Goal: Task Accomplishment & Management: Use online tool/utility

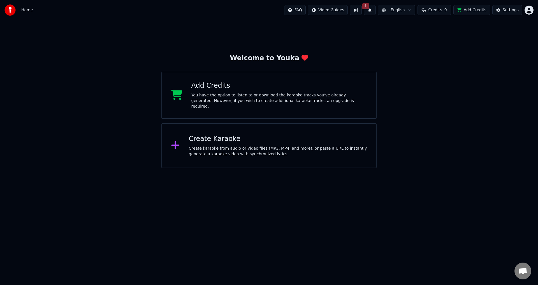
click at [282, 147] on div "Create karaoke from audio or video files (MP3, MP4, and more), or paste a URL t…" at bounding box center [278, 151] width 178 height 11
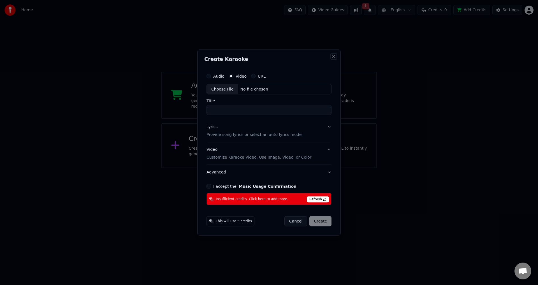
click at [333, 57] on button "Close" at bounding box center [333, 56] width 4 height 4
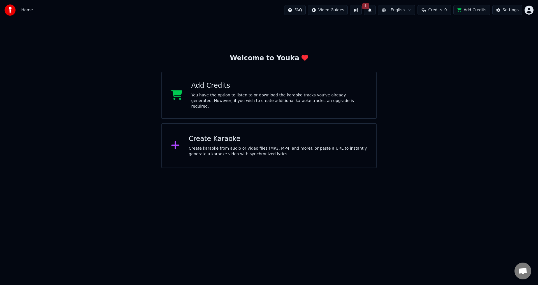
click at [372, 10] on button "1" at bounding box center [370, 10] width 12 height 10
click at [415, 27] on button "Update" at bounding box center [415, 28] width 24 height 10
click at [423, 56] on div "Welcome to Youka Add Credits You have the option to listen to or download the k…" at bounding box center [269, 94] width 538 height 148
click at [290, 88] on div "Add Credits" at bounding box center [279, 85] width 176 height 9
click at [283, 88] on div "Add Credits" at bounding box center [279, 85] width 176 height 9
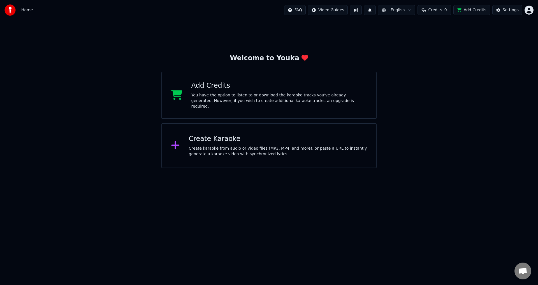
drag, startPoint x: 354, startPoint y: 234, endPoint x: 358, endPoint y: 231, distance: 5.2
click at [354, 168] on html "Home FAQ Video Guides English Credits 0 Add Credits Settings Welcome to Youka A…" at bounding box center [269, 84] width 538 height 168
click at [480, 9] on button "Add Credits" at bounding box center [471, 10] width 37 height 10
drag, startPoint x: 285, startPoint y: 68, endPoint x: 289, endPoint y: 69, distance: 3.7
click at [286, 68] on div "Welcome to Youka Add Credits You have the option to listen to or download the k…" at bounding box center [268, 111] width 215 height 114
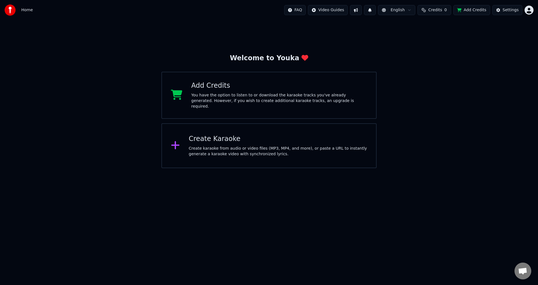
click at [286, 87] on div "Add Credits" at bounding box center [279, 85] width 176 height 9
click at [418, 168] on html "Home FAQ Video Guides English Credits 0 Add Credits Settings Welcome to Youka A…" at bounding box center [269, 84] width 538 height 168
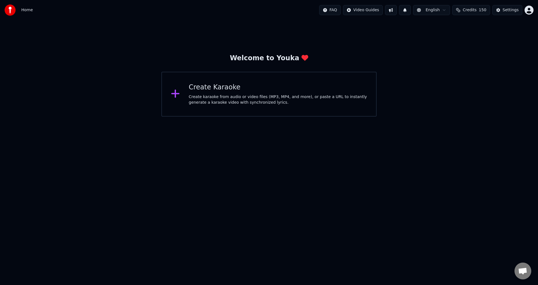
click at [245, 94] on div "Create karaoke from audio or video files (MP3, MP4, and more), or paste a URL t…" at bounding box center [278, 99] width 178 height 11
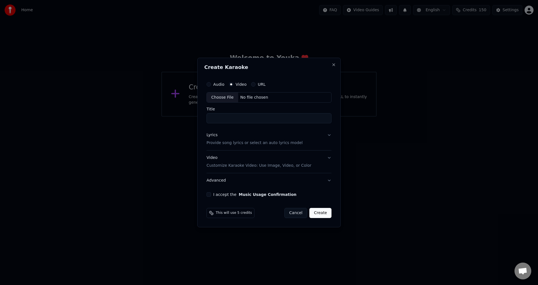
click at [229, 119] on input "Title" at bounding box center [269, 118] width 125 height 10
type input "**********"
click at [256, 139] on div "Lyrics Provide song lyrics or select an auto lyrics model" at bounding box center [255, 139] width 96 height 13
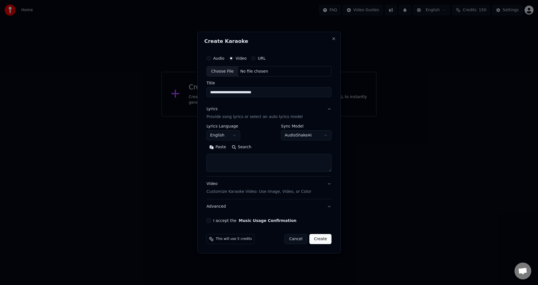
click at [263, 166] on textarea at bounding box center [269, 163] width 125 height 18
paste textarea "**********"
type textarea "**********"
click at [331, 183] on div "**********" at bounding box center [268, 137] width 129 height 175
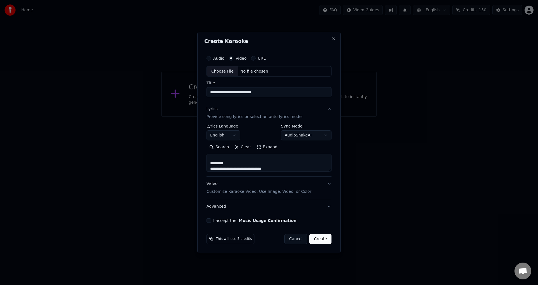
click at [290, 192] on p "Customize Karaoke Video: Use Image, Video, or Color" at bounding box center [259, 192] width 105 height 6
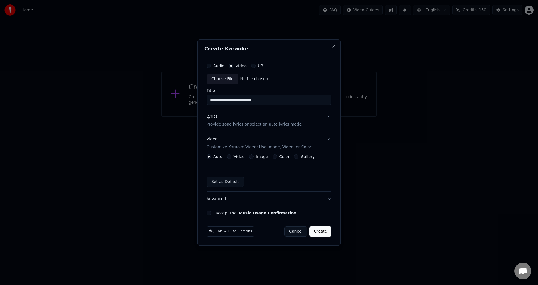
click at [229, 157] on button "Video" at bounding box center [229, 156] width 4 height 4
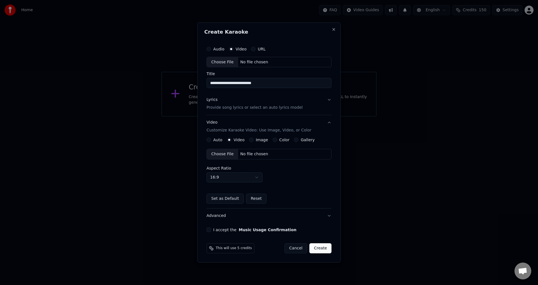
click at [227, 157] on div "Choose File" at bounding box center [222, 154] width 31 height 10
click at [225, 200] on button "Set as Default" at bounding box center [223, 199] width 37 height 10
click at [212, 229] on div "I accept the Music Usage Confirmation" at bounding box center [268, 230] width 127 height 4
click at [208, 231] on button "I accept the Music Usage Confirmation" at bounding box center [207, 230] width 4 height 4
click at [328, 98] on button "Lyrics Provide song lyrics or select an auto lyrics model" at bounding box center [268, 104] width 127 height 22
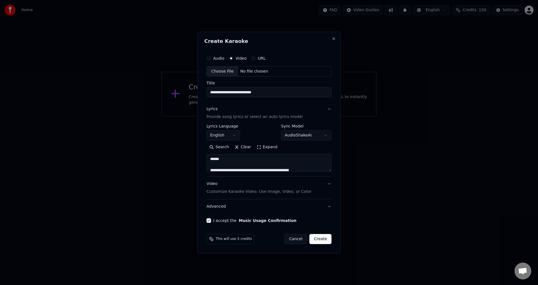
click at [328, 108] on button "Lyrics Provide song lyrics or select an auto lyrics model" at bounding box center [269, 113] width 125 height 22
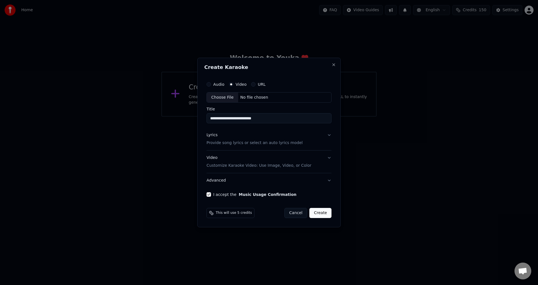
click at [330, 156] on button "Video Customize Karaoke Video: Use Image, Video, or Color" at bounding box center [269, 162] width 125 height 22
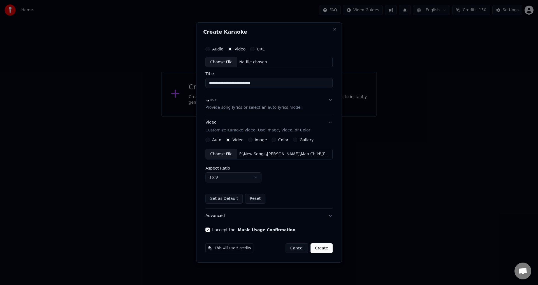
click at [326, 100] on button "Lyrics Provide song lyrics or select an auto lyrics model" at bounding box center [268, 104] width 127 height 22
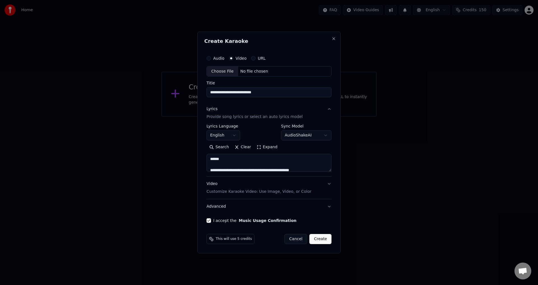
click at [261, 150] on button "Expand" at bounding box center [267, 147] width 26 height 9
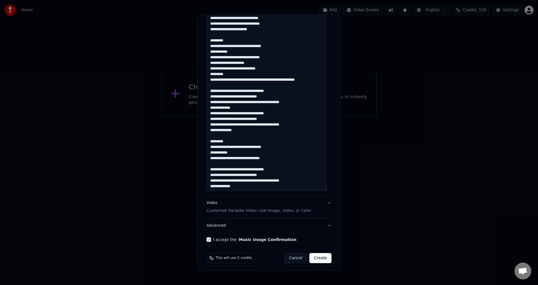
scroll to position [249, 0]
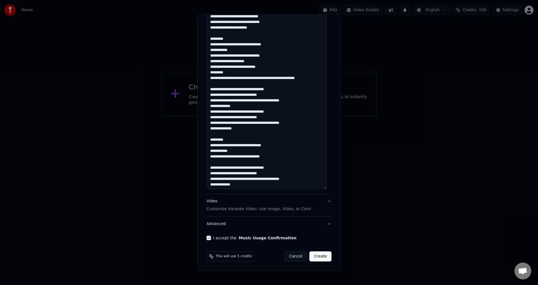
click at [315, 255] on button "Create" at bounding box center [320, 257] width 22 height 10
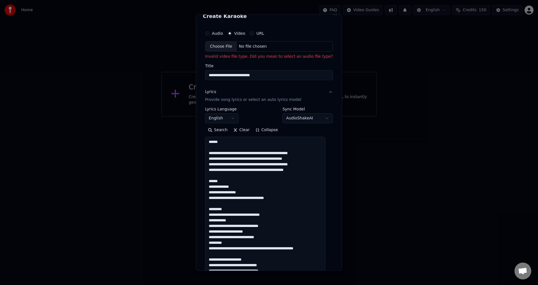
scroll to position [0, 0]
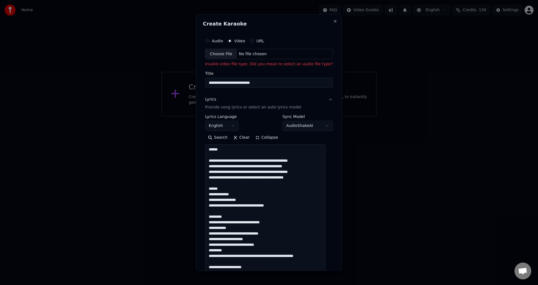
click at [219, 55] on div "Choose File" at bounding box center [220, 54] width 31 height 10
type input "**********"
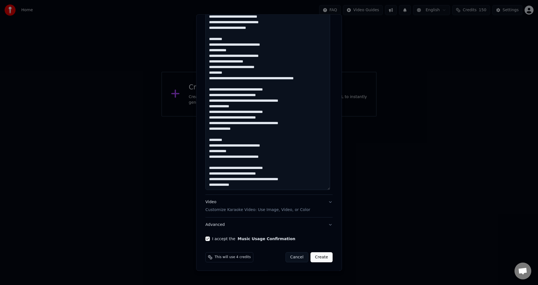
scroll to position [249, 0]
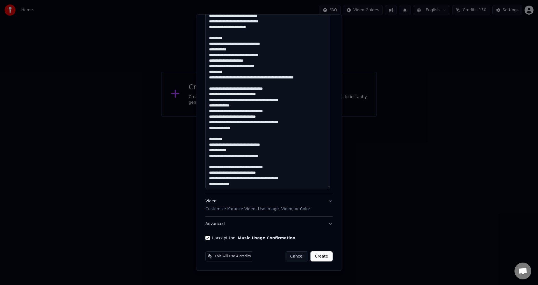
click at [312, 257] on button "Create" at bounding box center [321, 257] width 22 height 10
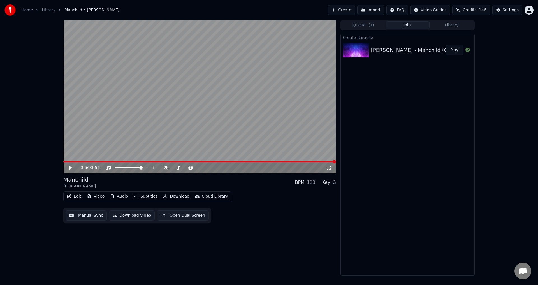
click at [69, 168] on icon at bounding box center [70, 168] width 3 height 4
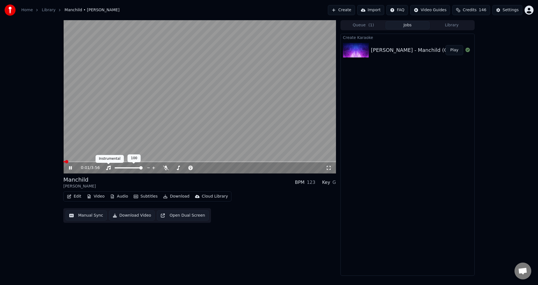
click at [99, 161] on div "Instrumental Instrumental" at bounding box center [110, 159] width 28 height 8
click at [164, 167] on icon at bounding box center [166, 168] width 6 height 4
click at [96, 161] on span at bounding box center [199, 161] width 273 height 1
click at [167, 168] on icon at bounding box center [166, 168] width 6 height 4
click at [167, 167] on icon at bounding box center [166, 168] width 6 height 4
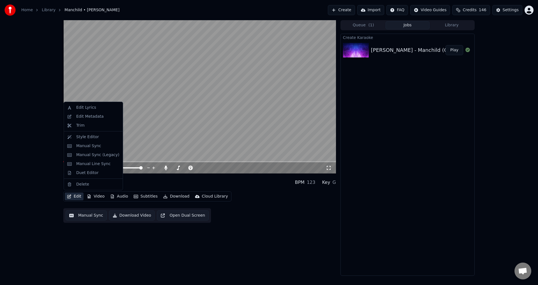
click at [76, 196] on button "Edit" at bounding box center [74, 196] width 19 height 8
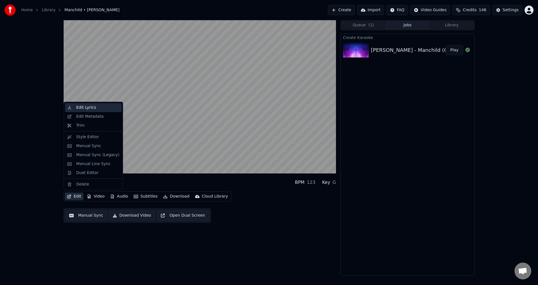
click at [83, 106] on div "Edit Lyrics" at bounding box center [86, 108] width 20 height 6
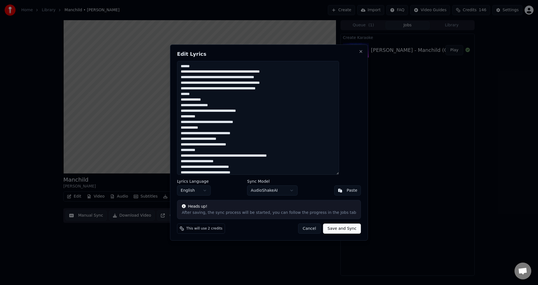
click at [299, 229] on button "Cancel" at bounding box center [309, 229] width 23 height 10
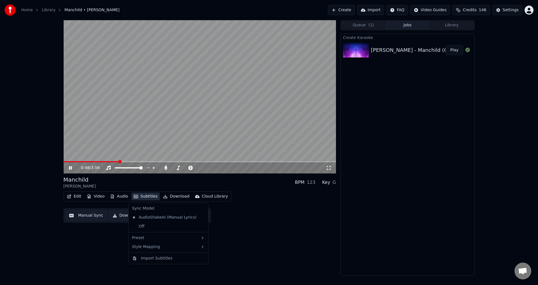
click at [138, 196] on button "Subtitles" at bounding box center [145, 196] width 28 height 8
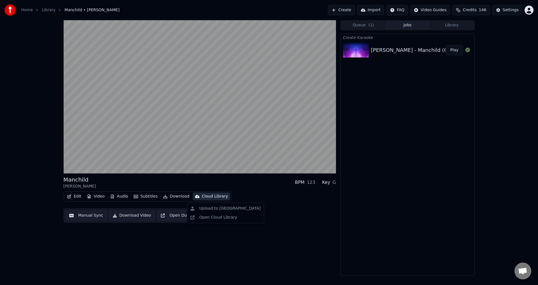
drag, startPoint x: 286, startPoint y: 205, endPoint x: 283, endPoint y: 205, distance: 2.8
click at [286, 205] on div "Edit Video Audio Subtitles Download Cloud Library Manual Sync Download Video Op…" at bounding box center [199, 206] width 273 height 31
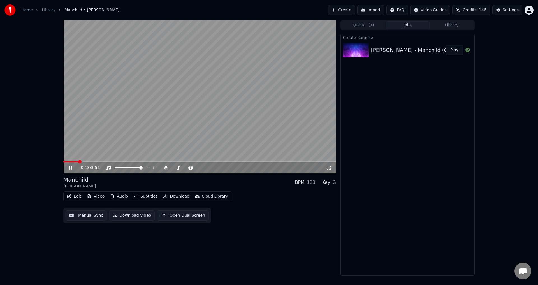
click at [78, 162] on span at bounding box center [70, 161] width 15 height 1
click at [71, 163] on div "0:14 / 3:56" at bounding box center [199, 167] width 273 height 11
click at [70, 162] on span at bounding box center [66, 161] width 7 height 1
click at [63, 162] on span at bounding box center [64, 161] width 3 height 1
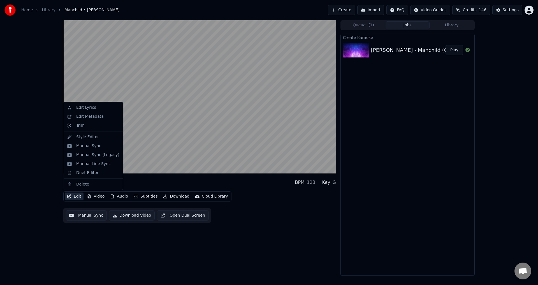
click at [71, 195] on button "Edit" at bounding box center [74, 196] width 19 height 8
click at [92, 138] on div "Style Editor" at bounding box center [87, 137] width 23 height 6
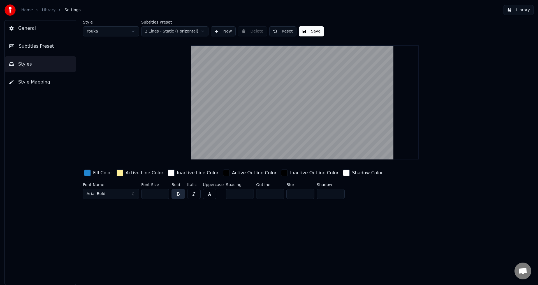
click at [86, 174] on div "button" at bounding box center [87, 173] width 7 height 7
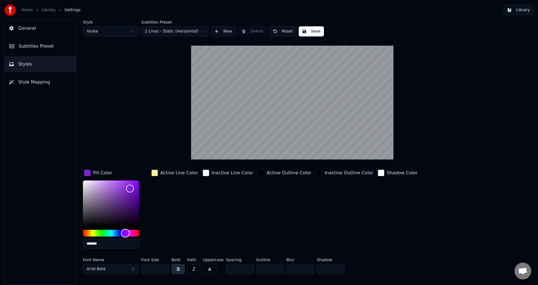
click at [125, 233] on div "Hue" at bounding box center [111, 233] width 56 height 7
click at [112, 245] on input "*******" at bounding box center [111, 244] width 56 height 10
paste input "text"
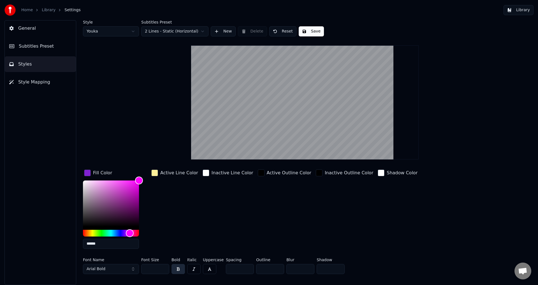
type input "******"
click at [245, 220] on div "Fill Color ****** Active Line Color Inactive Line Color Active Outline Color In…" at bounding box center [271, 210] width 377 height 85
click at [258, 173] on div "button" at bounding box center [261, 173] width 7 height 7
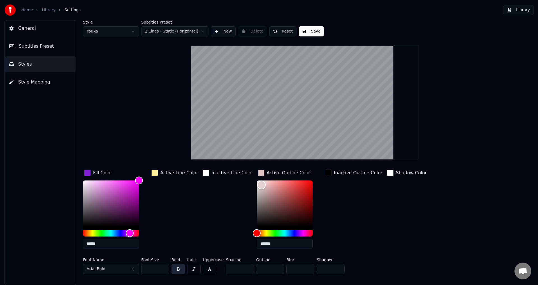
type input "*******"
drag, startPoint x: 255, startPoint y: 189, endPoint x: 238, endPoint y: 168, distance: 27.1
click at [238, 168] on div "Style Youka Subtitles Preset 2 Lines - Static (Horizontal) New Delete Reset Sav…" at bounding box center [305, 148] width 444 height 256
click at [207, 198] on div "Inactive Line Color" at bounding box center [227, 210] width 53 height 85
click at [269, 272] on input "*" at bounding box center [270, 269] width 28 height 10
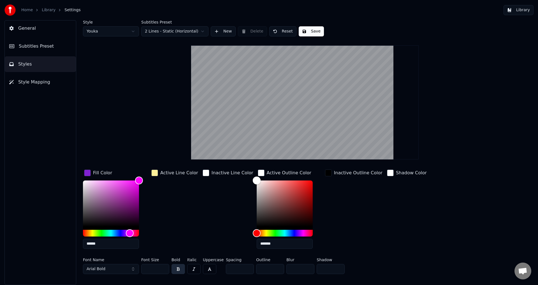
drag, startPoint x: 248, startPoint y: 268, endPoint x: 234, endPoint y: 265, distance: 13.8
click at [238, 267] on div "Font Name Arial Bold Font Size ** Bold Italic Uppercase Spacing * Outline * Blu…" at bounding box center [271, 267] width 377 height 18
drag, startPoint x: 264, startPoint y: 266, endPoint x: 240, endPoint y: 266, distance: 24.4
click at [241, 268] on div "Font Name Arial Bold Font Size ** Bold Italic Uppercase Spacing * Outline * Blu…" at bounding box center [271, 267] width 377 height 18
type input "*"
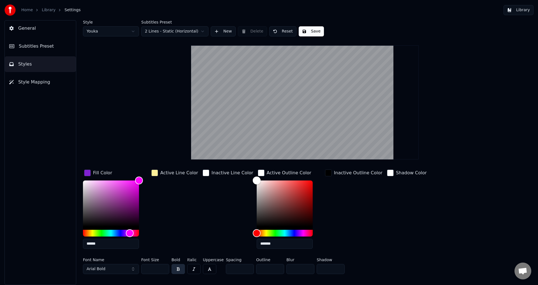
type input "*"
click at [201, 203] on div "Inactive Line Color" at bounding box center [227, 210] width 53 height 85
click at [258, 172] on div "button" at bounding box center [261, 173] width 7 height 7
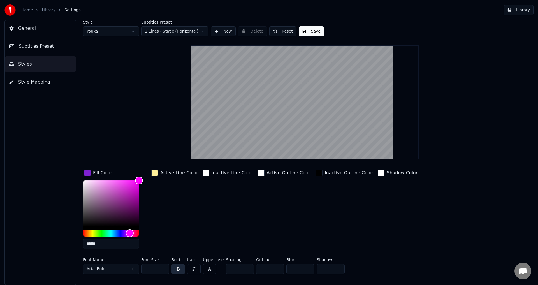
click at [152, 269] on input "**" at bounding box center [155, 269] width 28 height 10
drag, startPoint x: 152, startPoint y: 270, endPoint x: 132, endPoint y: 267, distance: 19.6
click at [132, 267] on div "Font Name Arial Bold Font Size ** Bold Italic Uppercase Spacing * Outline * Blu…" at bounding box center [271, 267] width 377 height 18
type input "***"
click at [192, 224] on div "Active Line Color" at bounding box center [174, 210] width 49 height 85
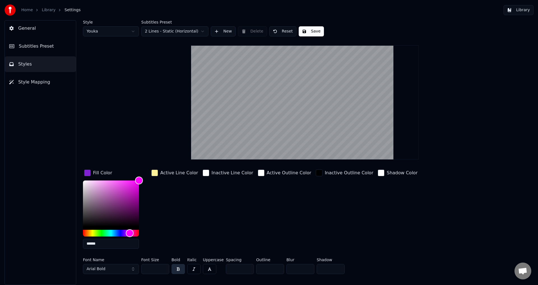
click at [307, 29] on button "Save" at bounding box center [311, 31] width 25 height 10
click at [307, 34] on button "Done" at bounding box center [312, 31] width 26 height 10
click at [307, 34] on button "Save" at bounding box center [311, 31] width 25 height 10
click at [34, 32] on button "General" at bounding box center [40, 28] width 71 height 16
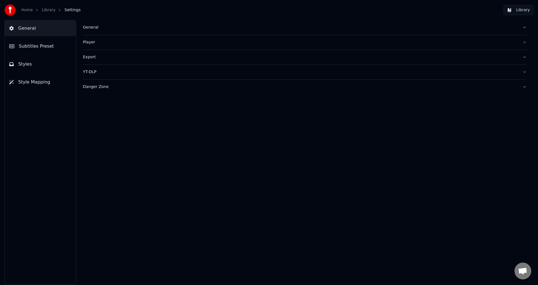
click at [31, 65] on button "Styles" at bounding box center [40, 64] width 71 height 16
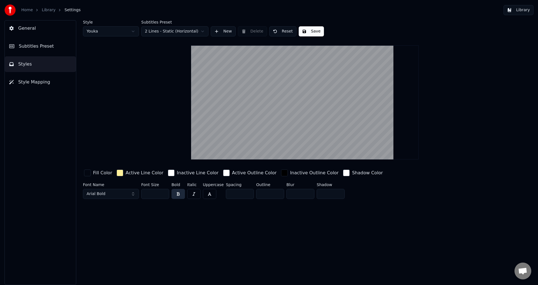
click at [31, 49] on span "Subtitles Preset" at bounding box center [36, 46] width 35 height 7
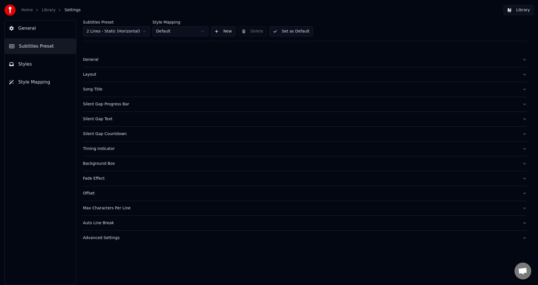
click at [33, 34] on button "General" at bounding box center [40, 28] width 71 height 16
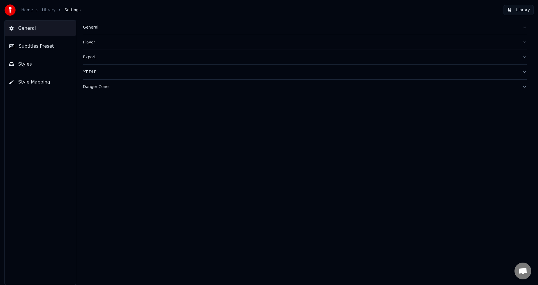
click at [94, 42] on div "Player" at bounding box center [300, 43] width 435 height 6
click at [33, 28] on span "General" at bounding box center [27, 28] width 18 height 7
click at [28, 65] on span "Styles" at bounding box center [25, 64] width 14 height 7
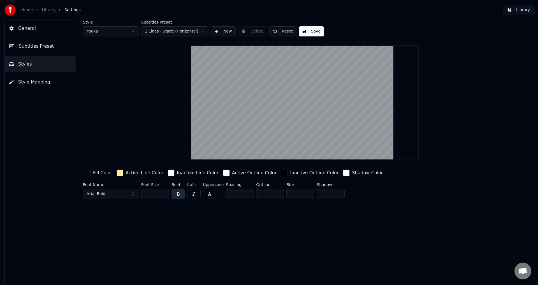
click at [44, 11] on link "Library" at bounding box center [49, 10] width 14 height 6
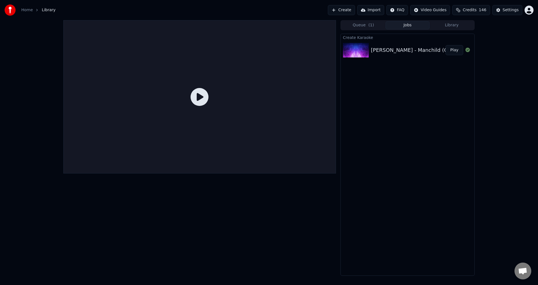
click at [209, 92] on div at bounding box center [199, 96] width 273 height 153
click at [197, 98] on icon at bounding box center [200, 97] width 18 height 18
click at [451, 52] on button "Play" at bounding box center [455, 50] width 18 height 10
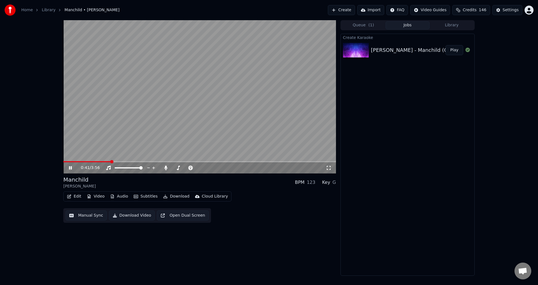
click at [110, 162] on span at bounding box center [86, 161] width 47 height 1
click at [104, 162] on span at bounding box center [83, 161] width 40 height 1
click at [103, 160] on video at bounding box center [199, 96] width 273 height 153
click at [104, 161] on video at bounding box center [199, 96] width 273 height 153
click at [104, 162] on span at bounding box center [87, 161] width 48 height 1
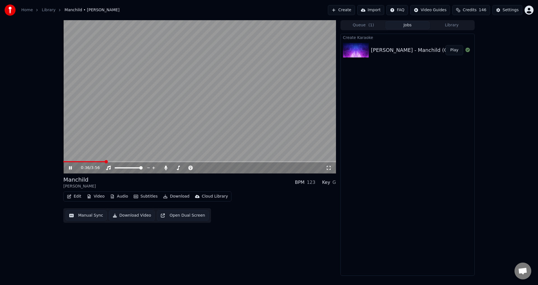
click at [100, 162] on span at bounding box center [84, 161] width 42 height 1
click at [94, 161] on video at bounding box center [199, 96] width 273 height 153
click at [94, 161] on span at bounding box center [78, 161] width 31 height 1
click at [119, 141] on video at bounding box center [199, 96] width 273 height 153
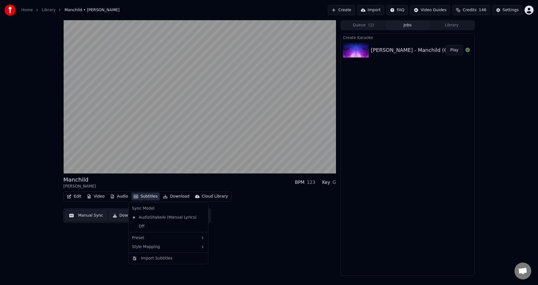
click at [149, 195] on button "Subtitles" at bounding box center [145, 196] width 28 height 8
click at [180, 245] on div "Style Mapping" at bounding box center [168, 246] width 77 height 9
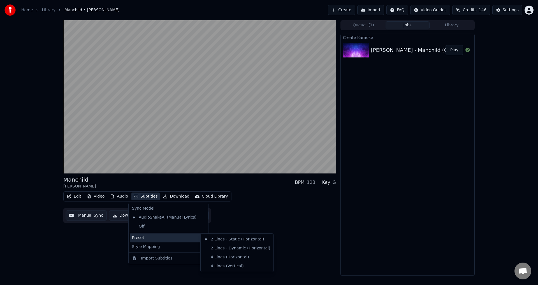
click at [200, 239] on icon at bounding box center [202, 238] width 4 height 4
click at [228, 214] on div "Edit Video Audio Subtitles Download Cloud Library Manual Sync Download Video Op…" at bounding box center [199, 206] width 273 height 31
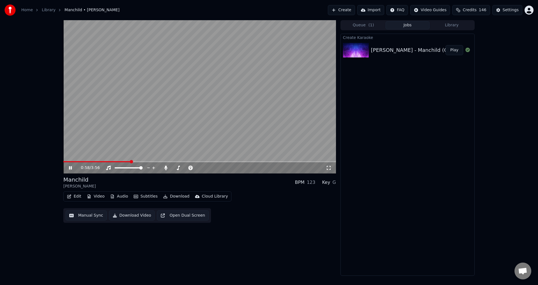
click at [128, 162] on span at bounding box center [96, 161] width 67 height 1
click at [121, 159] on video at bounding box center [199, 96] width 273 height 153
click at [125, 162] on span at bounding box center [96, 161] width 66 height 1
click at [134, 126] on video at bounding box center [199, 96] width 273 height 153
click at [136, 161] on span at bounding box center [101, 161] width 76 height 1
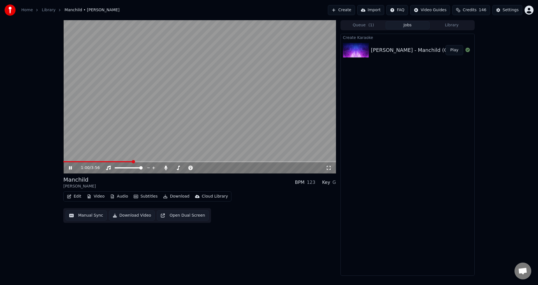
click at [133, 162] on span at bounding box center [97, 161] width 69 height 1
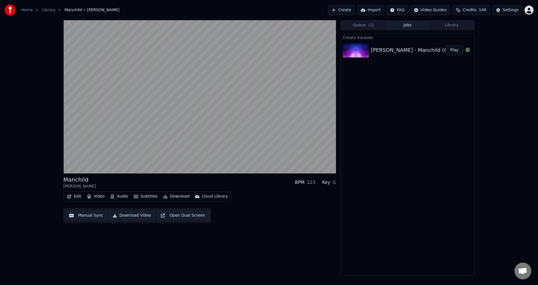
click at [89, 215] on button "Manual Sync" at bounding box center [86, 215] width 41 height 10
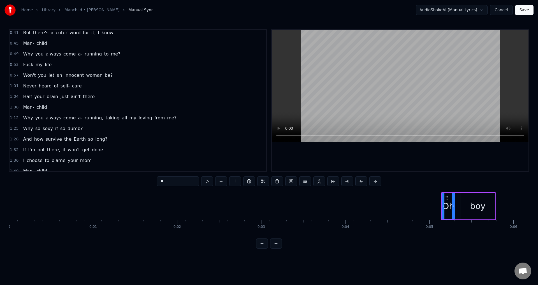
scroll to position [140, 0]
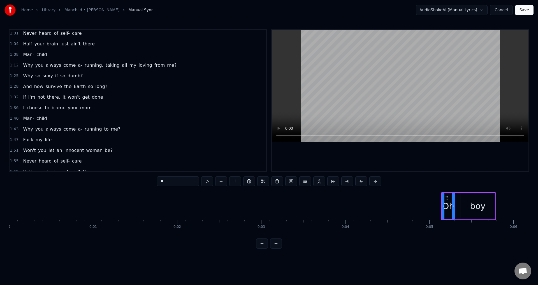
click at [65, 160] on div "Never heard of self- care" at bounding box center [52, 161] width 63 height 10
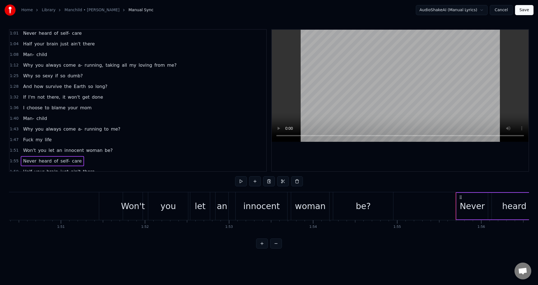
scroll to position [0, 9697]
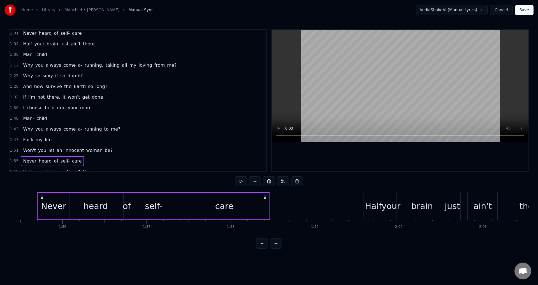
click at [15, 163] on span "1:55" at bounding box center [14, 161] width 9 height 6
click at [242, 181] on button at bounding box center [241, 181] width 12 height 10
click at [269, 207] on div at bounding box center [269, 206] width 0 height 28
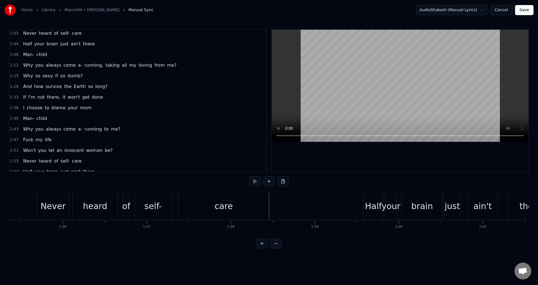
click at [249, 197] on div "care" at bounding box center [223, 206] width 90 height 28
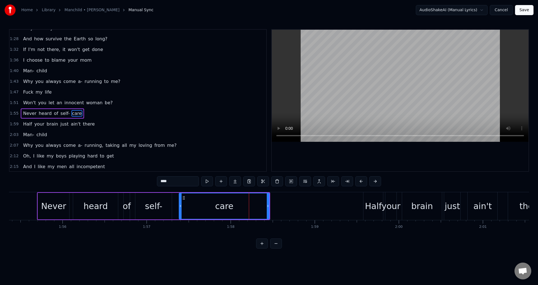
scroll to position [201, 0]
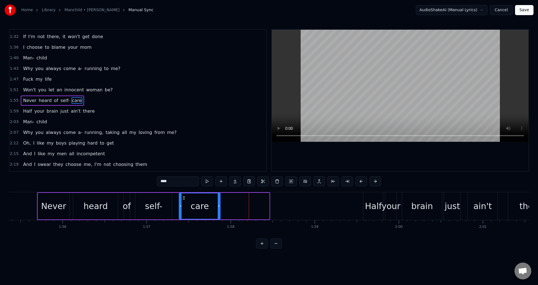
drag, startPoint x: 268, startPoint y: 202, endPoint x: 219, endPoint y: 203, distance: 49.0
click at [219, 203] on div at bounding box center [219, 205] width 2 height 25
click at [141, 187] on div "0:05 Oh boy [DEMOGRAPHIC_DATA]:14 You said your phone was broken, just forgot t…" at bounding box center [269, 138] width 520 height 219
click at [12, 101] on span "1:55" at bounding box center [14, 101] width 9 height 6
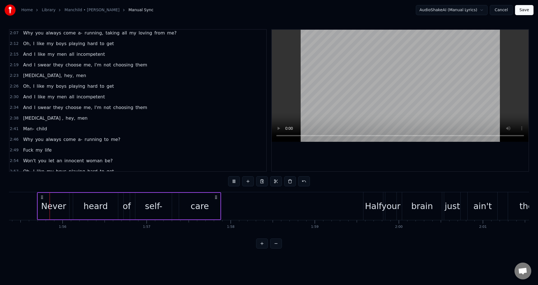
scroll to position [324, 0]
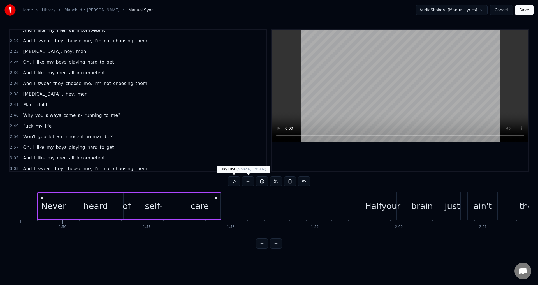
click at [234, 182] on button at bounding box center [234, 181] width 12 height 10
click at [355, 184] on div "0:05 Oh boy [DEMOGRAPHIC_DATA]:14 You said your phone was broken, just forgot t…" at bounding box center [269, 138] width 520 height 219
click at [237, 180] on button at bounding box center [234, 181] width 12 height 10
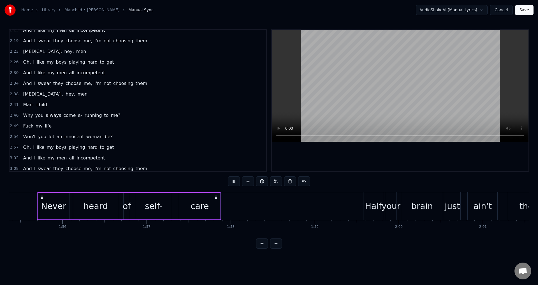
click at [237, 180] on button at bounding box center [234, 181] width 12 height 10
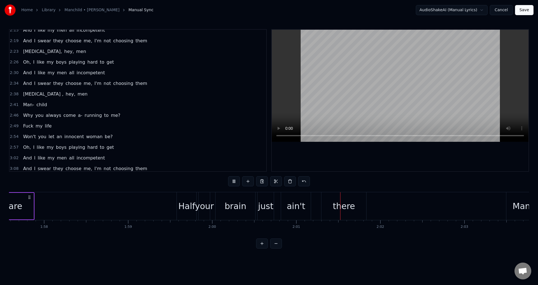
click at [349, 208] on div "Half your brain just ain't there" at bounding box center [272, 206] width 191 height 28
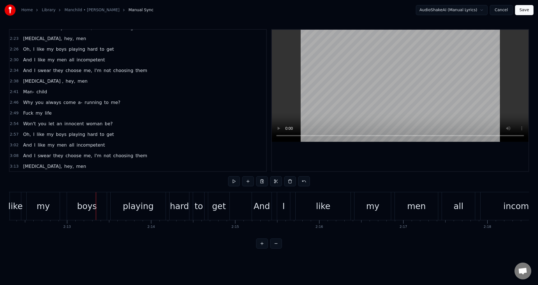
scroll to position [338, 0]
click at [89, 200] on div "boys" at bounding box center [87, 206] width 20 height 13
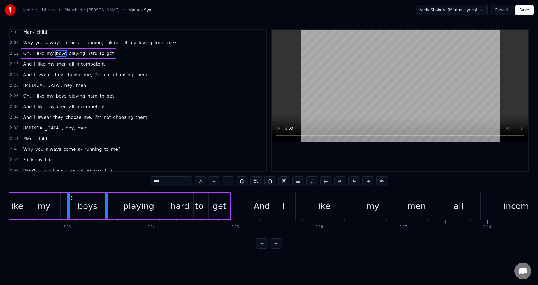
scroll to position [243, 0]
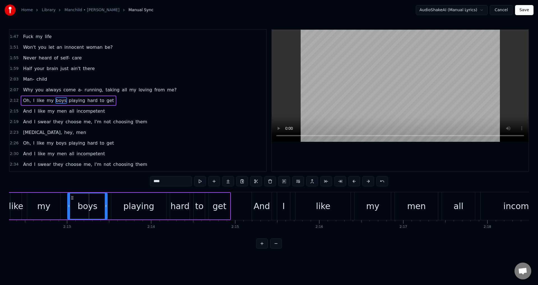
click at [14, 100] on span "2:12" at bounding box center [14, 101] width 9 height 6
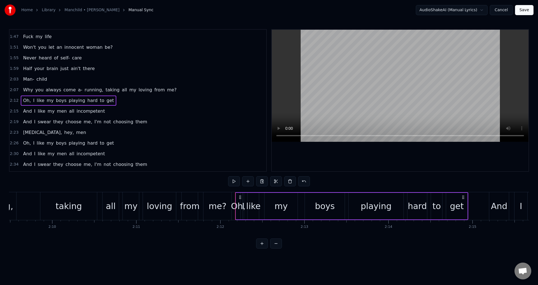
scroll to position [0, 10841]
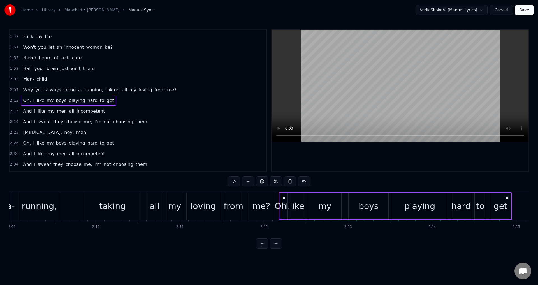
click at [282, 204] on div "Oh," at bounding box center [282, 206] width 15 height 13
click at [22, 100] on span "Oh," at bounding box center [26, 100] width 9 height 6
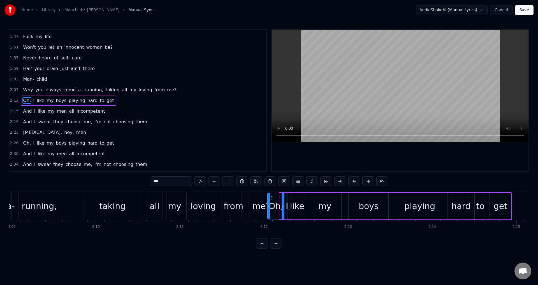
drag, startPoint x: 280, startPoint y: 205, endPoint x: 268, endPoint y: 207, distance: 12.7
click at [268, 207] on icon at bounding box center [269, 206] width 2 height 4
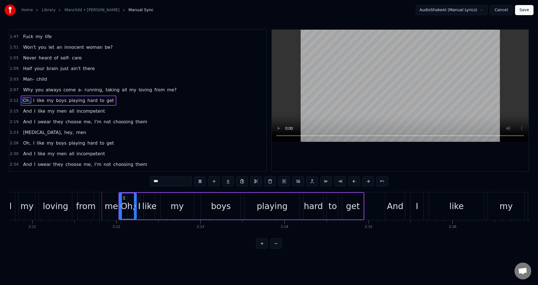
scroll to position [0, 10989]
click at [126, 183] on div "0:05 Oh boy [DEMOGRAPHIC_DATA]:14 You said your phone was broken, just forgot t…" at bounding box center [269, 138] width 520 height 219
drag, startPoint x: 101, startPoint y: 194, endPoint x: 96, endPoint y: 188, distance: 7.7
click at [101, 194] on div "me?" at bounding box center [113, 206] width 28 height 28
type input "***"
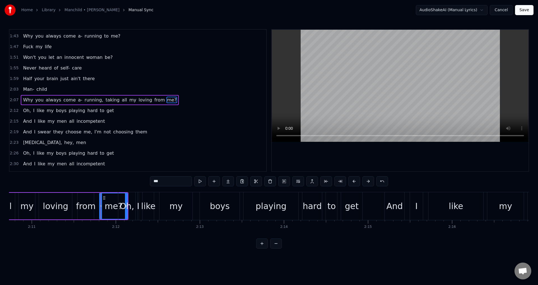
scroll to position [233, 0]
click at [91, 184] on div "0:05 Oh boy [DEMOGRAPHIC_DATA]:14 You said your phone was broken, just forgot t…" at bounding box center [269, 138] width 520 height 219
click at [93, 184] on div "0:05 Oh boy [DEMOGRAPHIC_DATA]:14 You said your phone was broken, just forgot t…" at bounding box center [269, 138] width 520 height 219
click at [10, 100] on span "2:07" at bounding box center [14, 101] width 9 height 6
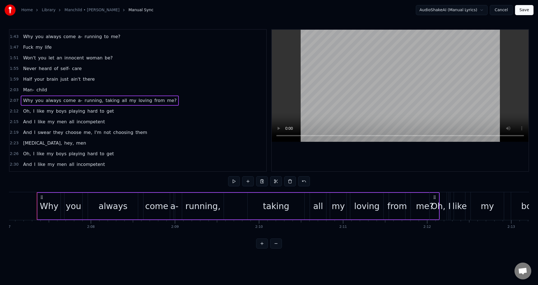
scroll to position [338, 0]
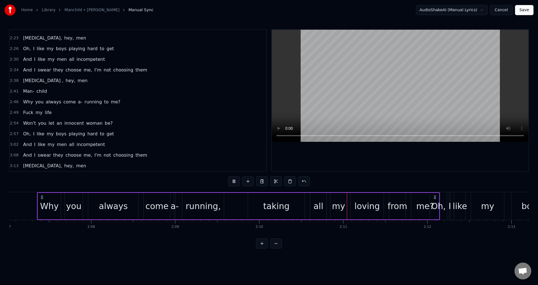
click at [444, 207] on div "Oh," at bounding box center [438, 206] width 15 height 13
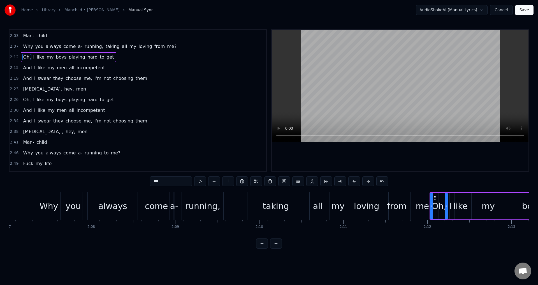
scroll to position [243, 0]
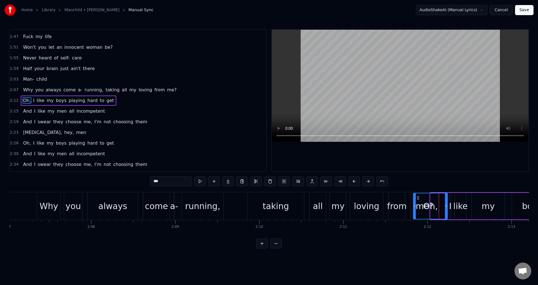
drag, startPoint x: 431, startPoint y: 205, endPoint x: 414, endPoint y: 205, distance: 17.1
click at [414, 205] on icon at bounding box center [415, 206] width 2 height 4
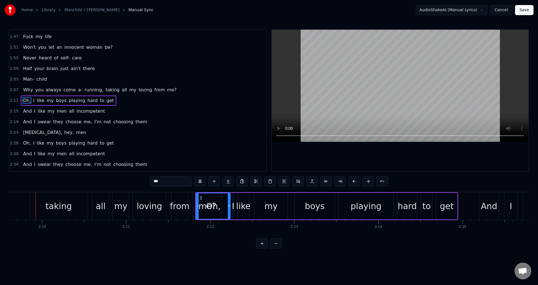
scroll to position [0, 10885]
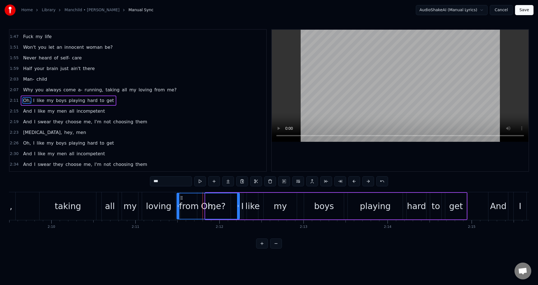
drag, startPoint x: 206, startPoint y: 201, endPoint x: 177, endPoint y: 204, distance: 28.7
click at [177, 204] on div at bounding box center [178, 205] width 2 height 25
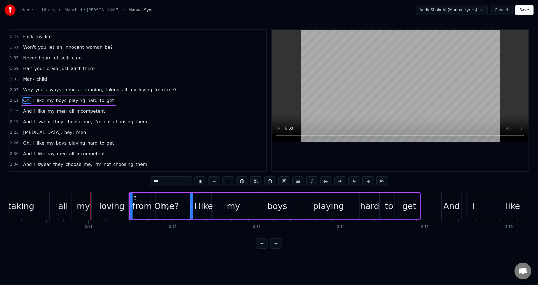
scroll to position [0, 10944]
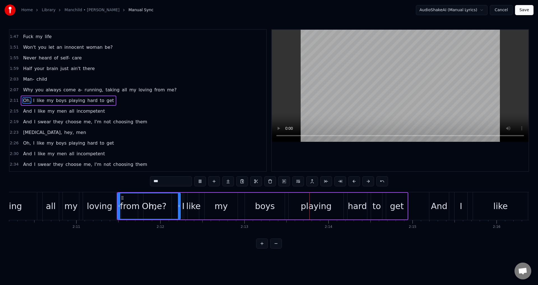
click at [108, 188] on div "0:05 Oh boy [DEMOGRAPHIC_DATA]:14 You said your phone was broken, just forgot t…" at bounding box center [269, 138] width 520 height 219
click at [12, 101] on span "2:11" at bounding box center [14, 101] width 9 height 6
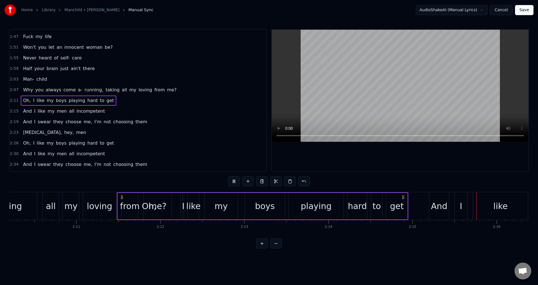
click at [11, 99] on span "2:11" at bounding box center [14, 101] width 9 height 6
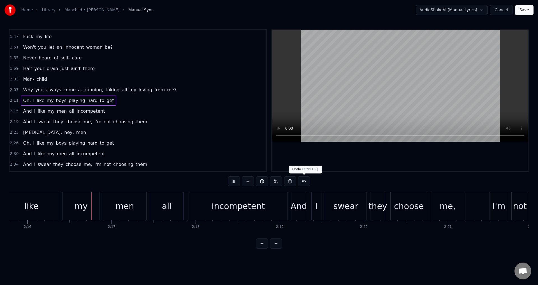
scroll to position [0, 11416]
click at [24, 99] on span "Oh," at bounding box center [26, 100] width 9 height 6
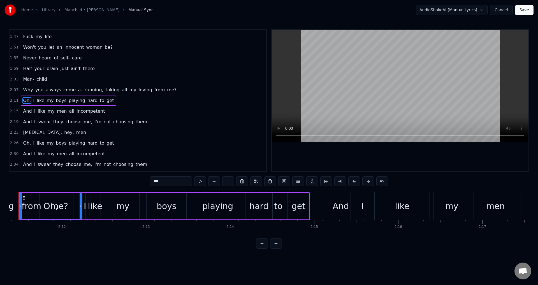
scroll to position [0, 11024]
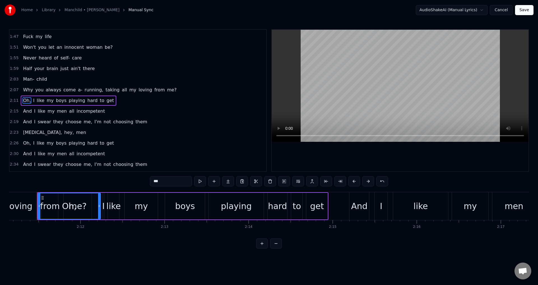
click at [15, 102] on span "2:11" at bounding box center [14, 101] width 9 height 6
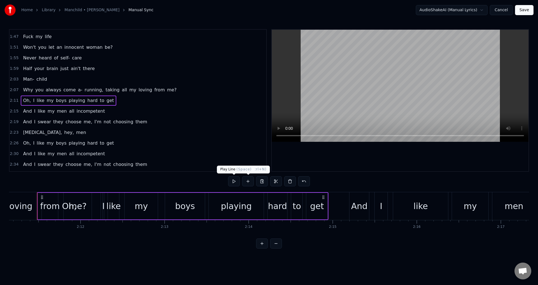
click at [235, 182] on button at bounding box center [234, 181] width 12 height 10
click at [235, 181] on button at bounding box center [234, 181] width 12 height 10
click at [12, 102] on span "2:11" at bounding box center [14, 101] width 9 height 6
drag, startPoint x: 242, startPoint y: 181, endPoint x: 235, endPoint y: 180, distance: 6.8
click at [241, 181] on div at bounding box center [269, 181] width 82 height 10
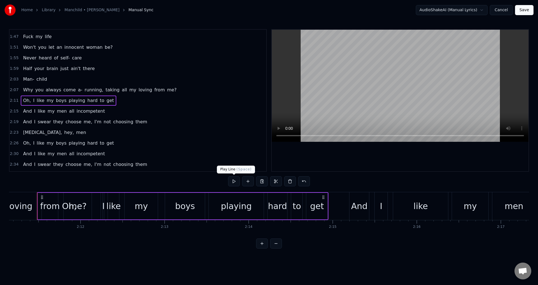
click at [235, 180] on button at bounding box center [234, 181] width 12 height 10
click at [228, 176] on button at bounding box center [234, 181] width 12 height 10
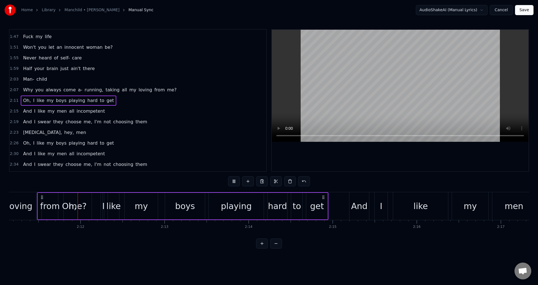
click at [228, 176] on button at bounding box center [234, 181] width 12 height 10
click at [25, 101] on span "Oh," at bounding box center [26, 100] width 9 height 6
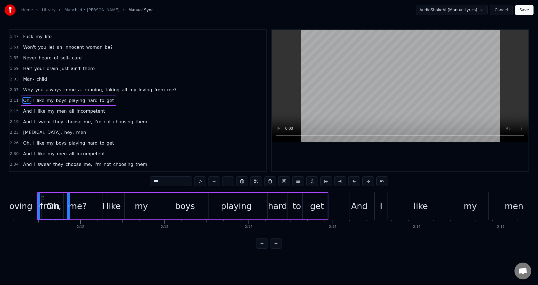
drag, startPoint x: 99, startPoint y: 202, endPoint x: 68, endPoint y: 206, distance: 31.1
click at [68, 206] on div at bounding box center [68, 205] width 2 height 25
click at [103, 204] on div "I" at bounding box center [103, 206] width 3 height 13
type input "*"
drag, startPoint x: 104, startPoint y: 204, endPoint x: 77, endPoint y: 206, distance: 26.4
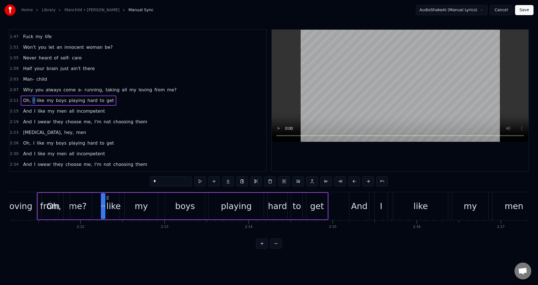
click at [77, 206] on div "Oh, I like my boys playing hard to get" at bounding box center [182, 206] width 291 height 28
click at [103, 205] on div "I" at bounding box center [103, 206] width 3 height 13
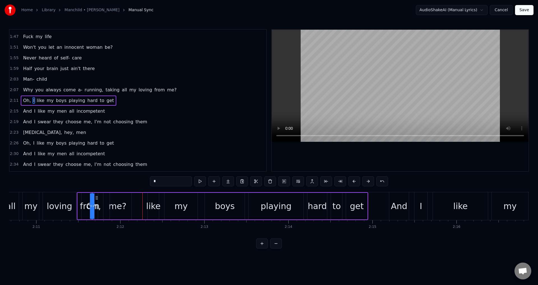
scroll to position [0, 10981]
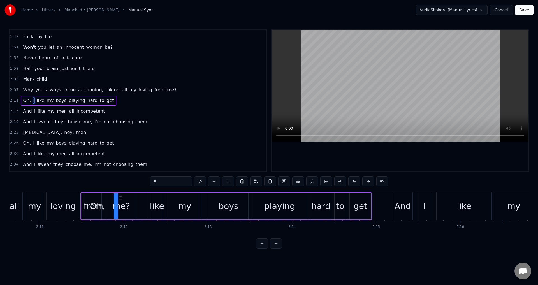
drag, startPoint x: 108, startPoint y: 198, endPoint x: 120, endPoint y: 203, distance: 13.8
click at [120, 203] on div "Oh, I like my boys playing hard to get" at bounding box center [225, 206] width 291 height 28
click at [94, 198] on div "Oh," at bounding box center [97, 206] width 32 height 27
type input "***"
click at [15, 101] on span "2:11" at bounding box center [14, 101] width 9 height 6
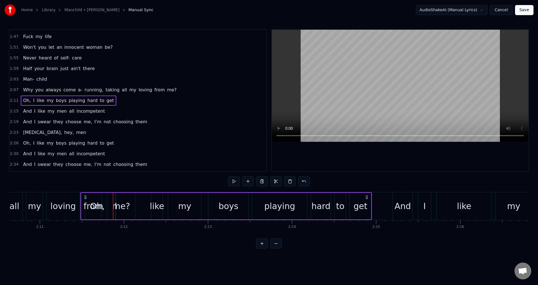
scroll to position [338, 0]
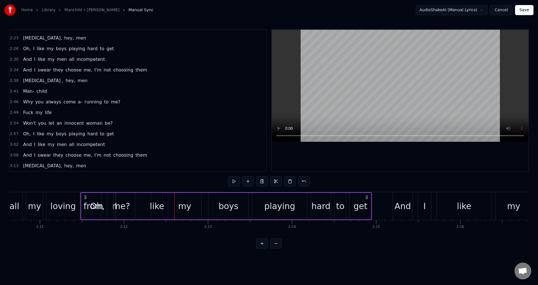
drag, startPoint x: 159, startPoint y: 204, endPoint x: 141, endPoint y: 203, distance: 18.5
click at [137, 204] on div "Oh, I like my boys playing hard to get" at bounding box center [225, 206] width 291 height 28
click at [155, 202] on div "like" at bounding box center [157, 206] width 14 height 13
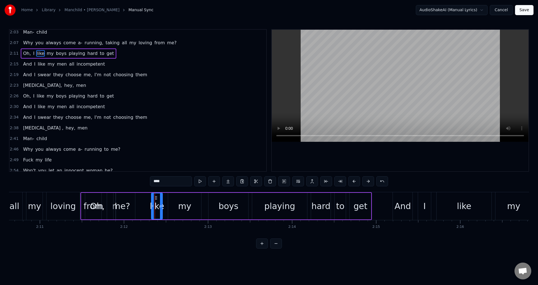
scroll to position [243, 0]
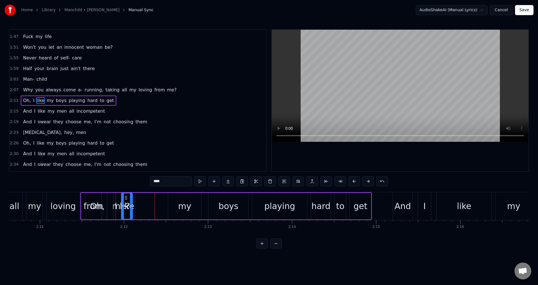
drag, startPoint x: 156, startPoint y: 197, endPoint x: 126, endPoint y: 201, distance: 30.2
click at [126, 201] on div "like" at bounding box center [127, 205] width 11 height 25
click at [7, 100] on div "Home Library Manchild • [PERSON_NAME] Manual Sync AudioShakeAI (Manual Lyrics) …" at bounding box center [269, 124] width 538 height 249
click at [15, 103] on span "2:11" at bounding box center [14, 101] width 9 height 6
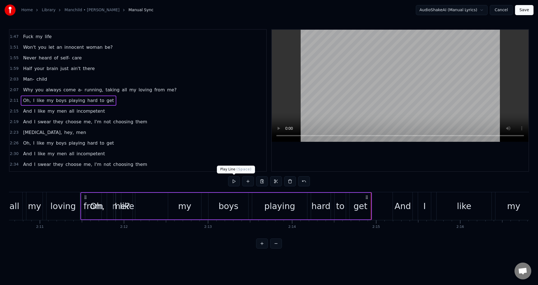
click at [235, 181] on button at bounding box center [234, 181] width 12 height 10
click at [234, 180] on button at bounding box center [234, 181] width 12 height 10
click at [228, 176] on button at bounding box center [234, 181] width 12 height 10
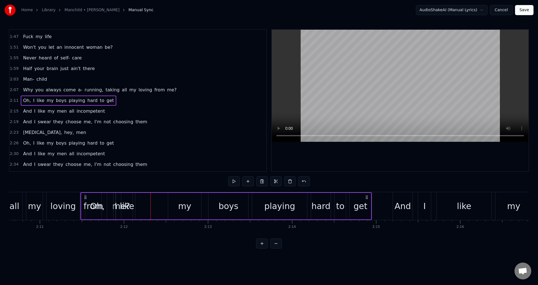
click at [228, 176] on button at bounding box center [234, 181] width 12 height 10
click at [36, 100] on span "like" at bounding box center [40, 100] width 9 height 6
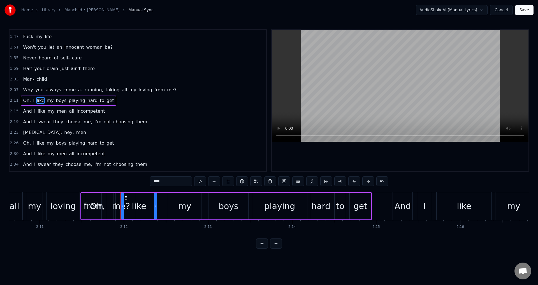
drag, startPoint x: 135, startPoint y: 200, endPoint x: 155, endPoint y: 199, distance: 20.2
click at [155, 199] on div at bounding box center [155, 205] width 2 height 25
click at [14, 101] on span "2:11" at bounding box center [14, 101] width 9 height 6
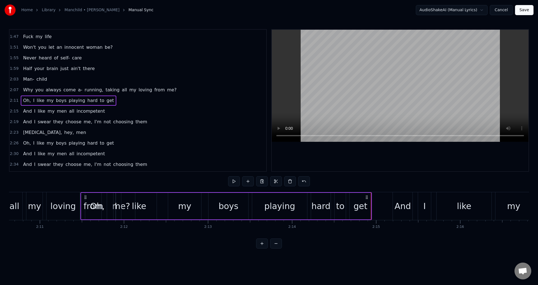
click at [150, 180] on div "0:05 Oh boy [DEMOGRAPHIC_DATA]:14 You said your phone was broken, just forgot t…" at bounding box center [269, 138] width 520 height 219
click at [230, 182] on button at bounding box center [234, 181] width 12 height 10
click at [165, 183] on div "0:05 Oh boy [DEMOGRAPHIC_DATA]:14 You said your phone was broken, just forgot t…" at bounding box center [269, 138] width 520 height 219
click at [324, 147] on div at bounding box center [400, 100] width 257 height 141
click at [184, 183] on div "0:05 Oh boy [DEMOGRAPHIC_DATA]:14 You said your phone was broken, just forgot t…" at bounding box center [269, 138] width 520 height 219
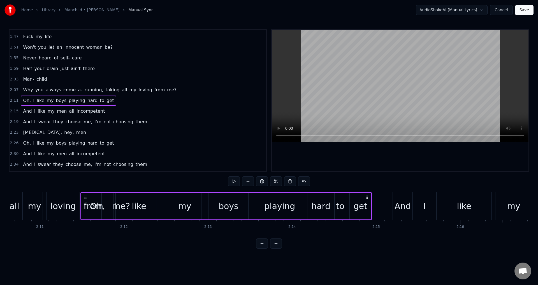
click at [8, 98] on div "Home Library Manchild • [PERSON_NAME] Manual Sync AudioShakeAI (Manual Lyrics) …" at bounding box center [269, 124] width 538 height 249
click at [0, 83] on div "Home Library Manchild • [PERSON_NAME] Manual Sync AudioShakeAI (Manual Lyrics) …" at bounding box center [269, 124] width 538 height 249
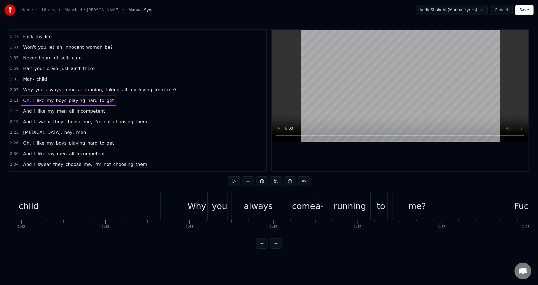
scroll to position [0, 8561]
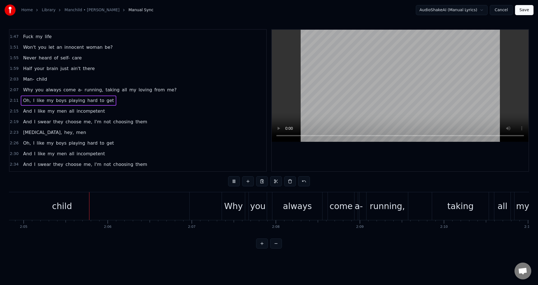
click at [396, 135] on video at bounding box center [400, 86] width 257 height 112
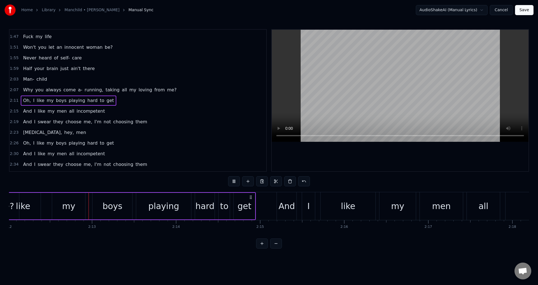
scroll to position [0, 11103]
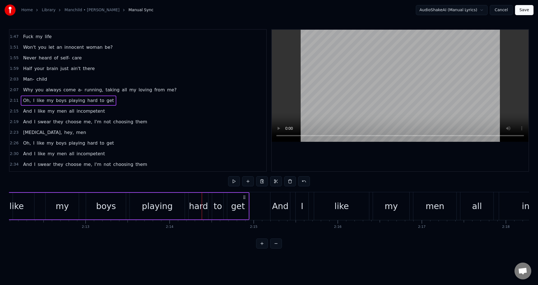
click at [99, 182] on div "0:05 Oh boy [DEMOGRAPHIC_DATA]:14 You said your phone was broken, just forgot t…" at bounding box center [269, 138] width 520 height 219
click at [10, 102] on span "2:11" at bounding box center [14, 101] width 9 height 6
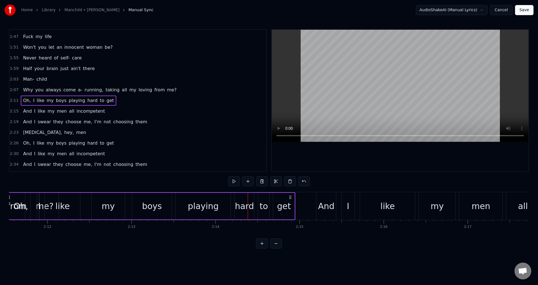
scroll to position [0, 11024]
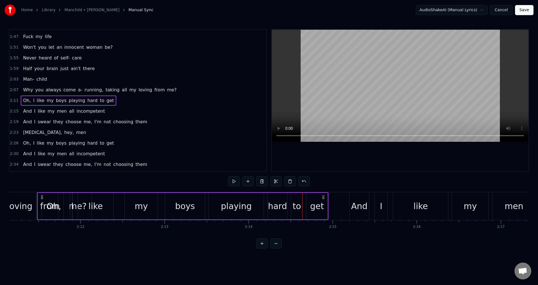
click at [193, 208] on div "boys" at bounding box center [185, 206] width 20 height 13
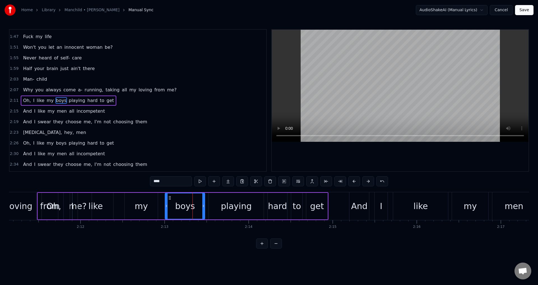
click at [221, 205] on div "playing" at bounding box center [236, 206] width 55 height 27
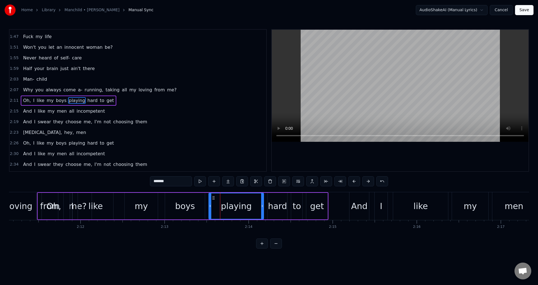
click at [176, 206] on div "boys" at bounding box center [185, 206] width 40 height 27
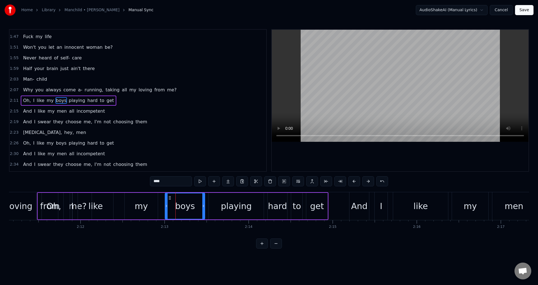
click at [212, 198] on div "playing" at bounding box center [236, 206] width 55 height 27
type input "*******"
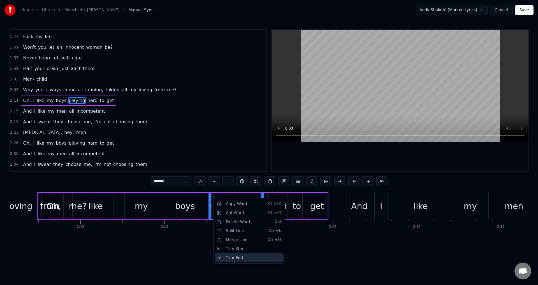
click at [242, 257] on div "Trim End" at bounding box center [249, 257] width 69 height 9
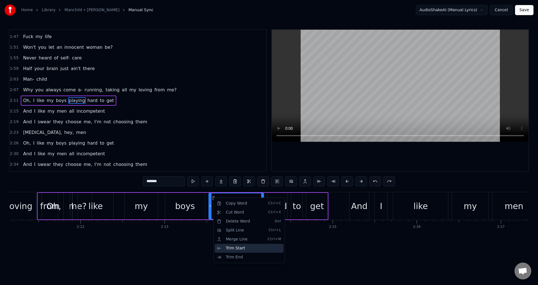
click at [228, 249] on div "Trim Start" at bounding box center [249, 248] width 69 height 9
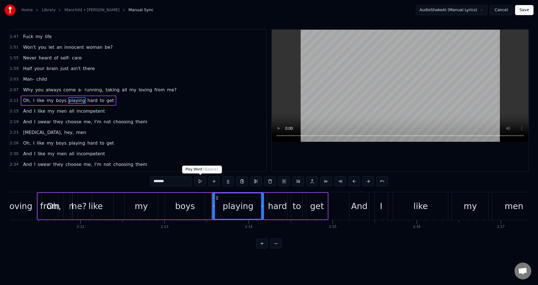
click at [197, 180] on button at bounding box center [200, 181] width 12 height 10
click at [15, 99] on span "2:11" at bounding box center [14, 101] width 9 height 6
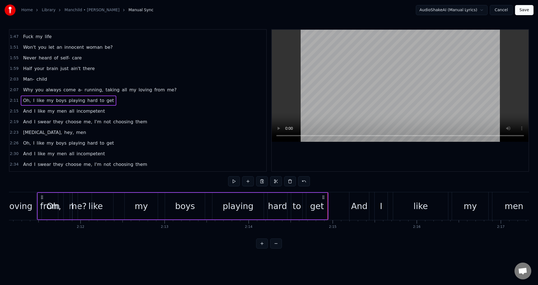
click at [12, 92] on span "2:07" at bounding box center [14, 90] width 9 height 6
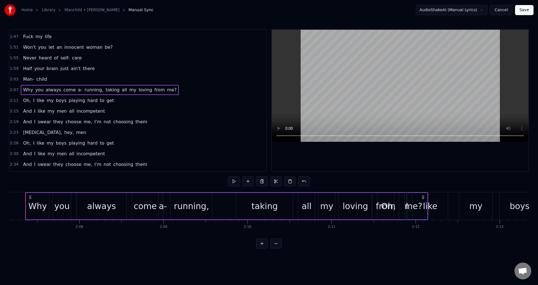
scroll to position [0, 10677]
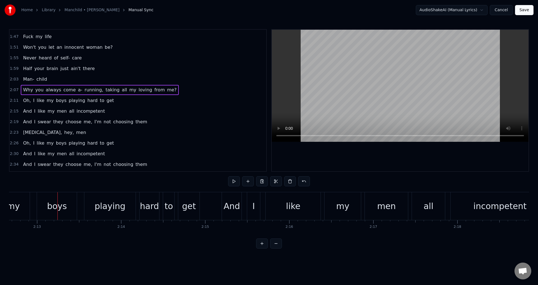
click at [16, 92] on span "2:07" at bounding box center [14, 90] width 9 height 6
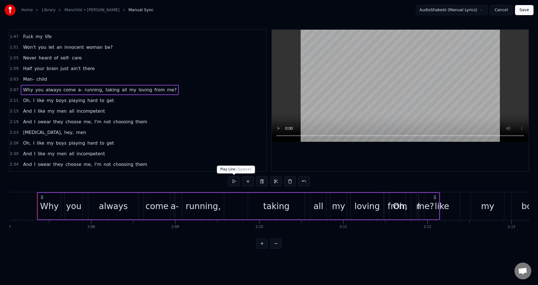
click at [234, 181] on button at bounding box center [234, 181] width 12 height 10
click at [228, 176] on button at bounding box center [234, 181] width 12 height 10
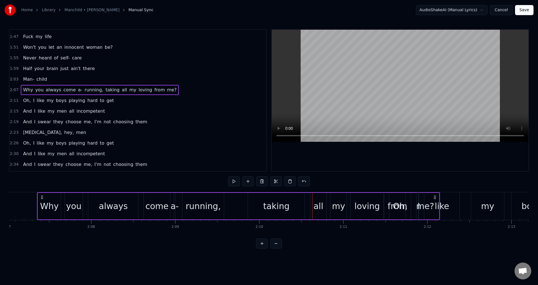
click at [228, 176] on button at bounding box center [234, 181] width 12 height 10
click at [233, 180] on button at bounding box center [234, 181] width 12 height 10
click at [228, 176] on button at bounding box center [234, 181] width 12 height 10
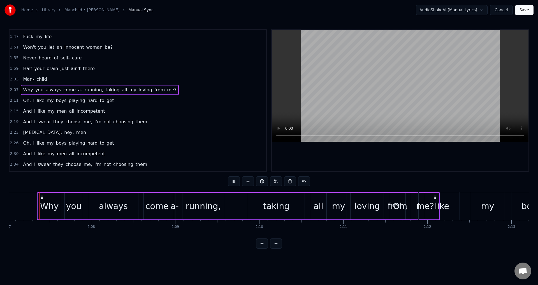
click at [257, 204] on div "taking" at bounding box center [276, 206] width 57 height 27
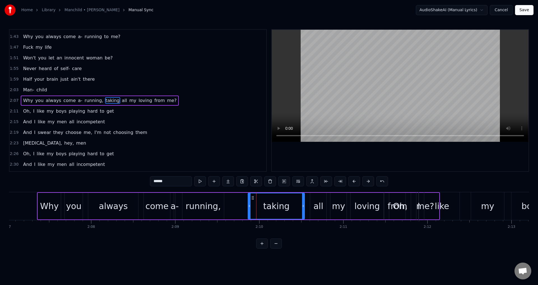
click at [249, 201] on div at bounding box center [249, 205] width 2 height 25
click at [199, 181] on button at bounding box center [200, 181] width 12 height 10
click at [194, 176] on button at bounding box center [200, 181] width 12 height 10
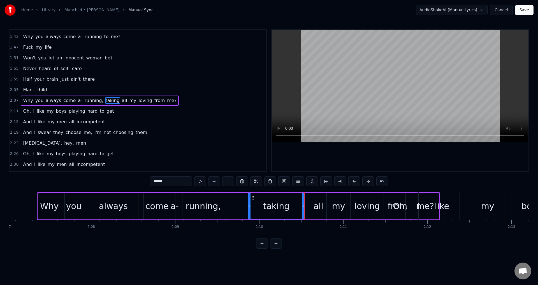
click at [319, 257] on html "Home Library Manchild • [PERSON_NAME] Manual Sync AudioShakeAI (Manual Lyrics) …" at bounding box center [269, 128] width 538 height 257
click at [235, 201] on div "Why you always come a- running, taking all my loving from me?" at bounding box center [238, 206] width 403 height 28
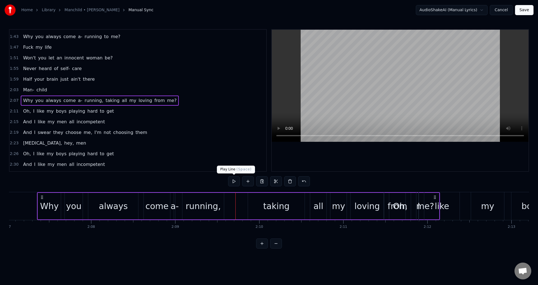
click at [235, 180] on button at bounding box center [234, 181] width 12 height 10
click at [345, 182] on div "0:05 Oh boy [DEMOGRAPHIC_DATA]:14 You said your phone was broken, just forgot t…" at bounding box center [269, 138] width 520 height 219
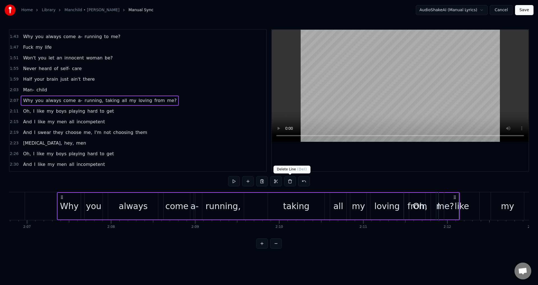
click at [365, 257] on html "Home Library Manchild • [PERSON_NAME] Manual Sync AudioShakeAI (Manual Lyrics) …" at bounding box center [269, 128] width 538 height 257
click at [375, 257] on html "Home Library Manchild • [PERSON_NAME] Manual Sync AudioShakeAI (Manual Lyrics) …" at bounding box center [269, 128] width 538 height 257
click at [373, 168] on div at bounding box center [400, 100] width 257 height 141
click at [368, 178] on div "0:05 Oh boy [DEMOGRAPHIC_DATA]:14 You said your phone was broken, just forgot t…" at bounding box center [269, 138] width 520 height 219
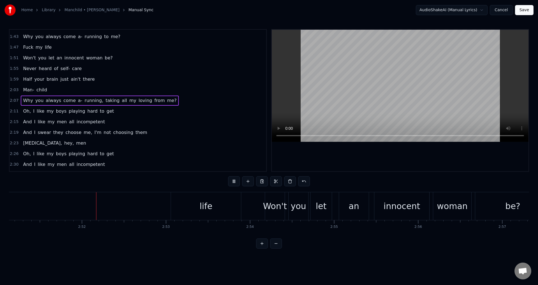
scroll to position [0, 14397]
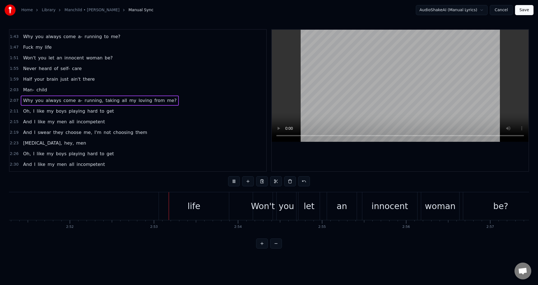
click at [61, 208] on div "Fuck my life" at bounding box center [58, 206] width 346 height 28
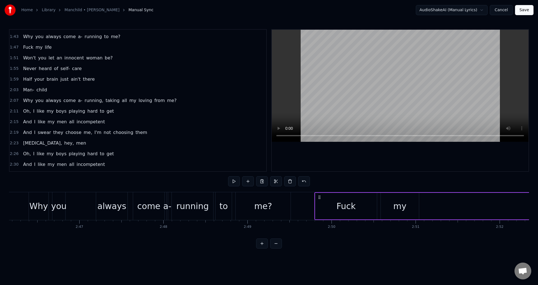
scroll to position [0, 13942]
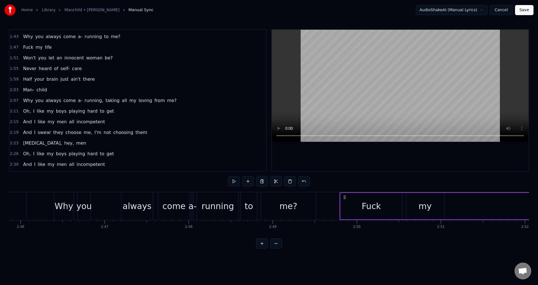
click at [365, 207] on div "Fuck" at bounding box center [371, 206] width 19 height 13
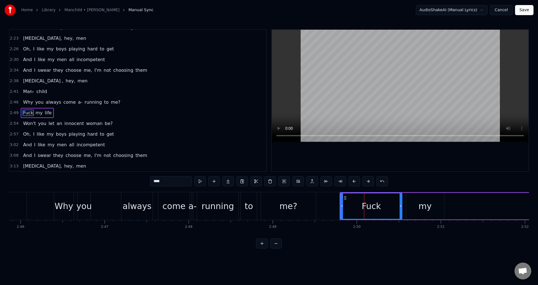
scroll to position [338, 0]
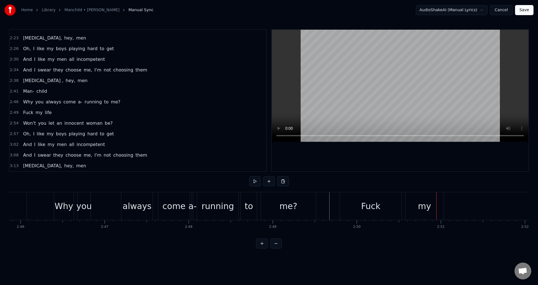
click at [287, 204] on div "me?" at bounding box center [288, 206] width 18 height 13
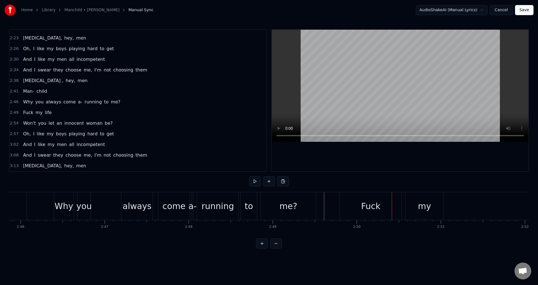
click at [342, 203] on div "Fuck" at bounding box center [371, 206] width 62 height 28
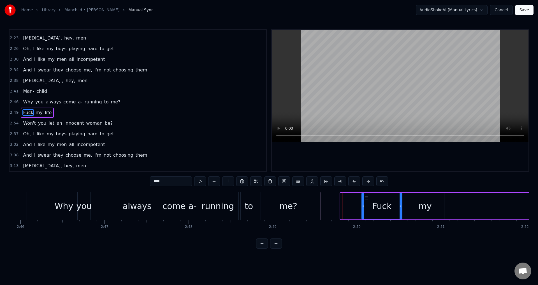
drag, startPoint x: 341, startPoint y: 205, endPoint x: 363, endPoint y: 208, distance: 21.8
click at [363, 208] on icon at bounding box center [363, 206] width 2 height 4
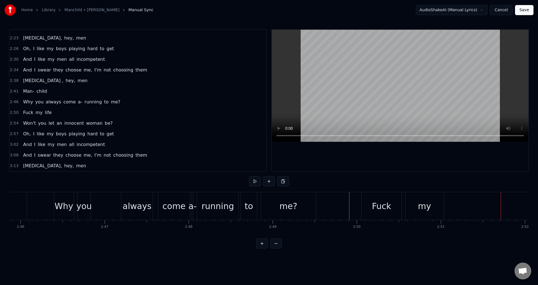
click at [365, 205] on div "Fuck" at bounding box center [381, 206] width 40 height 28
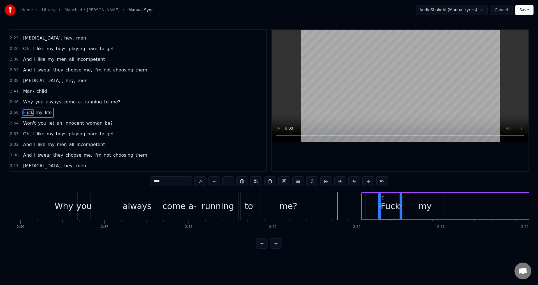
drag, startPoint x: 362, startPoint y: 204, endPoint x: 378, endPoint y: 224, distance: 25.4
click at [378, 207] on div "Fuck" at bounding box center [390, 206] width 24 height 27
click at [377, 247] on div "0:05 Oh boy [DEMOGRAPHIC_DATA]:14 You said your phone was broken, just forgot t…" at bounding box center [269, 138] width 520 height 219
click at [14, 113] on span "2:50" at bounding box center [14, 113] width 9 height 6
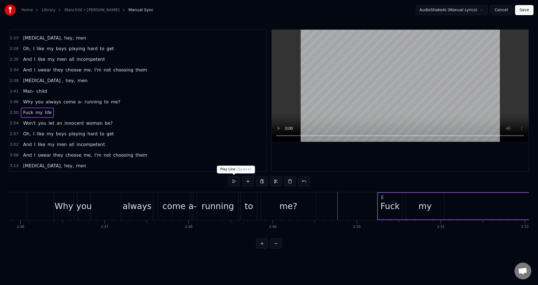
click at [238, 182] on button at bounding box center [234, 181] width 12 height 10
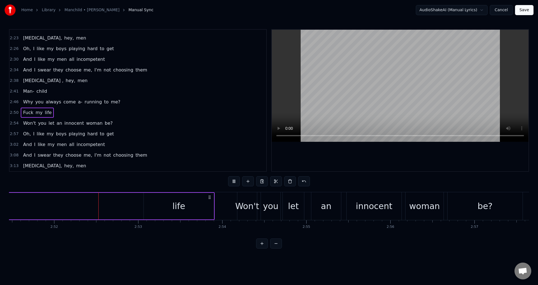
scroll to position [0, 14413]
click at [228, 176] on button at bounding box center [234, 181] width 12 height 10
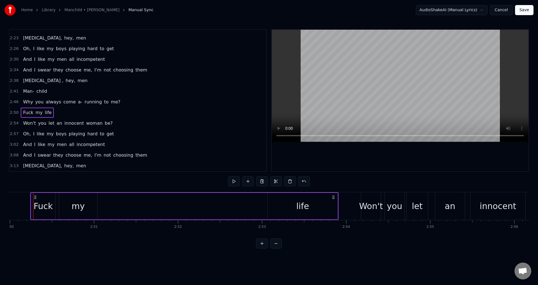
scroll to position [0, 14285]
click at [311, 203] on div "life" at bounding box center [306, 206] width 13 height 13
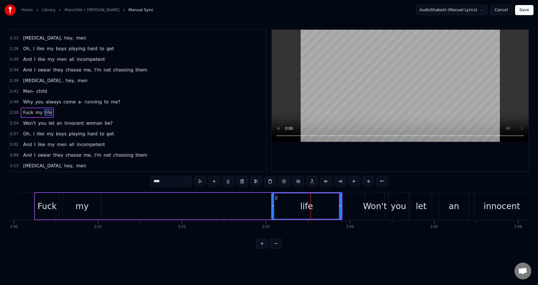
drag, startPoint x: 301, startPoint y: 207, endPoint x: 210, endPoint y: 208, distance: 91.4
click at [211, 208] on div "Fuck my life" at bounding box center [188, 206] width 308 height 28
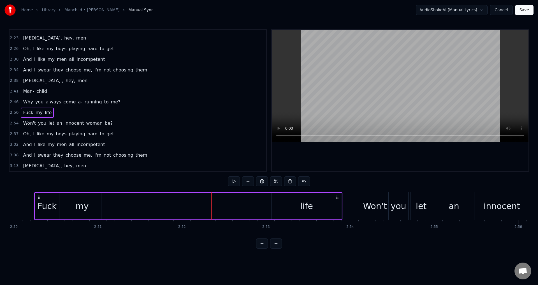
drag, startPoint x: 303, startPoint y: 207, endPoint x: 294, endPoint y: 205, distance: 8.6
click at [295, 206] on div "life" at bounding box center [307, 206] width 70 height 27
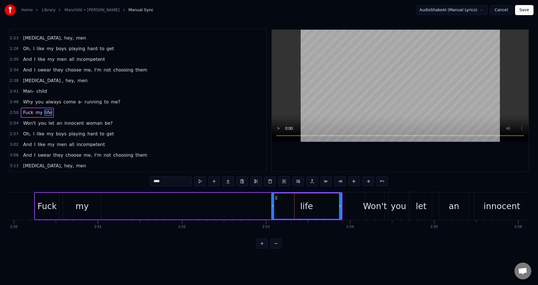
click at [330, 199] on div "life" at bounding box center [306, 205] width 69 height 25
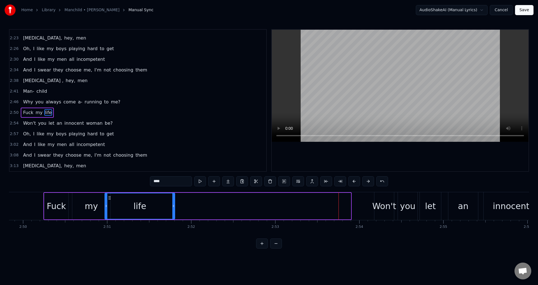
scroll to position [0, 14274]
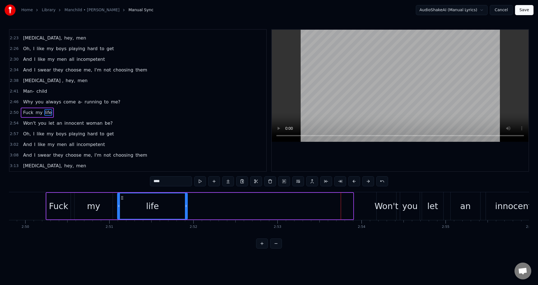
drag, startPoint x: 276, startPoint y: 198, endPoint x: 122, endPoint y: 200, distance: 154.1
click at [122, 200] on div "life" at bounding box center [152, 205] width 69 height 25
click at [108, 256] on html "Home Library Manchild • [PERSON_NAME] Manual Sync AudioShakeAI (Manual Lyrics) …" at bounding box center [269, 128] width 538 height 257
click at [11, 112] on span "2:50" at bounding box center [14, 113] width 9 height 6
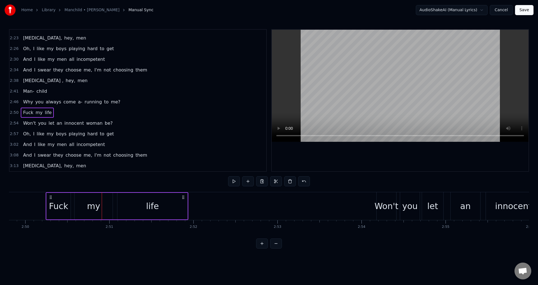
click at [182, 204] on div "life" at bounding box center [152, 206] width 70 height 27
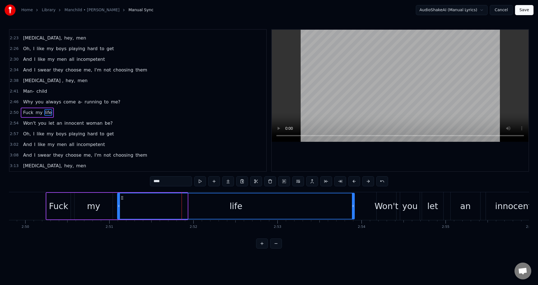
drag, startPoint x: 184, startPoint y: 205, endPoint x: 354, endPoint y: 201, distance: 169.8
click at [354, 201] on div at bounding box center [353, 205] width 2 height 25
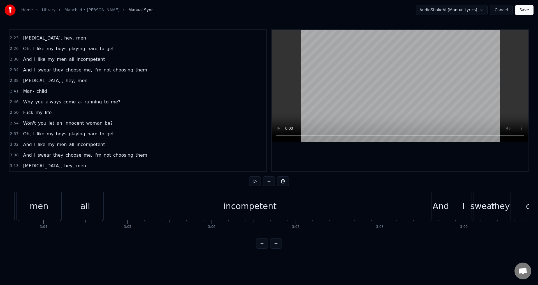
scroll to position [0, 15400]
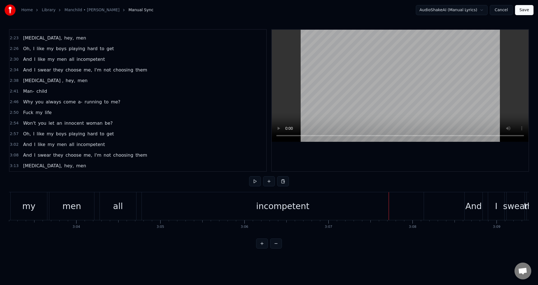
click at [325, 213] on div "incompetent" at bounding box center [283, 206] width 282 height 28
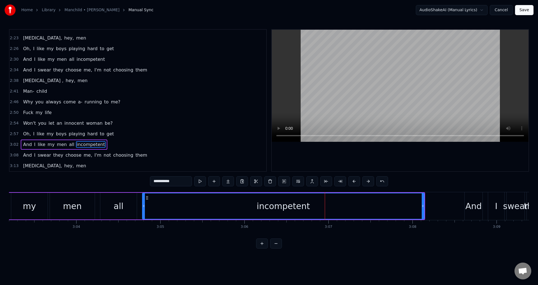
click at [280, 209] on div "incompetent" at bounding box center [283, 206] width 53 height 13
click at [80, 145] on span "incompetent" at bounding box center [90, 144] width 29 height 6
click at [82, 145] on span "incompetent" at bounding box center [90, 144] width 29 height 6
click at [298, 182] on button at bounding box center [298, 181] width 12 height 10
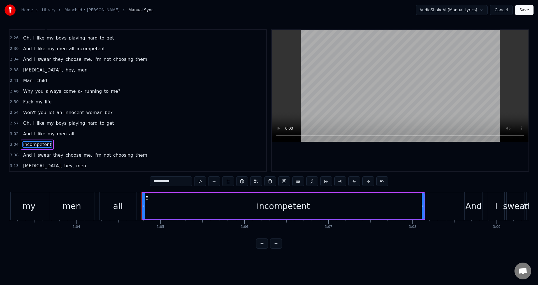
scroll to position [338, 0]
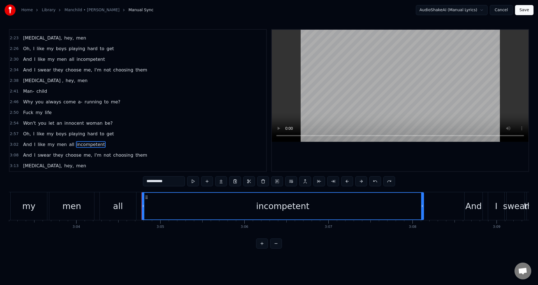
click at [280, 214] on div "incompetent" at bounding box center [282, 206] width 281 height 27
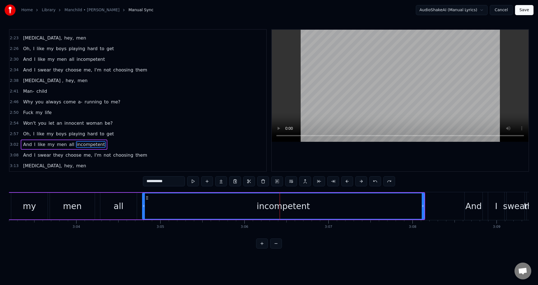
click at [280, 214] on div at bounding box center [280, 206] width 0 height 28
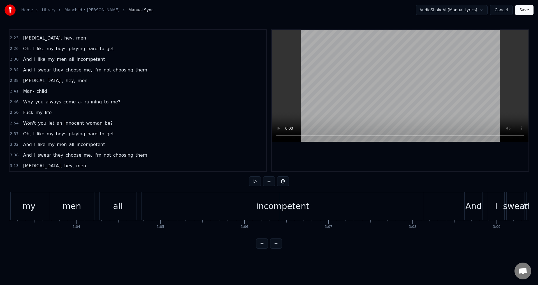
click at [223, 206] on div "incompetent" at bounding box center [283, 206] width 282 height 28
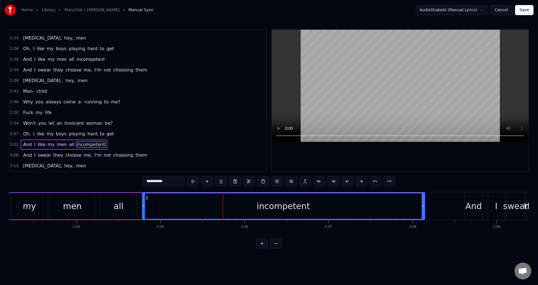
click at [146, 257] on html "Home Library Manchild • [PERSON_NAME] Manual Sync AudioShakeAI (Manual Lyrics) …" at bounding box center [269, 128] width 538 height 257
click at [146, 203] on div "incompetent" at bounding box center [283, 205] width 281 height 25
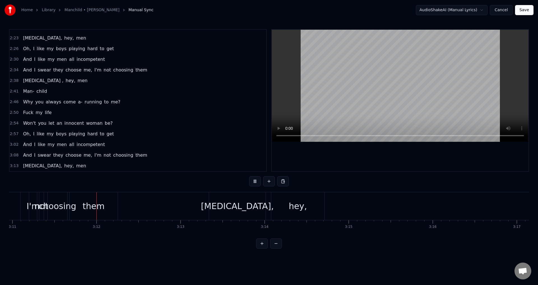
scroll to position [0, 16076]
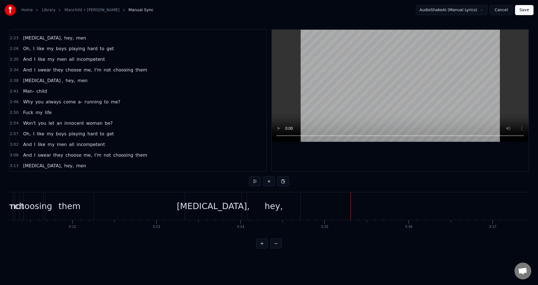
click at [10, 155] on div "0:05 Oh boy [DEMOGRAPHIC_DATA]:14 You said your phone was broken, just forgot t…" at bounding box center [138, 100] width 258 height 143
click at [11, 144] on span "3:02" at bounding box center [14, 145] width 9 height 6
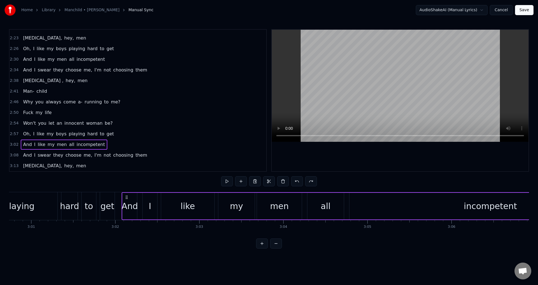
scroll to position [0, 15203]
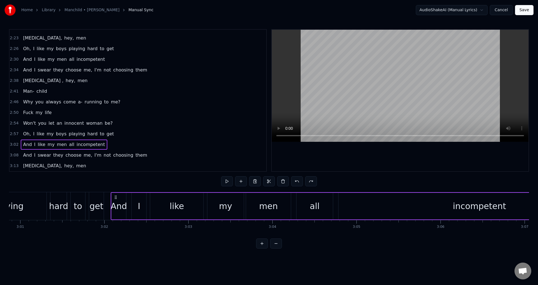
click at [405, 196] on div "incompetent" at bounding box center [479, 206] width 282 height 27
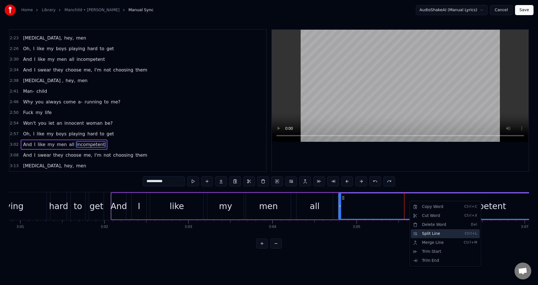
click at [433, 236] on div "Split Line Ctrl+L" at bounding box center [445, 233] width 69 height 9
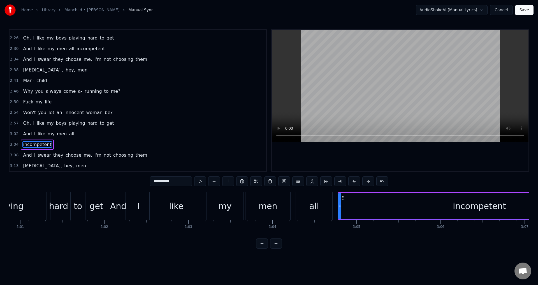
click at [31, 145] on span "incompetent" at bounding box center [36, 144] width 29 height 6
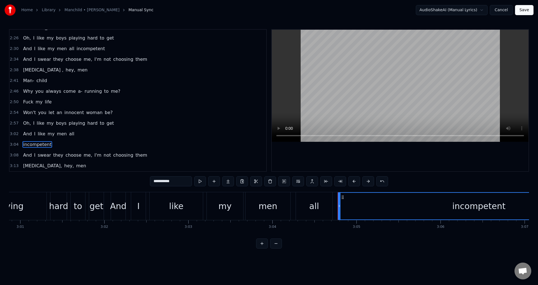
click at [33, 144] on span "incompetent" at bounding box center [36, 144] width 29 height 6
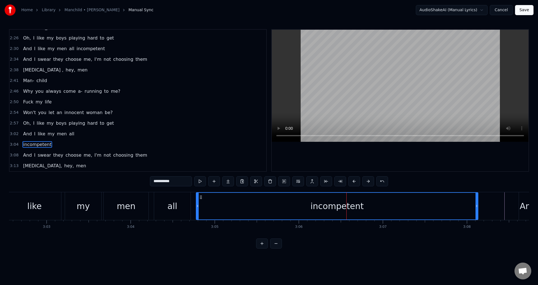
scroll to position [0, 15367]
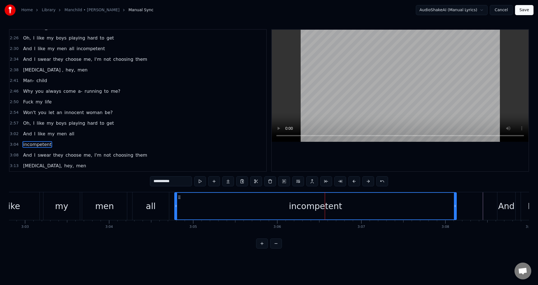
click at [366, 213] on div "incompetent" at bounding box center [315, 206] width 281 height 27
click at [36, 144] on html "Home Library Manchild • [PERSON_NAME] Manual Sync AudioShakeAI (Manual Lyrics) …" at bounding box center [269, 128] width 538 height 257
click at [36, 144] on span "incompetent" at bounding box center [36, 144] width 29 height 6
click at [33, 146] on span "incompetent" at bounding box center [36, 144] width 29 height 6
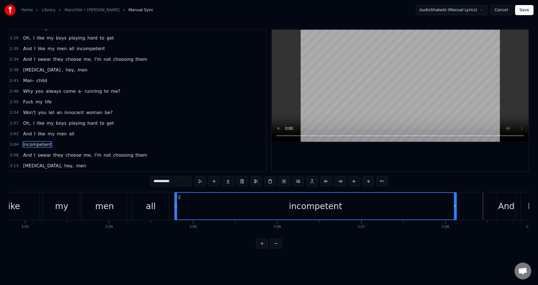
click at [34, 144] on span "incompetent" at bounding box center [36, 144] width 29 height 6
click at [55, 160] on div "Cut Word Ctrl+X" at bounding box center [70, 158] width 69 height 9
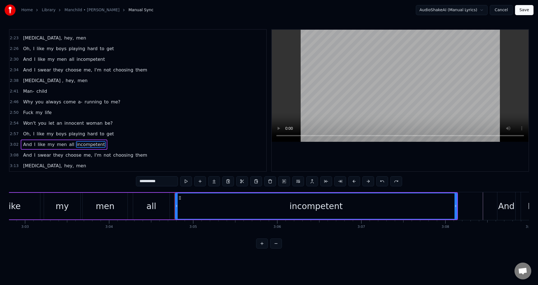
scroll to position [338, 0]
click at [152, 181] on input "**********" at bounding box center [157, 181] width 42 height 10
click at [150, 181] on input "**********" at bounding box center [157, 181] width 42 height 10
click at [159, 181] on input "**********" at bounding box center [164, 181] width 42 height 10
type input "**********"
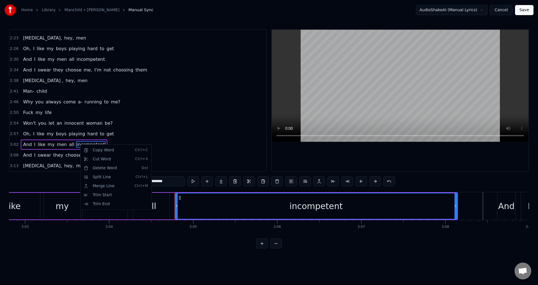
click at [294, 163] on html "Home Library Manchild • [PERSON_NAME] Manual Sync AudioShakeAI (Manual Lyrics) …" at bounding box center [269, 128] width 538 height 257
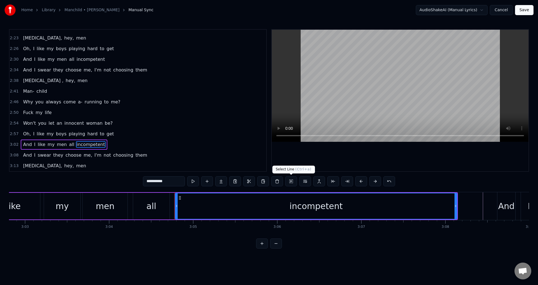
click at [292, 183] on button at bounding box center [291, 181] width 12 height 10
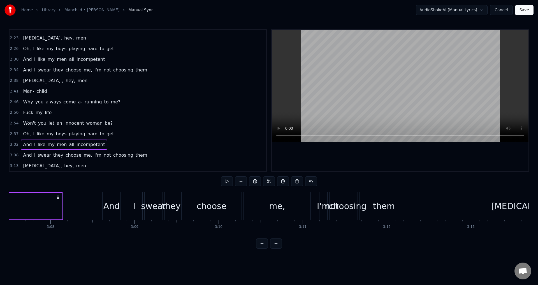
scroll to position [0, 15764]
click at [158, 257] on html "Home Library Manchild • [PERSON_NAME] Manual Sync AudioShakeAI (Manual Lyrics) …" at bounding box center [269, 128] width 538 height 257
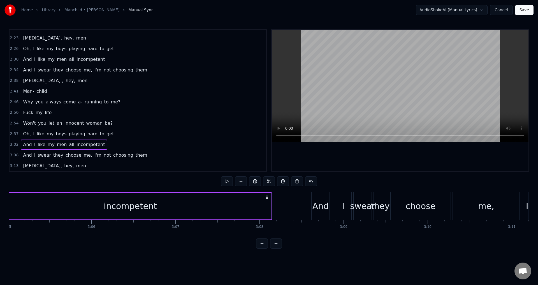
scroll to position [0, 15541]
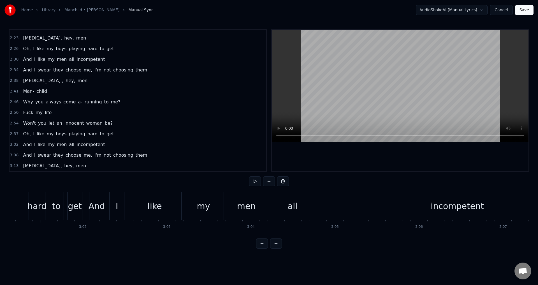
scroll to position [0, 15203]
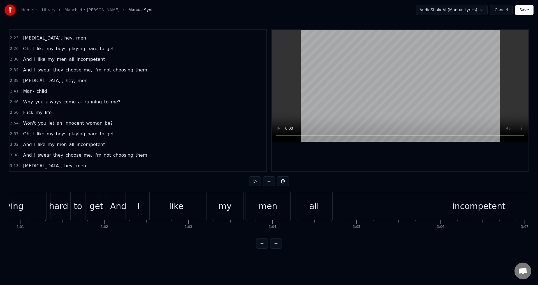
drag, startPoint x: 367, startPoint y: 208, endPoint x: 362, endPoint y: 214, distance: 7.7
click at [367, 208] on div "incompetent" at bounding box center [479, 206] width 282 height 28
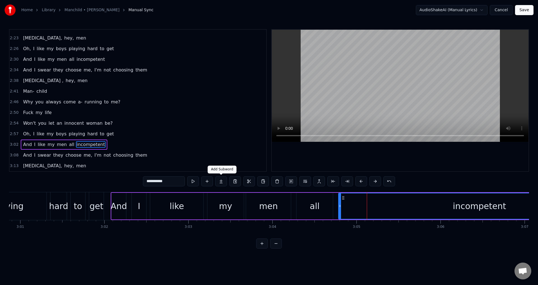
click at [224, 180] on button at bounding box center [221, 181] width 12 height 10
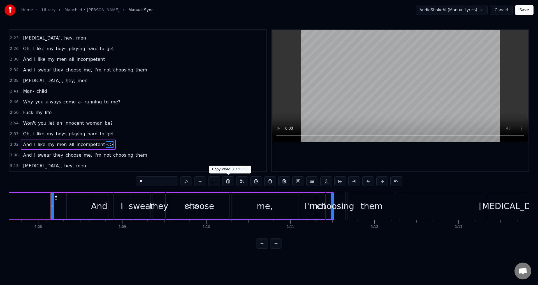
scroll to position [0, 15787]
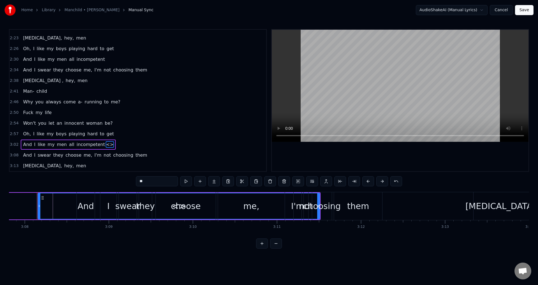
click at [106, 143] on span "<>" at bounding box center [110, 144] width 9 height 6
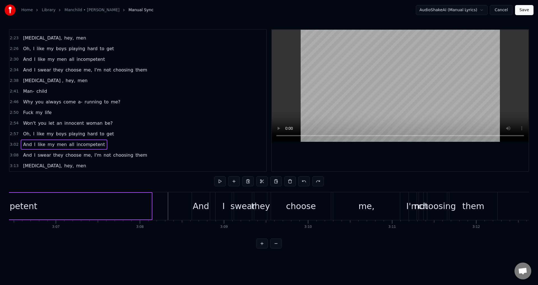
scroll to position [0, 15683]
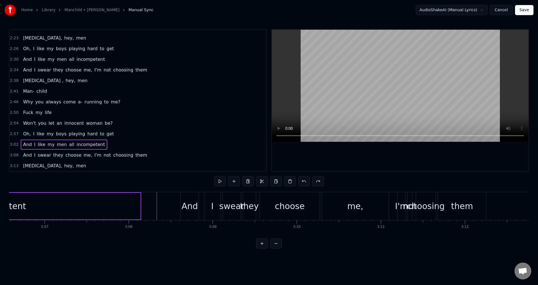
click at [422, 239] on div "0:05 Oh boy [DEMOGRAPHIC_DATA]:14 You said your phone was broken, just forgot t…" at bounding box center [269, 138] width 520 height 219
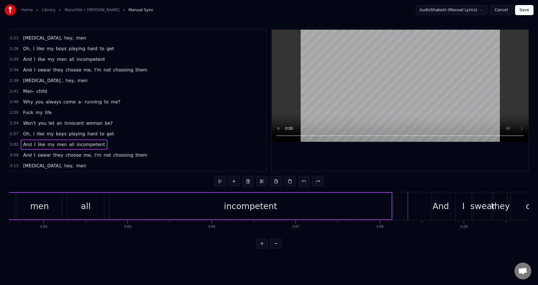
scroll to position [0, 15301]
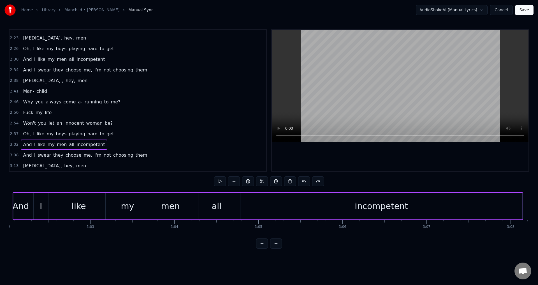
click at [389, 211] on div "incompetent" at bounding box center [381, 206] width 53 height 13
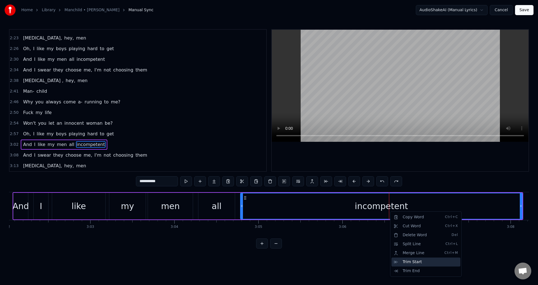
click at [415, 263] on div "Trim Start" at bounding box center [425, 261] width 69 height 9
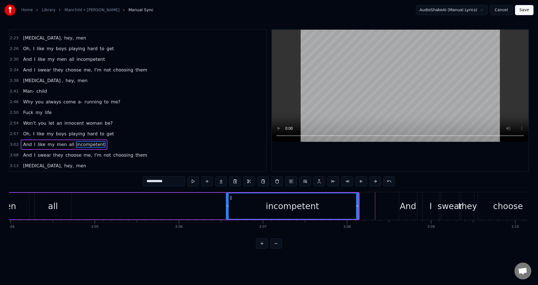
scroll to position [0, 15280]
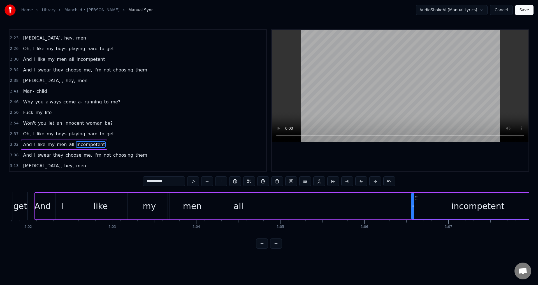
click at [443, 207] on div "incompetent" at bounding box center [478, 205] width 132 height 25
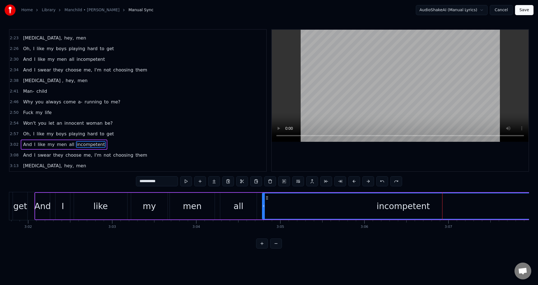
click at [268, 198] on icon at bounding box center [267, 198] width 4 height 4
click at [266, 198] on circle at bounding box center [266, 198] width 0 height 0
click at [196, 183] on button at bounding box center [193, 181] width 12 height 10
click at [195, 182] on button at bounding box center [193, 181] width 12 height 10
click at [194, 182] on button at bounding box center [193, 181] width 12 height 10
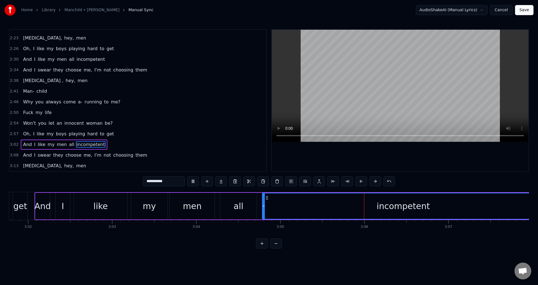
click at [192, 180] on button at bounding box center [193, 181] width 12 height 10
click at [236, 181] on button at bounding box center [235, 181] width 12 height 10
drag, startPoint x: 444, startPoint y: 205, endPoint x: 414, endPoint y: 212, distance: 31.7
click at [419, 210] on div "incompetent" at bounding box center [403, 205] width 281 height 25
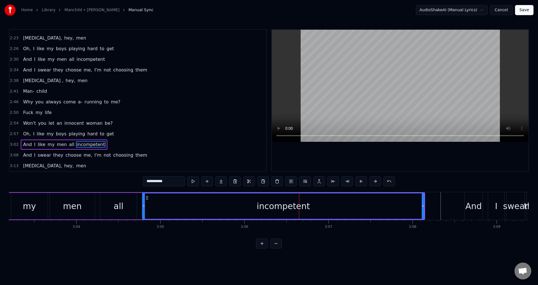
scroll to position [0, 15487]
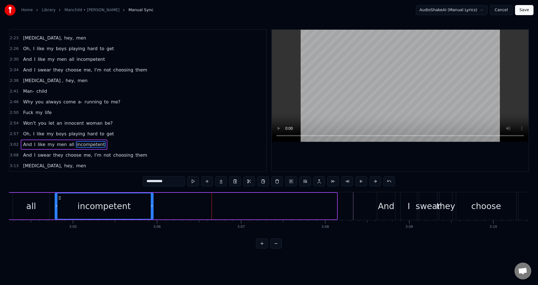
drag, startPoint x: 336, startPoint y: 204, endPoint x: 144, endPoint y: 207, distance: 191.7
click at [151, 207] on icon at bounding box center [152, 206] width 2 height 4
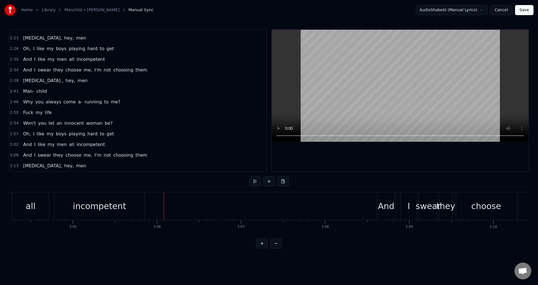
click at [100, 209] on div "incompetent" at bounding box center [99, 206] width 53 height 13
click at [112, 208] on div "incompetent" at bounding box center [99, 206] width 53 height 13
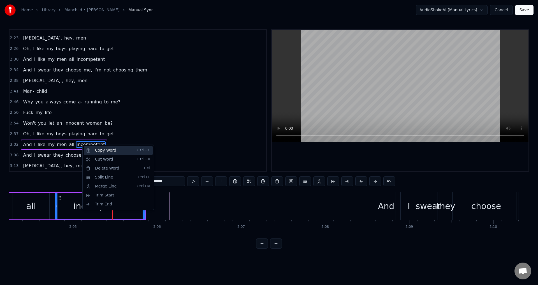
click at [106, 150] on div "Copy Word Ctrl+C" at bounding box center [118, 150] width 69 height 9
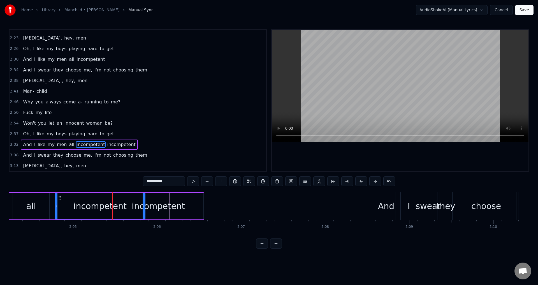
click at [191, 208] on div "incompetent" at bounding box center [158, 206] width 90 height 27
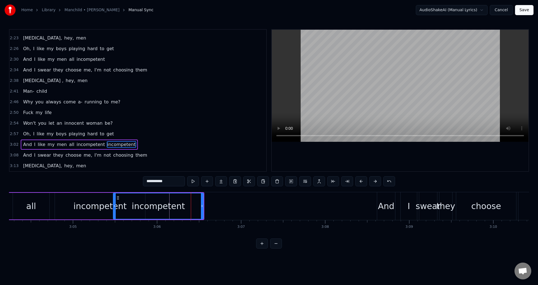
drag, startPoint x: 179, startPoint y: 208, endPoint x: 201, endPoint y: 208, distance: 21.6
click at [201, 208] on div "incompetent" at bounding box center [158, 205] width 90 height 25
click at [81, 145] on span "incompetent" at bounding box center [90, 144] width 29 height 6
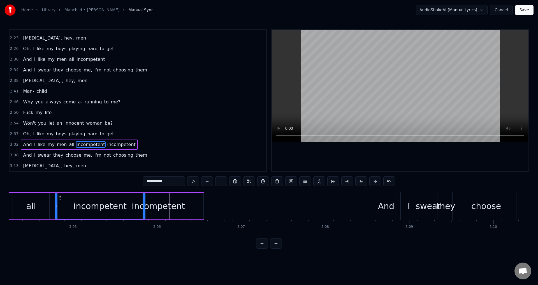
click at [83, 143] on span "incompetent" at bounding box center [90, 144] width 29 height 6
click at [93, 145] on span "incompetent" at bounding box center [90, 144] width 29 height 6
click at [170, 183] on input "**********" at bounding box center [164, 181] width 42 height 10
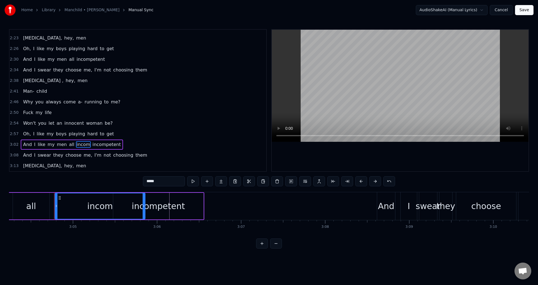
click at [176, 209] on div "incompetent" at bounding box center [158, 206] width 53 height 13
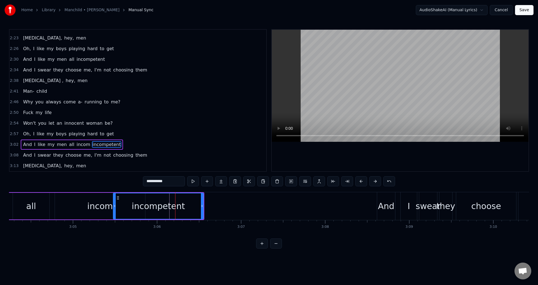
click at [157, 182] on input "**********" at bounding box center [164, 181] width 42 height 10
type input "*"
click at [198, 257] on html "Home Library Manchild • [PERSON_NAME] Manual Sync AudioShakeAI (Manual Lyrics) …" at bounding box center [269, 128] width 538 height 257
click at [163, 205] on div "petent" at bounding box center [159, 206] width 28 height 13
click at [94, 203] on div "incom" at bounding box center [99, 206] width 25 height 13
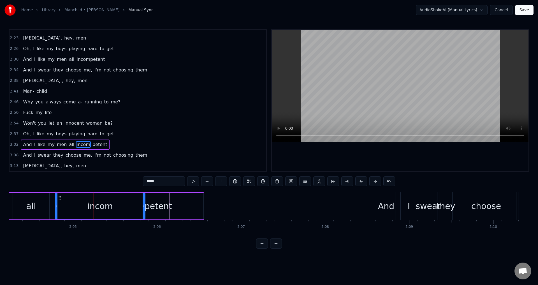
click at [92, 145] on span "petent" at bounding box center [100, 144] width 16 height 6
type input "******"
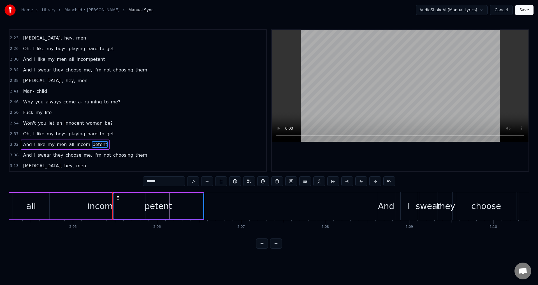
click at [95, 205] on div "incom" at bounding box center [99, 206] width 25 height 13
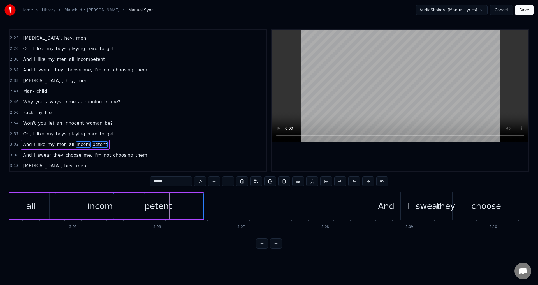
click at [186, 203] on div "petent" at bounding box center [158, 205] width 90 height 25
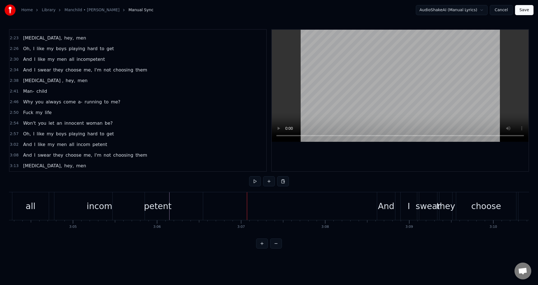
click at [193, 202] on div "petent" at bounding box center [158, 206] width 90 height 28
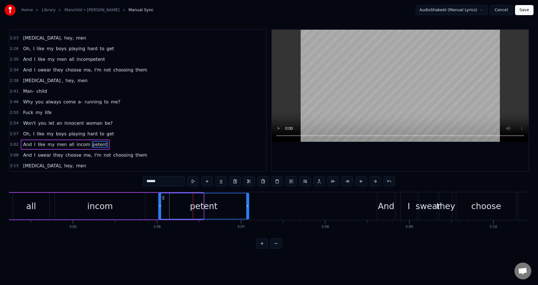
drag, startPoint x: 118, startPoint y: 198, endPoint x: 127, endPoint y: 204, distance: 10.9
click at [166, 199] on icon at bounding box center [163, 198] width 4 height 4
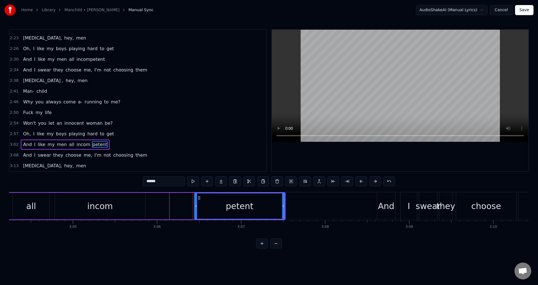
click at [66, 204] on div "incom" at bounding box center [100, 206] width 90 height 27
type input "*****"
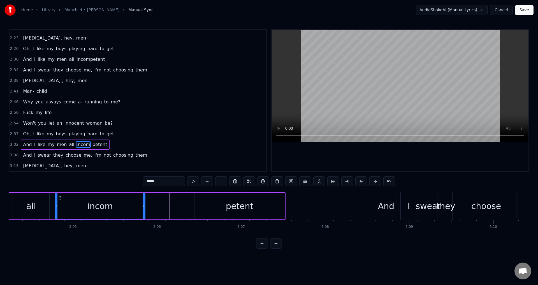
click at [57, 201] on div at bounding box center [56, 205] width 2 height 25
click at [62, 205] on div "incom" at bounding box center [100, 205] width 90 height 25
click at [52, 201] on div "And I like my men all incom petent" at bounding box center [56, 206] width 458 height 28
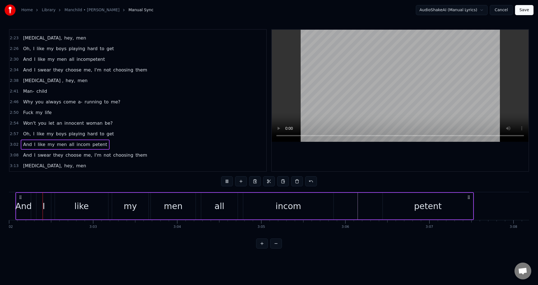
scroll to position [0, 15295]
click at [335, 207] on div "incom" at bounding box center [292, 206] width 90 height 27
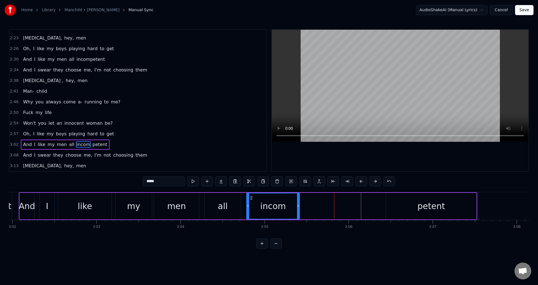
drag, startPoint x: 336, startPoint y: 207, endPoint x: 299, endPoint y: 206, distance: 37.3
click at [299, 206] on icon at bounding box center [298, 206] width 2 height 4
click at [406, 207] on div "petent" at bounding box center [431, 206] width 90 height 27
type input "******"
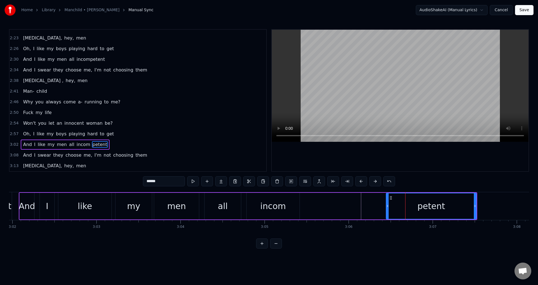
click at [346, 204] on div "And I like my men all incom petent" at bounding box center [248, 206] width 458 height 28
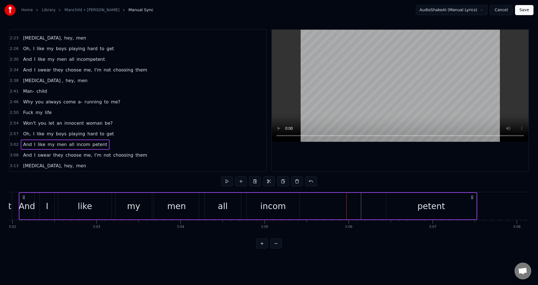
click at [362, 202] on div "And I like my men all incom petent" at bounding box center [248, 206] width 458 height 28
click at [361, 202] on div "And I like my men all incom petent" at bounding box center [248, 206] width 458 height 28
drag, startPoint x: 400, startPoint y: 205, endPoint x: 411, endPoint y: 207, distance: 11.2
click at [400, 205] on div "petent" at bounding box center [431, 206] width 90 height 27
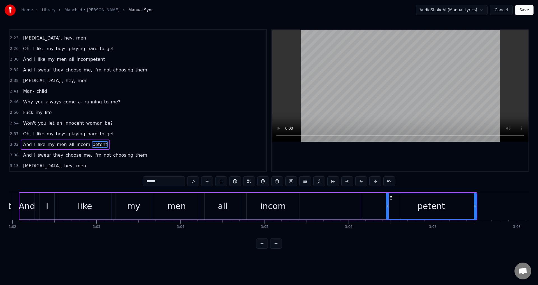
drag, startPoint x: 414, startPoint y: 213, endPoint x: 359, endPoint y: 213, distance: 54.4
click at [359, 213] on div "And I like my men all incom petent" at bounding box center [248, 206] width 458 height 28
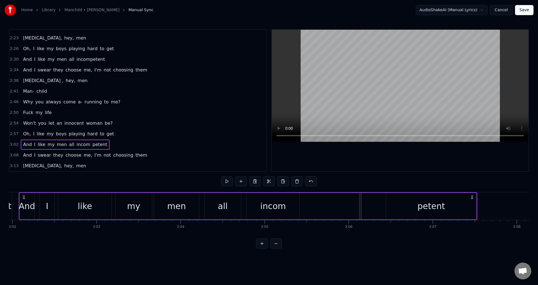
drag, startPoint x: 420, startPoint y: 206, endPoint x: 407, endPoint y: 206, distance: 13.2
click at [418, 206] on div "petent" at bounding box center [431, 206] width 90 height 27
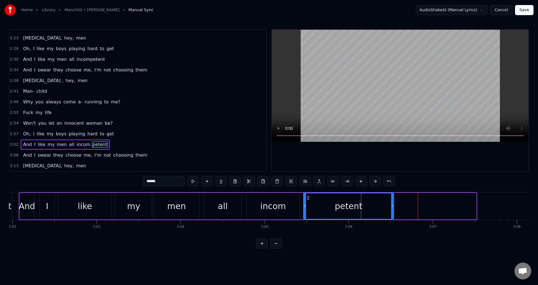
drag, startPoint x: 391, startPoint y: 197, endPoint x: 308, endPoint y: 205, distance: 83.0
click at [308, 205] on div "petent" at bounding box center [349, 205] width 90 height 25
click at [277, 240] on div "0:05 Oh boy [DEMOGRAPHIC_DATA]:14 You said your phone was broken, just forgot t…" at bounding box center [269, 138] width 520 height 219
click at [288, 208] on div "incom" at bounding box center [273, 206] width 53 height 27
type input "*****"
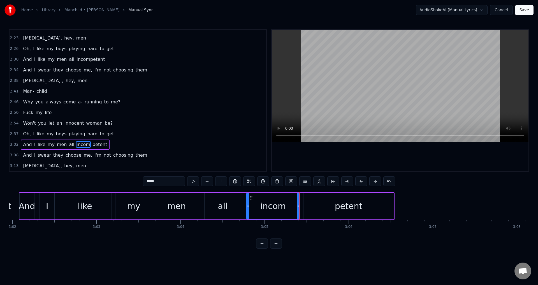
click at [243, 203] on div "And I like my men all incom petent" at bounding box center [207, 206] width 376 height 28
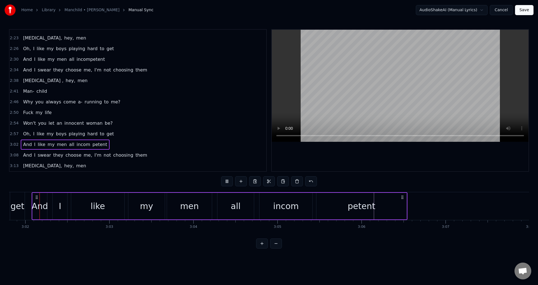
scroll to position [0, 15277]
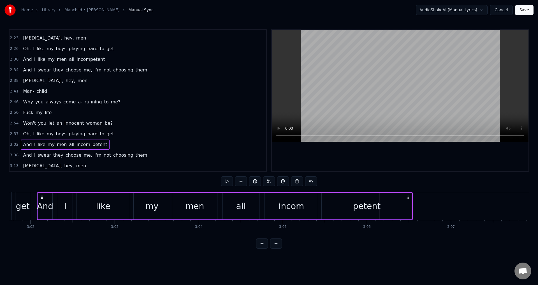
click at [408, 257] on html "Home Library Manchild • [PERSON_NAME] Manual Sync AudioShakeAI (Manual Lyrics) …" at bounding box center [269, 128] width 538 height 257
click at [320, 205] on div "And I like my men all incom petent" at bounding box center [225, 206] width 376 height 28
drag, startPoint x: 366, startPoint y: 166, endPoint x: 351, endPoint y: 187, distance: 26.0
click at [364, 179] on div "0:05 Oh boy [DEMOGRAPHIC_DATA]:14 You said your phone was broken, just forgot t…" at bounding box center [269, 138] width 520 height 219
click at [351, 186] on div "0:05 Oh boy [DEMOGRAPHIC_DATA]:14 You said your phone was broken, just forgot t…" at bounding box center [269, 138] width 520 height 219
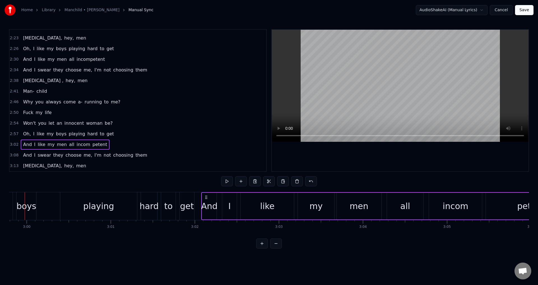
scroll to position [0, 15101]
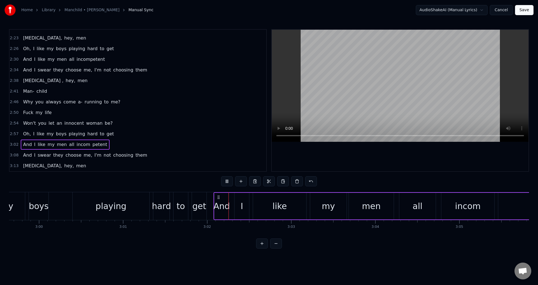
click at [277, 248] on button at bounding box center [276, 243] width 12 height 10
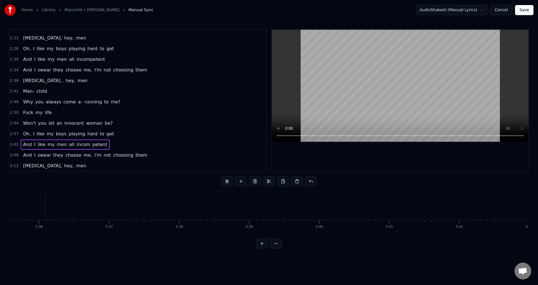
click at [277, 249] on button at bounding box center [276, 243] width 12 height 10
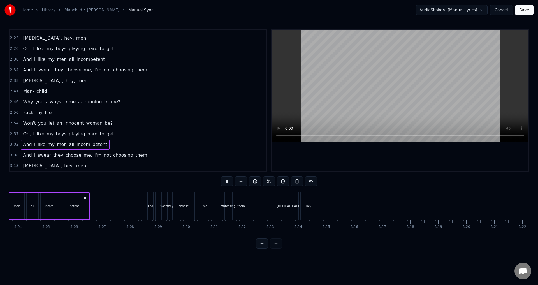
click at [261, 249] on button at bounding box center [262, 243] width 12 height 10
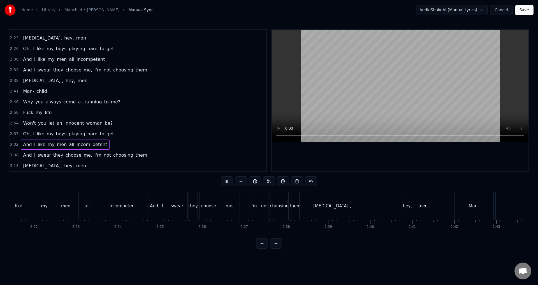
click at [261, 249] on button at bounding box center [262, 243] width 12 height 10
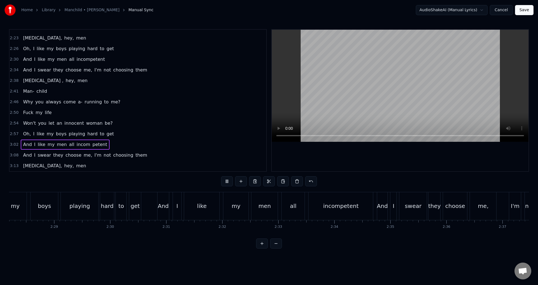
click at [261, 249] on button at bounding box center [262, 243] width 12 height 10
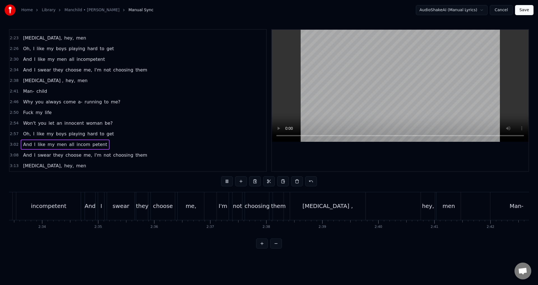
click at [261, 249] on button at bounding box center [262, 243] width 12 height 10
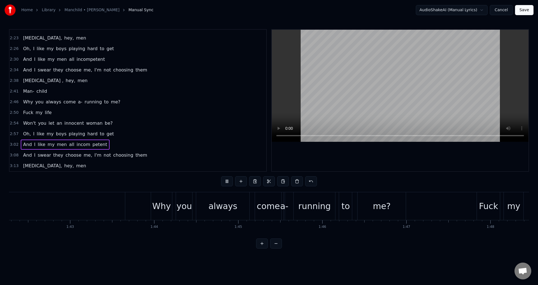
click at [261, 249] on button at bounding box center [262, 243] width 12 height 10
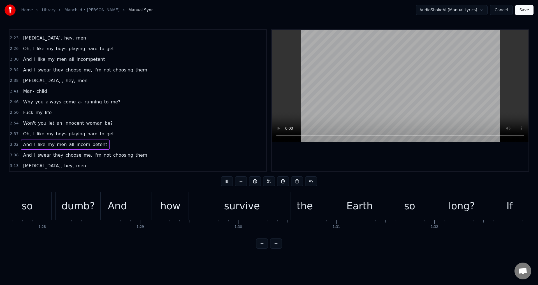
click at [261, 249] on button at bounding box center [262, 243] width 12 height 10
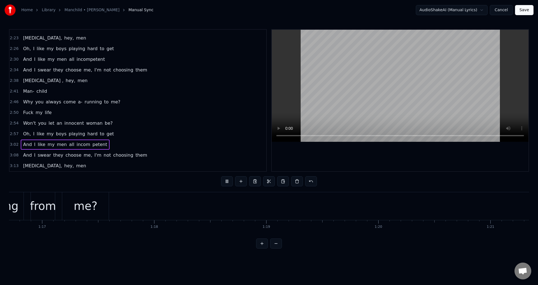
click at [261, 249] on button at bounding box center [262, 243] width 12 height 10
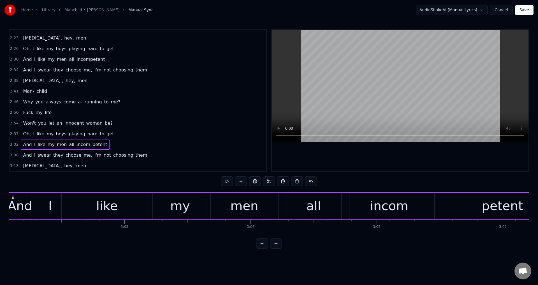
click at [277, 249] on button at bounding box center [276, 243] width 12 height 10
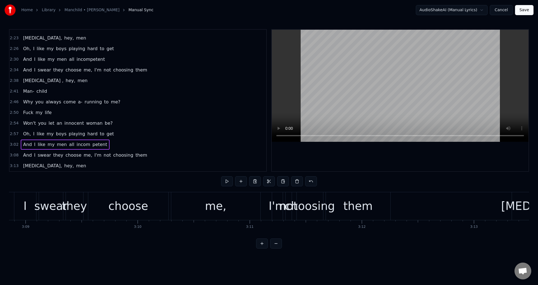
scroll to position [0, 21058]
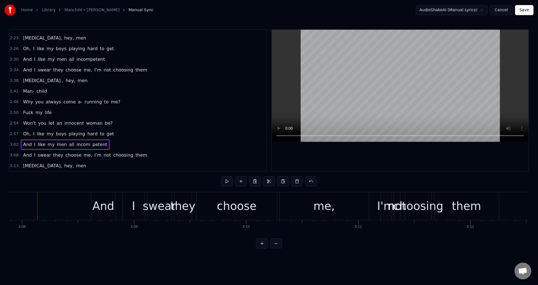
click at [331, 257] on html "Home Library Manchild • [PERSON_NAME] Manual Sync AudioShakeAI (Manual Lyrics) …" at bounding box center [269, 128] width 538 height 257
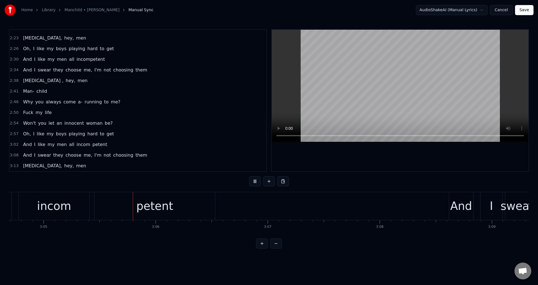
scroll to position [0, 20725]
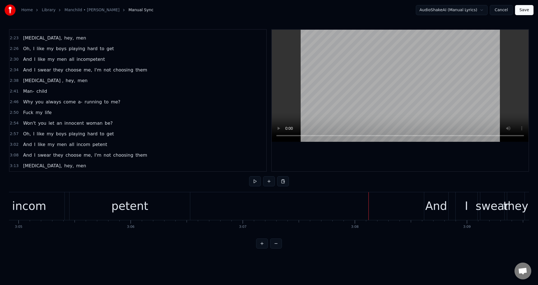
click at [147, 208] on div "petent" at bounding box center [129, 206] width 120 height 28
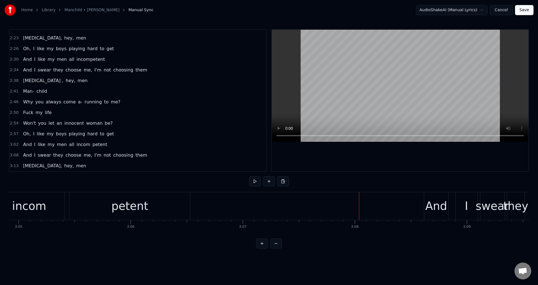
click at [175, 205] on div "petent" at bounding box center [129, 206] width 120 height 28
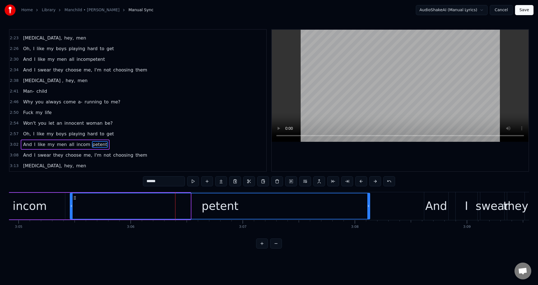
drag, startPoint x: 190, startPoint y: 202, endPoint x: 369, endPoint y: 205, distance: 179.3
click at [369, 205] on div at bounding box center [368, 205] width 2 height 25
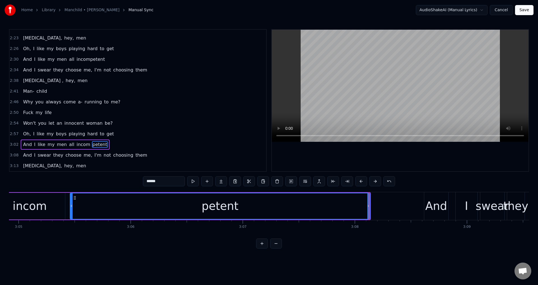
click at [132, 203] on div "petent" at bounding box center [219, 205] width 299 height 25
click at [170, 205] on div "petent" at bounding box center [219, 205] width 299 height 25
click at [83, 155] on span "me," at bounding box center [88, 155] width 10 height 6
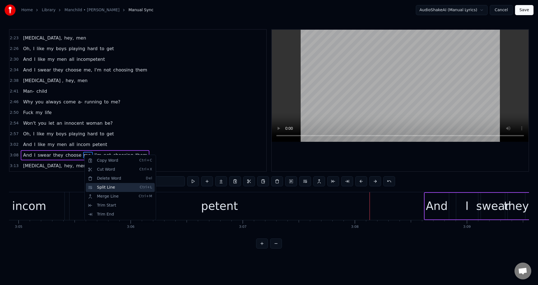
click at [117, 188] on div "Split Line Ctrl+L" at bounding box center [120, 187] width 69 height 9
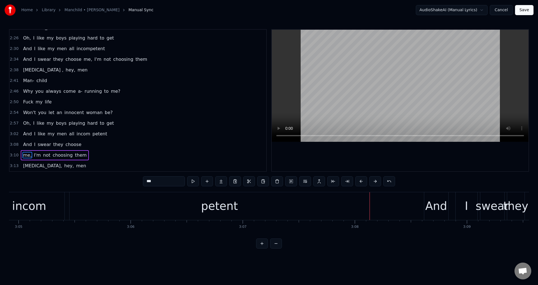
scroll to position [338, 0]
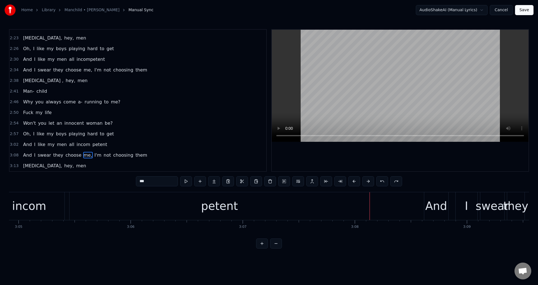
click at [94, 156] on span "I'm" at bounding box center [98, 155] width 8 height 6
type input "***"
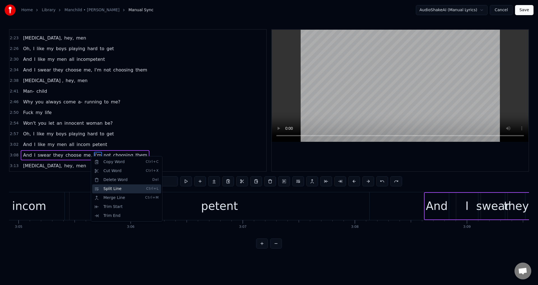
click at [116, 190] on div "Split Line Ctrl+L" at bounding box center [126, 188] width 69 height 9
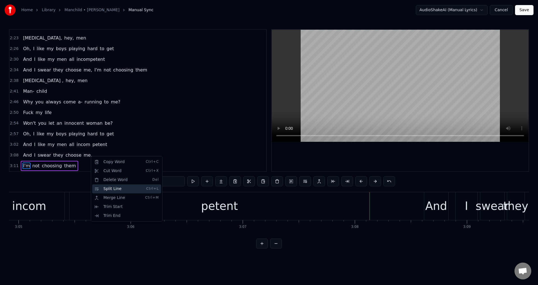
scroll to position [348, 0]
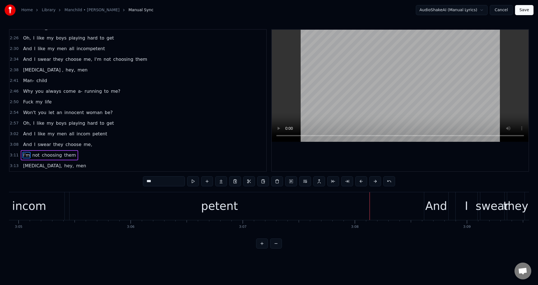
click at [150, 156] on div "3:11 I'm not choosing them" at bounding box center [138, 155] width 257 height 11
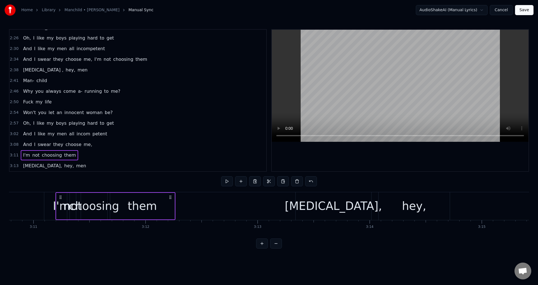
scroll to position [0, 21401]
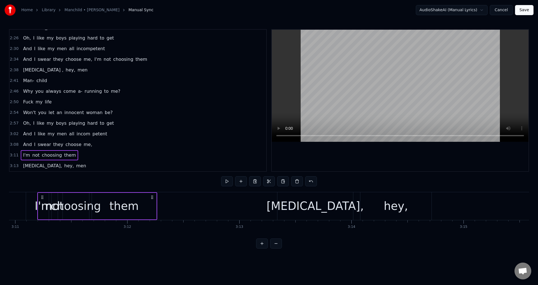
click at [44, 147] on span "swear" at bounding box center [44, 144] width 15 height 6
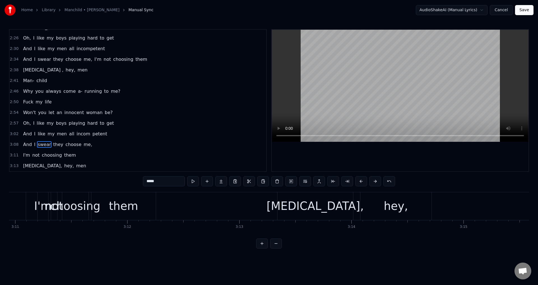
click at [15, 144] on span "3:08" at bounding box center [14, 145] width 9 height 6
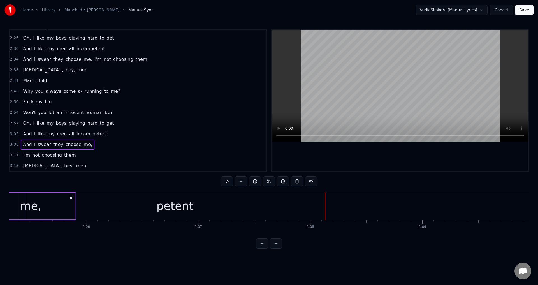
scroll to position [0, 20757]
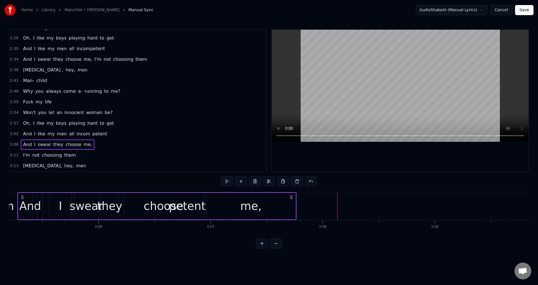
drag, startPoint x: 469, startPoint y: 197, endPoint x: 292, endPoint y: 219, distance: 178.1
click at [292, 219] on div "And I swear they choose me," at bounding box center [156, 206] width 279 height 28
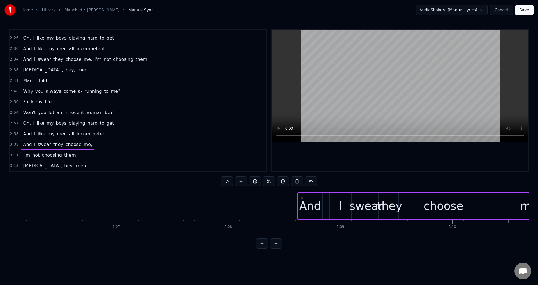
scroll to position [0, 20910]
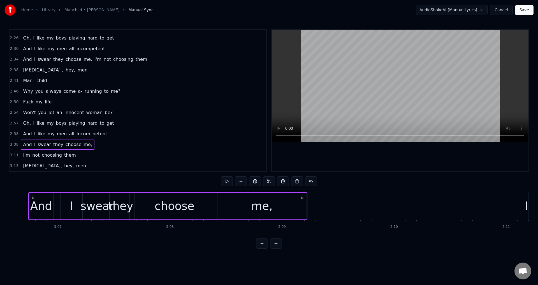
drag, startPoint x: 511, startPoint y: 197, endPoint x: 300, endPoint y: 199, distance: 211.3
click at [300, 199] on div "And I swear they choose me," at bounding box center [167, 206] width 279 height 28
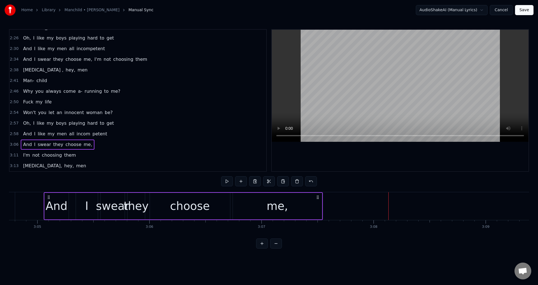
drag, startPoint x: 506, startPoint y: 196, endPoint x: 297, endPoint y: 201, distance: 209.1
click at [297, 201] on div "And I swear they choose me," at bounding box center [183, 206] width 279 height 28
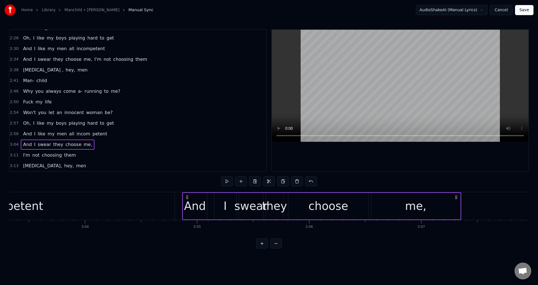
scroll to position [0, 20517]
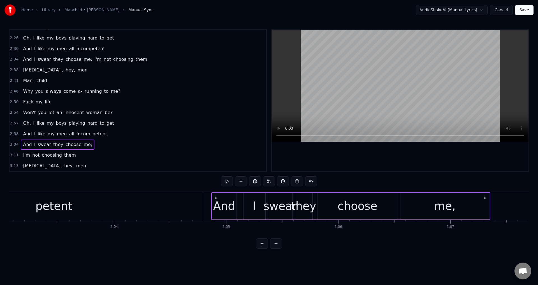
click at [112, 180] on div "0:05 Oh boy [DEMOGRAPHIC_DATA]:14 You said your phone was broken, just forgot t…" at bounding box center [269, 138] width 520 height 219
click at [465, 135] on video at bounding box center [400, 86] width 257 height 112
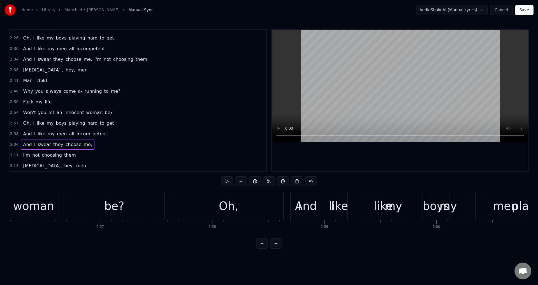
scroll to position [0, 19732]
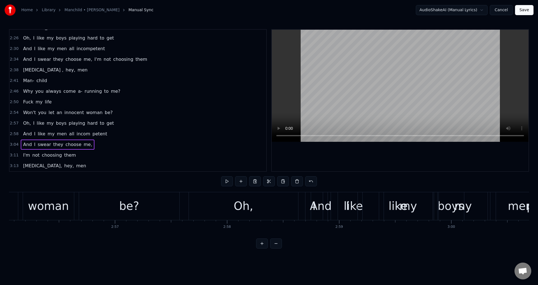
click at [10, 135] on div "2:58 And I like my men all incom petent" at bounding box center [138, 134] width 257 height 11
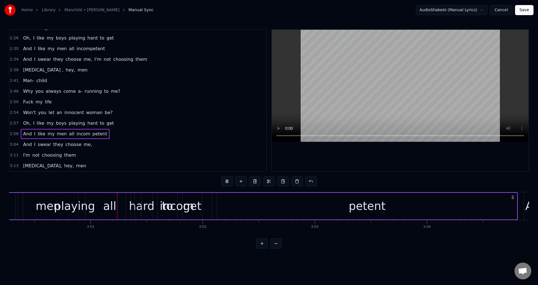
scroll to position [0, 20207]
click at [330, 255] on html "Home Library Manchild • [PERSON_NAME] Manual Sync AudioShakeAI (Manual Lyrics) …" at bounding box center [269, 128] width 538 height 257
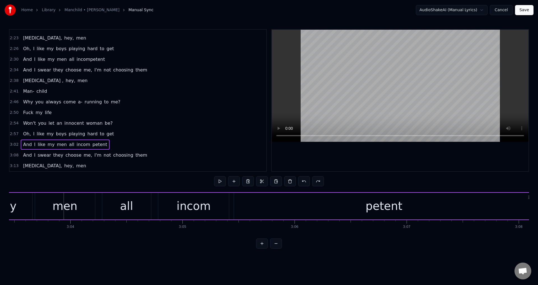
scroll to position [0, 20517]
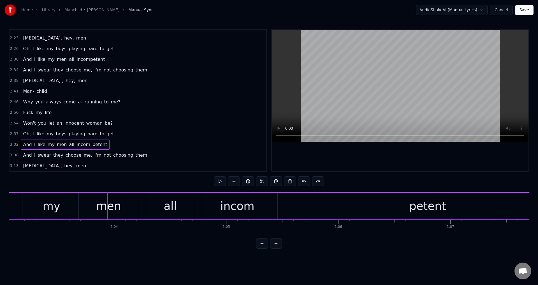
click at [376, 205] on div "petent" at bounding box center [428, 206] width 300 height 27
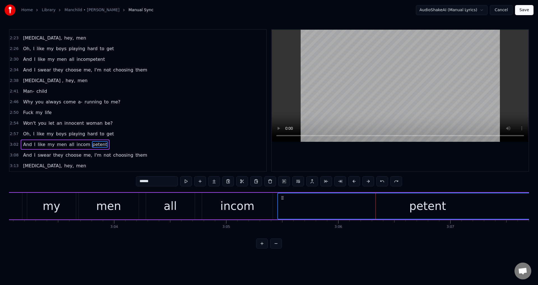
click at [257, 205] on div "incom" at bounding box center [237, 206] width 71 height 27
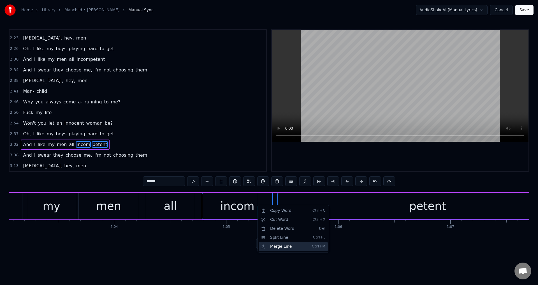
click at [281, 247] on div "Merge Line Ctrl+M" at bounding box center [293, 246] width 69 height 9
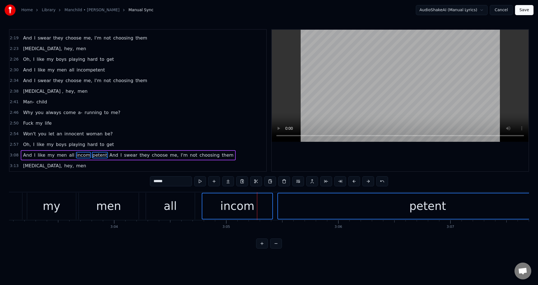
drag, startPoint x: 204, startPoint y: 241, endPoint x: 202, endPoint y: 238, distance: 3.8
click at [204, 241] on div "0:05 Oh boy [DEMOGRAPHIC_DATA]:14 You said your phone was broken, just forgot t…" at bounding box center [269, 138] width 520 height 219
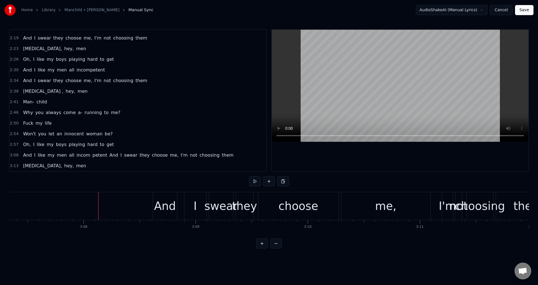
scroll to position [0, 21000]
click at [92, 154] on span "petent" at bounding box center [100, 155] width 16 height 6
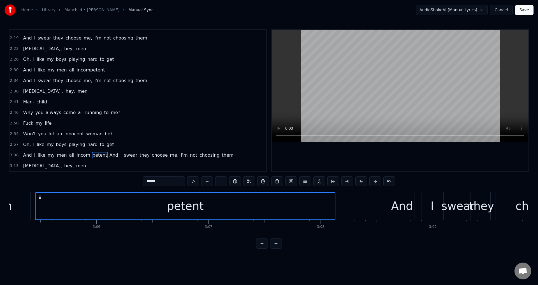
scroll to position [0, 20757]
click at [78, 157] on span "incom" at bounding box center [83, 155] width 15 height 6
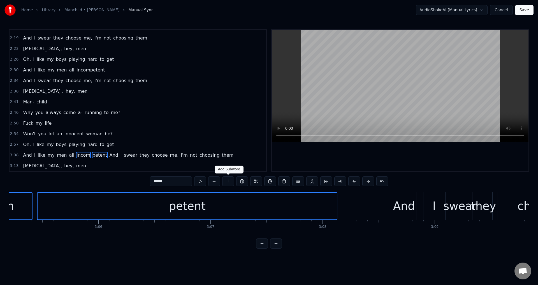
click at [226, 181] on button at bounding box center [228, 181] width 12 height 10
click at [228, 181] on button at bounding box center [228, 181] width 12 height 10
click at [215, 182] on button at bounding box center [214, 181] width 12 height 10
click at [230, 182] on button at bounding box center [228, 181] width 12 height 10
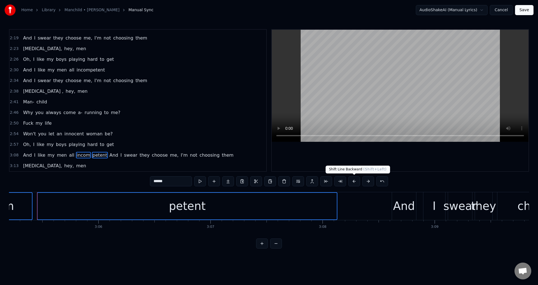
click at [351, 181] on button at bounding box center [354, 181] width 12 height 10
click at [341, 176] on button at bounding box center [347, 181] width 12 height 10
click at [348, 176] on button at bounding box center [354, 181] width 12 height 10
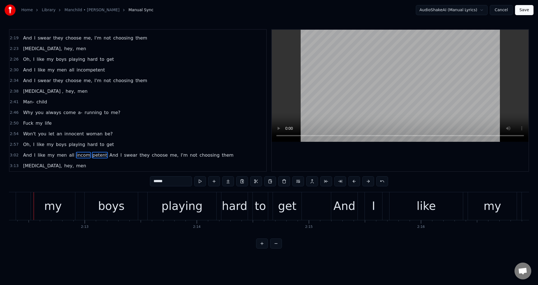
scroll to position [0, 14827]
click at [181, 257] on html "Home Library Manchild • [PERSON_NAME] Manual Sync AudioShakeAI (Manual Lyrics) …" at bounding box center [269, 128] width 538 height 257
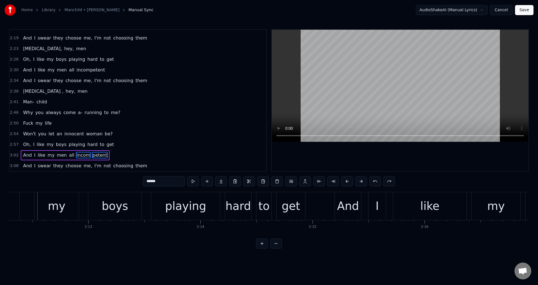
scroll to position [338, 0]
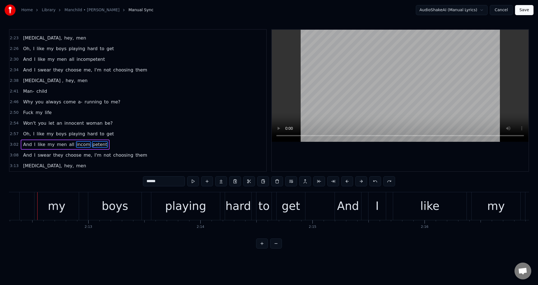
click at [154, 137] on div "2:57 Oh, I like my boys playing hard to get" at bounding box center [138, 134] width 257 height 11
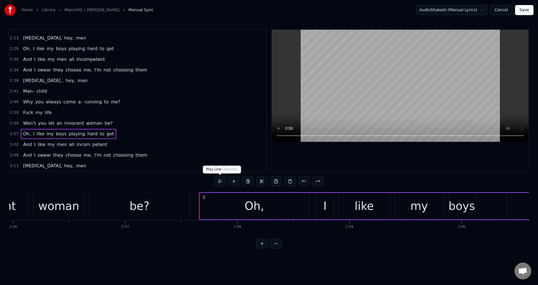
scroll to position [0, 19883]
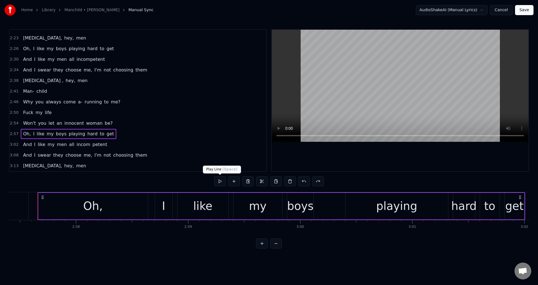
click at [219, 185] on button at bounding box center [220, 181] width 12 height 10
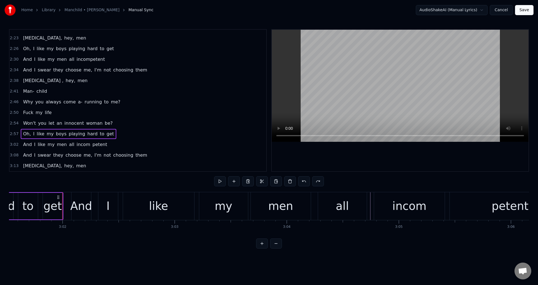
scroll to position [0, 20355]
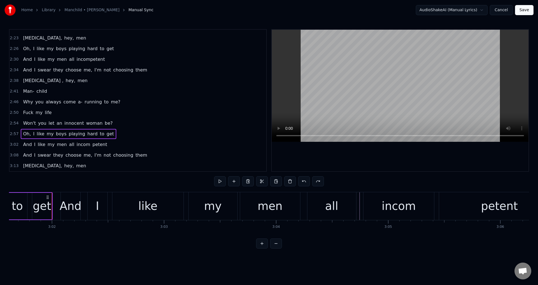
click at [387, 257] on html "Home Library Manchild • [PERSON_NAME] Manual Sync AudioShakeAI (Manual Lyrics) …" at bounding box center [269, 128] width 538 height 257
click at [320, 151] on div at bounding box center [400, 100] width 257 height 141
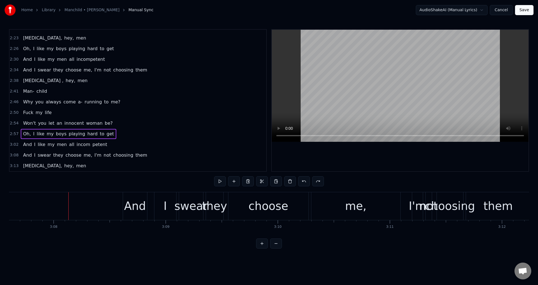
scroll to position [0, 21055]
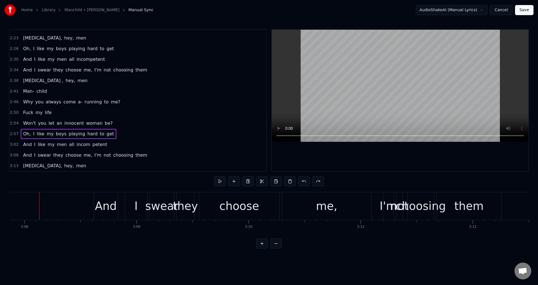
click at [353, 204] on div "me," at bounding box center [326, 206] width 89 height 28
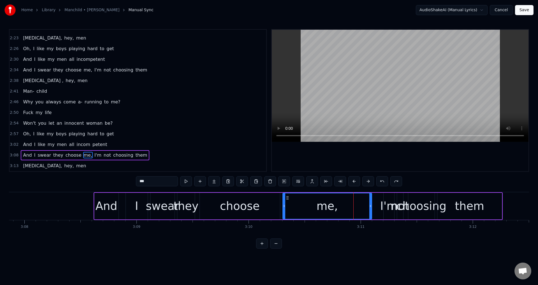
click at [94, 155] on span "I'm" at bounding box center [98, 155] width 8 height 6
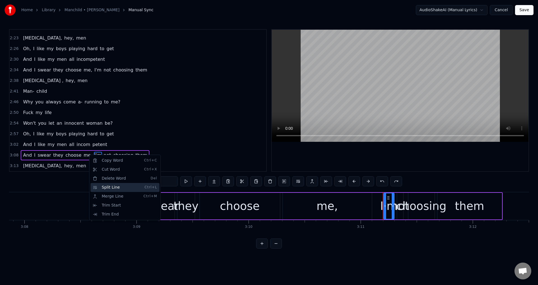
click at [120, 188] on div "Split Line Ctrl+L" at bounding box center [125, 187] width 69 height 9
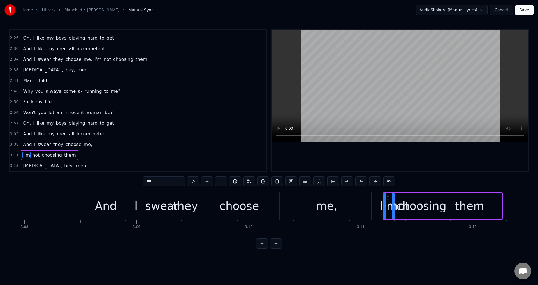
click at [229, 257] on html "Home Library Manchild • [PERSON_NAME] Manual Sync AudioShakeAI (Manual Lyrics) …" at bounding box center [269, 128] width 538 height 257
click at [83, 147] on span "me," at bounding box center [88, 144] width 10 height 6
type input "***"
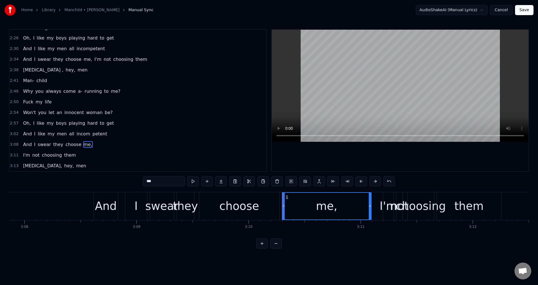
click at [17, 146] on div "3:08 And I swear they choose me," at bounding box center [138, 144] width 257 height 11
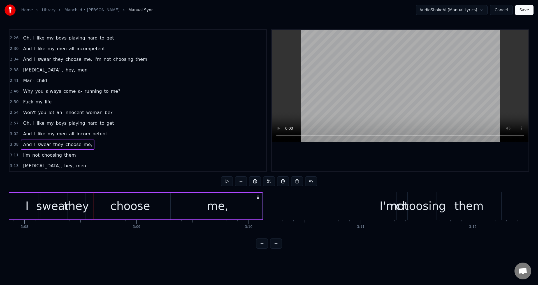
drag, startPoint x: 368, startPoint y: 197, endPoint x: 262, endPoint y: 204, distance: 105.6
click at [262, 204] on div "And I swear they choose me," at bounding box center [123, 206] width 279 height 28
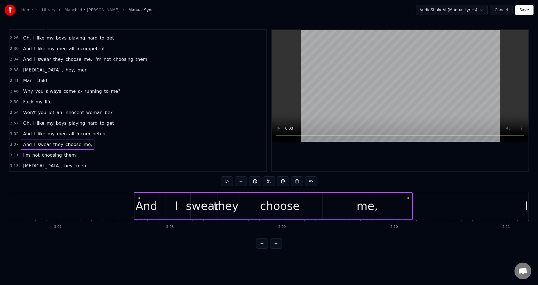
drag, startPoint x: 283, startPoint y: 247, endPoint x: 279, endPoint y: 248, distance: 3.7
click at [280, 248] on div "0:05 Oh boy [DEMOGRAPHIC_DATA]:14 You said your phone was broken, just forgot t…" at bounding box center [269, 138] width 520 height 219
click at [279, 248] on button at bounding box center [276, 243] width 12 height 10
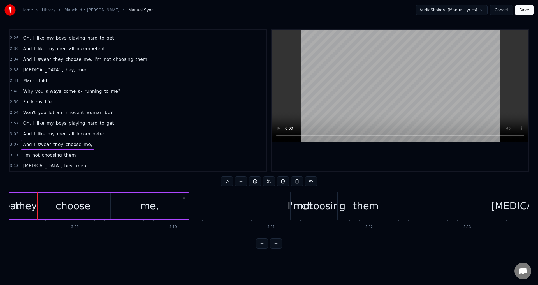
click at [279, 248] on button at bounding box center [276, 243] width 12 height 10
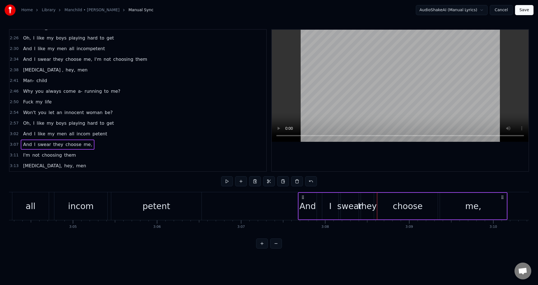
scroll to position [0, 15476]
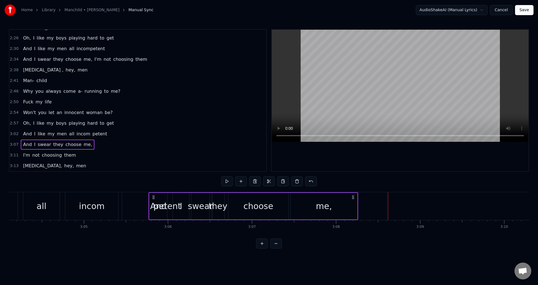
drag, startPoint x: 513, startPoint y: 196, endPoint x: 353, endPoint y: 210, distance: 160.9
click at [353, 210] on div "And I swear they choose me," at bounding box center [254, 206] width 210 height 28
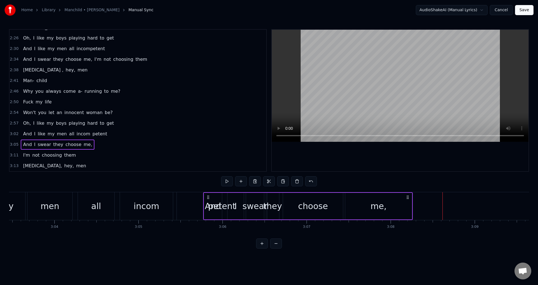
scroll to position [0, 15432]
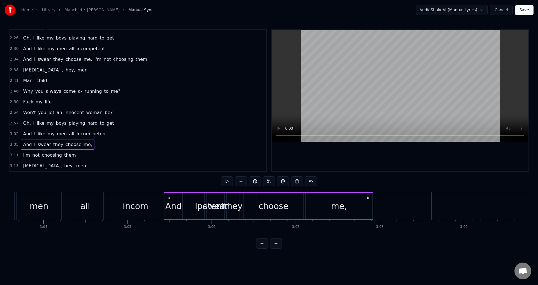
drag, startPoint x: 397, startPoint y: 198, endPoint x: 369, endPoint y: 201, distance: 28.2
click at [369, 201] on div "And I swear they choose me," at bounding box center [269, 206] width 210 height 28
click at [144, 176] on div "0:05 Oh boy [DEMOGRAPHIC_DATA]:14 You said your phone was broken, just forgot t…" at bounding box center [269, 138] width 520 height 219
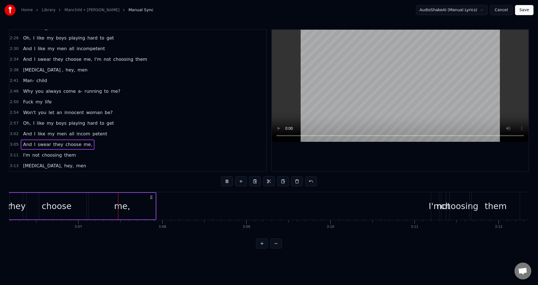
scroll to position [0, 15678]
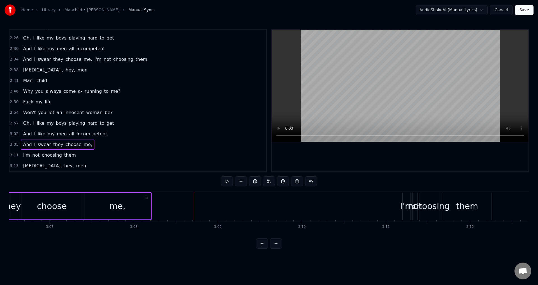
drag, startPoint x: 124, startPoint y: 197, endPoint x: 151, endPoint y: 196, distance: 27.2
click at [148, 196] on icon at bounding box center [146, 197] width 4 height 4
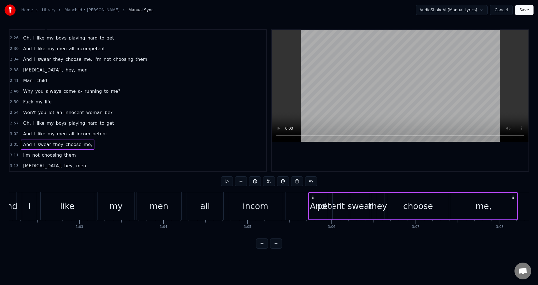
scroll to position [0, 15258]
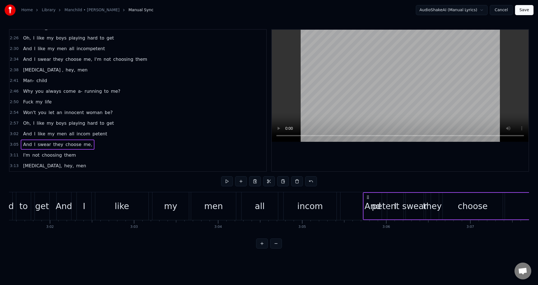
click at [347, 202] on div "petent" at bounding box center [385, 206] width 90 height 28
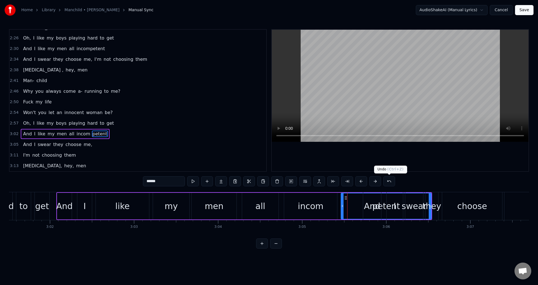
click at [383, 150] on div at bounding box center [400, 100] width 257 height 141
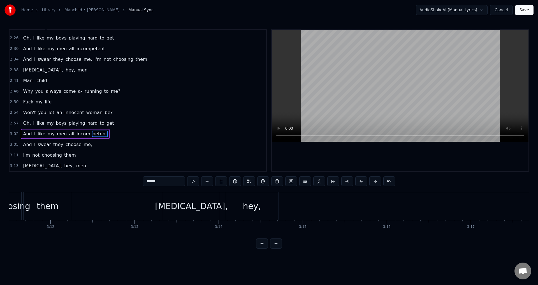
scroll to position [0, 15999]
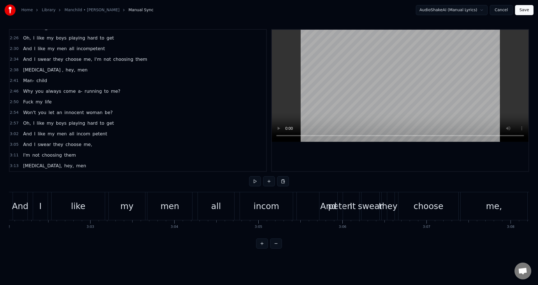
scroll to position [0, 15007]
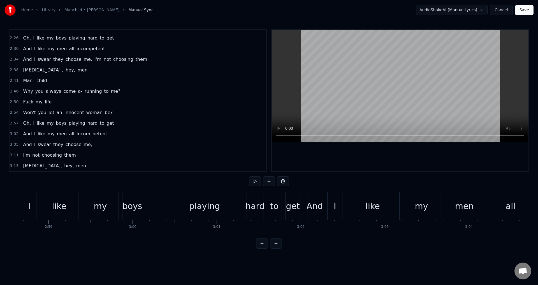
click at [342, 198] on div "I" at bounding box center [334, 206] width 15 height 28
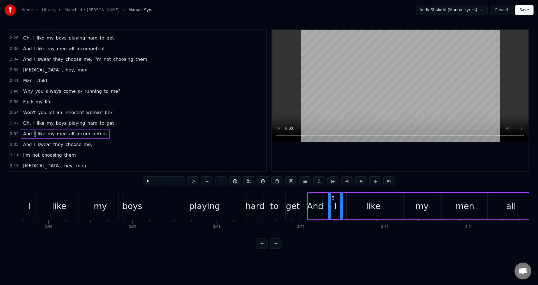
click at [344, 198] on div "And I like my men all incom petent" at bounding box center [495, 206] width 376 height 28
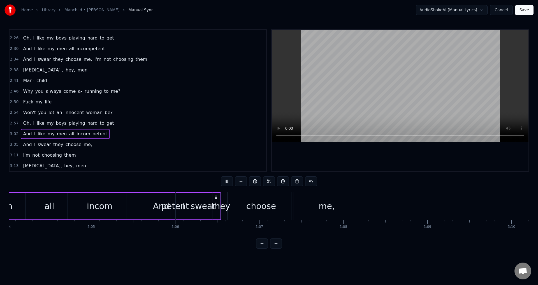
scroll to position [0, 15475]
click at [475, 10] on html "Home Library Manchild • [PERSON_NAME] Manual Sync AudioShakeAI (Manual Lyrics) …" at bounding box center [269, 128] width 538 height 257
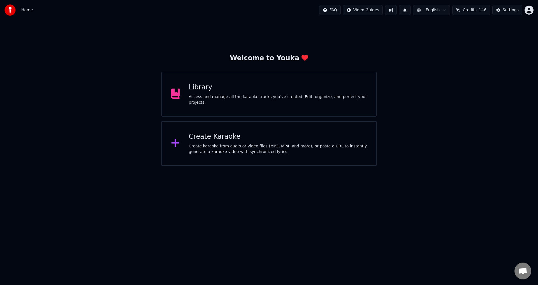
click at [16, 11] on div at bounding box center [11, 9] width 15 height 11
drag, startPoint x: 24, startPoint y: 12, endPoint x: 317, endPoint y: 17, distance: 292.6
click at [25, 12] on span "Home" at bounding box center [26, 10] width 11 height 6
click at [474, 9] on span "Credits" at bounding box center [470, 10] width 14 height 6
click at [477, 62] on button "Refresh" at bounding box center [474, 67] width 29 height 10
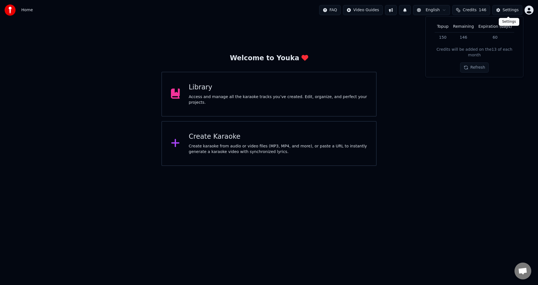
click at [505, 10] on div "Settings" at bounding box center [511, 10] width 16 height 6
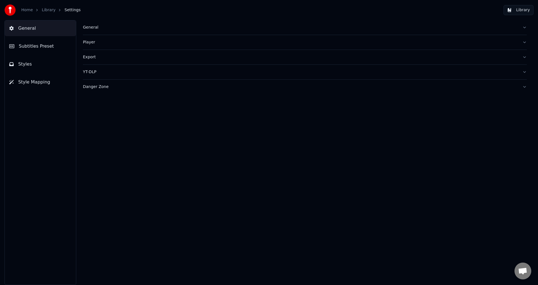
click at [26, 62] on span "Styles" at bounding box center [25, 64] width 14 height 7
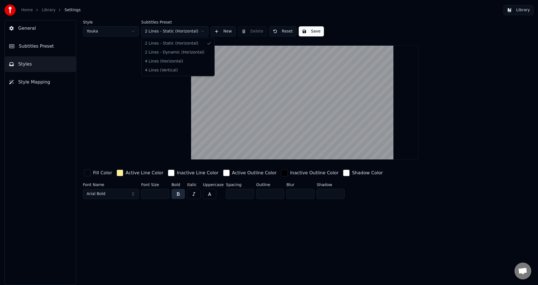
click at [176, 33] on html "Home Library Settings Library General Subtitles Preset Styles Style Mapping Sty…" at bounding box center [269, 142] width 538 height 285
click at [178, 32] on html "Home Library Settings Library General Subtitles Preset Styles Style Mapping Sty…" at bounding box center [269, 142] width 538 height 285
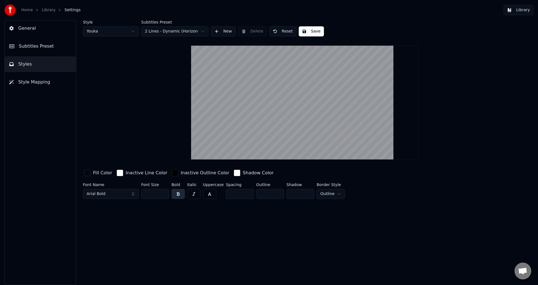
click at [141, 108] on html "Home Library Settings Library General Subtitles Preset Styles Style Mapping Sty…" at bounding box center [269, 142] width 538 height 285
click at [83, 174] on div "Style Youka Subtitles Preset 2 Lines - Dynamic (Horizontal) New Delete Reset Sa…" at bounding box center [305, 152] width 466 height 265
click at [87, 173] on div "button" at bounding box center [87, 173] width 7 height 7
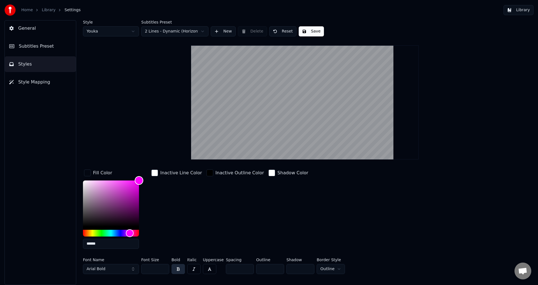
type input "*******"
click at [138, 180] on div "Color" at bounding box center [139, 180] width 9 height 9
click at [207, 173] on div "button" at bounding box center [210, 173] width 7 height 7
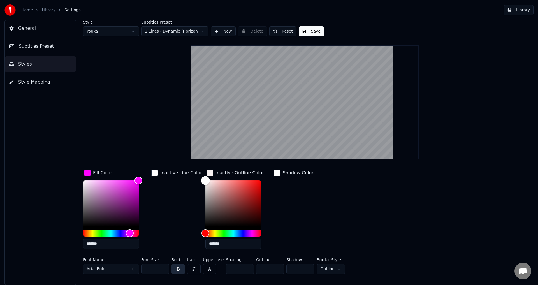
drag, startPoint x: 205, startPoint y: 189, endPoint x: 191, endPoint y: 166, distance: 26.8
click at [195, 163] on div "Style Youka Subtitles Preset 2 Lines - Dynamic (Horizontal) New Delete Reset Sa…" at bounding box center [305, 148] width 444 height 256
type input "*******"
click at [311, 223] on div "Fill Color ******* Inactive Line Color Inactive Outline Color ******* Shadow Co…" at bounding box center [271, 210] width 377 height 85
click at [289, 32] on button "Reset" at bounding box center [282, 31] width 27 height 10
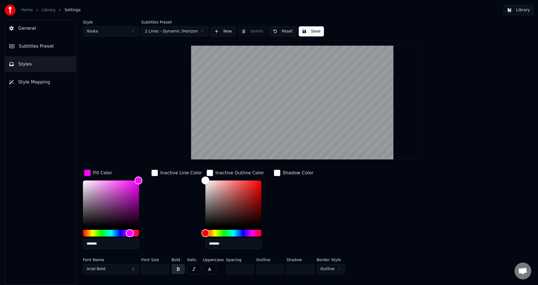
type input "**"
type input "*"
type input "*******"
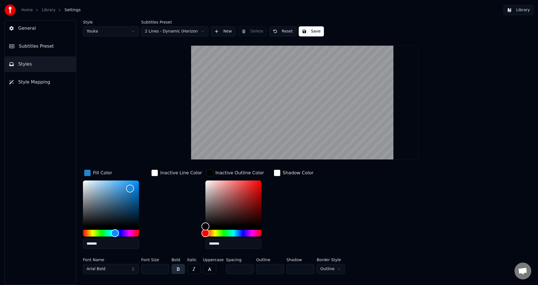
click at [116, 243] on input "*******" at bounding box center [111, 244] width 56 height 10
paste input "text"
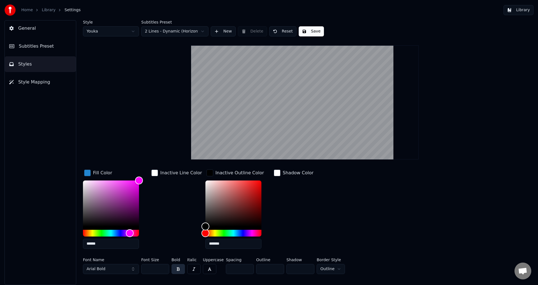
type input "******"
click at [207, 172] on div "button" at bounding box center [210, 173] width 7 height 7
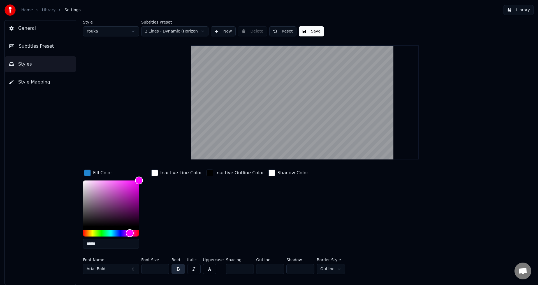
drag, startPoint x: 86, startPoint y: 173, endPoint x: 90, endPoint y: 173, distance: 4.0
click at [86, 173] on div "button" at bounding box center [87, 173] width 7 height 7
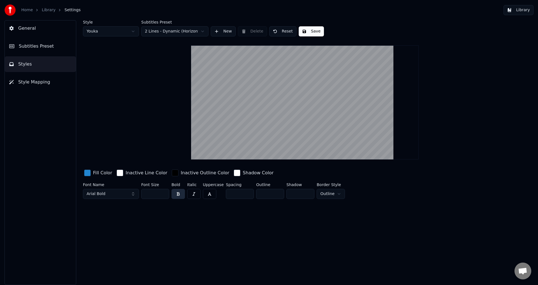
click at [172, 172] on div "button" at bounding box center [175, 173] width 7 height 7
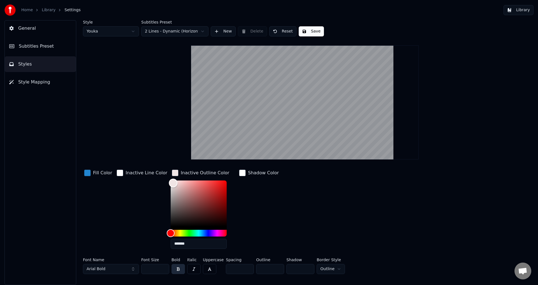
drag, startPoint x: 166, startPoint y: 183, endPoint x: 157, endPoint y: 163, distance: 21.3
click at [157, 163] on div "Style Youka Subtitles Preset 2 Lines - Dynamic (Horizontal) New Delete Reset Sa…" at bounding box center [305, 148] width 444 height 256
click at [119, 172] on div "button" at bounding box center [120, 173] width 7 height 7
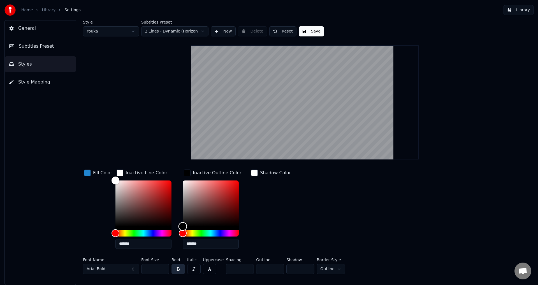
drag, startPoint x: 181, startPoint y: 182, endPoint x: 166, endPoint y: 236, distance: 55.9
click at [171, 236] on div "Fill Color Inactive Line Color ******* Inactive Outline Color ******* Shadow Co…" at bounding box center [271, 210] width 377 height 85
type input "*******"
drag, startPoint x: 181, startPoint y: 226, endPoint x: 181, endPoint y: 170, distance: 56.0
click at [183, 175] on div "Inactive Outline Color *******" at bounding box center [215, 210] width 65 height 85
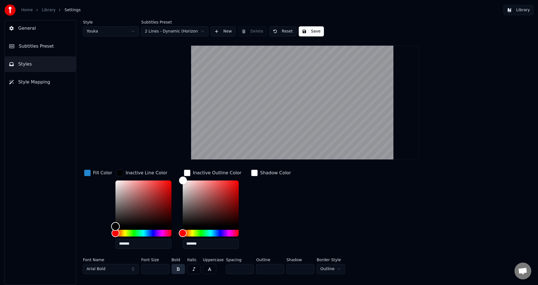
drag, startPoint x: 114, startPoint y: 186, endPoint x: 104, endPoint y: 235, distance: 49.2
click at [108, 235] on div "Fill Color Inactive Line Color ******* Inactive Outline Color ******* Shadow Co…" at bounding box center [271, 210] width 377 height 85
drag, startPoint x: 113, startPoint y: 226, endPoint x: 113, endPoint y: 201, distance: 24.7
click at [113, 201] on div "Color" at bounding box center [115, 201] width 9 height 9
type input "*******"
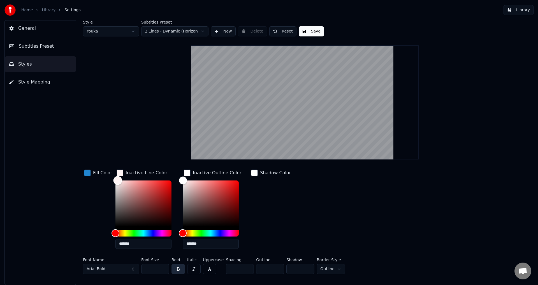
drag, startPoint x: 113, startPoint y: 201, endPoint x: 114, endPoint y: 154, distance: 46.5
click at [114, 154] on div "Style Youka Subtitles Preset 2 Lines - Dynamic (Horizontal) New Delete Reset Sa…" at bounding box center [305, 148] width 444 height 256
click at [254, 173] on div "button" at bounding box center [254, 173] width 7 height 7
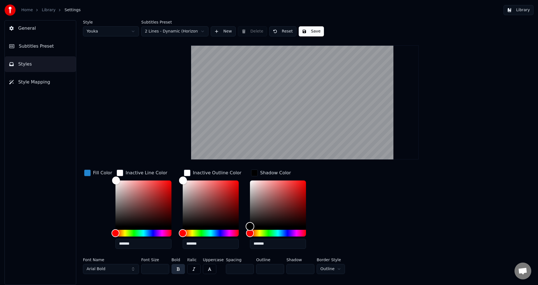
type input "*******"
drag, startPoint x: 249, startPoint y: 181, endPoint x: 241, endPoint y: 226, distance: 46.3
click at [243, 226] on div "Fill Color Inactive Line Color ******* Inactive Outline Color ******* Shadow Co…" at bounding box center [271, 210] width 377 height 85
click at [162, 34] on html "Home Library Settings Library General Subtitles Preset Styles Style Mapping Sty…" at bounding box center [269, 142] width 538 height 285
click at [276, 30] on html "Home Library Settings Library General Subtitles Preset Styles Style Mapping Sty…" at bounding box center [269, 142] width 538 height 285
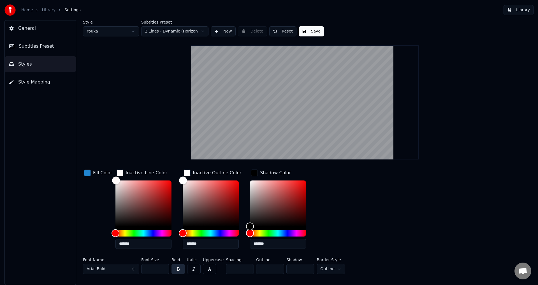
click at [279, 33] on button "Reset" at bounding box center [282, 31] width 27 height 10
type input "*******"
click at [117, 173] on div "button" at bounding box center [120, 173] width 7 height 7
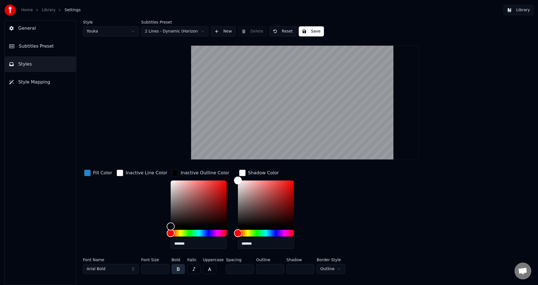
click at [238, 172] on div "Shadow Color" at bounding box center [259, 172] width 42 height 9
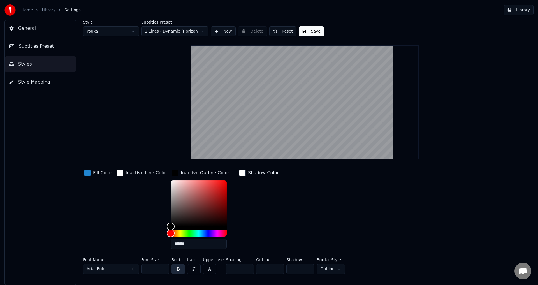
click at [172, 172] on div "button" at bounding box center [175, 173] width 7 height 7
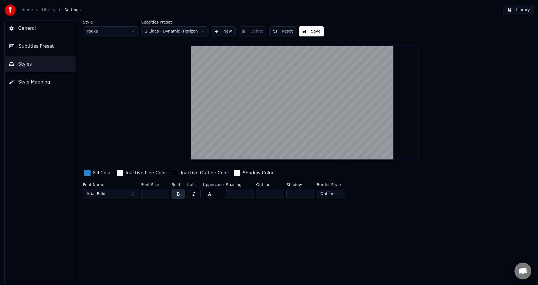
click at [89, 173] on div "button" at bounding box center [87, 173] width 7 height 7
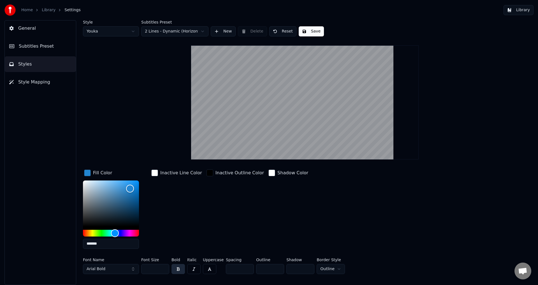
click at [121, 245] on input "*******" at bounding box center [111, 244] width 56 height 10
paste input "text"
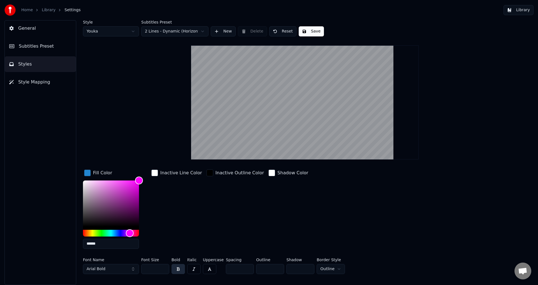
type input "******"
click at [323, 266] on html "Home Library Settings Library General Subtitles Preset Styles Style Mapping Sty…" at bounding box center [269, 142] width 538 height 285
click at [327, 265] on html "Home Library Settings Library General Subtitles Preset Styles Style Mapping Sty…" at bounding box center [269, 142] width 538 height 285
click at [88, 171] on div "button" at bounding box center [87, 173] width 7 height 7
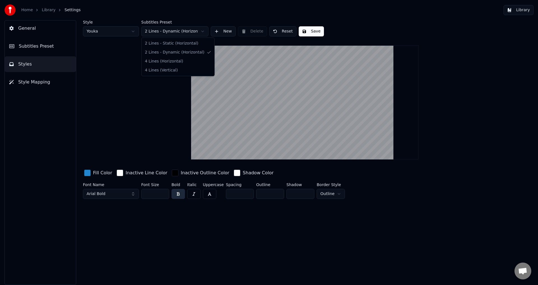
click at [180, 29] on html "Home Library Settings Library General Subtitles Preset Styles Style Mapping Sty…" at bounding box center [269, 142] width 538 height 285
click at [155, 31] on html "Home Library Settings Library General Subtitles Preset Styles Style Mapping Sty…" at bounding box center [269, 142] width 538 height 285
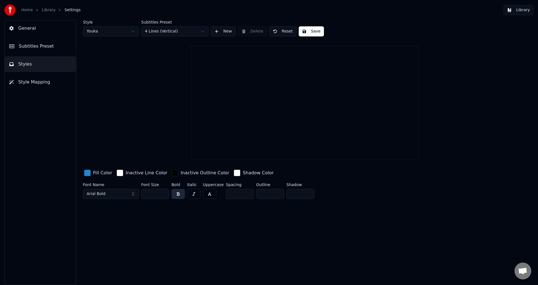
click at [160, 30] on html "Home Library Settings Library General Subtitles Preset Styles Style Mapping Sty…" at bounding box center [269, 142] width 538 height 285
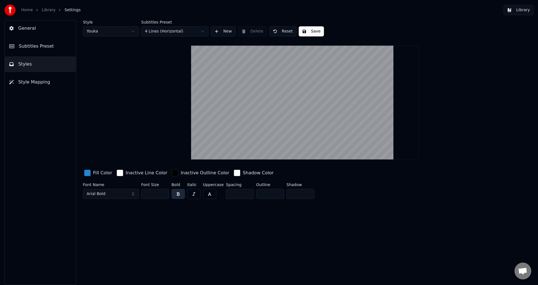
click at [246, 196] on input "**" at bounding box center [240, 194] width 28 height 10
click at [245, 195] on input "**" at bounding box center [240, 194] width 28 height 10
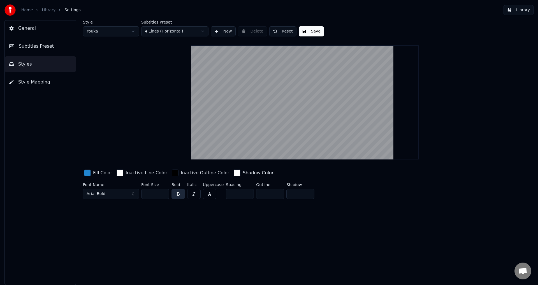
click at [245, 195] on input "**" at bounding box center [240, 194] width 28 height 10
click at [245, 195] on input "***" at bounding box center [240, 194] width 28 height 10
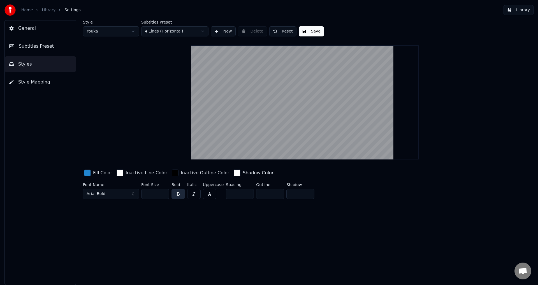
click at [245, 195] on input "***" at bounding box center [240, 194] width 28 height 10
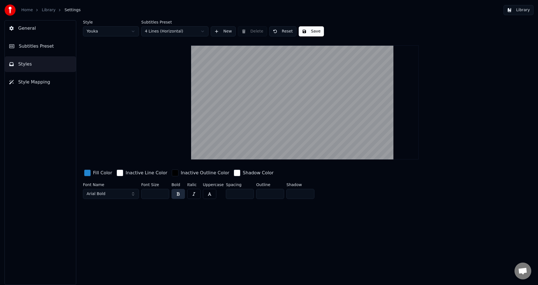
click at [245, 191] on input "*" at bounding box center [240, 194] width 28 height 10
click at [246, 190] on input "*" at bounding box center [240, 194] width 28 height 10
click at [246, 191] on input "*" at bounding box center [240, 194] width 28 height 10
click at [246, 193] on input "*" at bounding box center [240, 194] width 28 height 10
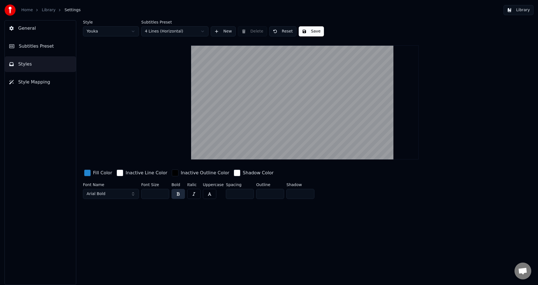
drag, startPoint x: 238, startPoint y: 194, endPoint x: 207, endPoint y: 194, distance: 31.7
click at [207, 194] on div "Font Name Arial Bold Font Size ** Bold Italic Uppercase Spacing * Outline * Sha…" at bounding box center [271, 192] width 377 height 18
type input "*"
click at [248, 224] on div "Style Youka Subtitles Preset 4 Lines (Horizontal) New Delete Reset Save Fill Co…" at bounding box center [305, 152] width 466 height 265
click at [182, 31] on html "Home Library Settings Library General Subtitles Preset Styles Style Mapping Sty…" at bounding box center [269, 142] width 538 height 285
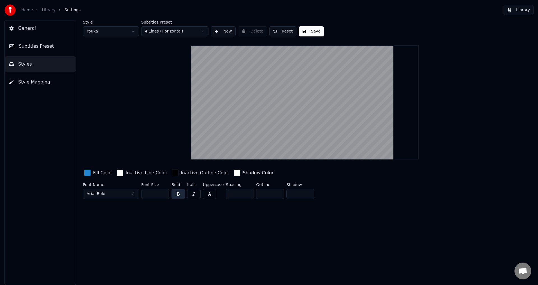
drag, startPoint x: 266, startPoint y: 33, endPoint x: 273, endPoint y: 33, distance: 7.3
click at [268, 33] on html "Home Library Settings Library General Subtitles Preset Styles Style Mapping Sty…" at bounding box center [269, 142] width 538 height 285
click at [280, 33] on button "Reset" at bounding box center [282, 31] width 27 height 10
click at [204, 35] on html "Home Library Settings Library General Subtitles Preset Styles Style Mapping Sty…" at bounding box center [269, 142] width 538 height 285
click at [280, 173] on div "Inactive Outline Color" at bounding box center [310, 172] width 60 height 9
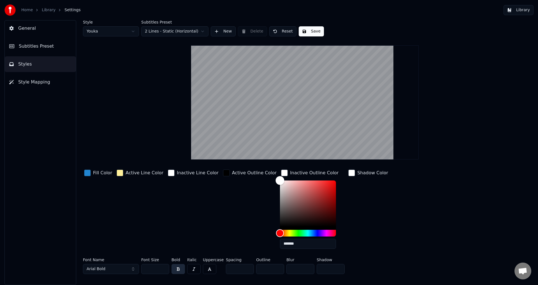
type input "*******"
drag, startPoint x: 269, startPoint y: 195, endPoint x: 259, endPoint y: 152, distance: 44.0
click at [259, 152] on div "Style Youka Subtitles Preset 2 Lines - Static (Horizontal) New Delete Reset Sav…" at bounding box center [305, 148] width 444 height 256
click at [87, 172] on div "button" at bounding box center [87, 173] width 7 height 7
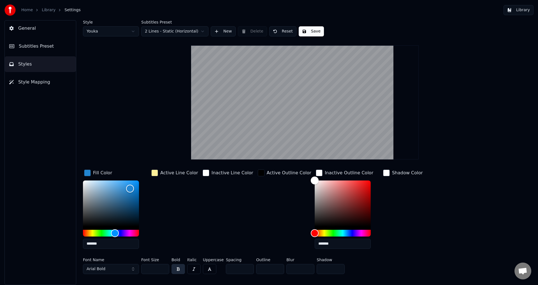
click at [123, 244] on input "*******" at bounding box center [111, 244] width 56 height 10
paste input "text"
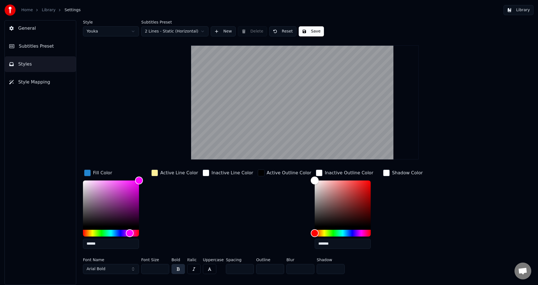
type input "******"
click at [267, 266] on input "*" at bounding box center [270, 269] width 28 height 10
drag, startPoint x: 267, startPoint y: 266, endPoint x: 236, endPoint y: 262, distance: 31.3
click at [245, 263] on div "Font Name Arial Bold Font Size ** Bold Italic Uppercase Spacing * Outline * Blu…" at bounding box center [271, 267] width 377 height 18
type input "*"
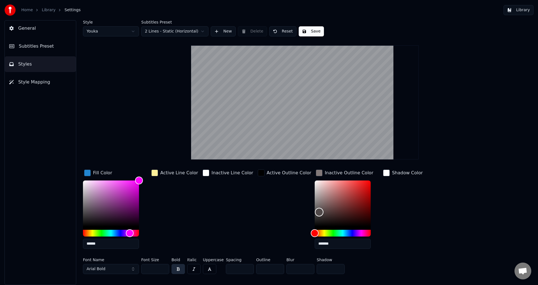
type input "*******"
drag, startPoint x: 302, startPoint y: 180, endPoint x: 257, endPoint y: 242, distance: 77.2
click at [275, 243] on div "Fill Color ****** Active Line Color Inactive Line Color Active Outline Color In…" at bounding box center [271, 210] width 377 height 85
click at [258, 172] on div "button" at bounding box center [261, 173] width 7 height 7
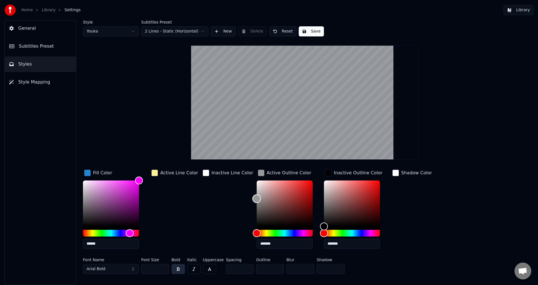
type input "*******"
drag, startPoint x: 247, startPoint y: 198, endPoint x: 240, endPoint y: 160, distance: 38.9
click at [240, 160] on div "Style Youka Subtitles Preset 2 Lines - Static (Horizontal) New Delete Reset Sav…" at bounding box center [305, 148] width 444 height 256
click at [265, 269] on input "*" at bounding box center [270, 269] width 28 height 10
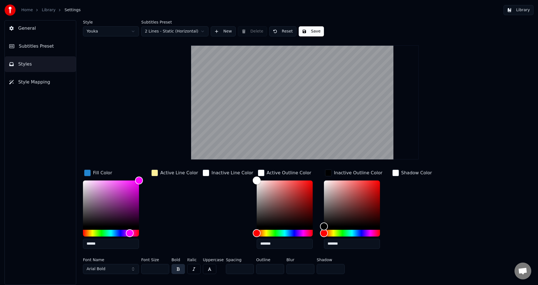
drag, startPoint x: 259, startPoint y: 269, endPoint x: 248, endPoint y: 267, distance: 10.5
click at [248, 268] on div "Font Name Arial Bold Font Size ** Bold Italic Uppercase Spacing * Outline * Blu…" at bounding box center [271, 267] width 377 height 18
drag, startPoint x: 260, startPoint y: 270, endPoint x: 235, endPoint y: 266, distance: 25.6
click at [238, 268] on div "Font Name Arial Bold Font Size ** Bold Italic Uppercase Spacing * Outline * Blu…" at bounding box center [271, 267] width 377 height 18
type input "*"
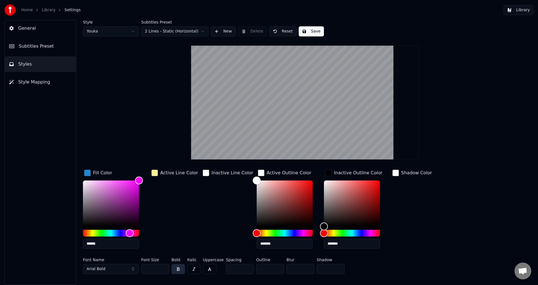
click at [325, 171] on div "button" at bounding box center [328, 173] width 7 height 7
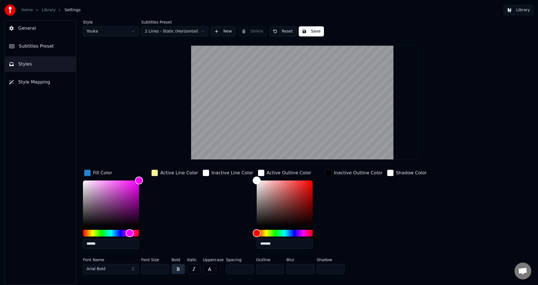
click at [258, 171] on div "button" at bounding box center [261, 173] width 7 height 7
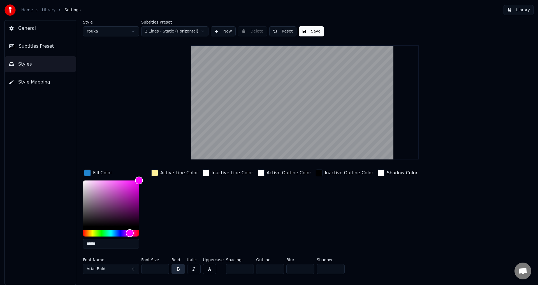
click at [87, 172] on div "button" at bounding box center [87, 173] width 7 height 7
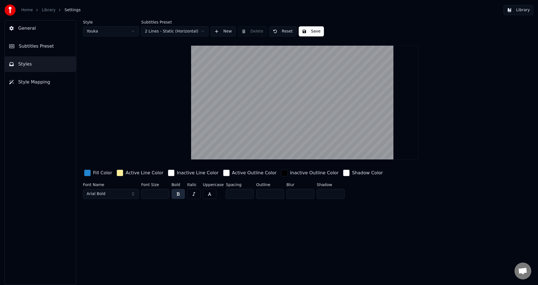
click at [36, 83] on span "Style Mapping" at bounding box center [34, 82] width 32 height 7
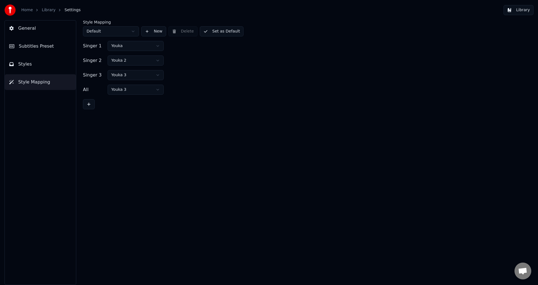
click at [121, 33] on html "Home Library Settings Library General Subtitles Preset Styles Style Mapping Sty…" at bounding box center [269, 142] width 538 height 285
click at [37, 50] on button "Subtitles Preset" at bounding box center [40, 46] width 71 height 16
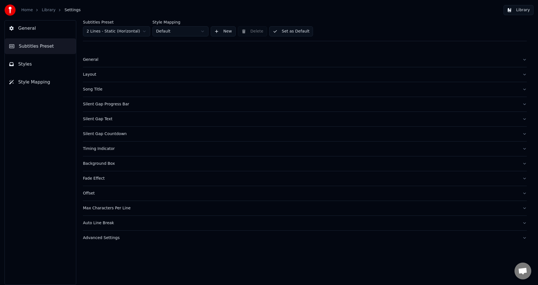
click at [528, 60] on div "Subtitles Preset 2 Lines - Static (Horizontal) Style Mapping Default New Delete…" at bounding box center [305, 152] width 466 height 265
click at [522, 60] on button "General" at bounding box center [305, 59] width 444 height 15
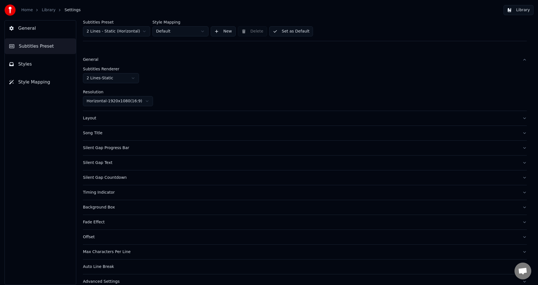
click at [522, 60] on div "Subtitles Preset 2 Lines - Static (Horizontal) Style Mapping Default New Delete…" at bounding box center [305, 152] width 466 height 265
click at [514, 62] on button "General" at bounding box center [305, 59] width 444 height 15
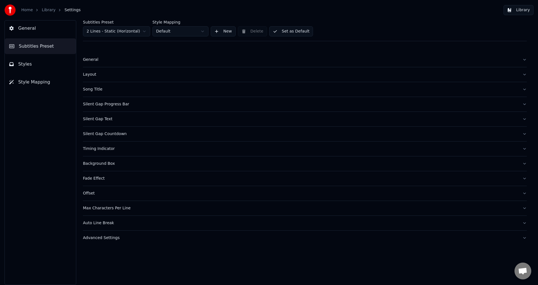
click at [518, 73] on button "Layout" at bounding box center [305, 74] width 444 height 15
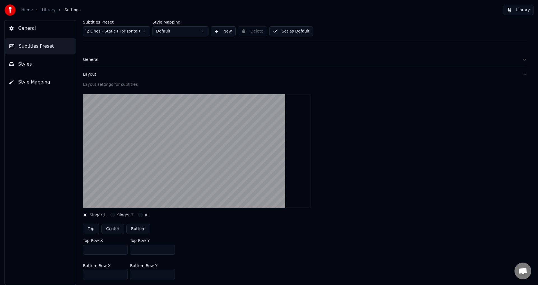
click at [517, 76] on button "Layout" at bounding box center [305, 74] width 444 height 15
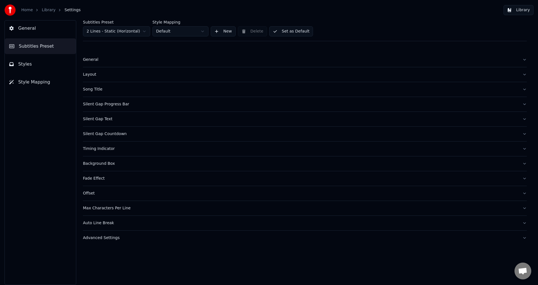
click at [523, 103] on button "Silent Gap Progress Bar" at bounding box center [305, 104] width 444 height 15
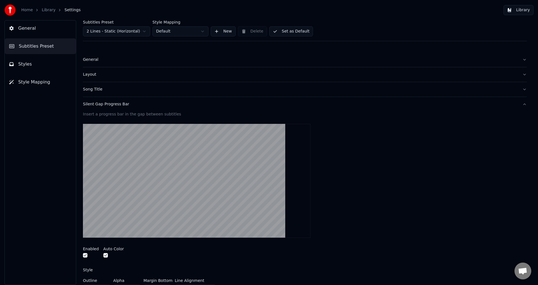
click at [522, 103] on div "Subtitles Preset 2 Lines - Static (Horizontal) Style Mapping Default New Delete…" at bounding box center [305, 152] width 466 height 265
click at [519, 104] on button "Silent Gap Progress Bar" at bounding box center [305, 104] width 444 height 15
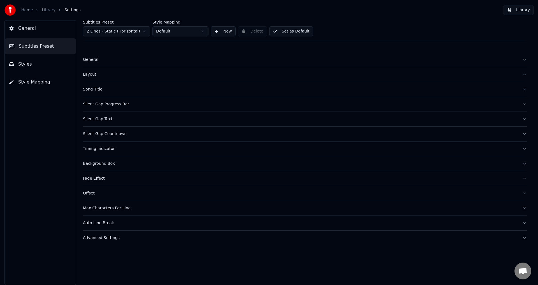
click at [323, 86] on button "Song Title" at bounding box center [305, 89] width 444 height 15
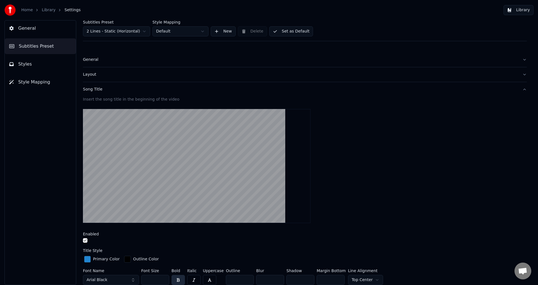
click at [85, 257] on div "button" at bounding box center [87, 259] width 7 height 7
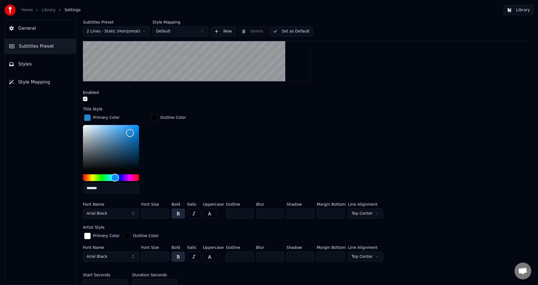
scroll to position [168, 0]
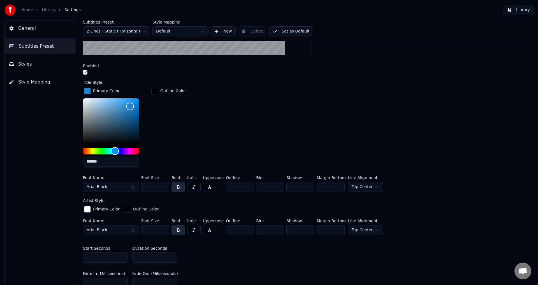
click at [126, 159] on input "*******" at bounding box center [111, 162] width 56 height 10
paste input "text"
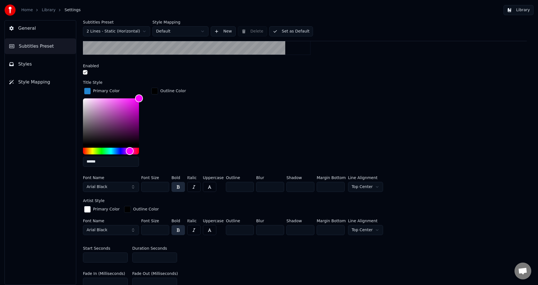
type input "******"
click at [195, 138] on div "Primary Color ****** Outline Color" at bounding box center [305, 129] width 444 height 85
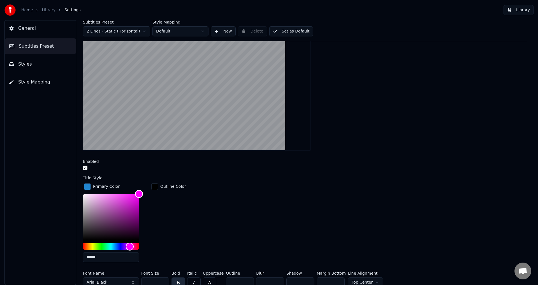
scroll to position [28, 0]
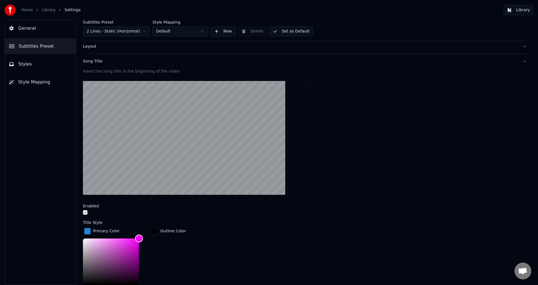
click at [156, 232] on div "button" at bounding box center [154, 231] width 7 height 7
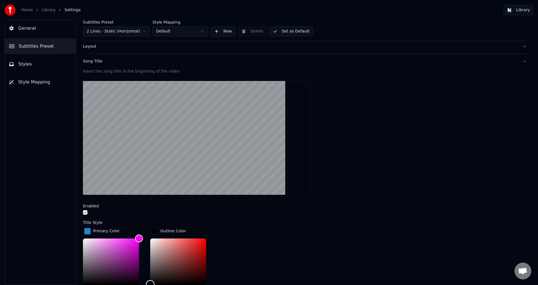
type input "*******"
drag, startPoint x: 156, startPoint y: 243, endPoint x: 133, endPoint y: 226, distance: 28.4
click at [133, 227] on div "Primary Color ****** Outline Color *******" at bounding box center [305, 269] width 444 height 85
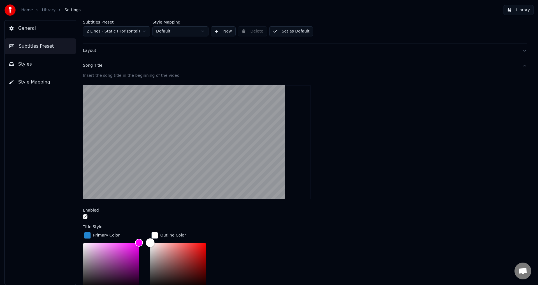
scroll to position [0, 0]
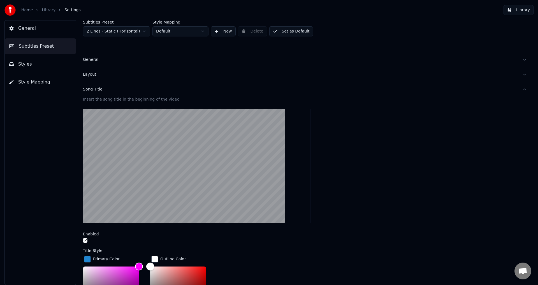
click at [516, 91] on button "Song Title" at bounding box center [305, 89] width 444 height 15
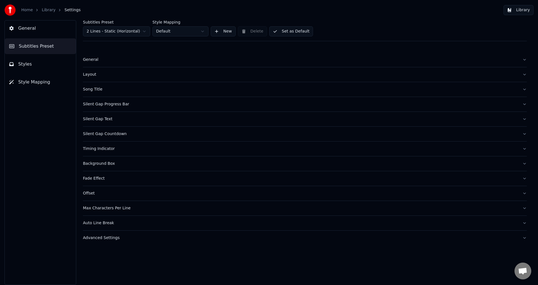
click at [31, 31] on span "General" at bounding box center [27, 28] width 18 height 7
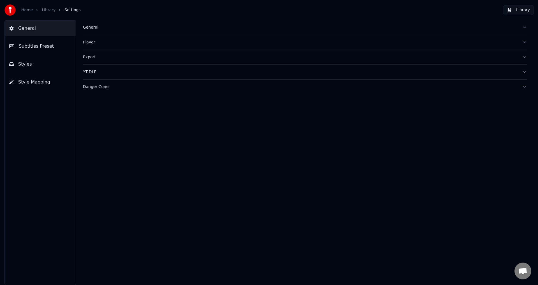
click at [34, 86] on button "Style Mapping" at bounding box center [40, 82] width 71 height 16
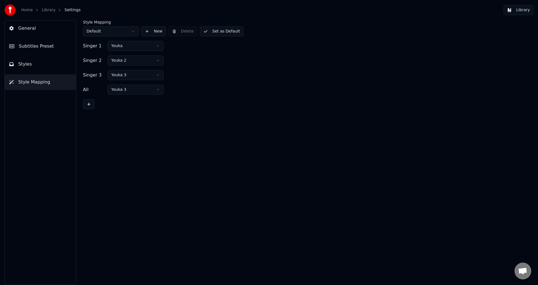
click at [43, 66] on button "Styles" at bounding box center [40, 64] width 71 height 16
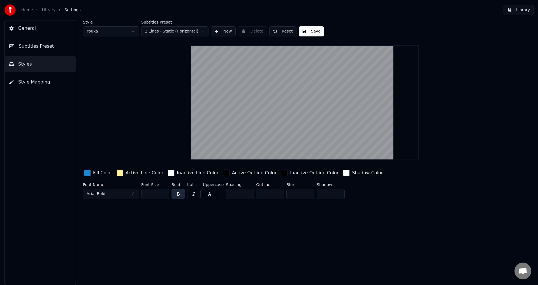
click at [86, 170] on div "button" at bounding box center [87, 173] width 7 height 7
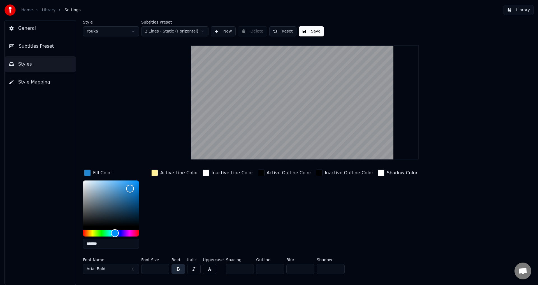
click at [117, 242] on input "*******" at bounding box center [111, 244] width 56 height 10
paste input "text"
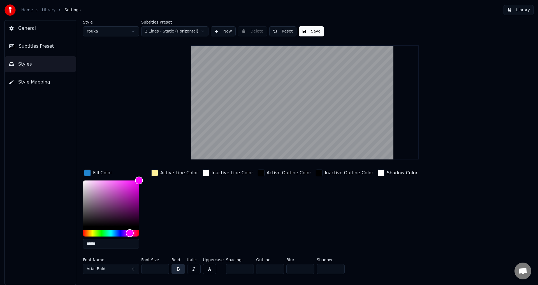
type input "******"
click at [315, 173] on div "Inactive Outline Color" at bounding box center [345, 172] width 60 height 9
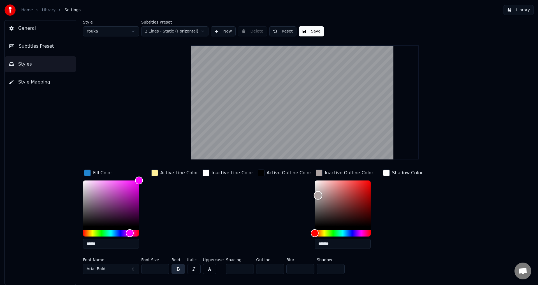
type input "*******"
drag, startPoint x: 303, startPoint y: 195, endPoint x: 293, endPoint y: 167, distance: 29.5
click at [293, 167] on div "Style Youka Subtitles Preset 2 Lines - Static (Horizontal) New Delete Reset Sav…" at bounding box center [305, 148] width 444 height 256
drag, startPoint x: 269, startPoint y: 266, endPoint x: 230, endPoint y: 265, distance: 39.0
click at [232, 269] on div "Font Name Arial Bold Font Size ** Bold Italic Uppercase Spacing * Outline * Blu…" at bounding box center [271, 267] width 377 height 18
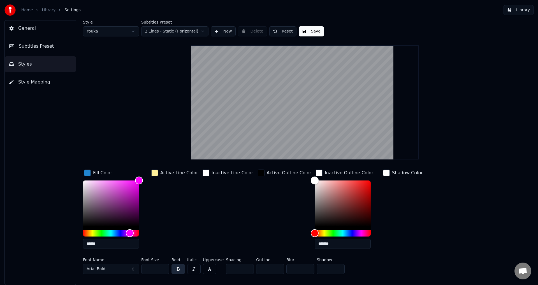
click at [316, 171] on div "button" at bounding box center [319, 173] width 7 height 7
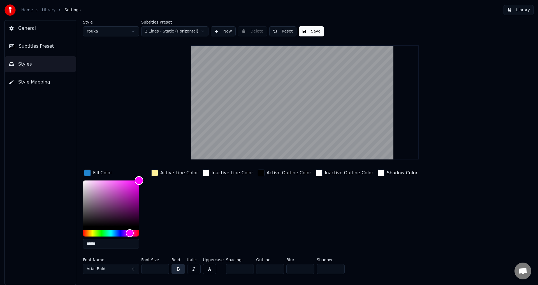
click at [139, 178] on div "Color" at bounding box center [139, 180] width 9 height 9
click at [87, 173] on div "button" at bounding box center [87, 173] width 7 height 7
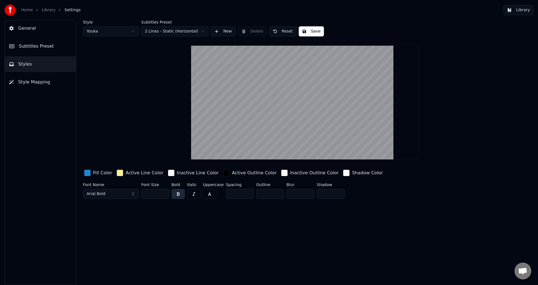
click at [279, 26] on div "Style Youka Subtitles Preset 2 Lines - Static (Horizontal) New Delete Reset Save" at bounding box center [305, 28] width 444 height 16
click at [279, 30] on button "Reset" at bounding box center [282, 31] width 27 height 10
type input "*"
click at [279, 30] on button "Done" at bounding box center [282, 31] width 27 height 10
click at [92, 170] on div "Style Youka Subtitles Preset 2 Lines - Static (Horizontal) New Delete Done Save…" at bounding box center [305, 110] width 444 height 181
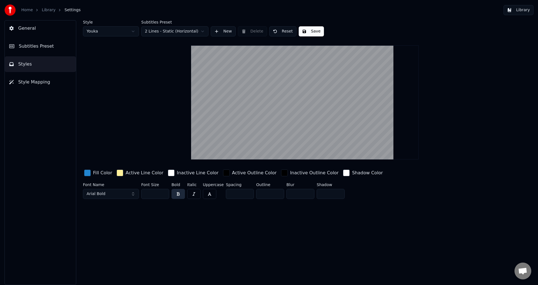
click at [89, 171] on div "button" at bounding box center [87, 173] width 7 height 7
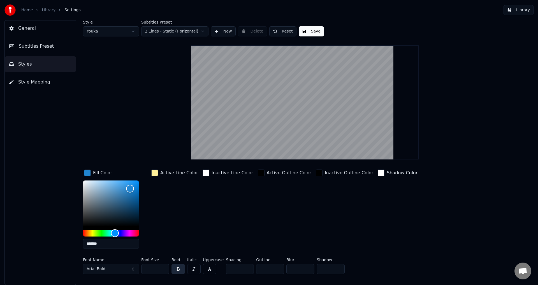
click at [113, 242] on input "*******" at bounding box center [111, 244] width 56 height 10
paste input "text"
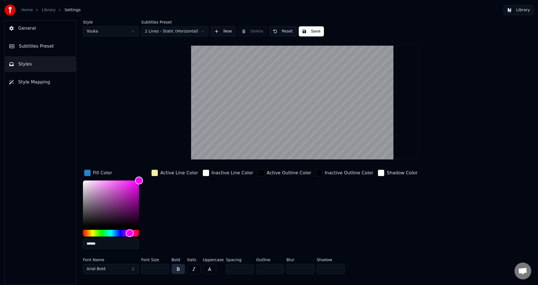
type input "******"
click at [88, 174] on div "button" at bounding box center [87, 173] width 7 height 7
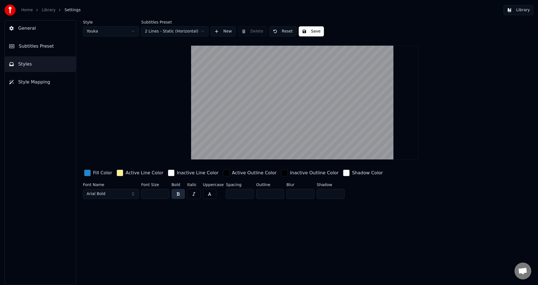
click at [280, 174] on div "Inactive Outline Color" at bounding box center [310, 172] width 60 height 9
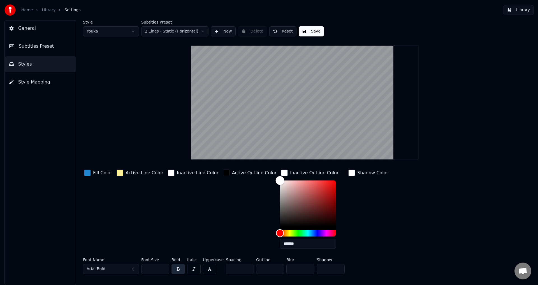
drag, startPoint x: 259, startPoint y: 173, endPoint x: 253, endPoint y: 167, distance: 8.9
click at [254, 167] on div "Style Youka Subtitles Preset 2 Lines - Static (Horizontal) New Delete Reset Sav…" at bounding box center [305, 148] width 444 height 256
type input "*******"
drag, startPoint x: 262, startPoint y: 181, endPoint x: 232, endPoint y: 221, distance: 50.1
click at [249, 238] on div "Fill Color Active Line Color Inactive Line Color Active Outline Color Inactive …" at bounding box center [271, 210] width 377 height 85
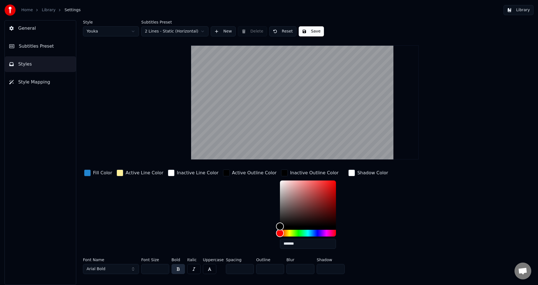
click at [223, 173] on div "button" at bounding box center [226, 173] width 7 height 7
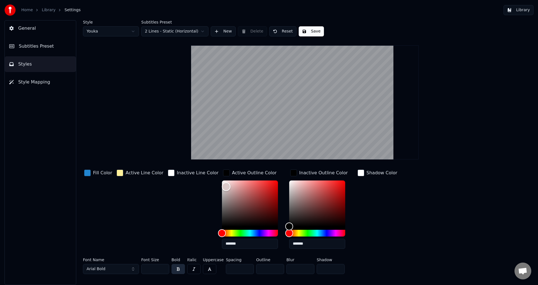
type input "*******"
drag, startPoint x: 215, startPoint y: 186, endPoint x: 200, endPoint y: 166, distance: 24.7
click at [200, 166] on div "Style Youka Subtitles Preset 2 Lines - Static (Horizontal) New Delete Reset Sav…" at bounding box center [305, 148] width 444 height 256
click at [289, 171] on div "Inactive Outline Color" at bounding box center [319, 172] width 60 height 9
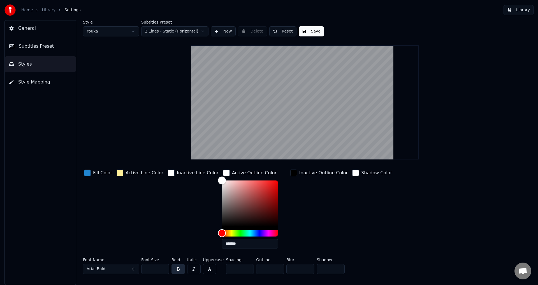
click at [223, 172] on div "button" at bounding box center [226, 173] width 7 height 7
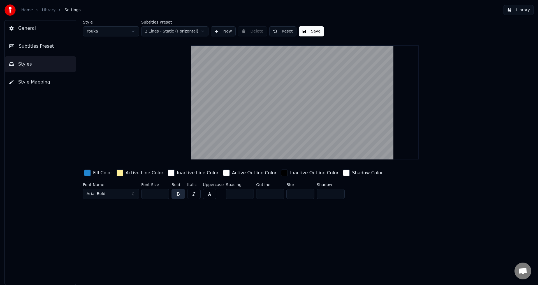
click at [258, 194] on input "*" at bounding box center [270, 194] width 28 height 10
drag, startPoint x: 265, startPoint y: 194, endPoint x: 239, endPoint y: 189, distance: 26.2
click at [239, 190] on div "Font Name Arial Bold Font Size ** Bold Italic Uppercase Spacing * Outline * Blu…" at bounding box center [271, 192] width 377 height 18
type input "*"
click at [302, 33] on button "Save" at bounding box center [311, 31] width 25 height 10
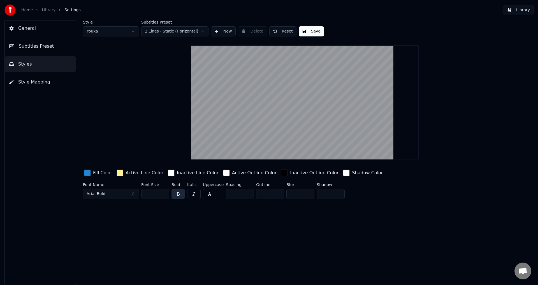
click at [154, 196] on input "**" at bounding box center [155, 194] width 28 height 10
type input "***"
click at [306, 33] on button "Save" at bounding box center [311, 31] width 25 height 10
click at [35, 46] on span "Subtitles Preset" at bounding box center [36, 46] width 35 height 7
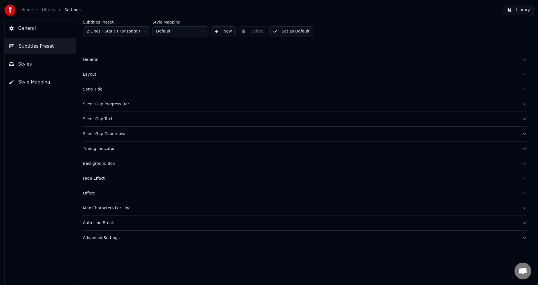
click at [116, 88] on div "Song Title" at bounding box center [300, 90] width 435 height 6
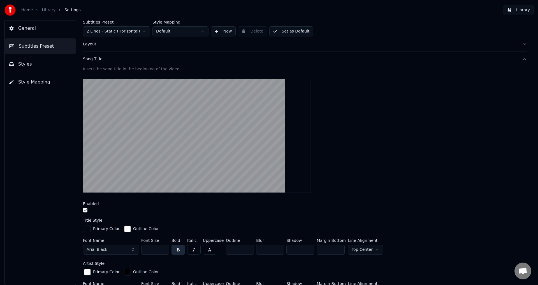
scroll to position [28, 0]
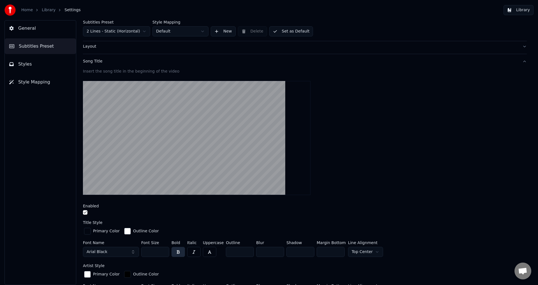
click at [346, 62] on div "Song Title" at bounding box center [300, 62] width 435 height 6
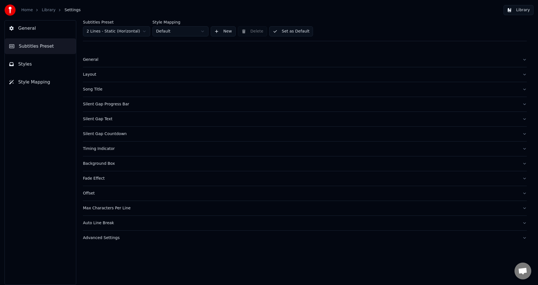
click at [169, 64] on button "General" at bounding box center [305, 59] width 444 height 15
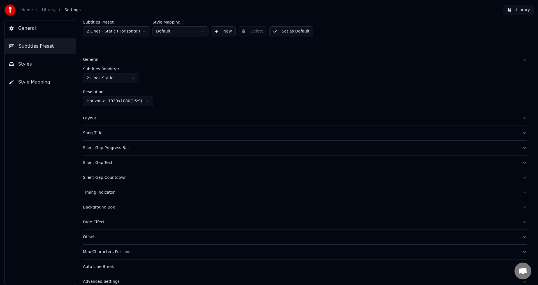
click at [163, 63] on button "General" at bounding box center [305, 59] width 444 height 15
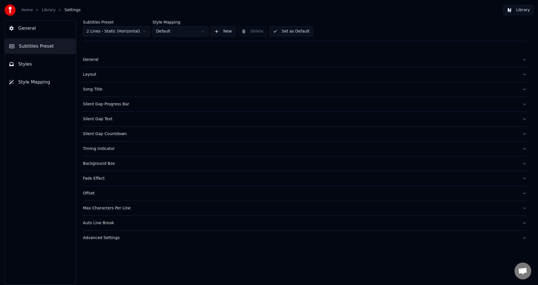
click at [137, 182] on button "Fade Effect" at bounding box center [305, 178] width 444 height 15
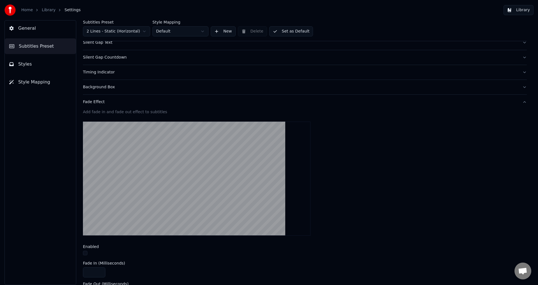
scroll to position [56, 0]
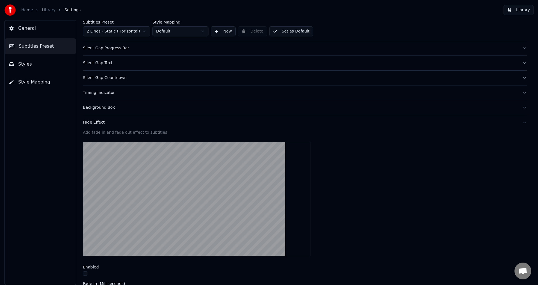
click at [158, 124] on div "Fade Effect" at bounding box center [300, 123] width 435 height 6
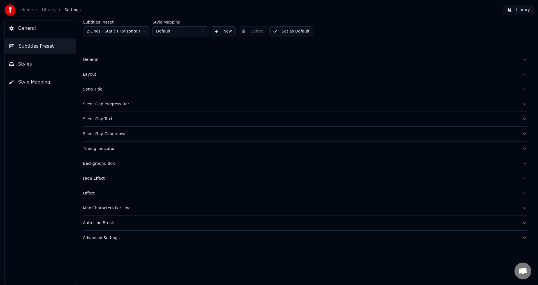
click at [173, 210] on div "Max Characters Per Line" at bounding box center [300, 208] width 435 height 6
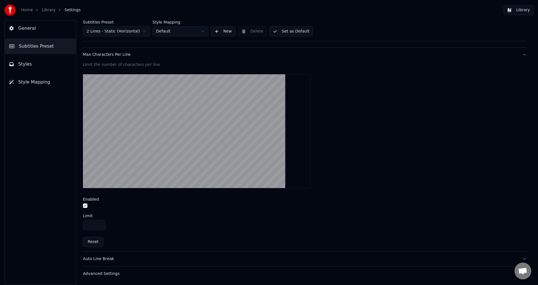
scroll to position [154, 0]
click at [92, 225] on input "**" at bounding box center [94, 225] width 22 height 10
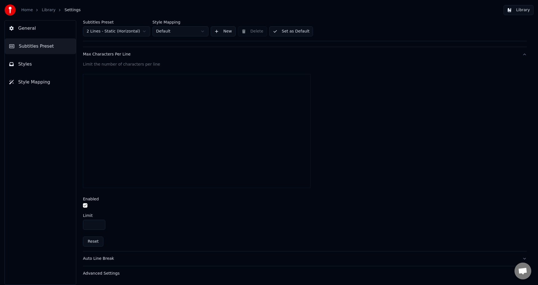
click at [100, 225] on input "**" at bounding box center [94, 225] width 22 height 10
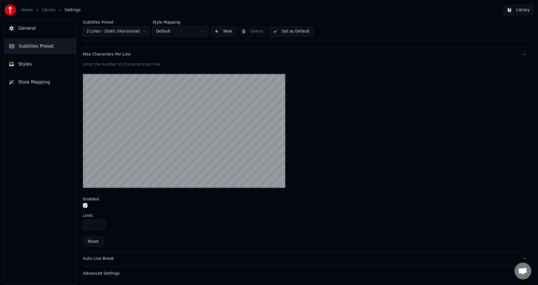
click at [100, 226] on input "**" at bounding box center [94, 225] width 22 height 10
drag, startPoint x: 95, startPoint y: 225, endPoint x: 62, endPoint y: 225, distance: 32.5
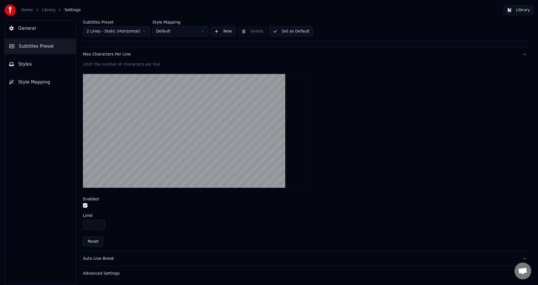
click at [64, 225] on div "General Subtitles Preset Styles Style Mapping Subtitles Preset 2 Lines - Static…" at bounding box center [269, 152] width 538 height 265
type input "**"
click at [516, 56] on button "Max Characters Per Line" at bounding box center [305, 54] width 444 height 15
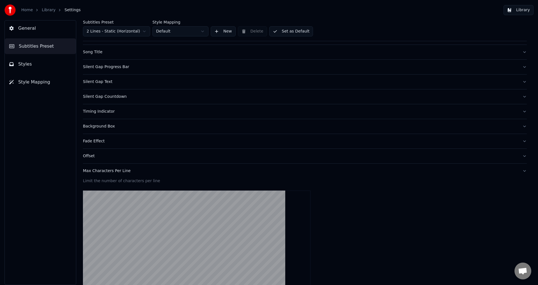
scroll to position [0, 0]
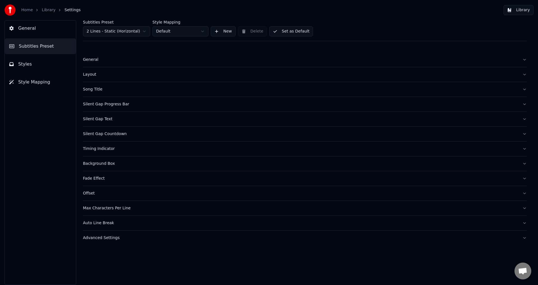
click at [290, 29] on button "Set as Default" at bounding box center [291, 31] width 44 height 10
click at [46, 10] on link "Library" at bounding box center [49, 10] width 14 height 6
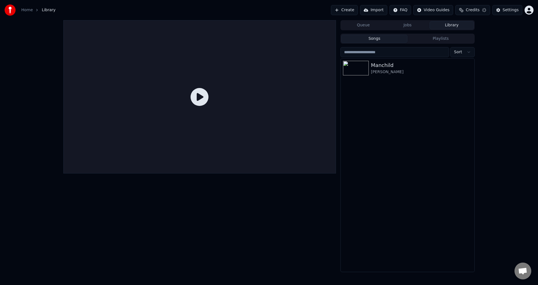
click at [196, 95] on icon at bounding box center [200, 97] width 18 height 18
click at [202, 102] on icon at bounding box center [200, 97] width 18 height 18
click at [434, 64] on div "Manchild" at bounding box center [419, 65] width 96 height 8
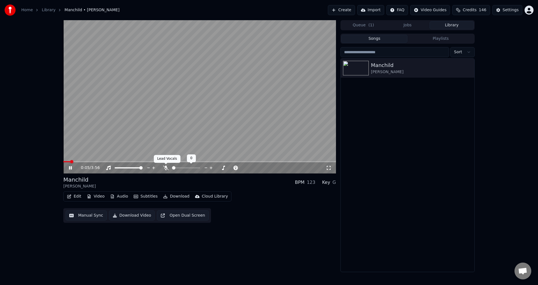
click at [166, 169] on icon at bounding box center [166, 168] width 6 height 4
click at [136, 168] on span at bounding box center [134, 167] width 3 height 3
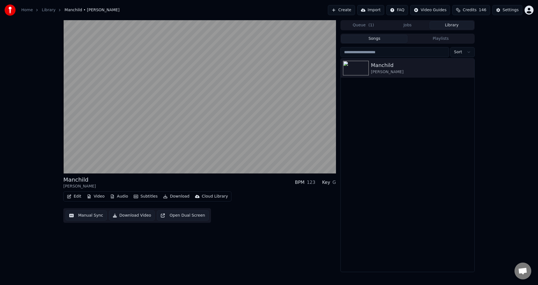
click at [266, 221] on div "Edit Video Audio Subtitles Download Cloud Library Manual Sync Download Video Op…" at bounding box center [199, 206] width 273 height 31
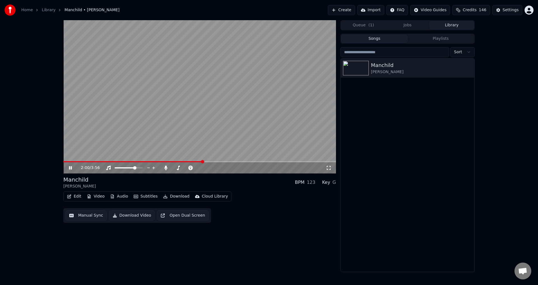
click at [200, 161] on video at bounding box center [199, 96] width 273 height 153
click at [198, 163] on div "2:00 / 3:56" at bounding box center [199, 167] width 273 height 11
click at [198, 160] on video at bounding box center [199, 96] width 273 height 153
click at [198, 162] on span at bounding box center [130, 161] width 135 height 1
click at [214, 160] on video at bounding box center [199, 96] width 273 height 153
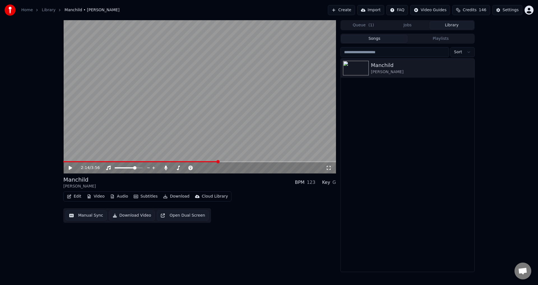
click at [213, 161] on span at bounding box center [140, 161] width 155 height 1
click at [207, 131] on video at bounding box center [199, 96] width 273 height 153
click at [70, 168] on icon at bounding box center [70, 167] width 3 height 3
click at [73, 196] on button "Edit" at bounding box center [74, 196] width 19 height 8
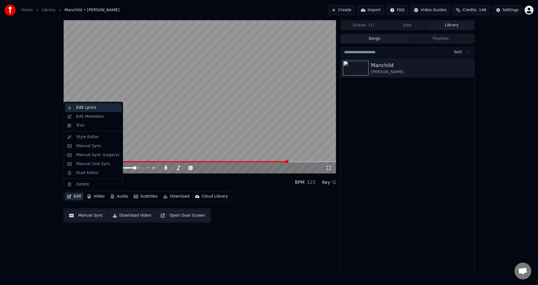
click at [93, 108] on div "Edit Lyrics" at bounding box center [86, 108] width 20 height 6
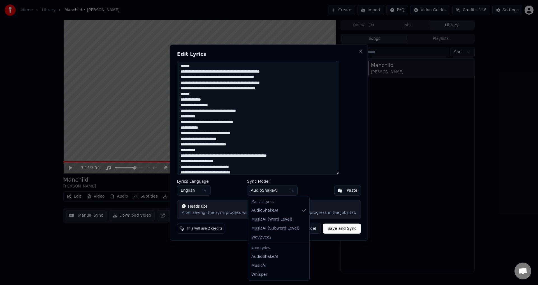
click at [285, 189] on body "Home Library Manchild • Sabrina Carpenter Create Import FAQ Video Guides Credit…" at bounding box center [269, 142] width 538 height 285
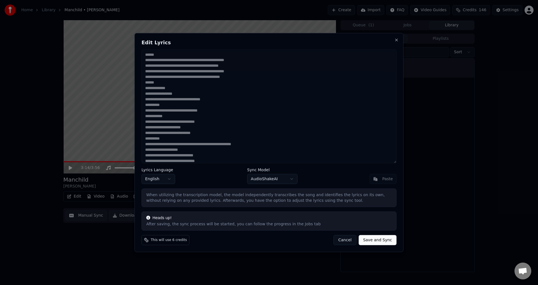
click at [347, 237] on button "Cancel" at bounding box center [344, 240] width 23 height 10
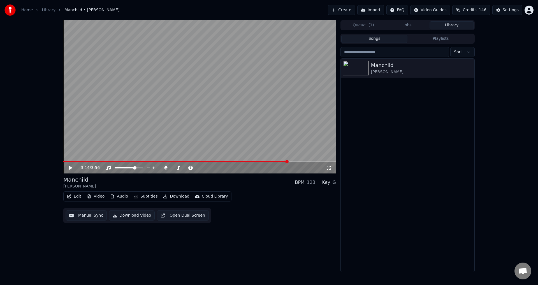
click at [76, 198] on button "Edit" at bounding box center [74, 196] width 19 height 8
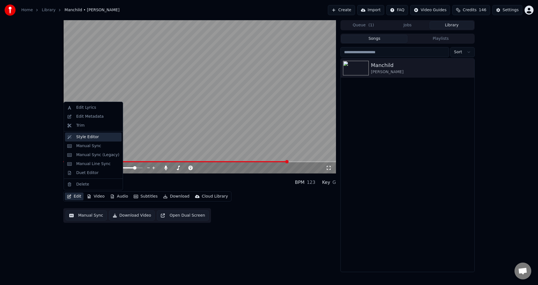
click at [91, 135] on div "Style Editor" at bounding box center [87, 137] width 23 height 6
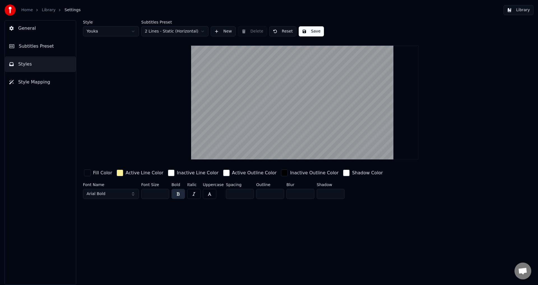
click at [33, 47] on span "Subtitles Preset" at bounding box center [36, 46] width 35 height 7
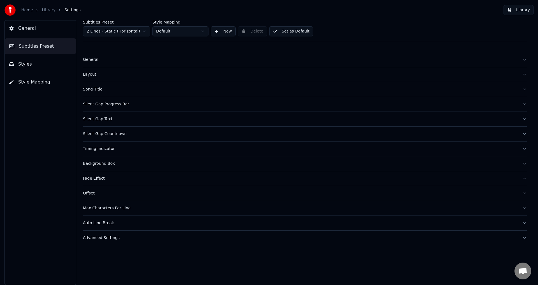
click at [28, 31] on span "General" at bounding box center [27, 28] width 18 height 7
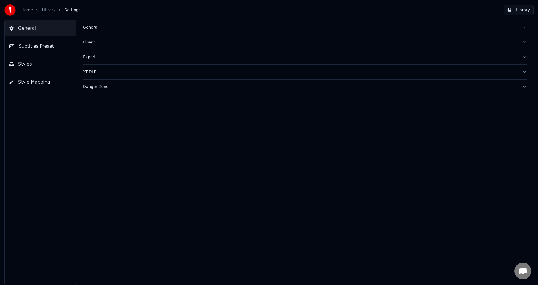
click at [134, 41] on div "Player" at bounding box center [300, 43] width 435 height 6
click at [45, 47] on span "Subtitles Preset" at bounding box center [36, 46] width 35 height 7
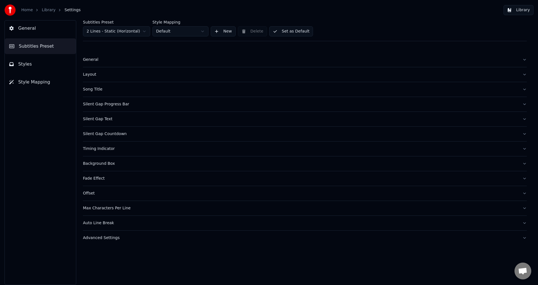
click at [117, 119] on div "Silent Gap Text" at bounding box center [300, 119] width 435 height 6
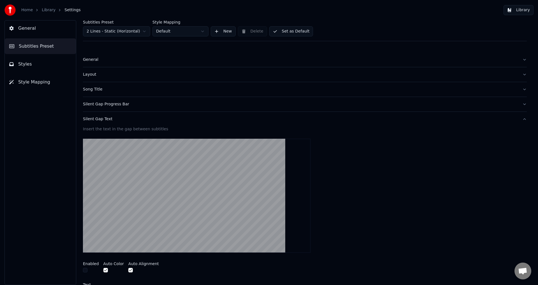
click at [142, 121] on div "Silent Gap Text" at bounding box center [300, 119] width 435 height 6
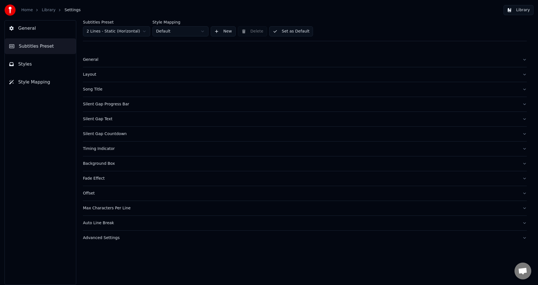
click at [144, 107] on div "Silent Gap Progress Bar" at bounding box center [300, 104] width 435 height 6
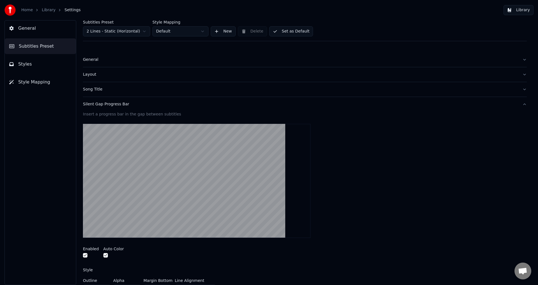
click at [144, 107] on div "Silent Gap Progress Bar" at bounding box center [300, 104] width 435 height 6
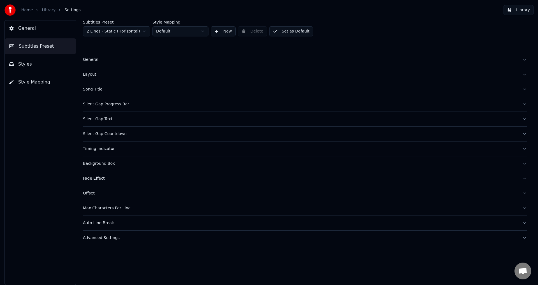
click at [138, 166] on button "Background Box" at bounding box center [305, 163] width 444 height 15
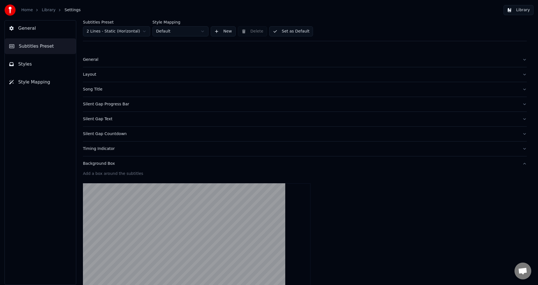
click at [138, 166] on div "Background Box" at bounding box center [300, 164] width 435 height 6
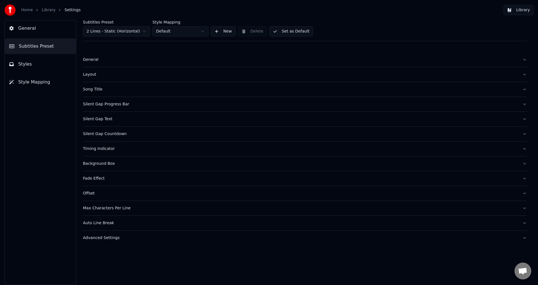
click at [144, 208] on div "Max Characters Per Line" at bounding box center [300, 208] width 435 height 6
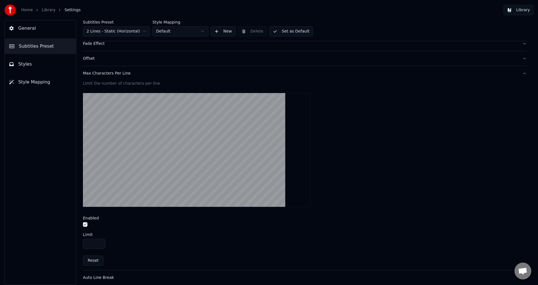
scroll to position [154, 0]
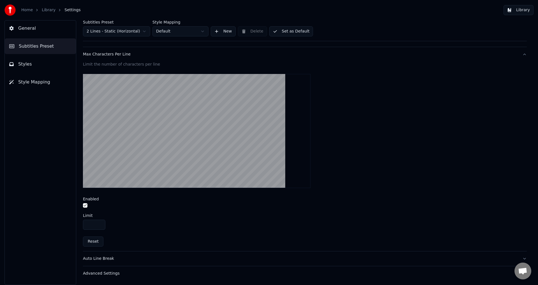
click at [97, 225] on input "**" at bounding box center [94, 225] width 22 height 10
click at [95, 240] on button "Reset" at bounding box center [93, 241] width 20 height 10
drag, startPoint x: 93, startPoint y: 225, endPoint x: 63, endPoint y: 226, distance: 29.7
click at [63, 226] on div "General Subtitles Preset Styles Style Mapping Subtitles Preset 2 Lines - Static…" at bounding box center [269, 152] width 538 height 265
type input "**"
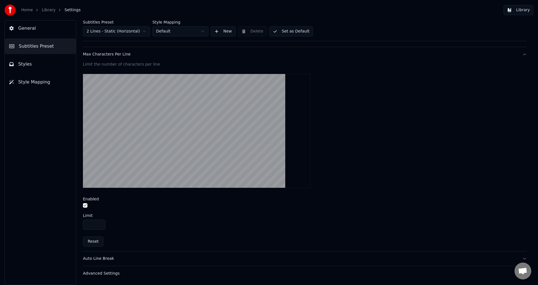
click at [153, 206] on div at bounding box center [305, 206] width 444 height 6
click at [289, 33] on button "Set as Default" at bounding box center [291, 31] width 44 height 10
click at [523, 11] on button "Library" at bounding box center [519, 10] width 30 height 10
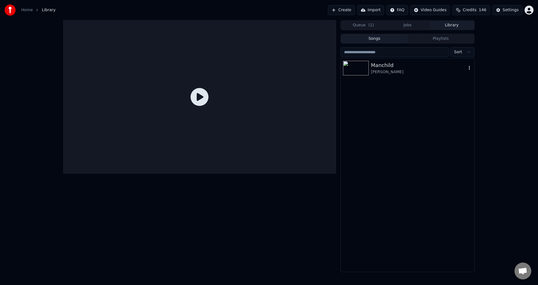
click at [400, 70] on div "[PERSON_NAME]" at bounding box center [419, 72] width 96 height 6
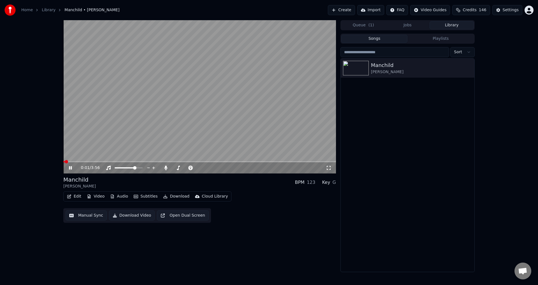
click at [96, 160] on video at bounding box center [199, 96] width 273 height 153
click at [69, 169] on icon at bounding box center [70, 168] width 3 height 4
drag, startPoint x: 68, startPoint y: 169, endPoint x: 70, endPoint y: 176, distance: 8.0
click at [68, 169] on icon at bounding box center [74, 168] width 13 height 4
click at [73, 191] on div "Manchild Sabrina Carpenter BPM 123 Key G Edit Video Audio Subtitles Download Cl…" at bounding box center [199, 199] width 273 height 47
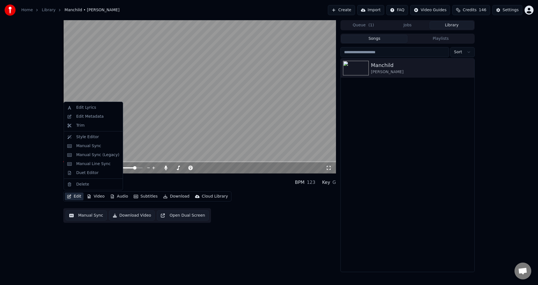
click at [74, 194] on button "Edit" at bounding box center [74, 196] width 19 height 8
click at [89, 140] on div "Style Editor" at bounding box center [93, 137] width 57 height 9
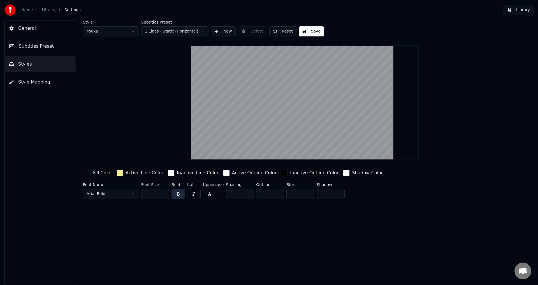
click at [30, 44] on span "Subtitles Preset" at bounding box center [36, 46] width 35 height 7
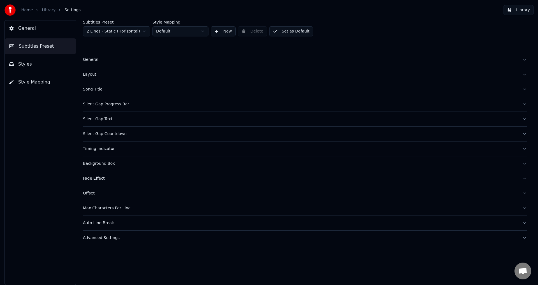
click at [100, 210] on div "Max Characters Per Line" at bounding box center [300, 208] width 435 height 6
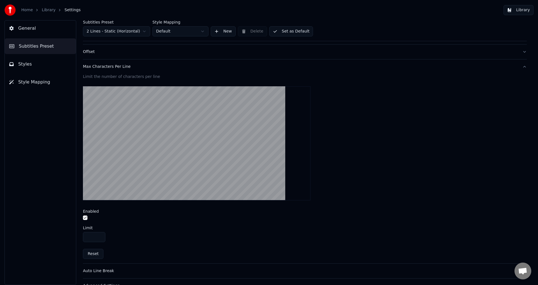
scroll to position [154, 0]
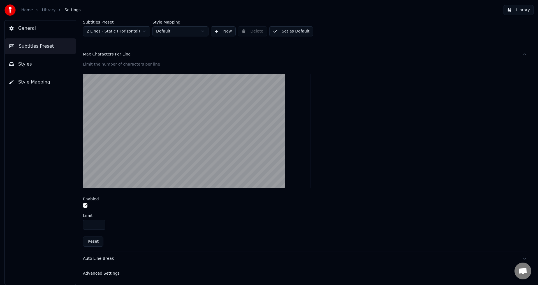
click at [94, 225] on input "**" at bounding box center [94, 225] width 22 height 10
drag, startPoint x: 87, startPoint y: 225, endPoint x: 64, endPoint y: 220, distance: 23.8
click at [66, 221] on div "General Subtitles Preset Styles Style Mapping Subtitles Preset 2 Lines - Static…" at bounding box center [269, 152] width 538 height 265
click at [94, 242] on button "Reset" at bounding box center [93, 241] width 20 height 10
type input "**"
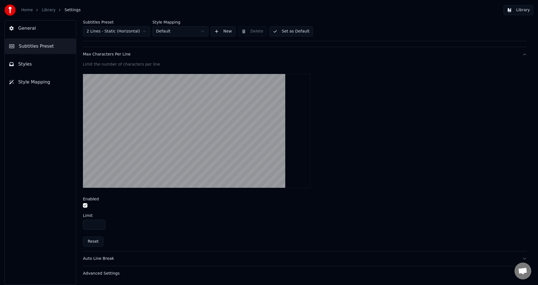
click at [114, 262] on button "Auto Line Break" at bounding box center [305, 258] width 444 height 15
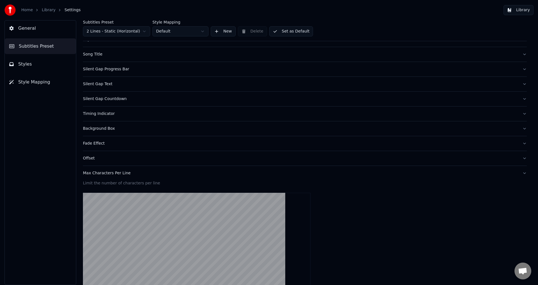
scroll to position [31, 0]
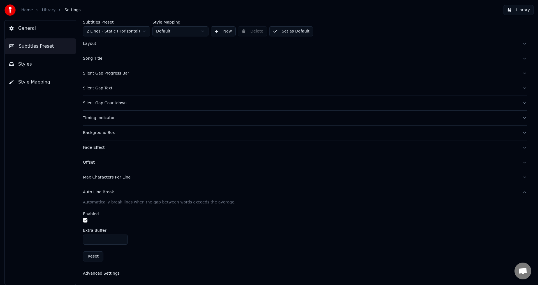
click at [108, 238] on input "***" at bounding box center [105, 240] width 45 height 10
type input "***"
click at [170, 277] on button "Advanced Settings" at bounding box center [305, 273] width 444 height 15
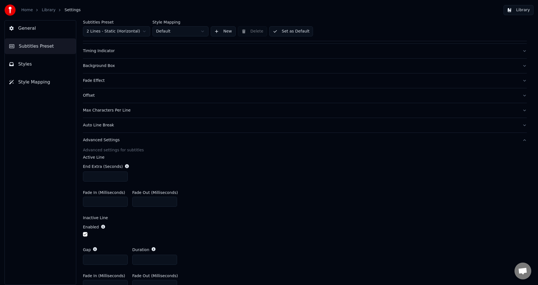
scroll to position [72, 0]
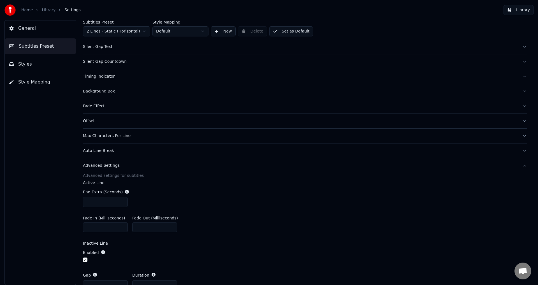
click at [21, 76] on button "Style Mapping" at bounding box center [40, 82] width 71 height 16
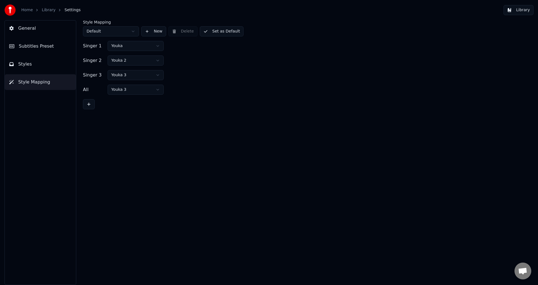
click at [22, 69] on button "Styles" at bounding box center [40, 64] width 71 height 16
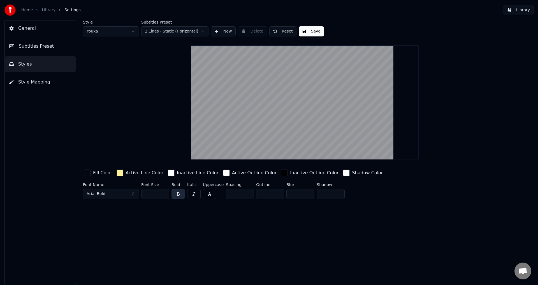
drag, startPoint x: 157, startPoint y: 194, endPoint x: 127, endPoint y: 194, distance: 30.3
click at [129, 194] on div "Font Name Arial Bold Font Size *** Bold Italic Uppercase Spacing * Outline * Bl…" at bounding box center [271, 192] width 377 height 18
type input "**"
click at [310, 29] on button "Save" at bounding box center [311, 31] width 25 height 10
click at [37, 66] on button "Styles" at bounding box center [40, 64] width 71 height 16
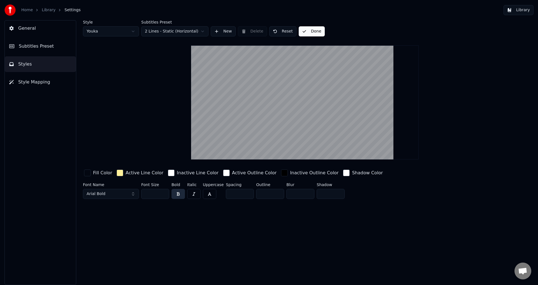
click at [41, 69] on button "Styles" at bounding box center [40, 64] width 71 height 16
click at [40, 46] on span "Subtitles Preset" at bounding box center [36, 46] width 35 height 7
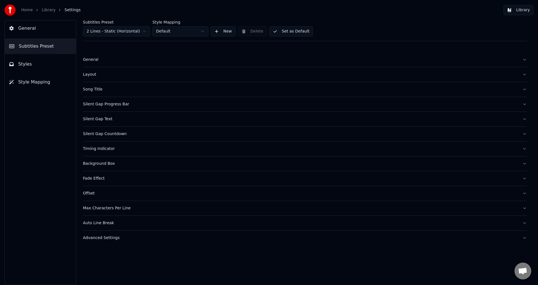
click at [116, 238] on div "Advanced Settings" at bounding box center [300, 238] width 435 height 6
click at [123, 224] on div "Auto Line Break" at bounding box center [300, 223] width 435 height 6
click at [288, 36] on button "Set as Default" at bounding box center [291, 31] width 44 height 10
click at [517, 10] on button "Library" at bounding box center [519, 10] width 30 height 10
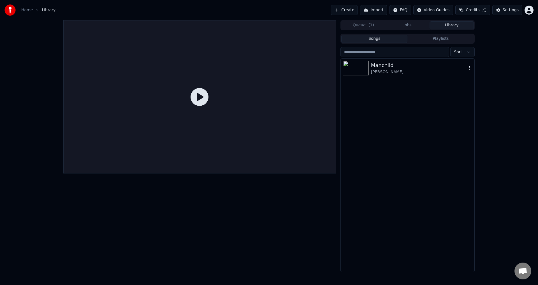
click at [452, 71] on div "[PERSON_NAME]" at bounding box center [419, 72] width 96 height 6
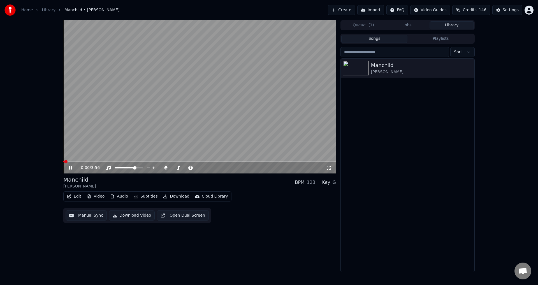
click at [169, 162] on span at bounding box center [199, 161] width 273 height 1
click at [93, 161] on span at bounding box center [117, 161] width 109 height 1
click at [130, 170] on span at bounding box center [129, 167] width 3 height 3
click at [125, 168] on span at bounding box center [124, 167] width 3 height 3
click at [164, 170] on icon at bounding box center [166, 168] width 6 height 4
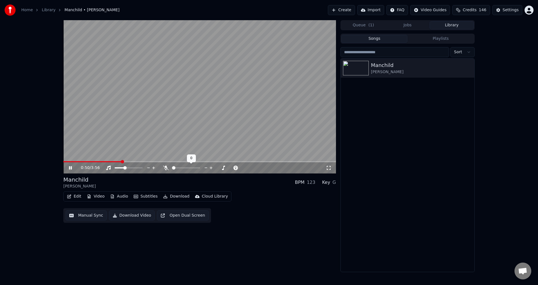
click at [165, 168] on icon at bounding box center [166, 168] width 6 height 4
click at [134, 168] on span at bounding box center [129, 167] width 28 height 1
drag, startPoint x: 196, startPoint y: 167, endPoint x: 193, endPoint y: 169, distance: 3.6
click at [190, 169] on div at bounding box center [191, 168] width 45 height 6
drag, startPoint x: 193, startPoint y: 169, endPoint x: 187, endPoint y: 168, distance: 6.2
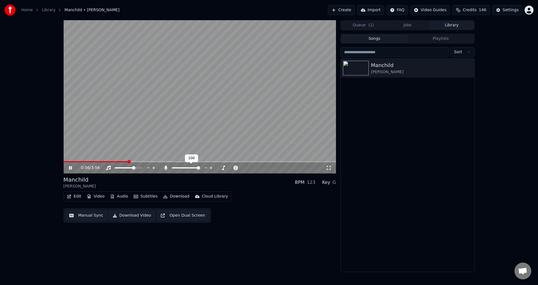
click at [187, 168] on div at bounding box center [191, 168] width 45 height 6
click at [189, 169] on span at bounding box center [187, 167] width 3 height 3
click at [190, 168] on span at bounding box center [188, 167] width 3 height 3
click at [244, 214] on div "Edit Video Audio Subtitles Download Cloud Library Manual Sync Download Video Op…" at bounding box center [199, 206] width 273 height 31
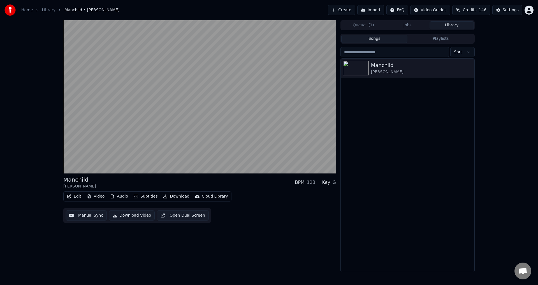
click at [194, 215] on button "Open Dual Screen" at bounding box center [183, 215] width 52 height 10
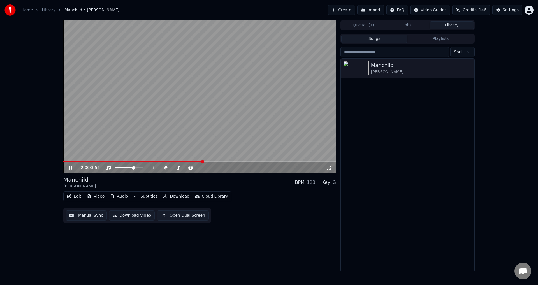
click at [92, 212] on button "Manual Sync" at bounding box center [86, 215] width 41 height 10
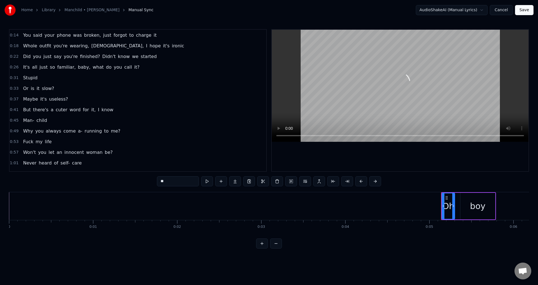
scroll to position [28, 0]
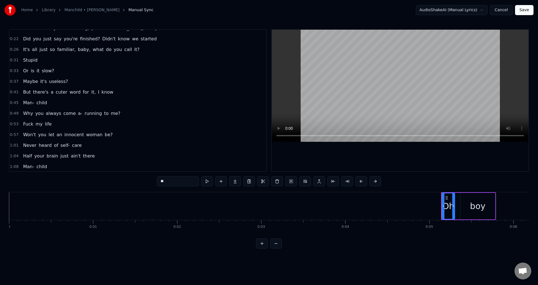
click at [12, 145] on span "1:01" at bounding box center [14, 146] width 9 height 6
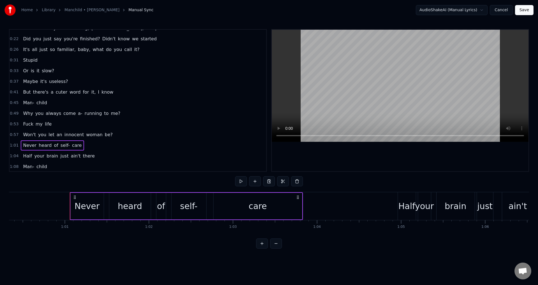
scroll to position [0, 5104]
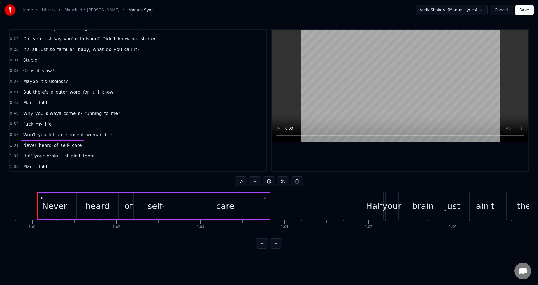
click at [231, 211] on div "care" at bounding box center [225, 206] width 18 height 13
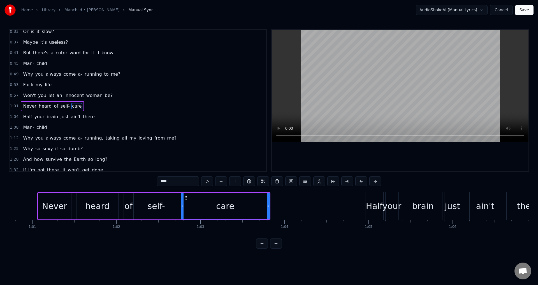
scroll to position [73, 0]
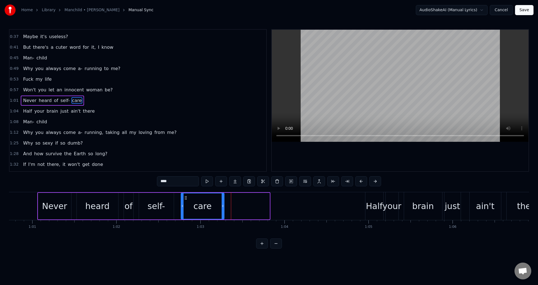
drag, startPoint x: 268, startPoint y: 208, endPoint x: 222, endPoint y: 209, distance: 46.2
click at [222, 209] on div at bounding box center [223, 205] width 2 height 25
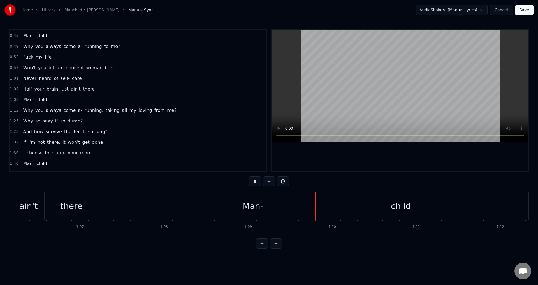
scroll to position [112, 0]
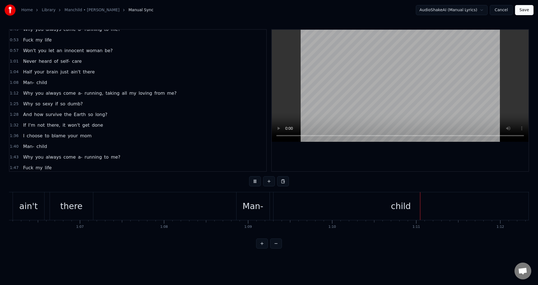
click at [11, 61] on span "1:01" at bounding box center [14, 62] width 9 height 6
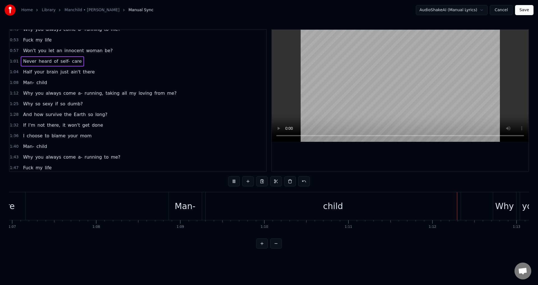
click at [11, 61] on span "1:01" at bounding box center [14, 62] width 9 height 6
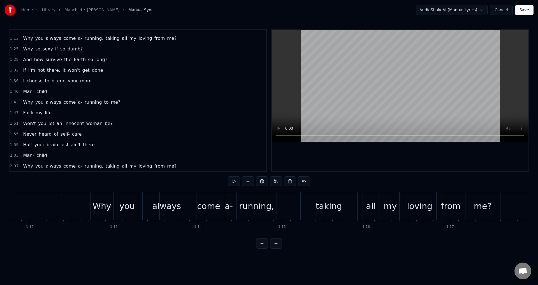
scroll to position [124, 0]
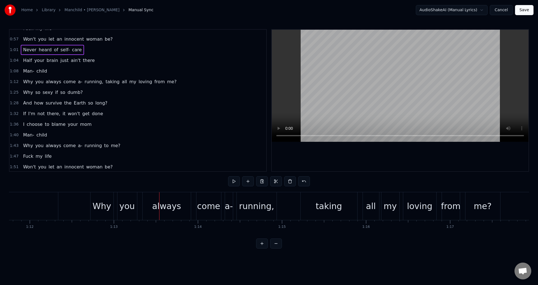
click at [12, 52] on span "1:01" at bounding box center [14, 50] width 9 height 6
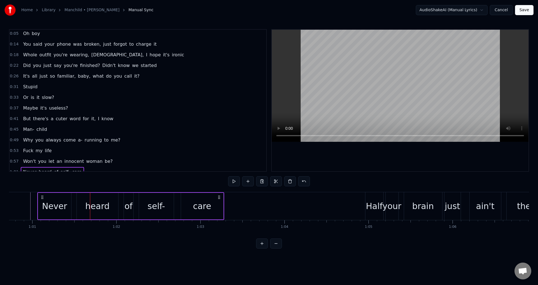
scroll to position [0, 0]
click at [14, 46] on span "0:14" at bounding box center [14, 46] width 9 height 6
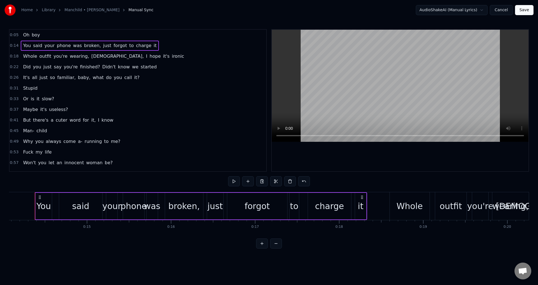
scroll to position [0, 1180]
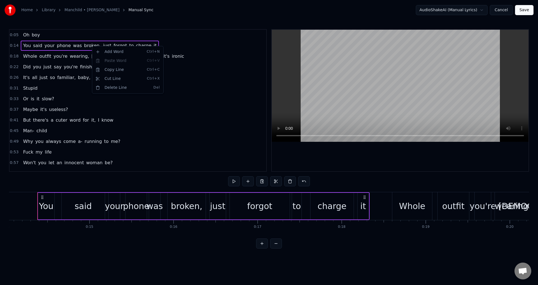
click at [99, 32] on div "0:05 Oh boy" at bounding box center [138, 35] width 257 height 11
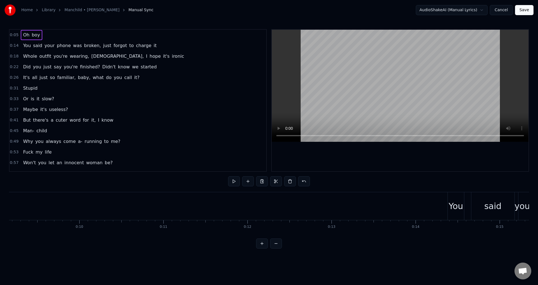
click at [103, 46] on span "just" at bounding box center [107, 45] width 9 height 6
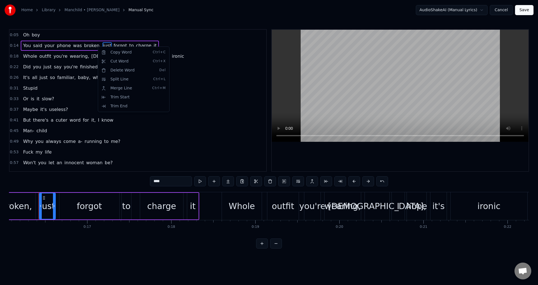
scroll to position [0, 1352]
click at [119, 80] on div "Split Line Ctrl+L" at bounding box center [133, 79] width 69 height 9
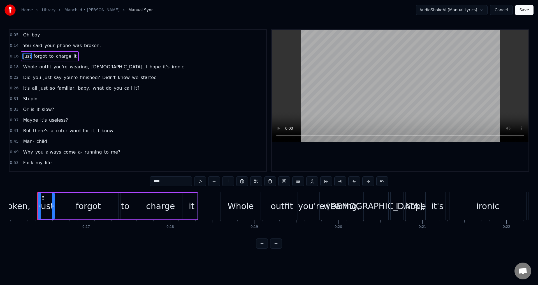
click at [12, 46] on span "0:14" at bounding box center [14, 46] width 9 height 6
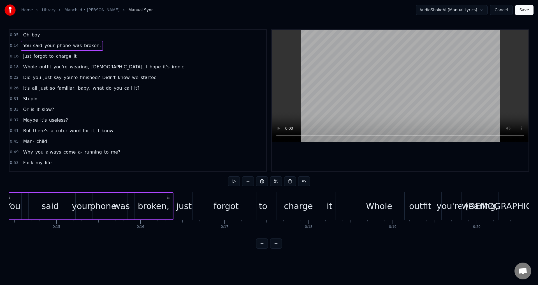
scroll to position [0, 1180]
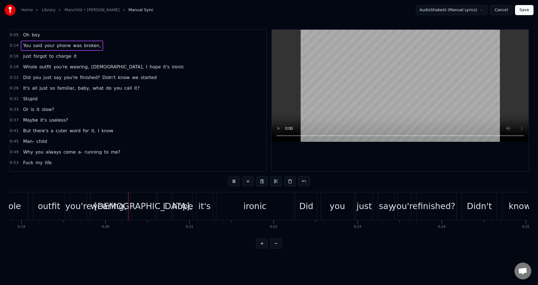
click at [91, 68] on span "[DEMOGRAPHIC_DATA]," at bounding box center [118, 67] width 54 height 6
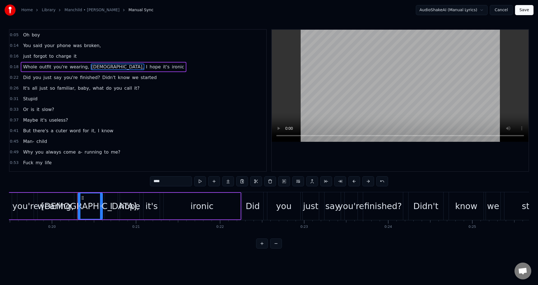
scroll to position [0, 1648]
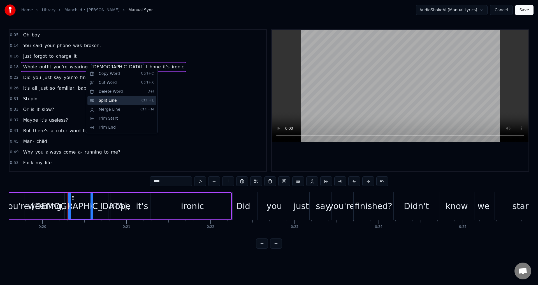
click at [113, 99] on div "Split Line Ctrl+L" at bounding box center [121, 100] width 69 height 9
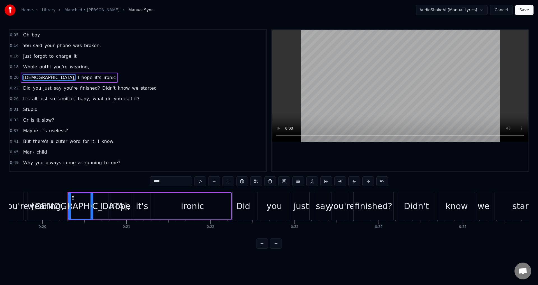
click at [102, 88] on span "Didn't" at bounding box center [109, 88] width 15 height 6
type input "******"
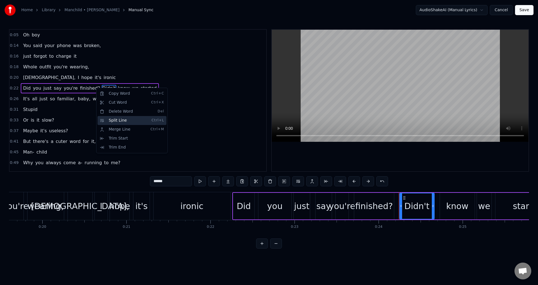
click at [116, 122] on div "Split Line Ctrl+L" at bounding box center [132, 120] width 69 height 9
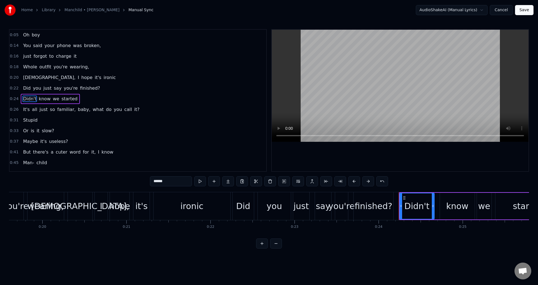
click at [13, 36] on span "0:05" at bounding box center [14, 35] width 9 height 6
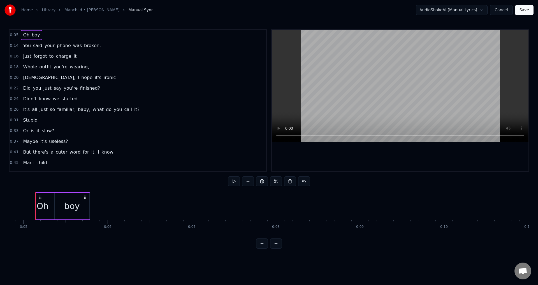
scroll to position [0, 404]
click at [11, 47] on span "0:14" at bounding box center [14, 46] width 9 height 6
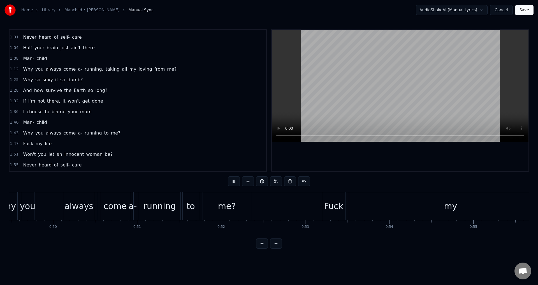
scroll to position [0, 4160]
click at [105, 69] on span "taking" at bounding box center [112, 69] width 15 height 6
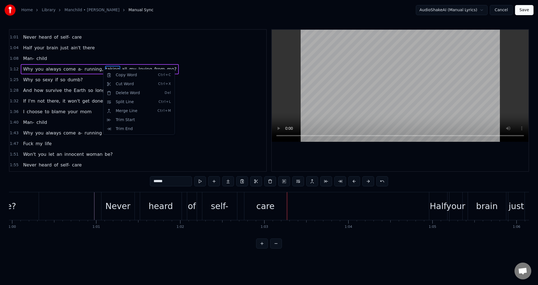
scroll to position [0, 5290]
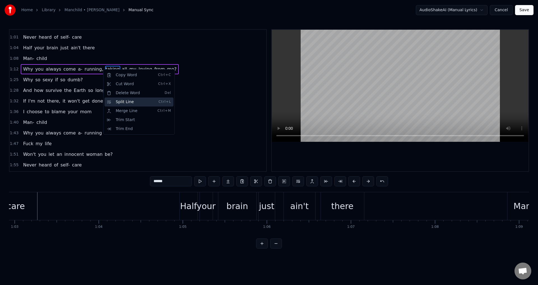
click at [131, 103] on div "Split Line Ctrl+L" at bounding box center [139, 102] width 69 height 9
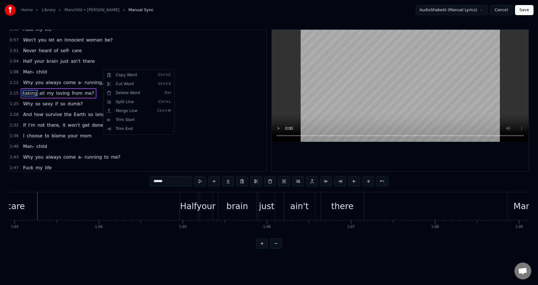
scroll to position [147, 0]
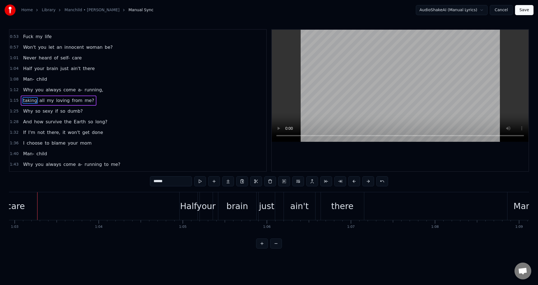
click at [13, 93] on div "1:12 Why you always come a- running," at bounding box center [138, 90] width 257 height 11
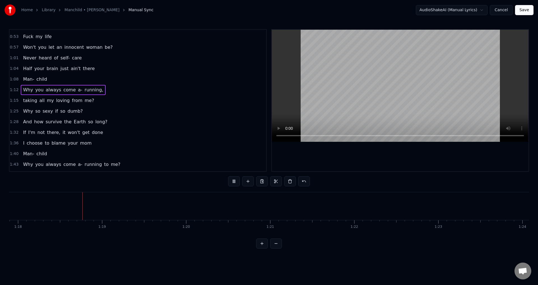
scroll to position [0, 6549]
click at [14, 90] on span "1:12" at bounding box center [14, 90] width 9 height 6
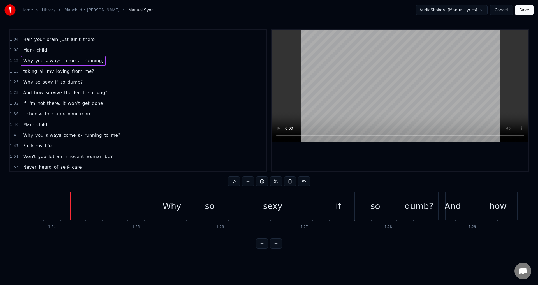
scroll to position [159, 0]
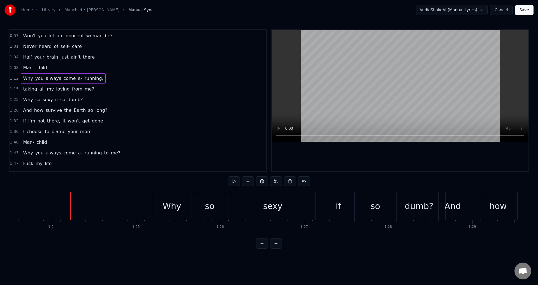
click at [16, 81] on span "1:12" at bounding box center [14, 79] width 9 height 6
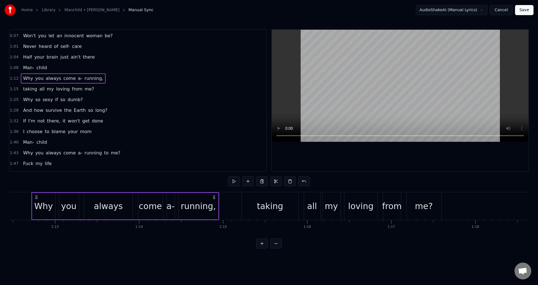
scroll to position [0, 6084]
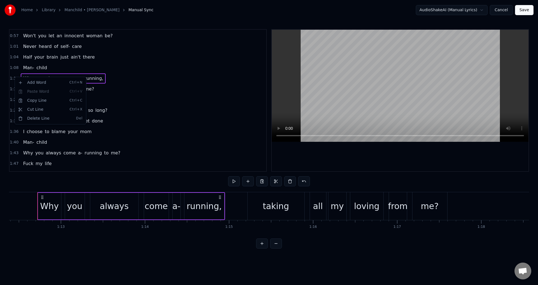
click at [229, 206] on html "Home Library Manchild • Sabrina Carpenter Manual Sync AudioShakeAI (Manual Lyri…" at bounding box center [269, 128] width 538 height 257
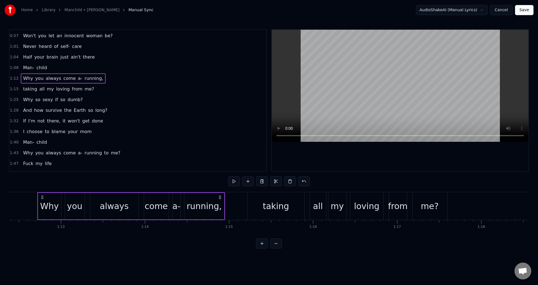
click at [200, 205] on div "running," at bounding box center [204, 206] width 35 height 13
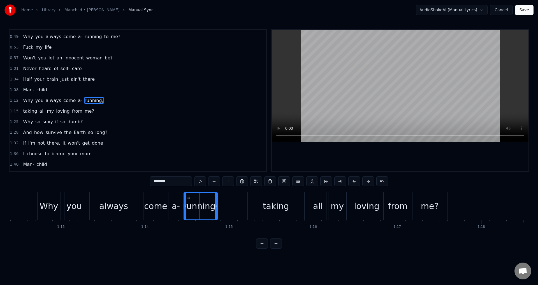
drag, startPoint x: 222, startPoint y: 205, endPoint x: 215, endPoint y: 206, distance: 7.3
click at [215, 206] on icon at bounding box center [216, 206] width 2 height 4
drag, startPoint x: 215, startPoint y: 206, endPoint x: 209, endPoint y: 207, distance: 5.7
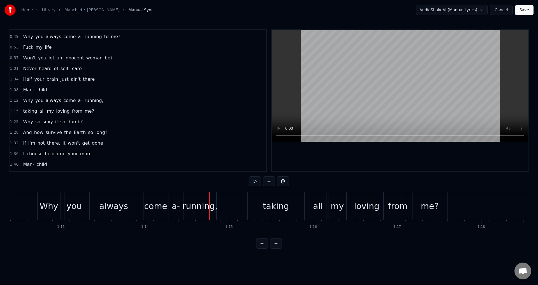
click at [206, 203] on div "running," at bounding box center [199, 206] width 35 height 13
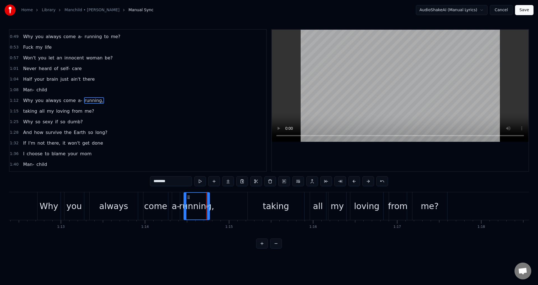
drag, startPoint x: 215, startPoint y: 203, endPoint x: 208, endPoint y: 203, distance: 6.7
click at [208, 203] on div at bounding box center [208, 206] width 2 height 27
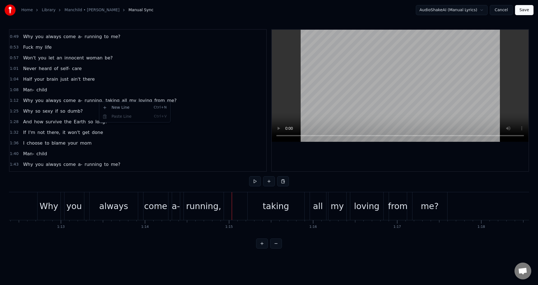
click at [105, 98] on html "Home Library Manchild • Sabrina Carpenter Manual Sync AudioShakeAI (Manual Lyri…" at bounding box center [269, 128] width 538 height 257
click at [100, 98] on html "Home Library Manchild • Sabrina Carpenter Manual Sync AudioShakeAI (Manual Lyri…" at bounding box center [269, 128] width 538 height 257
click at [105, 102] on span "taking" at bounding box center [112, 100] width 15 height 6
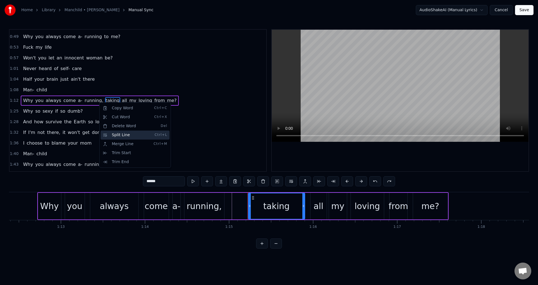
click at [123, 138] on div "Split Line Ctrl+L" at bounding box center [135, 135] width 69 height 9
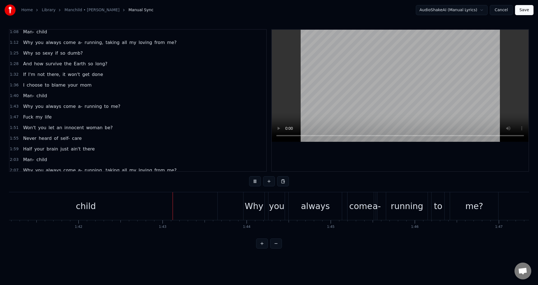
scroll to position [196, 0]
click at [12, 136] on span "1:55" at bounding box center [14, 137] width 9 height 6
click at [34, 136] on div "Never heard of self- care" at bounding box center [52, 137] width 63 height 10
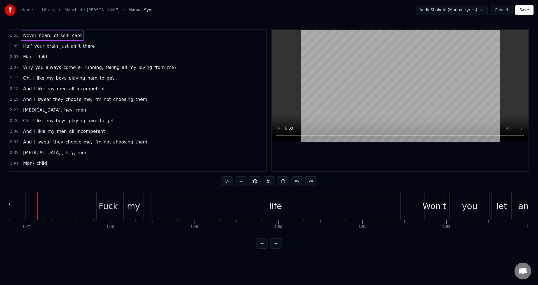
scroll to position [208, 0]
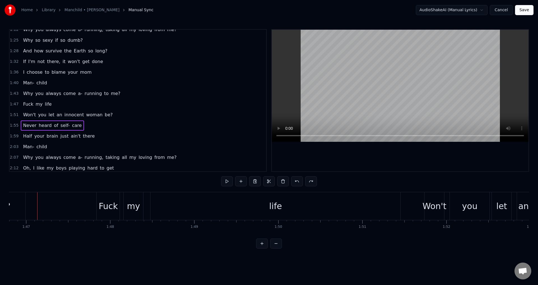
click at [6, 126] on div "Home Library Manchild • Sabrina Carpenter Manual Sync AudioShakeAI (Manual Lyri…" at bounding box center [269, 124] width 538 height 249
click at [11, 126] on span "1:55" at bounding box center [14, 126] width 9 height 6
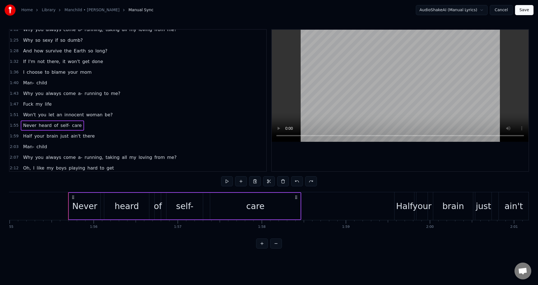
scroll to position [0, 9697]
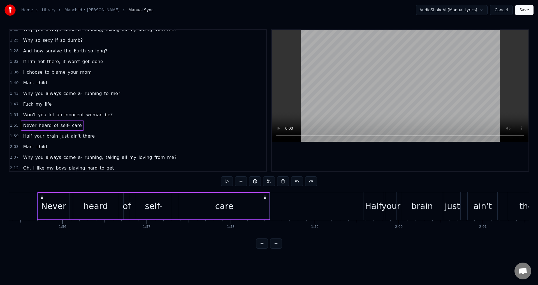
click at [265, 203] on div "care" at bounding box center [224, 206] width 90 height 27
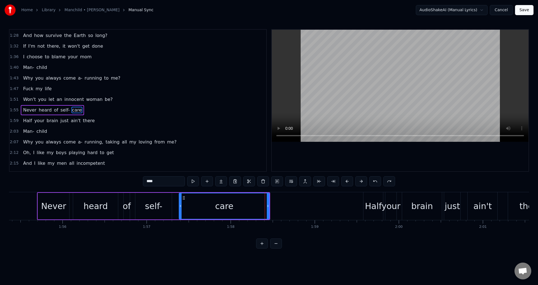
scroll to position [233, 0]
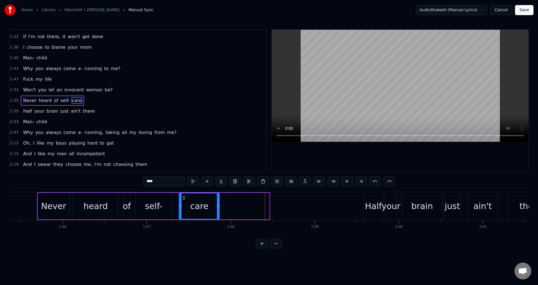
drag, startPoint x: 267, startPoint y: 207, endPoint x: 217, endPoint y: 208, distance: 49.9
click at [217, 208] on div at bounding box center [218, 205] width 2 height 25
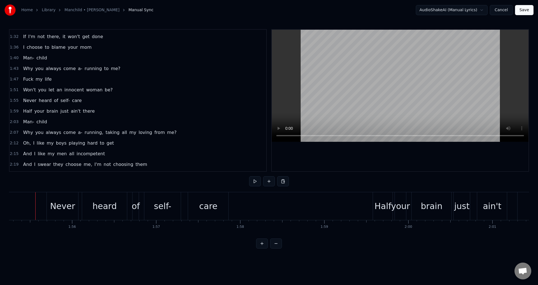
scroll to position [0, 9686]
click at [36, 205] on div at bounding box center [257, 206] width 19868 height 28
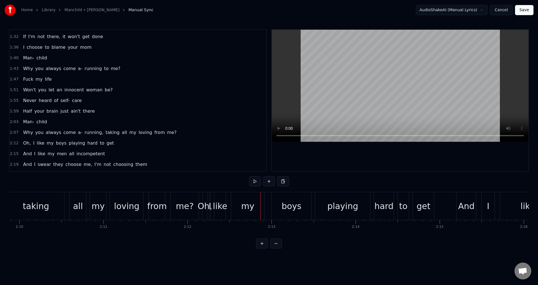
scroll to position [0, 10884]
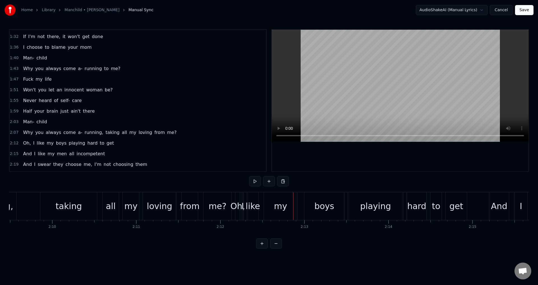
click at [272, 203] on div "my" at bounding box center [280, 206] width 33 height 28
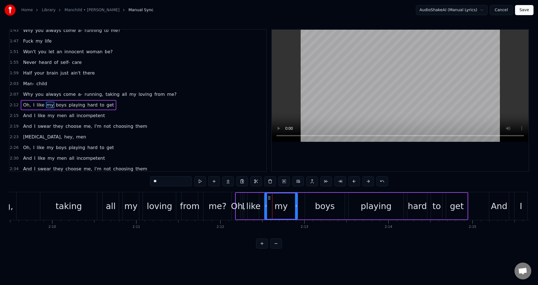
scroll to position [275, 0]
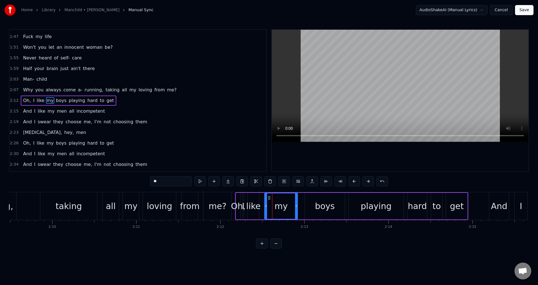
click at [11, 100] on span "2:12" at bounding box center [14, 101] width 9 height 6
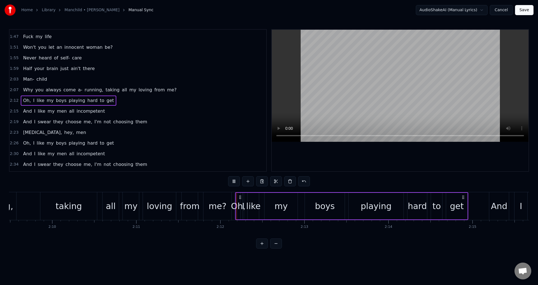
scroll to position [370, 0]
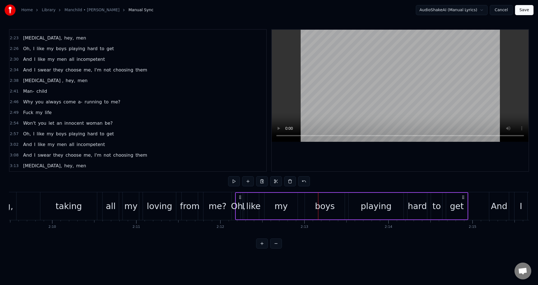
click at [210, 187] on div "0:05 Oh boy 0:14 You said your phone was broken, 0:16 just forgot to charge it …" at bounding box center [269, 138] width 520 height 219
click at [25, 135] on div "Oh, I like my boys playing hard to get" at bounding box center [68, 134] width 95 height 10
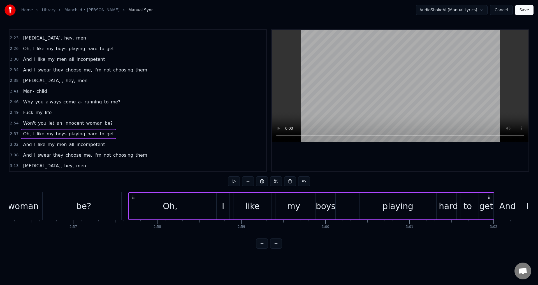
scroll to position [0, 14906]
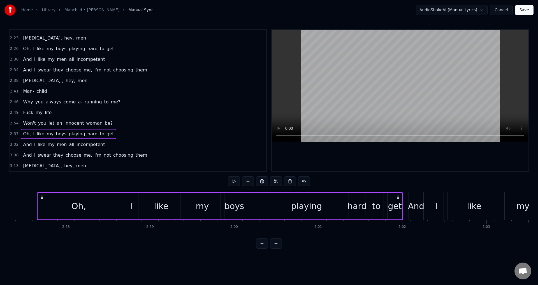
click at [24, 133] on span "Oh," at bounding box center [26, 134] width 9 height 6
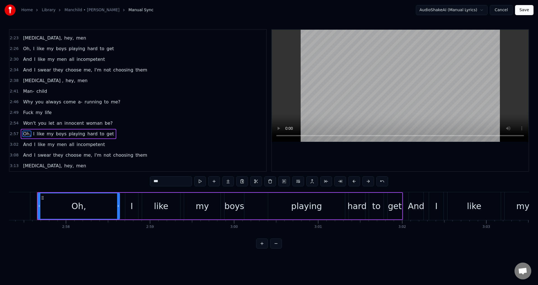
click at [53, 201] on div "Oh," at bounding box center [78, 205] width 81 height 25
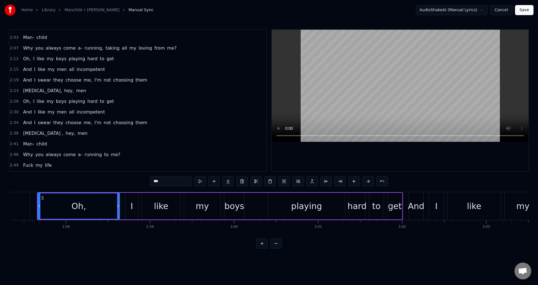
scroll to position [286, 0]
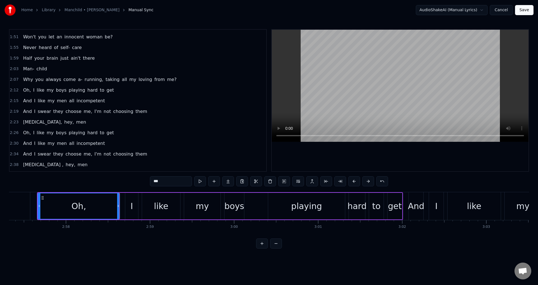
drag, startPoint x: 12, startPoint y: 86, endPoint x: 12, endPoint y: 89, distance: 2.8
click at [12, 88] on div "2:12 Oh, I like my boys playing hard to get" at bounding box center [138, 90] width 257 height 11
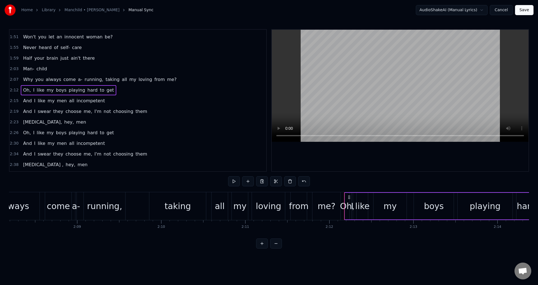
scroll to position [0, 10710]
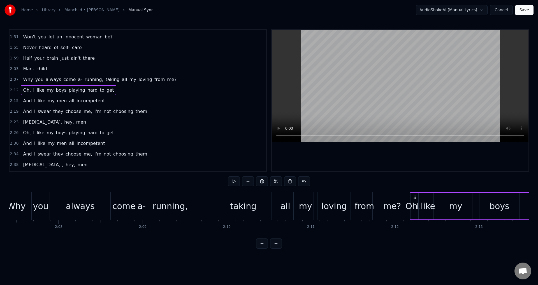
click at [413, 202] on div "Oh," at bounding box center [412, 206] width 15 height 13
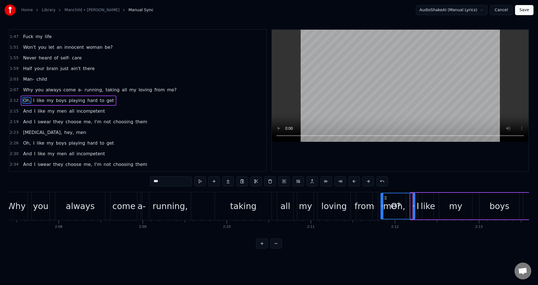
drag, startPoint x: 412, startPoint y: 203, endPoint x: 382, endPoint y: 209, distance: 30.3
click at [382, 209] on div at bounding box center [382, 205] width 2 height 25
click at [367, 190] on div "0:05 Oh boy 0:14 You said your phone was broken, 0:16 just forgot to charge it …" at bounding box center [269, 138] width 520 height 219
click at [376, 200] on div "Why you always come a- running, taking all my loving from me?" at bounding box center [205, 206] width 403 height 28
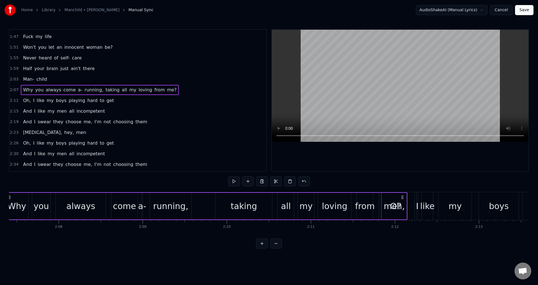
click at [375, 200] on div "Why you always come a- running, taking all my loving from me?" at bounding box center [205, 206] width 403 height 28
click at [375, 183] on div "0:05 Oh boy 0:14 You said your phone was broken, 0:16 just forgot to charge it …" at bounding box center [269, 138] width 520 height 219
click at [13, 93] on div "2:07 Why you always come a- running, taking all my loving from me?" at bounding box center [138, 90] width 257 height 11
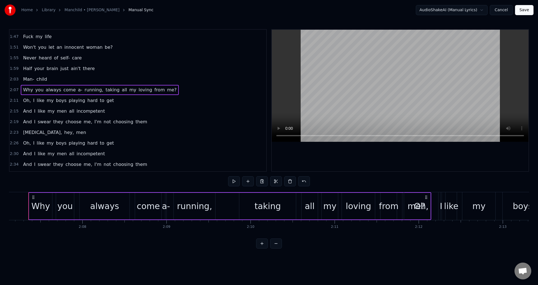
scroll to position [0, 10677]
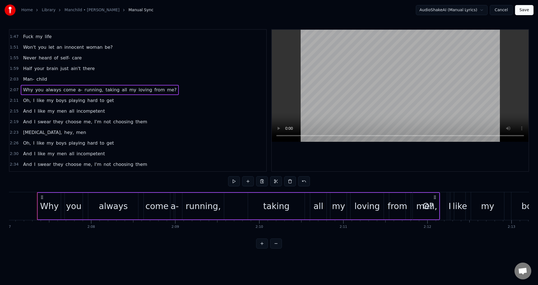
click at [13, 90] on span "2:07" at bounding box center [14, 90] width 9 height 6
click at [349, 156] on div at bounding box center [400, 100] width 257 height 141
click at [359, 182] on div "0:05 Oh boy 0:14 You said your phone was broken, 0:16 just forgot to charge it …" at bounding box center [269, 138] width 520 height 219
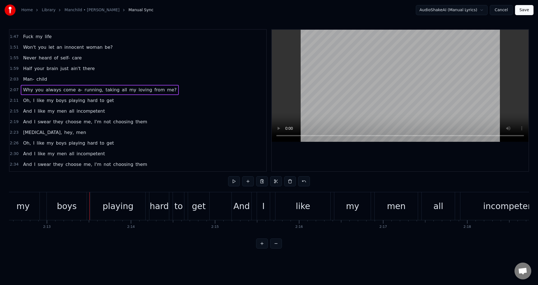
click at [10, 92] on span "2:07" at bounding box center [14, 90] width 9 height 6
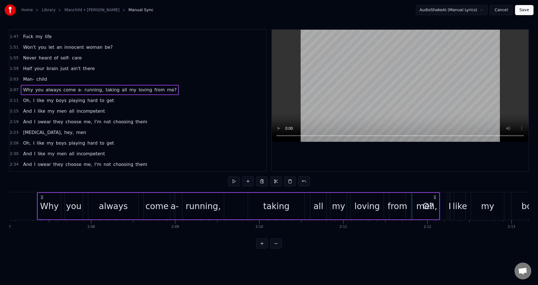
click at [430, 203] on div "Oh," at bounding box center [430, 206] width 15 height 13
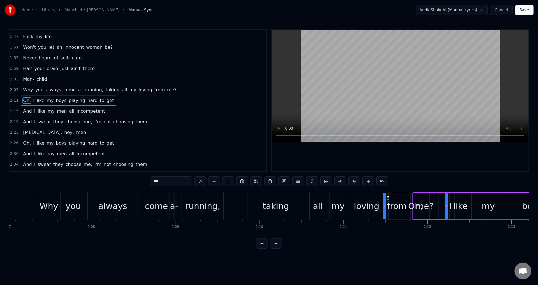
drag, startPoint x: 415, startPoint y: 202, endPoint x: 385, endPoint y: 207, distance: 30.4
click at [385, 207] on div at bounding box center [385, 205] width 2 height 25
click at [239, 203] on div "Why you always come a- running, taking all my loving from me?" at bounding box center [238, 206] width 403 height 28
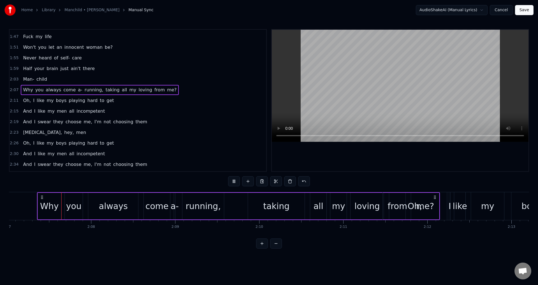
click at [239, 203] on div "Why you always come a- running, taking all my loving from me?" at bounding box center [238, 206] width 403 height 28
click at [344, 179] on div "0:05 Oh boy 0:14 You said your phone was broken, 0:16 just forgot to charge it …" at bounding box center [269, 138] width 520 height 219
click at [343, 144] on div at bounding box center [400, 100] width 257 height 141
click at [252, 142] on div "2:26 Oh, I like my boys playing hard to get" at bounding box center [138, 143] width 257 height 11
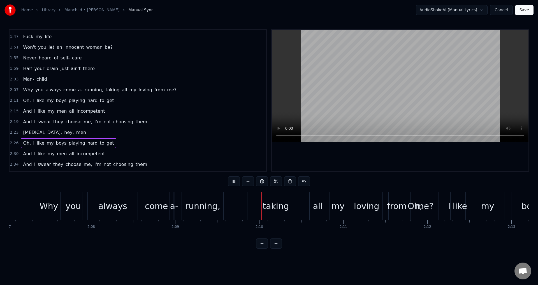
click at [238, 108] on div "2:15 And I like my men all incompetent" at bounding box center [138, 111] width 257 height 11
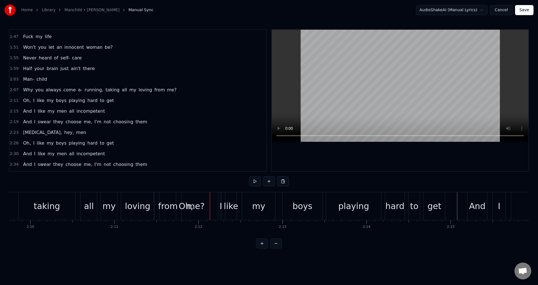
scroll to position [0, 10884]
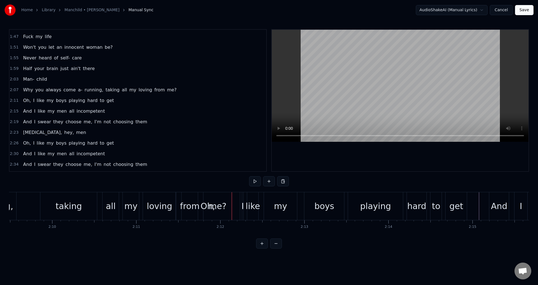
click at [217, 181] on div "0:05 Oh boy 0:14 You said your phone was broken, 0:16 just forgot to charge it …" at bounding box center [269, 138] width 520 height 219
click at [189, 182] on div "0:05 Oh boy 0:14 You said your phone was broken, 0:16 just forgot to charge it …" at bounding box center [269, 138] width 520 height 219
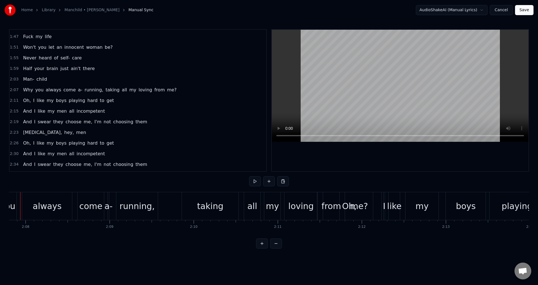
scroll to position [0, 10726]
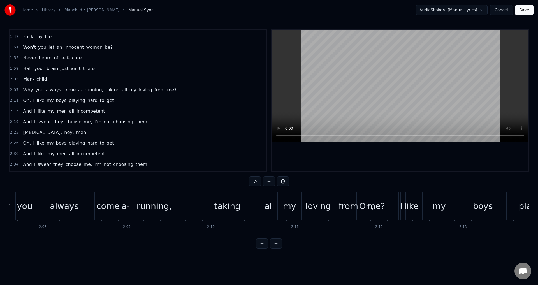
click at [382, 179] on div "0:05 Oh boy 0:14 You said your phone was broken, 0:16 just forgot to charge it …" at bounding box center [269, 138] width 520 height 219
click at [391, 202] on div "Oh," at bounding box center [366, 206] width 64 height 28
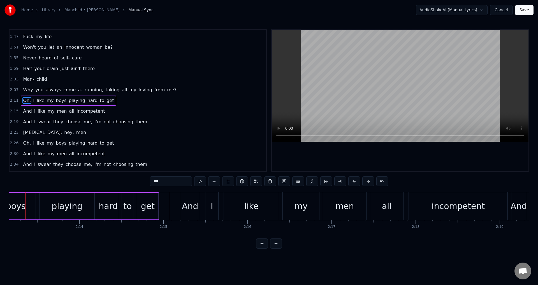
scroll to position [0, 11182]
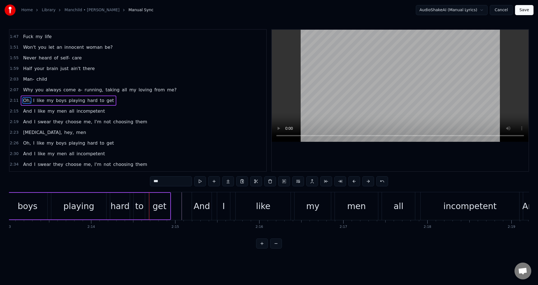
click at [27, 99] on span "Oh," at bounding box center [26, 100] width 9 height 6
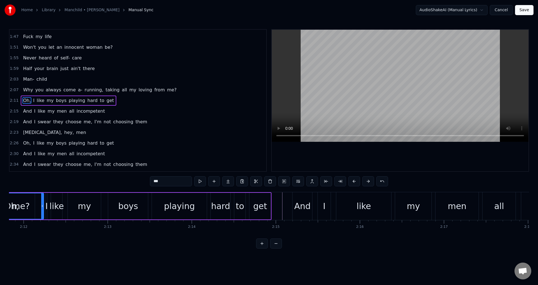
scroll to position [0, 11023]
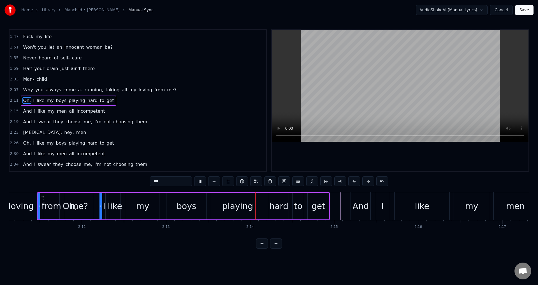
click at [27, 99] on span "Oh," at bounding box center [26, 100] width 9 height 6
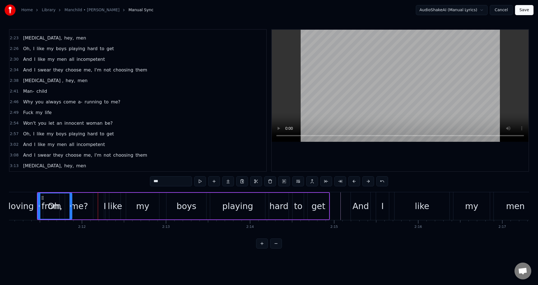
drag, startPoint x: 101, startPoint y: 203, endPoint x: 118, endPoint y: 203, distance: 17.1
click at [70, 204] on div at bounding box center [70, 205] width 2 height 25
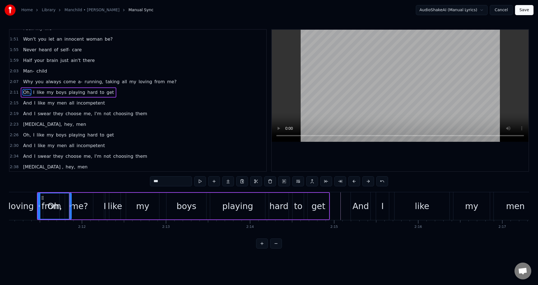
scroll to position [275, 0]
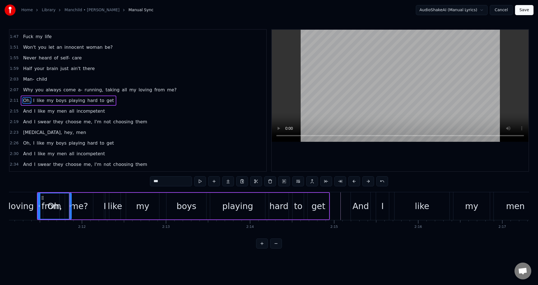
drag, startPoint x: 105, startPoint y: 202, endPoint x: 88, endPoint y: 203, distance: 16.5
click at [83, 203] on div "Oh, I like my boys playing hard to get" at bounding box center [183, 206] width 293 height 28
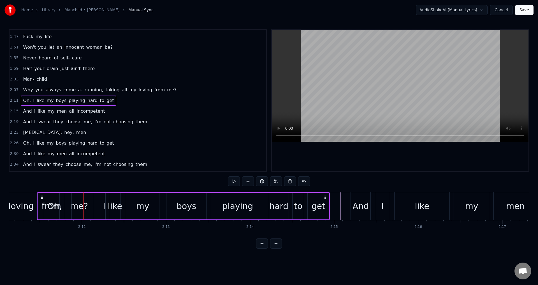
click at [105, 200] on div "I" at bounding box center [105, 206] width 3 height 13
click at [115, 198] on div "like" at bounding box center [114, 206] width 11 height 27
drag, startPoint x: 117, startPoint y: 200, endPoint x: 97, endPoint y: 200, distance: 19.9
click at [97, 200] on div "Oh, I like my boys playing hard to get" at bounding box center [183, 206] width 293 height 28
click at [104, 196] on div "I" at bounding box center [105, 206] width 2 height 27
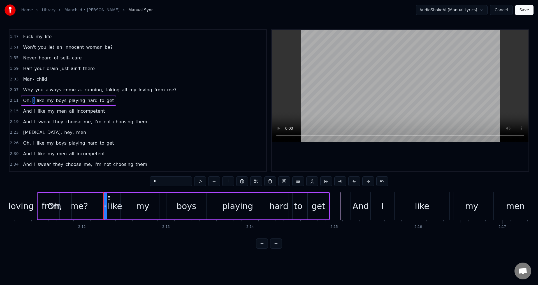
click at [114, 198] on div "like" at bounding box center [114, 206] width 11 height 27
click at [104, 197] on div "I" at bounding box center [105, 206] width 2 height 27
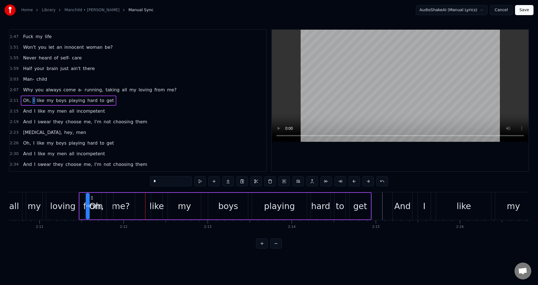
scroll to position [0, 10974]
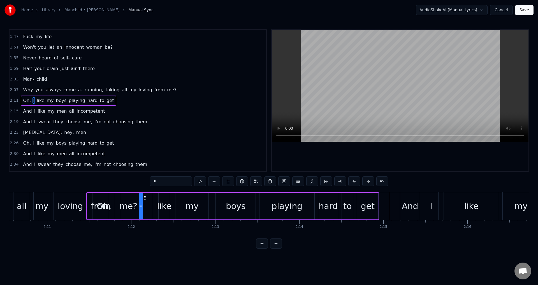
drag, startPoint x: 109, startPoint y: 197, endPoint x: 145, endPoint y: 202, distance: 36.5
click at [145, 202] on div "Oh, I like my boys playing hard to get" at bounding box center [232, 206] width 293 height 28
drag, startPoint x: 145, startPoint y: 196, endPoint x: 104, endPoint y: 200, distance: 41.6
click at [130, 199] on icon at bounding box center [131, 198] width 4 height 4
click at [165, 201] on div "like" at bounding box center [164, 206] width 14 height 13
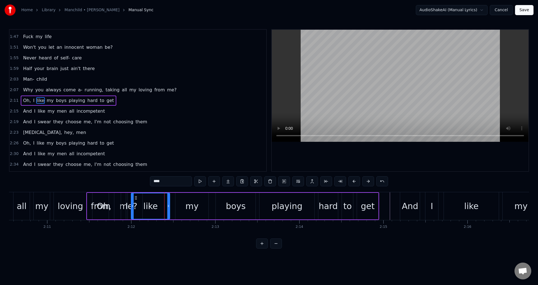
drag, startPoint x: 159, startPoint y: 201, endPoint x: 132, endPoint y: 206, distance: 27.9
click at [132, 206] on div at bounding box center [132, 205] width 2 height 25
click at [82, 181] on div "0:05 Oh boy 0:14 You said your phone was broken, 0:16 just forgot to charge it …" at bounding box center [269, 138] width 520 height 219
click at [92, 198] on div "Oh," at bounding box center [104, 206] width 34 height 27
type input "***"
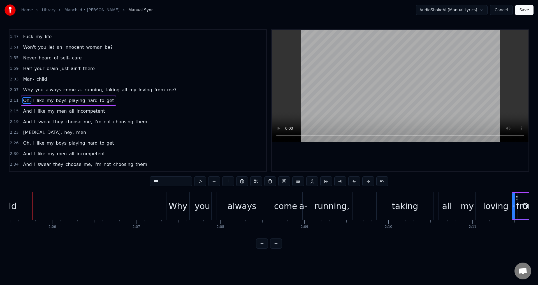
scroll to position [0, 10544]
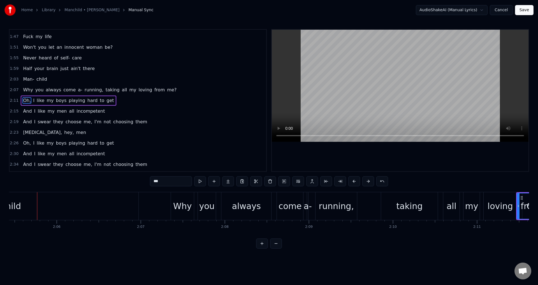
drag, startPoint x: 310, startPoint y: 169, endPoint x: 309, endPoint y: 160, distance: 9.3
click at [310, 168] on div at bounding box center [400, 100] width 257 height 141
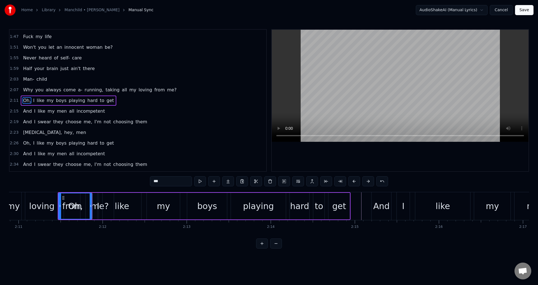
scroll to position [0, 11030]
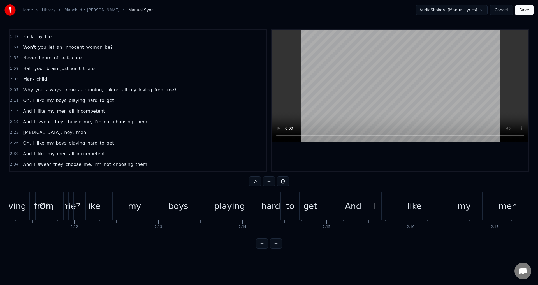
click at [10, 100] on span "2:11" at bounding box center [14, 101] width 9 height 6
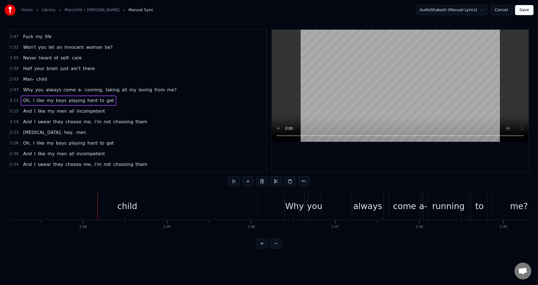
scroll to position [0, 13735]
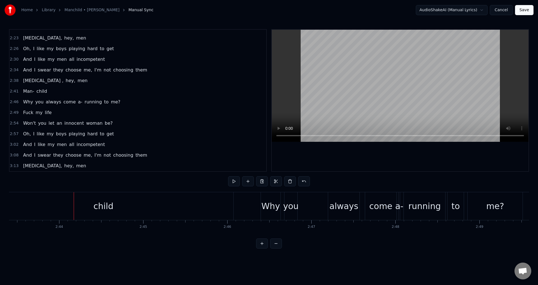
click at [103, 205] on div "child" at bounding box center [104, 206] width 20 height 13
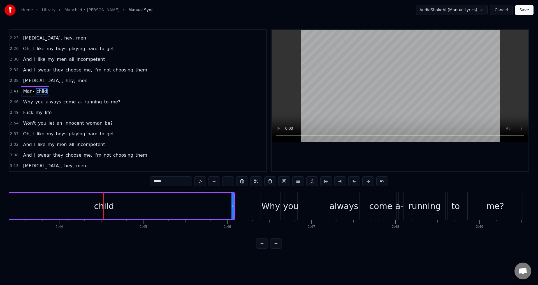
scroll to position [360, 0]
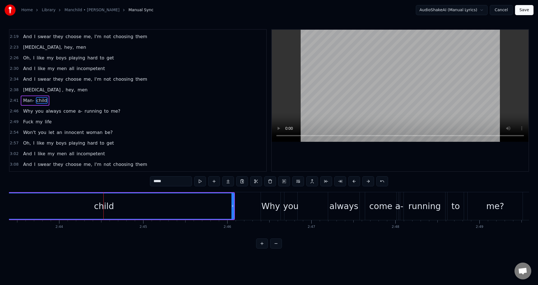
click at [15, 99] on span "2:41" at bounding box center [14, 101] width 9 height 6
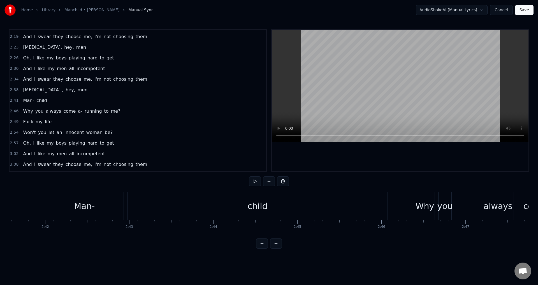
scroll to position [0, 13581]
click at [56, 205] on div "Man-" at bounding box center [87, 206] width 78 height 28
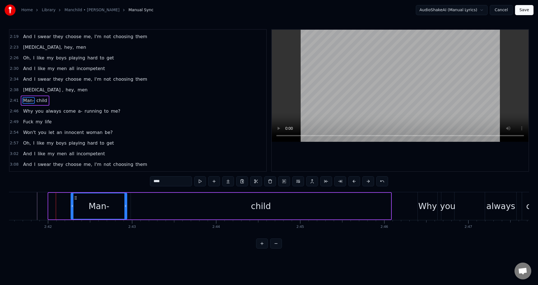
drag, startPoint x: 50, startPoint y: 203, endPoint x: 72, endPoint y: 208, distance: 22.9
click at [72, 208] on div at bounding box center [72, 205] width 2 height 25
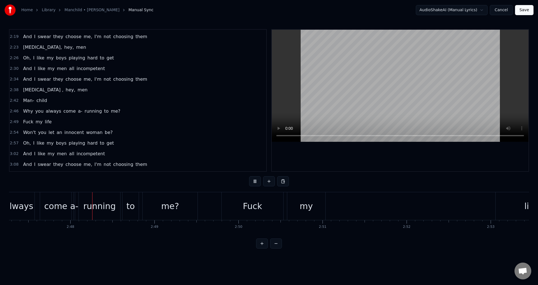
scroll to position [0, 14063]
drag, startPoint x: 234, startPoint y: 206, endPoint x: 230, endPoint y: 206, distance: 3.9
click at [234, 206] on div "Fuck" at bounding box center [250, 206] width 62 height 28
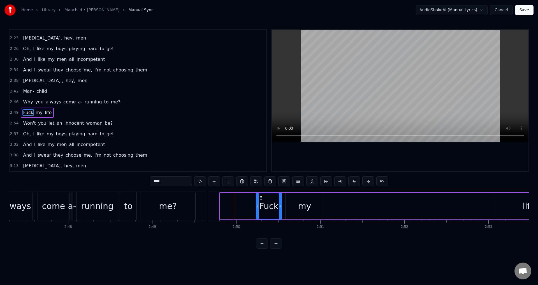
drag, startPoint x: 222, startPoint y: 206, endPoint x: 256, endPoint y: 210, distance: 34.2
click at [258, 211] on div at bounding box center [257, 205] width 2 height 25
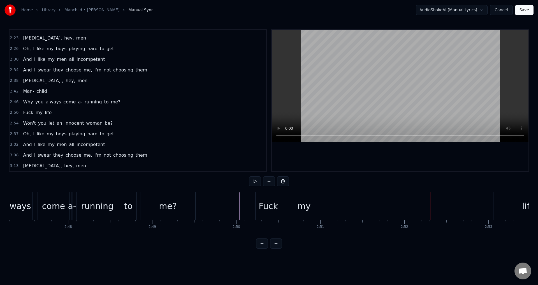
click at [516, 203] on div "life" at bounding box center [528, 206] width 70 height 28
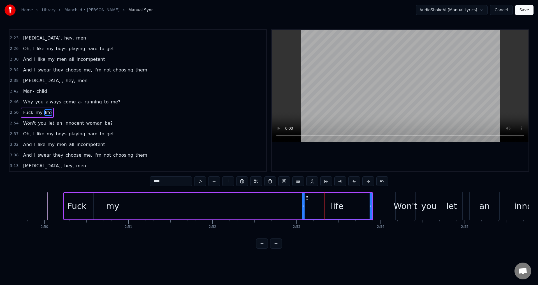
scroll to position [0, 14200]
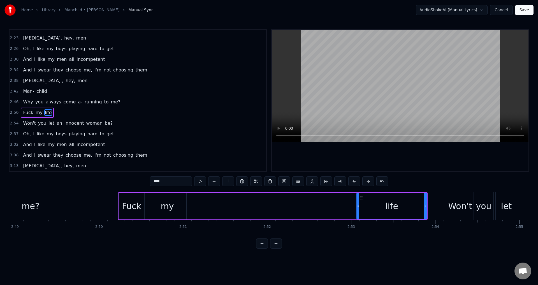
drag, startPoint x: 396, startPoint y: 207, endPoint x: 239, endPoint y: 208, distance: 156.6
click at [239, 208] on div "Fuck my life" at bounding box center [273, 206] width 310 height 28
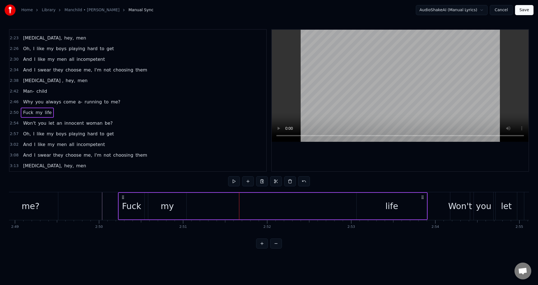
click at [368, 201] on div "life" at bounding box center [392, 206] width 70 height 27
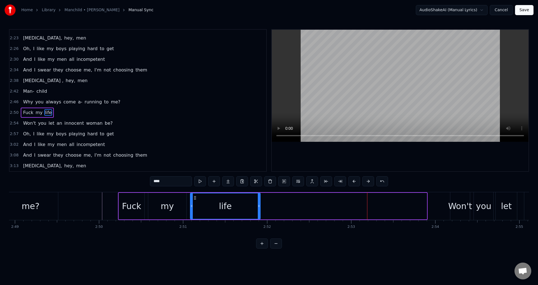
drag, startPoint x: 360, startPoint y: 198, endPoint x: 196, endPoint y: 204, distance: 164.3
click at [196, 204] on div "life" at bounding box center [225, 205] width 69 height 25
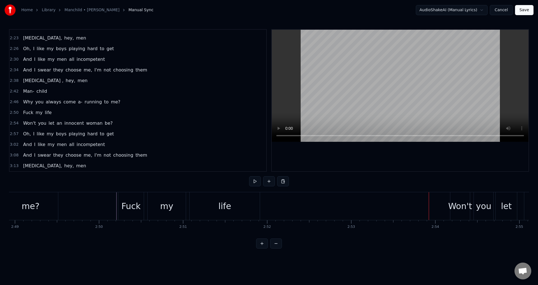
click at [255, 209] on div "life" at bounding box center [225, 206] width 70 height 28
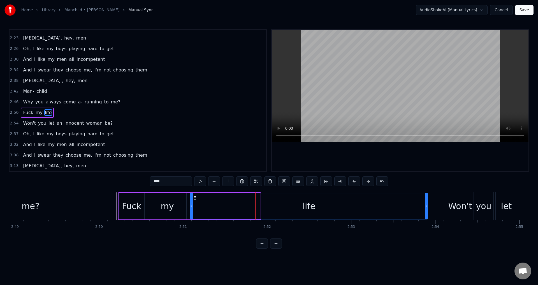
drag, startPoint x: 259, startPoint y: 205, endPoint x: 427, endPoint y: 198, distance: 167.4
click at [427, 198] on div at bounding box center [426, 205] width 2 height 25
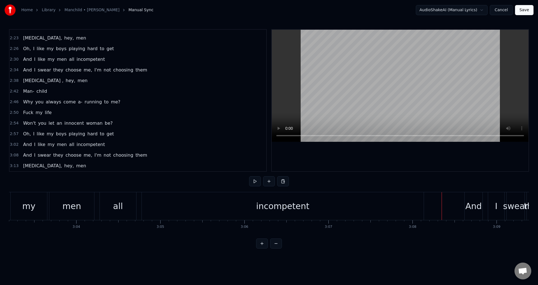
scroll to position [0, 15323]
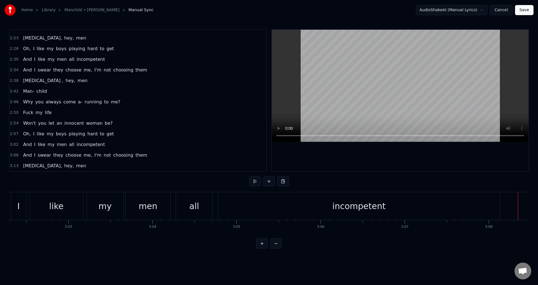
click at [398, 208] on div "incompetent" at bounding box center [359, 206] width 282 height 28
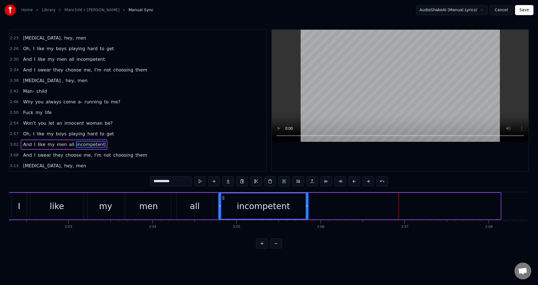
drag, startPoint x: 499, startPoint y: 204, endPoint x: 307, endPoint y: 206, distance: 192.2
click at [307, 206] on icon at bounding box center [307, 206] width 2 height 4
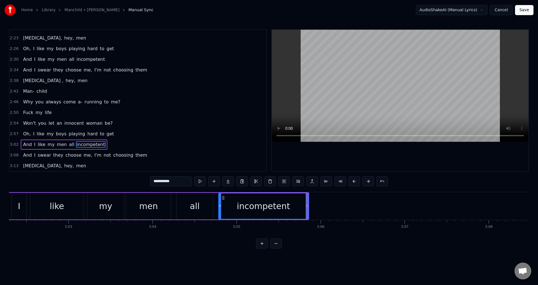
click at [217, 203] on div "And I like my men all incompetent" at bounding box center [150, 206] width 318 height 28
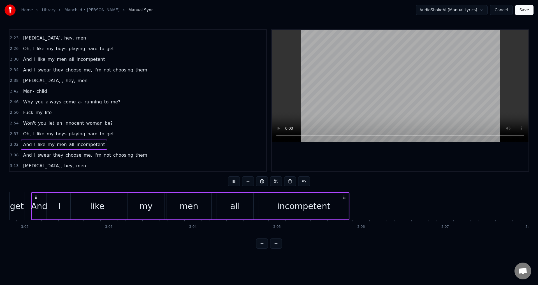
scroll to position [0, 15277]
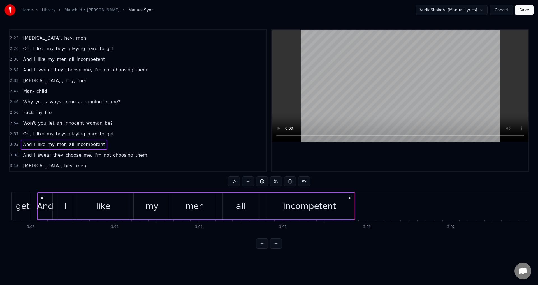
click at [12, 145] on span "3:02" at bounding box center [14, 145] width 9 height 6
click at [363, 179] on div "0:05 Oh boy 0:14 You said your phone was broken, 0:16 just forgot to charge it …" at bounding box center [269, 138] width 520 height 219
click at [346, 182] on div "0:05 Oh boy 0:14 You said your phone was broken, 0:16 just forgot to charge it …" at bounding box center [269, 138] width 520 height 219
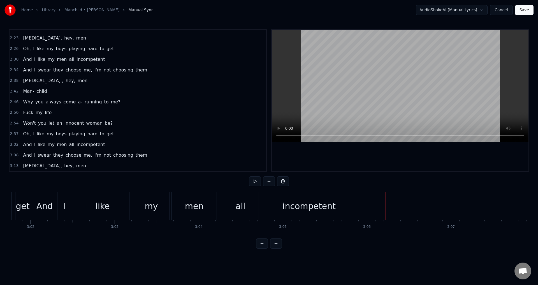
click at [330, 184] on div "0:05 Oh boy 0:14 You said your phone was broken, 0:16 just forgot to charge it …" at bounding box center [269, 138] width 520 height 219
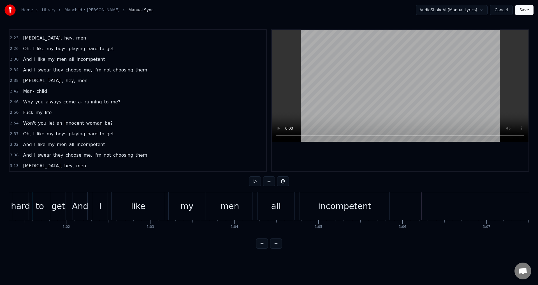
scroll to position [0, 15237]
click at [384, 206] on div "incompetent" at bounding box center [349, 206] width 90 height 28
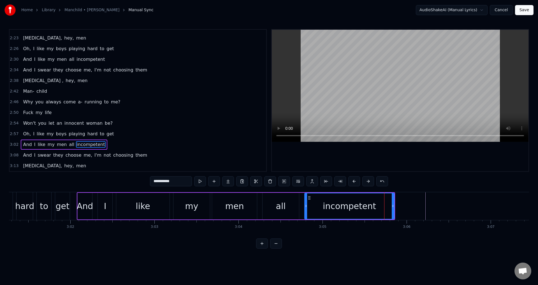
click at [394, 206] on icon at bounding box center [393, 206] width 2 height 4
drag, startPoint x: 411, startPoint y: 238, endPoint x: 415, endPoint y: 236, distance: 4.8
click at [415, 234] on div "Oh boy You said your phone was broken, just forgot to charge it Whole outfit yo…" at bounding box center [269, 213] width 520 height 42
click at [10, 156] on span "3:08" at bounding box center [14, 155] width 9 height 6
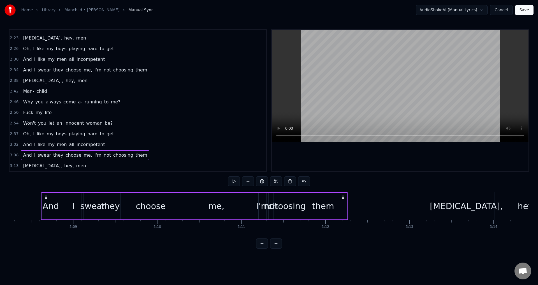
scroll to position [0, 15827]
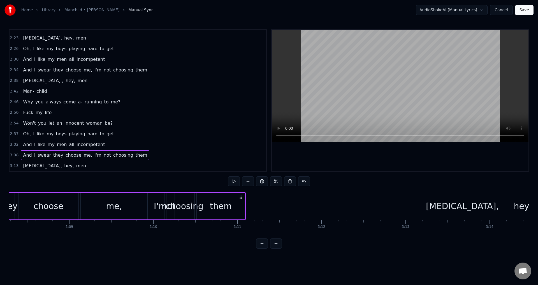
drag, startPoint x: 339, startPoint y: 196, endPoint x: 240, endPoint y: 206, distance: 98.9
click at [240, 206] on div "And I swear they choose me, I'm not choosing them" at bounding box center [92, 206] width 307 height 28
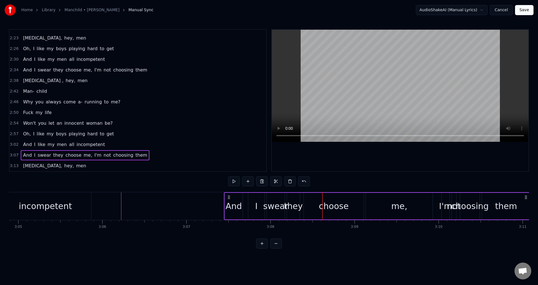
scroll to position [0, 15563]
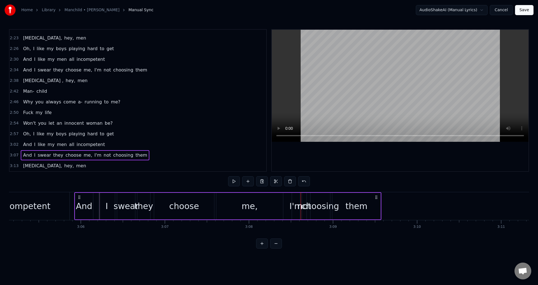
drag, startPoint x: 504, startPoint y: 196, endPoint x: 366, endPoint y: 210, distance: 138.8
click at [375, 207] on div "And I swear they choose me, I'm not choosing them" at bounding box center [227, 206] width 307 height 28
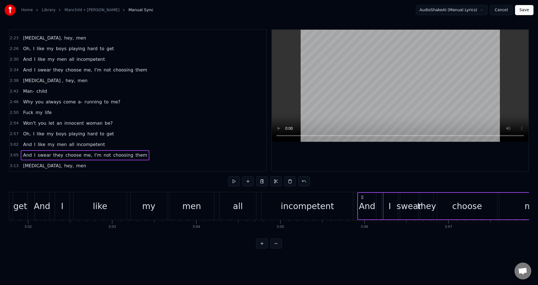
scroll to position [0, 15182]
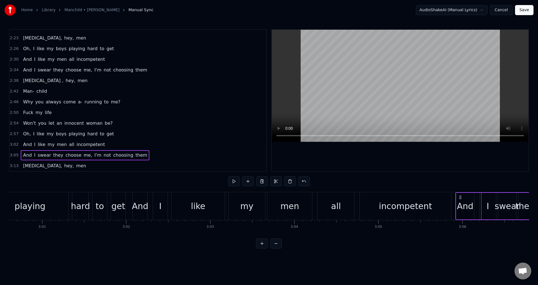
click at [441, 184] on div "0:05 Oh boy 0:14 You said your phone was broken, 0:16 just forgot to charge it …" at bounding box center [269, 138] width 520 height 219
click at [449, 191] on div "0:05 Oh boy 0:14 You said your phone was broken, 0:16 just forgot to charge it …" at bounding box center [269, 138] width 520 height 219
click at [452, 204] on div "And I like my men all incompetent" at bounding box center [293, 206] width 320 height 28
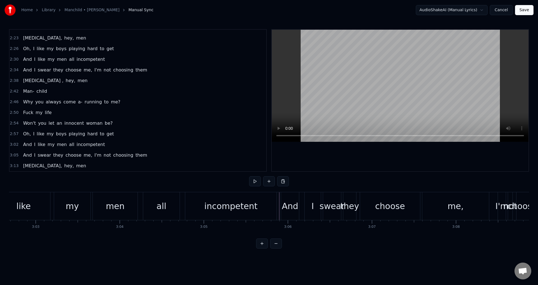
scroll to position [0, 15334]
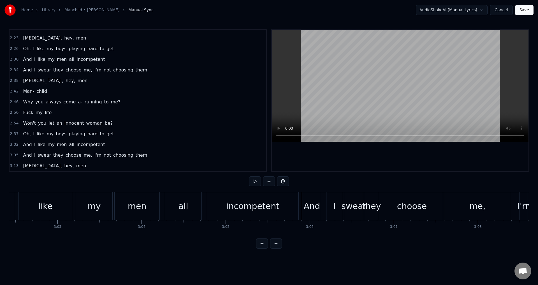
click at [283, 189] on div "0:05 Oh boy 0:14 You said your phone was broken, 0:16 just forgot to charge it …" at bounding box center [269, 138] width 520 height 219
click at [293, 205] on div "incompetent" at bounding box center [252, 206] width 91 height 28
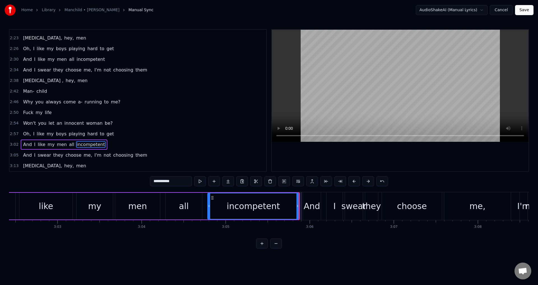
click at [16, 155] on span "3:05" at bounding box center [14, 155] width 9 height 6
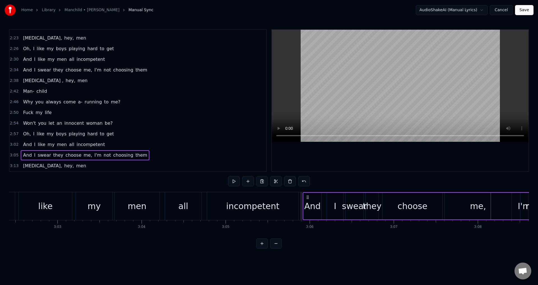
click at [374, 249] on div "0:05 Oh boy 0:14 You said your phone was broken, 0:16 just forgot to charge it …" at bounding box center [269, 138] width 520 height 219
click at [306, 198] on icon at bounding box center [307, 197] width 4 height 4
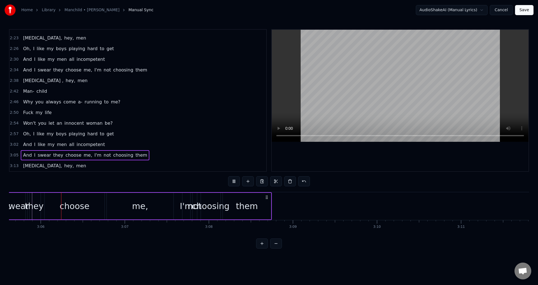
scroll to position [0, 15601]
click at [147, 208] on div "me," at bounding box center [142, 206] width 16 height 13
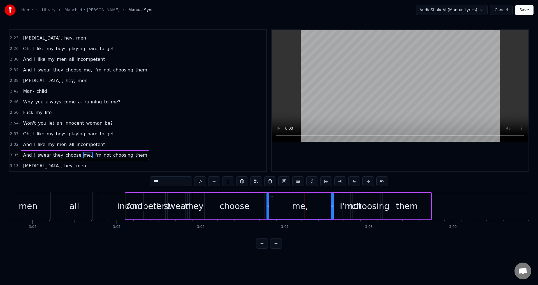
scroll to position [0, 15389]
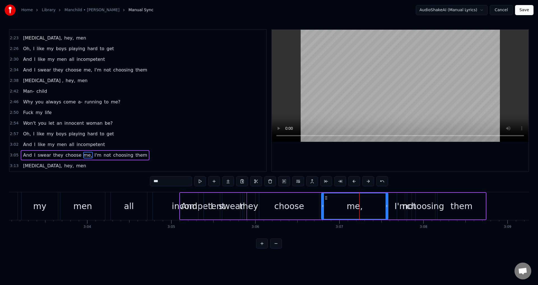
click at [94, 155] on span "I'm" at bounding box center [98, 155] width 8 height 6
type input "***"
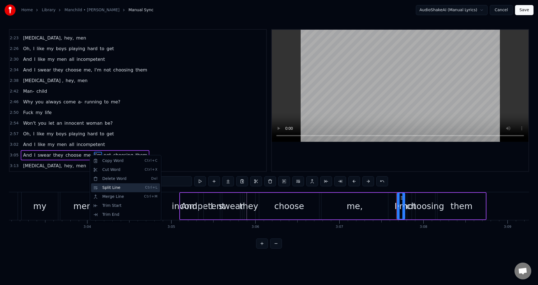
click at [112, 189] on div "Split Line Ctrl+L" at bounding box center [125, 187] width 69 height 9
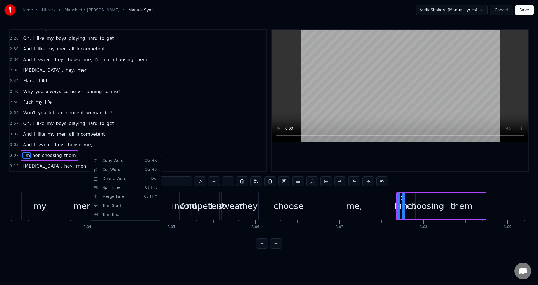
scroll to position [380, 0]
click at [16, 145] on span "3:05" at bounding box center [14, 145] width 9 height 6
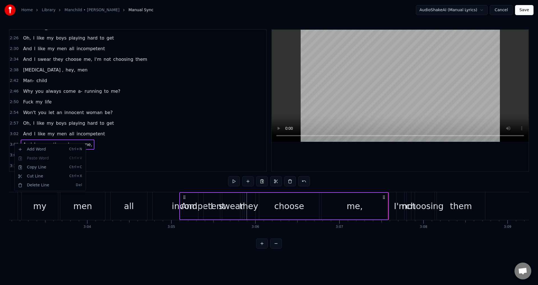
click at [175, 135] on html "Home Library Manchild • Sabrina Carpenter Manual Sync AudioShakeAI (Manual Lyri…" at bounding box center [269, 128] width 538 height 257
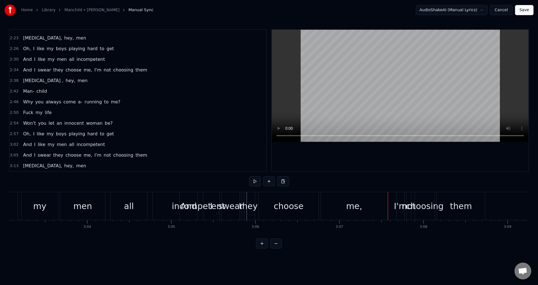
click at [296, 257] on html "Home Library Manchild • Sabrina Carpenter Manual Sync AudioShakeAI (Manual Lyri…" at bounding box center [269, 128] width 538 height 257
click at [200, 245] on div "0:05 Oh boy 0:14 You said your phone was broken, 0:16 just forgot to charge it …" at bounding box center [269, 138] width 520 height 219
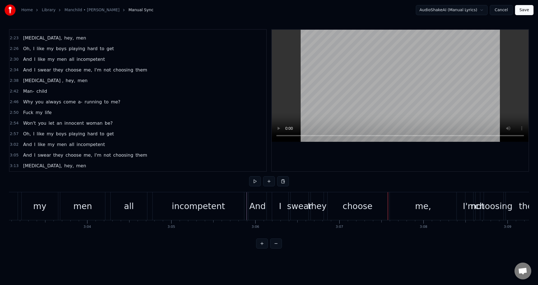
click at [250, 205] on div "And" at bounding box center [257, 206] width 17 height 13
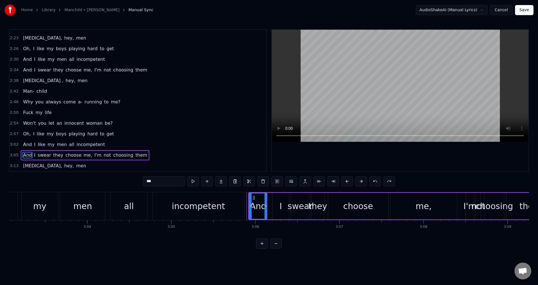
click at [236, 246] on div "0:05 Oh boy 0:14 You said your phone was broken, 0:16 just forgot to charge it …" at bounding box center [269, 138] width 520 height 219
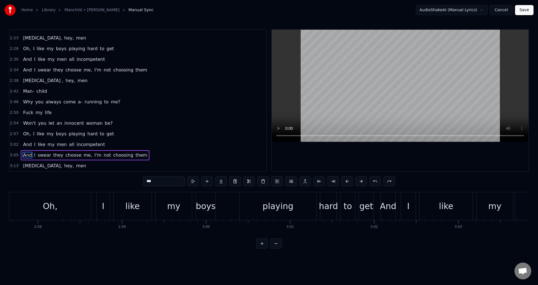
click at [17, 154] on span "3:05" at bounding box center [14, 155] width 9 height 6
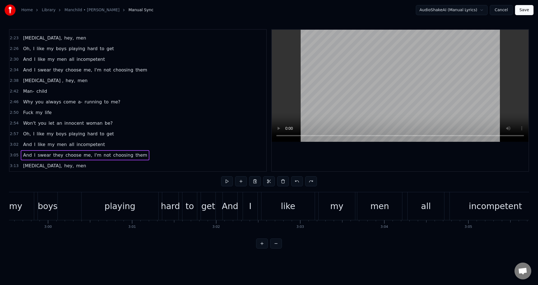
click at [17, 144] on div "3:02 And I like my men all incompetent" at bounding box center [138, 144] width 257 height 11
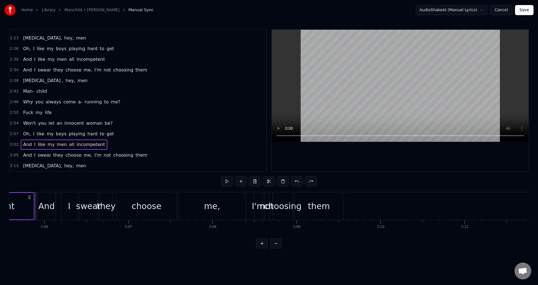
scroll to position [0, 15600]
click at [13, 153] on div "3:05 And I swear they choose me, I'm not choosing them" at bounding box center [138, 155] width 257 height 11
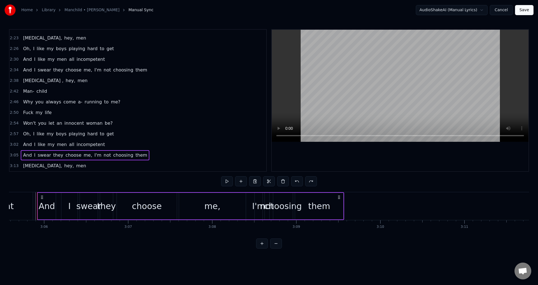
click at [333, 147] on div at bounding box center [400, 100] width 257 height 141
click at [465, 135] on video at bounding box center [400, 86] width 257 height 112
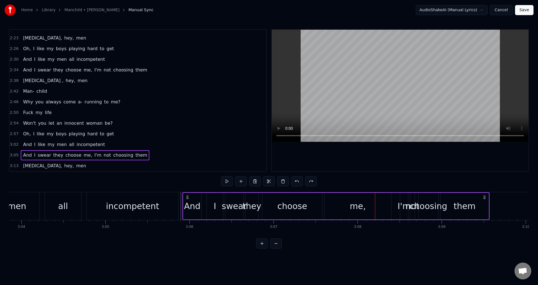
scroll to position [0, 15443]
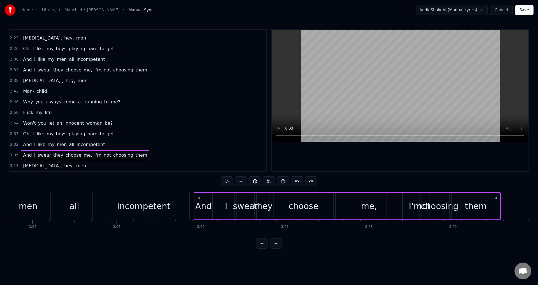
click at [13, 155] on span "3:05" at bounding box center [14, 155] width 9 height 6
click at [382, 207] on div "me," at bounding box center [369, 206] width 67 height 27
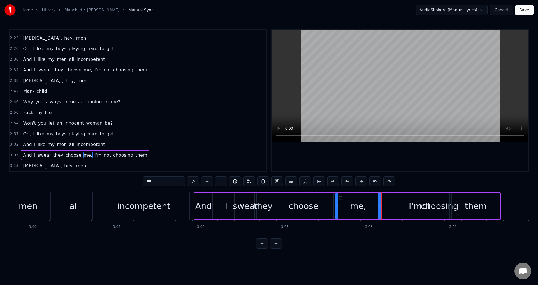
drag, startPoint x: 401, startPoint y: 205, endPoint x: 379, endPoint y: 205, distance: 21.9
click at [379, 205] on icon at bounding box center [379, 206] width 2 height 4
click at [200, 204] on div "And" at bounding box center [203, 206] width 17 height 13
type input "***"
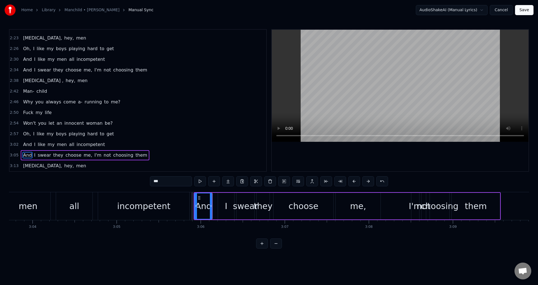
click at [196, 201] on div at bounding box center [196, 205] width 2 height 25
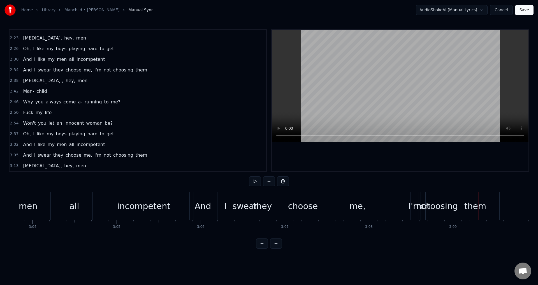
click at [412, 206] on div "I'm" at bounding box center [414, 206] width 13 height 13
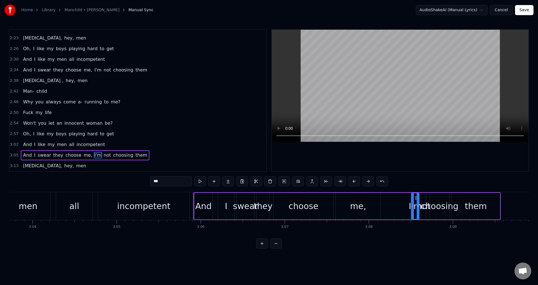
drag, startPoint x: 414, startPoint y: 207, endPoint x: 391, endPoint y: 208, distance: 23.8
click at [390, 208] on div "And I swear they choose me, I'm not choosing them" at bounding box center [347, 206] width 307 height 28
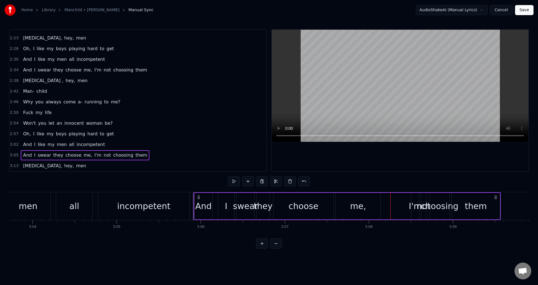
click at [415, 199] on div "I'm" at bounding box center [415, 206] width 8 height 27
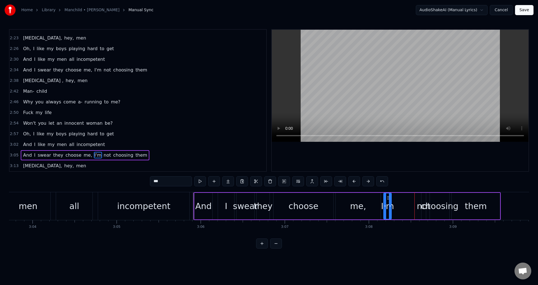
drag, startPoint x: 409, startPoint y: 199, endPoint x: 385, endPoint y: 212, distance: 27.1
click at [387, 200] on div "I'm" at bounding box center [387, 205] width 7 height 25
click at [381, 212] on div "I'm" at bounding box center [387, 206] width 13 height 13
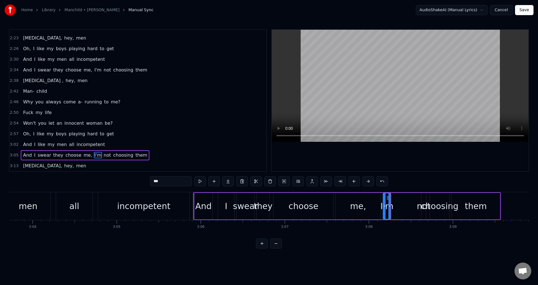
click at [381, 211] on div "I'm" at bounding box center [387, 206] width 13 height 13
click at [382, 212] on div "I'm" at bounding box center [387, 206] width 13 height 13
click at [384, 210] on div at bounding box center [384, 205] width 2 height 25
click at [387, 210] on div "I'm" at bounding box center [387, 206] width 13 height 13
click at [388, 211] on div "I'm" at bounding box center [387, 206] width 13 height 13
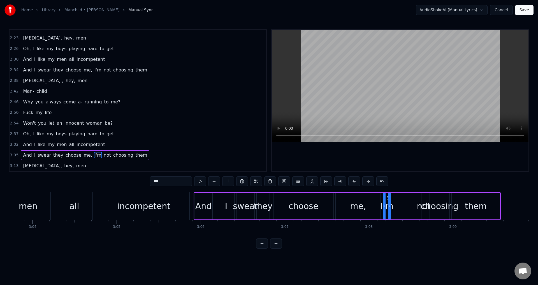
click at [392, 209] on div "I'm" at bounding box center [387, 206] width 13 height 13
click at [405, 209] on div "And I swear they choose me, I'm not choosing them" at bounding box center [347, 206] width 307 height 28
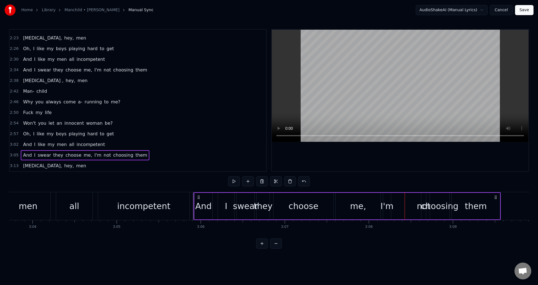
click at [381, 205] on div "I'm" at bounding box center [387, 206] width 13 height 13
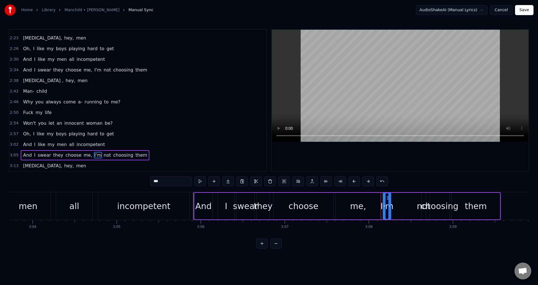
click at [379, 205] on div "me," at bounding box center [358, 206] width 45 height 27
type input "***"
click at [402, 205] on div "And I swear they choose me, I'm not choosing them" at bounding box center [347, 206] width 307 height 28
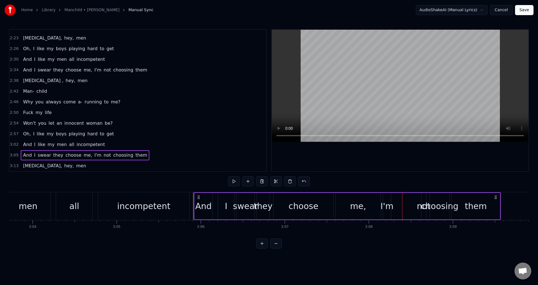
click at [14, 154] on span "3:05" at bounding box center [14, 155] width 9 height 6
click at [386, 200] on div "I'm" at bounding box center [387, 206] width 13 height 13
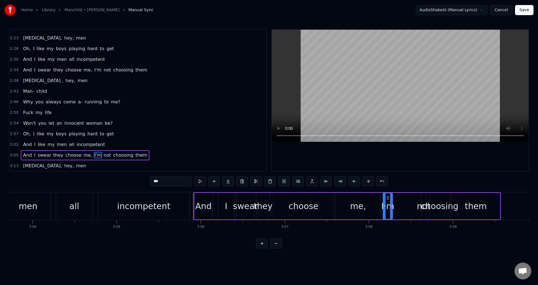
drag, startPoint x: 390, startPoint y: 205, endPoint x: 394, endPoint y: 205, distance: 3.7
click at [392, 205] on icon at bounding box center [391, 206] width 2 height 4
click at [422, 207] on div "not" at bounding box center [424, 206] width 14 height 13
drag, startPoint x: 426, startPoint y: 198, endPoint x: 400, endPoint y: 196, distance: 26.4
click at [400, 196] on icon at bounding box center [400, 198] width 4 height 4
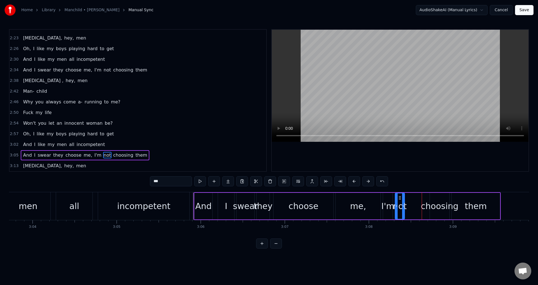
drag, startPoint x: 398, startPoint y: 205, endPoint x: 403, endPoint y: 207, distance: 5.0
click at [403, 207] on icon at bounding box center [403, 206] width 2 height 4
click at [394, 208] on div "not" at bounding box center [400, 206] width 14 height 13
click at [196, 200] on div "And" at bounding box center [203, 206] width 18 height 27
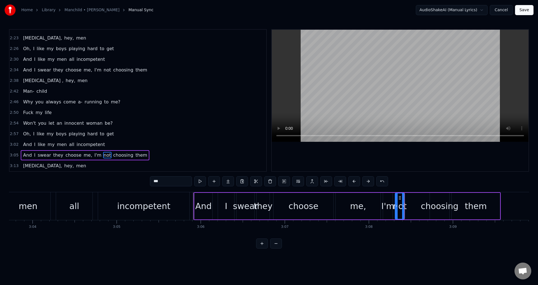
type input "***"
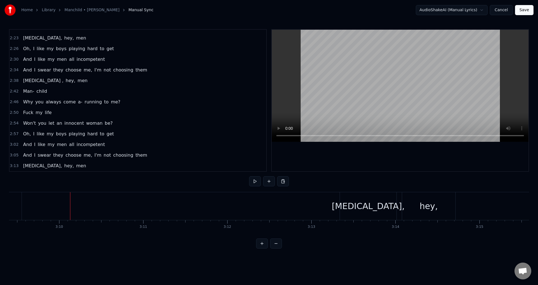
scroll to position [0, 15929]
drag, startPoint x: 431, startPoint y: 233, endPoint x: 427, endPoint y: 237, distance: 6.0
click at [426, 234] on div "Oh boy You said your phone was broken, just forgot to charge it Whole outfit yo…" at bounding box center [269, 213] width 520 height 42
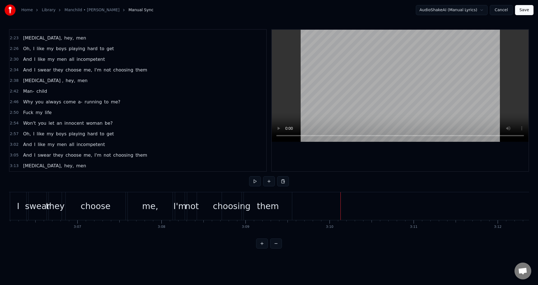
scroll to position [0, 15639]
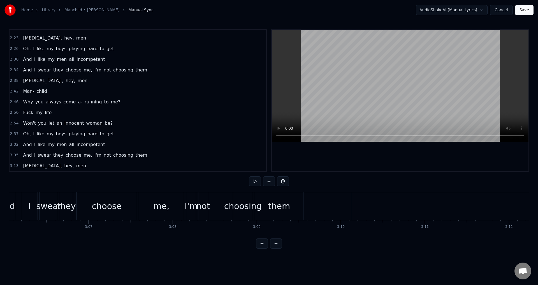
click at [219, 205] on div "And I swear they choose me, I'm not choosing them" at bounding box center [150, 206] width 307 height 28
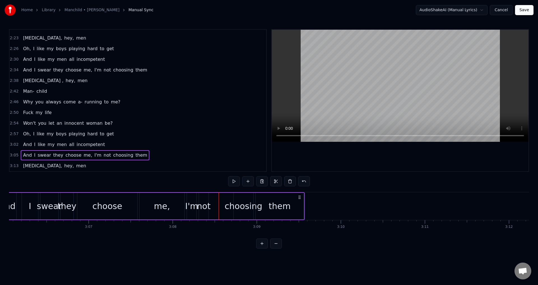
click at [210, 202] on div "not" at bounding box center [204, 206] width 14 height 13
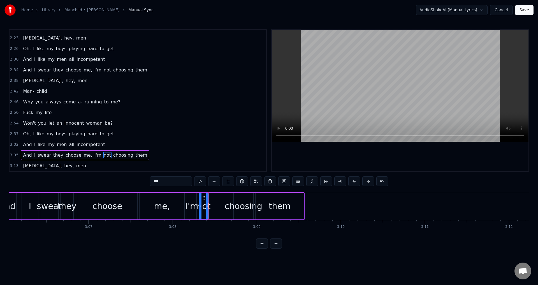
click at [214, 201] on div "And I swear they choose me, I'm not choosing them" at bounding box center [150, 206] width 307 height 28
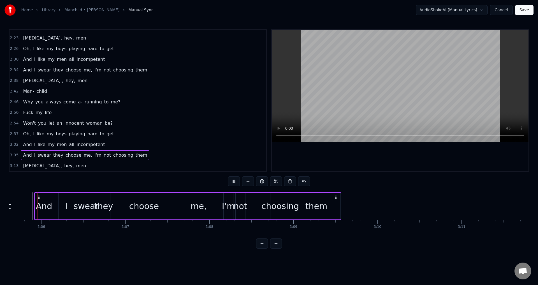
scroll to position [0, 15600]
click at [243, 204] on div "not" at bounding box center [243, 206] width 14 height 13
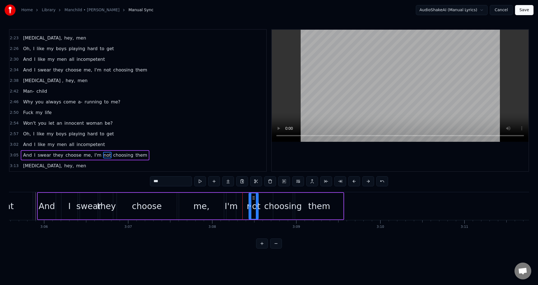
drag, startPoint x: 244, startPoint y: 198, endPoint x: 249, endPoint y: 202, distance: 6.7
click at [256, 199] on icon at bounding box center [253, 198] width 4 height 4
click at [233, 204] on div "I'm" at bounding box center [231, 206] width 13 height 13
click at [232, 199] on icon at bounding box center [231, 198] width 4 height 4
drag, startPoint x: 240, startPoint y: 206, endPoint x: 243, endPoint y: 206, distance: 3.4
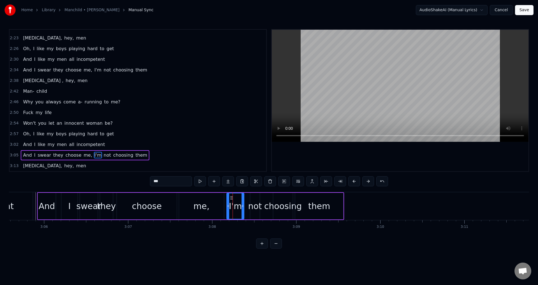
click at [243, 206] on icon at bounding box center [243, 206] width 2 height 4
click at [255, 205] on div "not" at bounding box center [255, 206] width 14 height 13
click at [252, 205] on div "not" at bounding box center [254, 205] width 9 height 25
drag, startPoint x: 254, startPoint y: 198, endPoint x: 251, endPoint y: 198, distance: 3.1
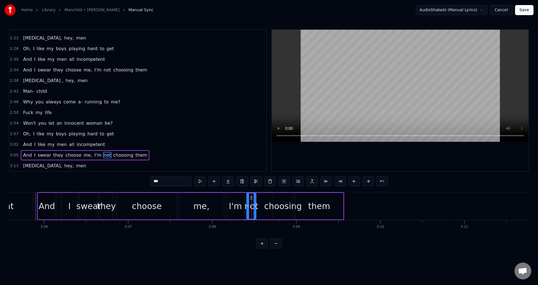
click at [239, 207] on div "I'm" at bounding box center [235, 206] width 13 height 13
type input "***"
click at [225, 214] on div "And I swear they choose me, I'm not choosing them" at bounding box center [190, 206] width 307 height 28
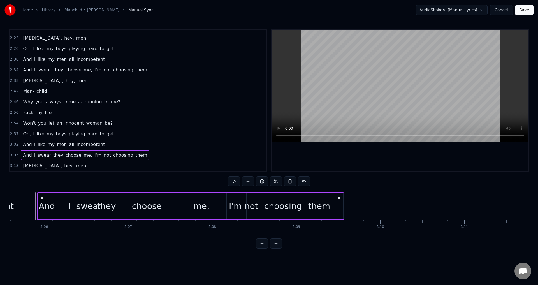
click at [254, 206] on div "not" at bounding box center [251, 206] width 14 height 13
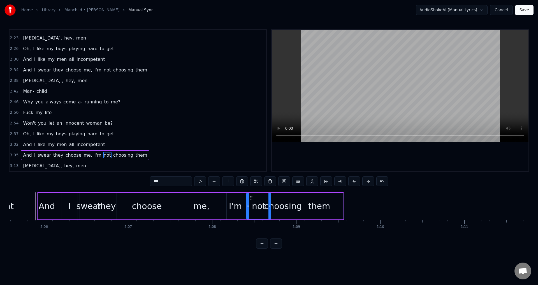
drag, startPoint x: 255, startPoint y: 203, endPoint x: 270, endPoint y: 206, distance: 15.1
click at [270, 206] on div at bounding box center [269, 205] width 2 height 25
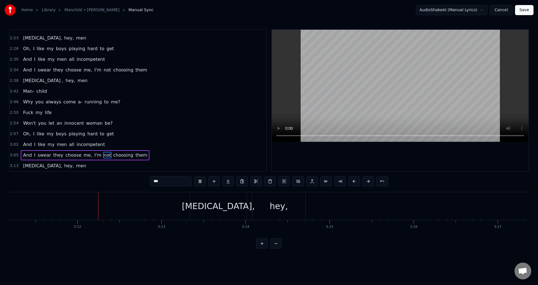
scroll to position [0, 16079]
click at [16, 155] on span "3:05" at bounding box center [14, 155] width 9 height 6
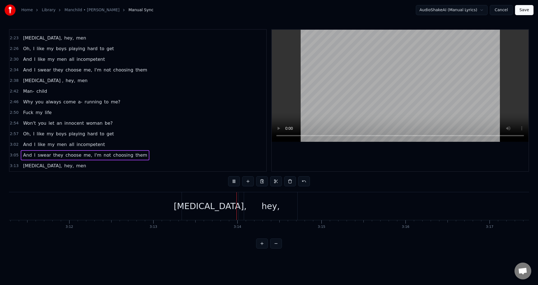
click at [12, 156] on span "3:05" at bounding box center [14, 155] width 9 height 6
click at [14, 153] on span "3:05" at bounding box center [14, 155] width 9 height 6
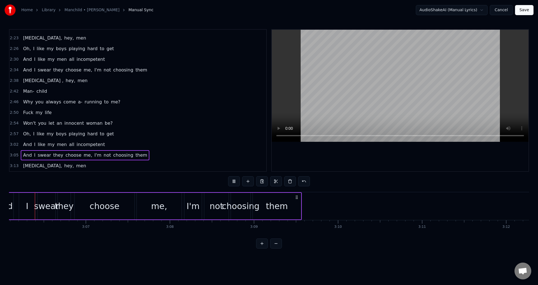
scroll to position [0, 15641]
click at [241, 204] on div "choosing" at bounding box center [242, 206] width 38 height 13
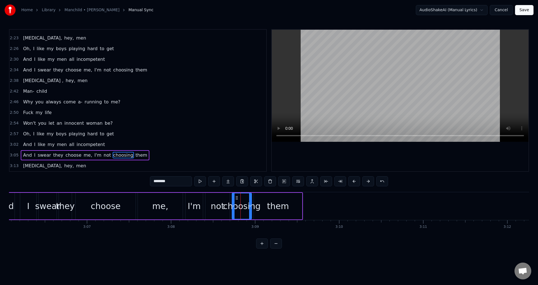
click at [271, 203] on div "them" at bounding box center [278, 206] width 22 height 13
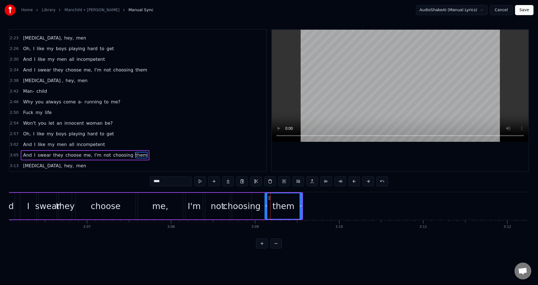
drag, startPoint x: 255, startPoint y: 205, endPoint x: 266, endPoint y: 205, distance: 10.9
click at [266, 205] on icon at bounding box center [266, 206] width 2 height 4
click at [238, 205] on div "choosing" at bounding box center [242, 206] width 38 height 13
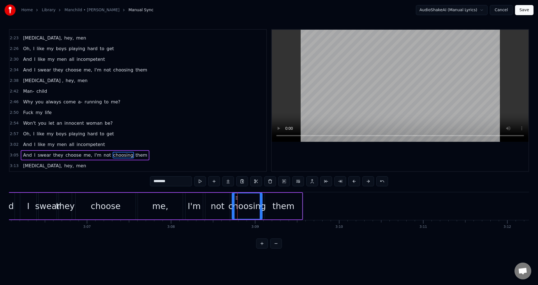
drag, startPoint x: 251, startPoint y: 200, endPoint x: 261, endPoint y: 201, distance: 10.1
click at [261, 201] on div at bounding box center [261, 205] width 2 height 25
click at [192, 206] on div "I'm" at bounding box center [194, 206] width 13 height 13
type input "***"
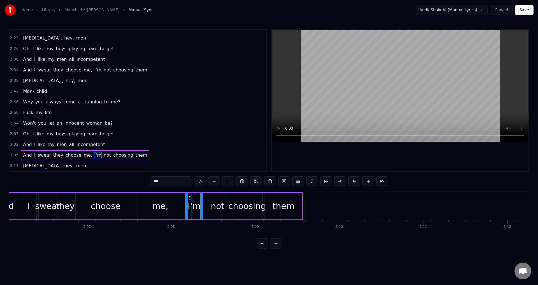
click at [12, 157] on span "3:05" at bounding box center [14, 155] width 9 height 6
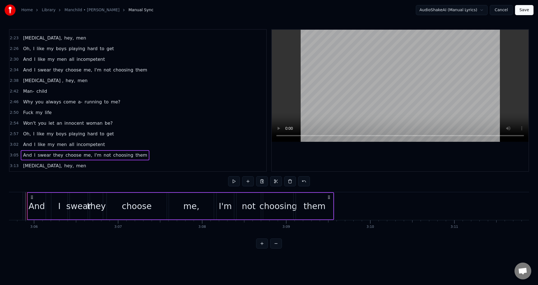
scroll to position [0, 15600]
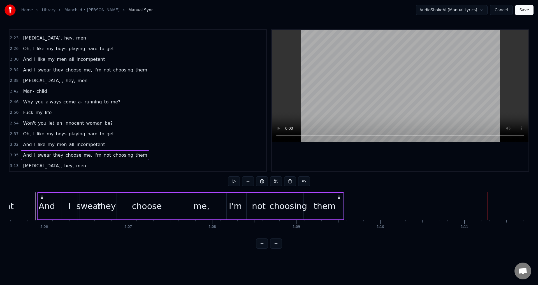
click at [13, 155] on span "3:05" at bounding box center [14, 155] width 9 height 6
click at [12, 158] on div "3:05 And I swear they choose me, I'm not choosing them" at bounding box center [138, 155] width 257 height 11
click at [15, 153] on span "3:05" at bounding box center [14, 155] width 9 height 6
click at [151, 208] on div "choose" at bounding box center [147, 206] width 30 height 13
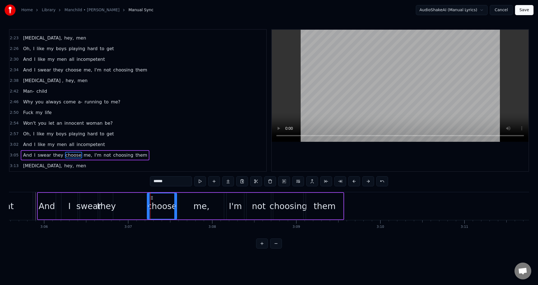
drag, startPoint x: 119, startPoint y: 205, endPoint x: 140, endPoint y: 206, distance: 20.8
click at [149, 206] on icon at bounding box center [148, 206] width 2 height 4
click at [106, 203] on div "they" at bounding box center [106, 206] width 19 height 13
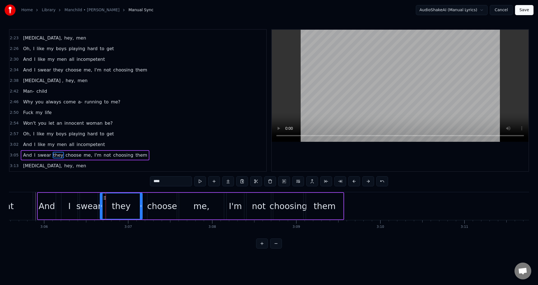
drag, startPoint x: 112, startPoint y: 204, endPoint x: 141, endPoint y: 205, distance: 29.4
click at [141, 205] on icon at bounding box center [141, 206] width 2 height 4
drag, startPoint x: 101, startPoint y: 205, endPoint x: 112, endPoint y: 207, distance: 10.5
click at [123, 206] on icon at bounding box center [123, 206] width 2 height 4
click at [90, 203] on div "swear" at bounding box center [88, 206] width 25 height 13
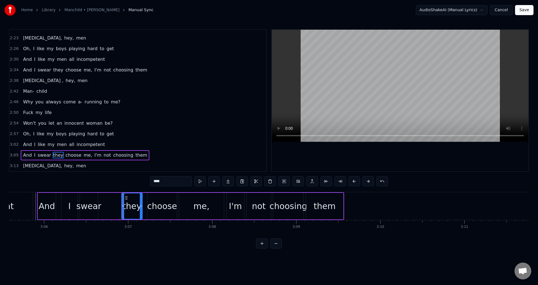
type input "*****"
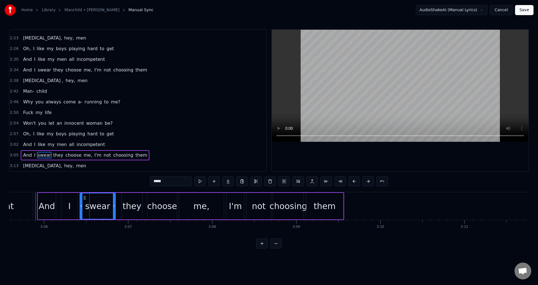
drag, startPoint x: 97, startPoint y: 203, endPoint x: 117, endPoint y: 205, distance: 19.9
click at [115, 205] on div at bounding box center [114, 205] width 2 height 25
drag, startPoint x: 13, startPoint y: 154, endPoint x: 103, endPoint y: 157, distance: 90.3
click at [13, 155] on span "3:05" at bounding box center [14, 155] width 9 height 6
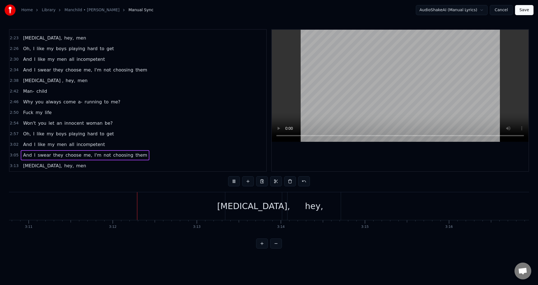
scroll to position [0, 16082]
click at [11, 154] on span "3:05" at bounding box center [14, 155] width 9 height 6
click at [11, 155] on span "3:05" at bounding box center [14, 155] width 9 height 6
click at [13, 155] on span "3:05" at bounding box center [14, 155] width 9 height 6
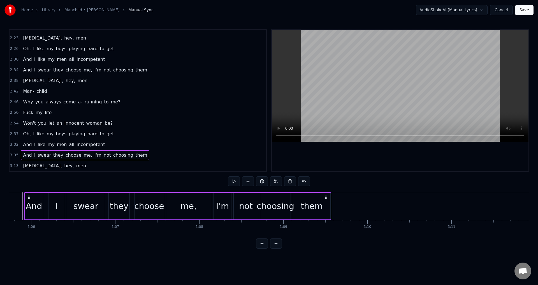
scroll to position [0, 15600]
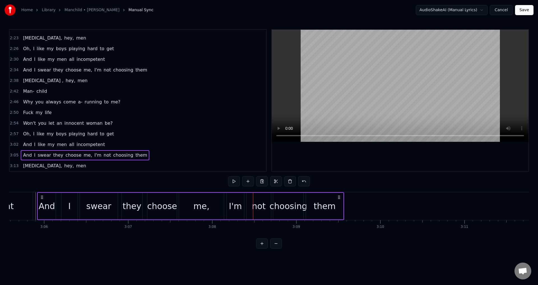
click at [310, 182] on button at bounding box center [311, 181] width 12 height 10
click at [14, 154] on span "3:05" at bounding box center [14, 155] width 9 height 6
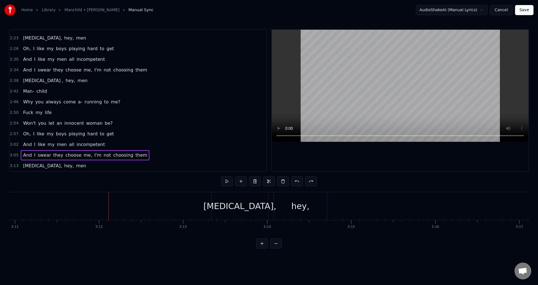
scroll to position [0, 16065]
click at [9, 153] on div "Home Library Manchild • Sabrina Carpenter Manual Sync AudioShakeAI (Manual Lyri…" at bounding box center [269, 124] width 538 height 249
click at [18, 153] on div "3:05 And I swear they choose me, I'm not choosing them" at bounding box center [138, 155] width 257 height 11
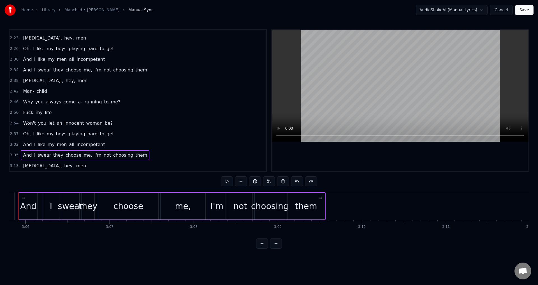
click at [13, 154] on span "3:05" at bounding box center [14, 155] width 9 height 6
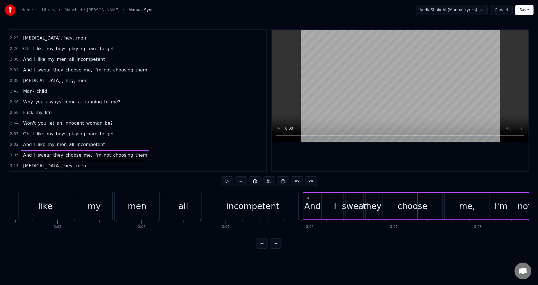
scroll to position [0, 15301]
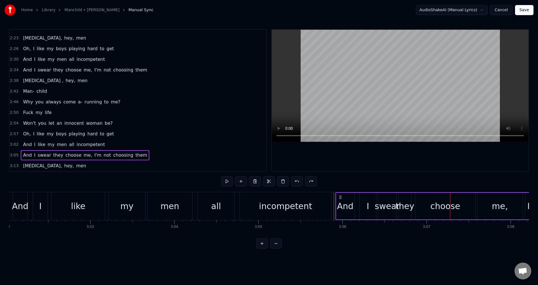
click at [248, 201] on div "incompetent" at bounding box center [285, 206] width 91 height 28
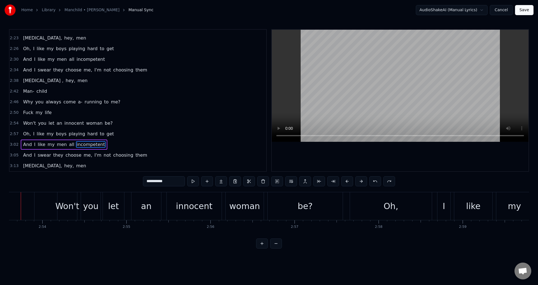
scroll to position [0, 14577]
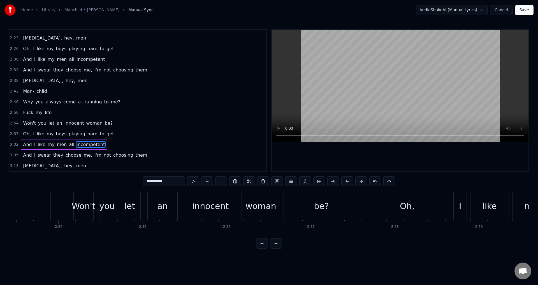
click at [4, 136] on div "Home Library Manchild • Sabrina Carpenter Manual Sync AudioShakeAI (Manual Lyri…" at bounding box center [269, 124] width 538 height 249
click at [15, 145] on span "3:02" at bounding box center [14, 145] width 9 height 6
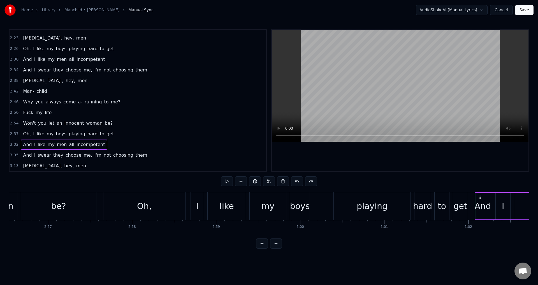
click at [16, 154] on span "3:05" at bounding box center [14, 155] width 9 height 6
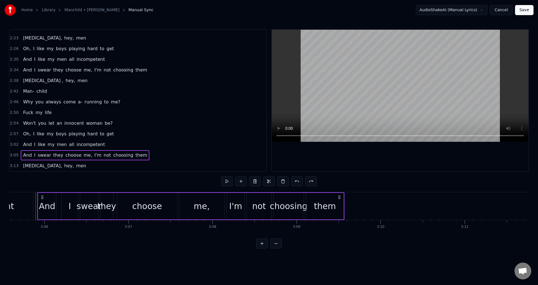
scroll to position [0, 15600]
click at [9, 142] on div "0:05 Oh boy 0:14 You said your phone was broken, 0:16 just forgot to charge it …" at bounding box center [138, 100] width 258 height 143
click at [13, 145] on span "3:02" at bounding box center [14, 145] width 9 height 6
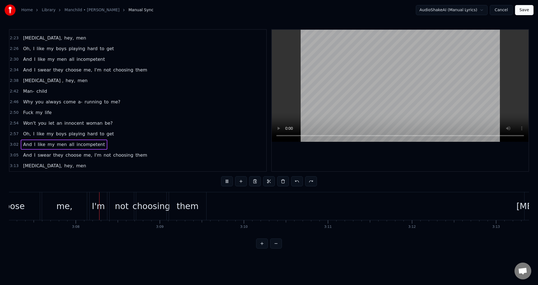
scroll to position [0, 15744]
click at [9, 145] on div "0:05 Oh boy 0:14 You said your phone was broken, 0:16 just forgot to charge it …" at bounding box center [138, 100] width 258 height 143
click at [12, 144] on span "3:02" at bounding box center [14, 145] width 9 height 6
click at [13, 144] on span "3:02" at bounding box center [14, 145] width 9 height 6
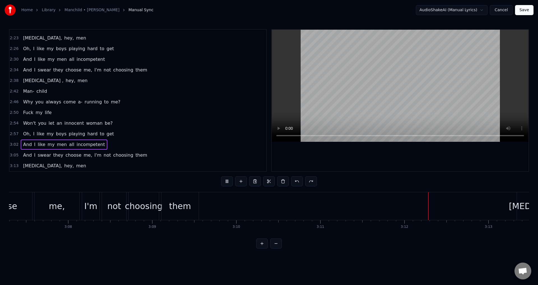
click at [13, 144] on span "3:02" at bounding box center [14, 145] width 9 height 6
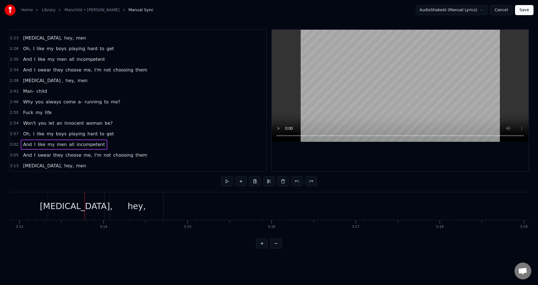
click at [11, 147] on span "3:02" at bounding box center [14, 145] width 9 height 6
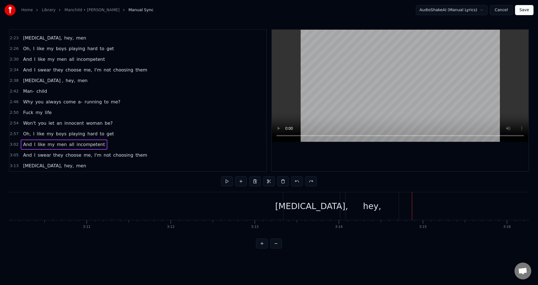
scroll to position [0, 15934]
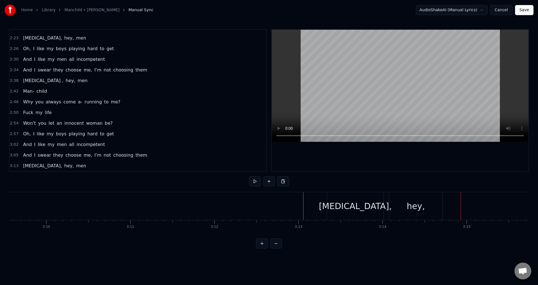
click at [351, 198] on div "[MEDICAL_DATA]," at bounding box center [355, 206] width 57 height 28
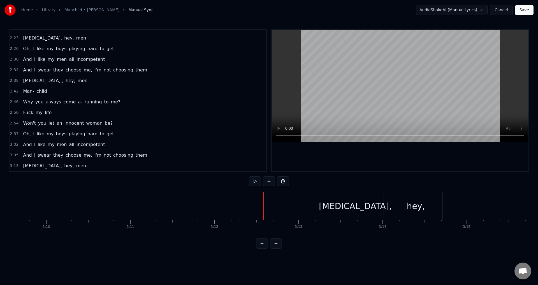
click at [341, 201] on div "[MEDICAL_DATA]," at bounding box center [355, 206] width 57 height 28
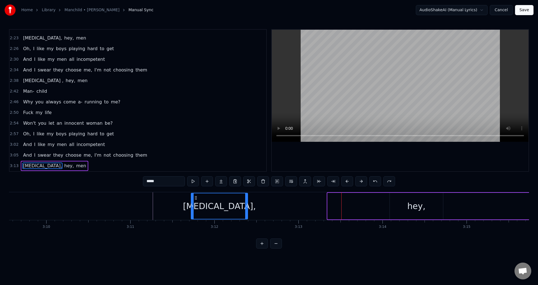
drag, startPoint x: 332, startPoint y: 196, endPoint x: 196, endPoint y: 206, distance: 136.8
click at [196, 206] on div "[MEDICAL_DATA]," at bounding box center [219, 205] width 56 height 25
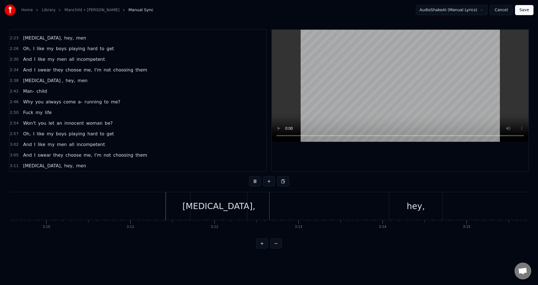
click at [405, 207] on div "hey," at bounding box center [415, 206] width 53 height 28
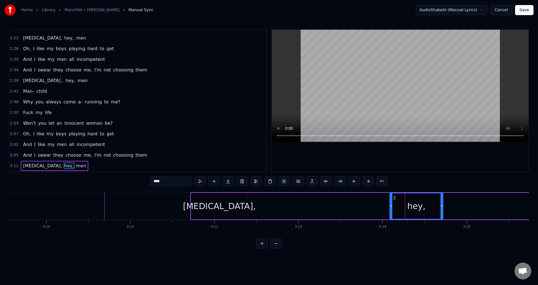
drag, startPoint x: 415, startPoint y: 209, endPoint x: 381, endPoint y: 209, distance: 34.5
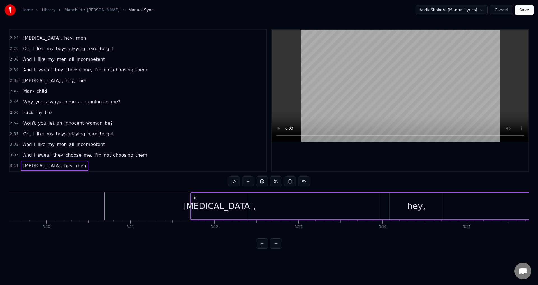
click at [395, 197] on div "hey," at bounding box center [416, 206] width 53 height 27
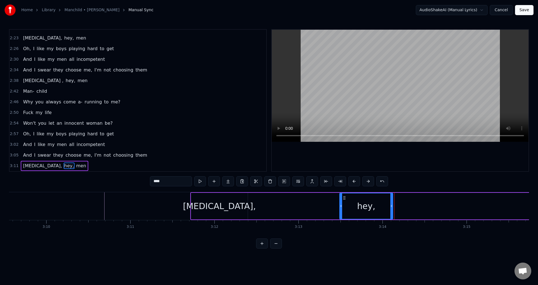
drag, startPoint x: 391, startPoint y: 198, endPoint x: 343, endPoint y: 200, distance: 48.0
click at [343, 200] on div "hey," at bounding box center [366, 205] width 53 height 25
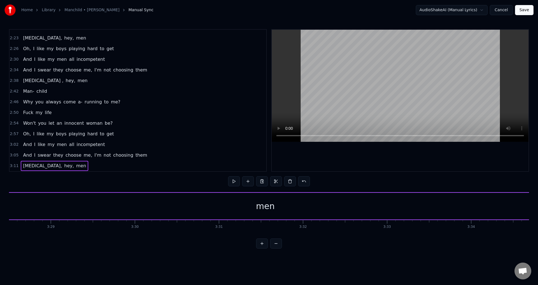
scroll to position [0, 17537]
click at [240, 209] on div "men" at bounding box center [254, 206] width 764 height 27
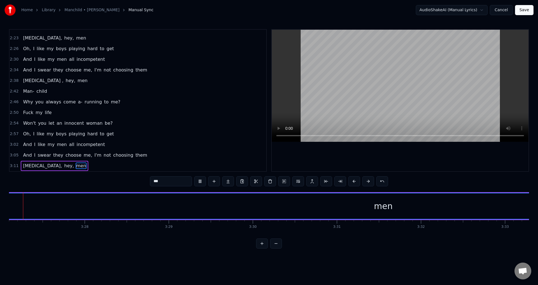
scroll to position [0, 17389]
click at [404, 207] on div "men" at bounding box center [402, 206] width 19 height 13
drag, startPoint x: 400, startPoint y: 207, endPoint x: 394, endPoint y: 207, distance: 5.9
click at [400, 207] on div "men" at bounding box center [402, 206] width 19 height 13
click at [387, 204] on div "men" at bounding box center [403, 205] width 764 height 25
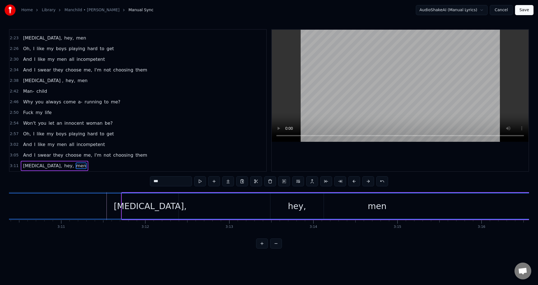
scroll to position [0, 15978]
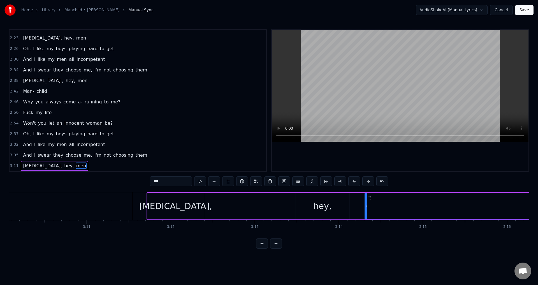
drag, startPoint x: 25, startPoint y: 198, endPoint x: 379, endPoint y: 215, distance: 353.7
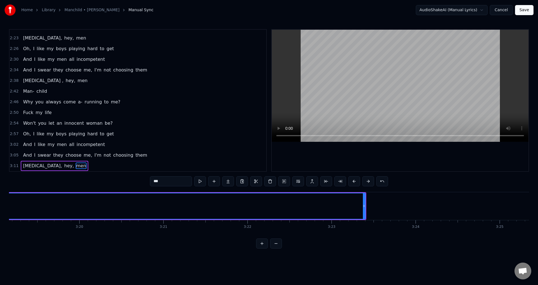
scroll to position [0, 16730]
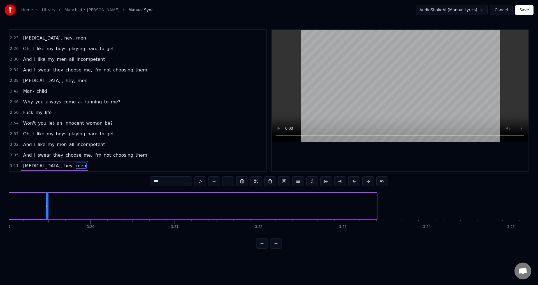
drag, startPoint x: 375, startPoint y: 209, endPoint x: 46, endPoint y: 207, distance: 328.4
click at [46, 207] on div at bounding box center [47, 205] width 2 height 25
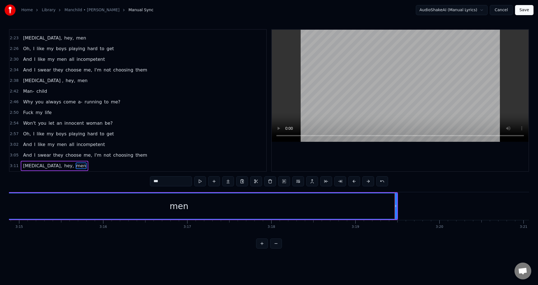
scroll to position [0, 16392]
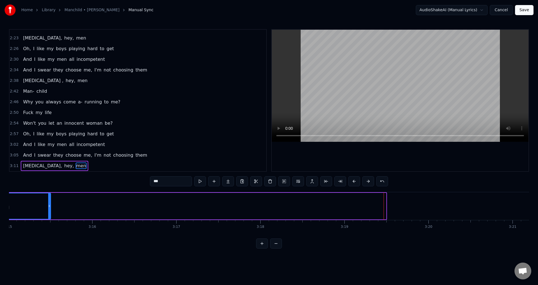
drag, startPoint x: 385, startPoint y: 205, endPoint x: 42, endPoint y: 213, distance: 342.8
click at [48, 207] on icon at bounding box center [49, 206] width 2 height 4
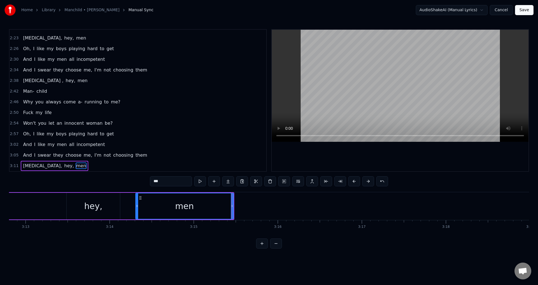
scroll to position [0, 16022]
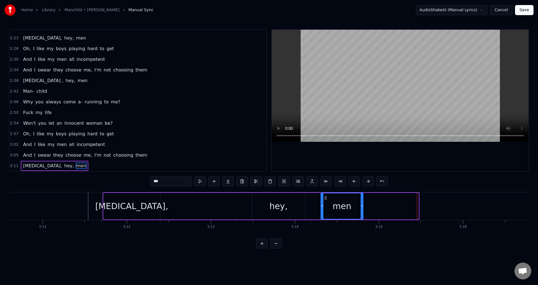
drag, startPoint x: 418, startPoint y: 209, endPoint x: 362, endPoint y: 212, distance: 55.6
click at [362, 212] on div at bounding box center [362, 205] width 2 height 25
drag, startPoint x: 340, startPoint y: 210, endPoint x: 327, endPoint y: 208, distance: 13.3
click at [328, 209] on div "men" at bounding box center [342, 205] width 42 height 25
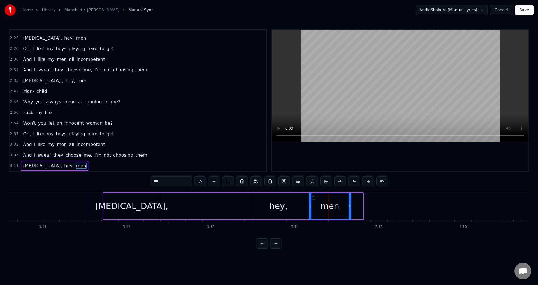
drag, startPoint x: 326, startPoint y: 198, endPoint x: 314, endPoint y: 198, distance: 12.1
click at [314, 198] on icon at bounding box center [313, 198] width 4 height 4
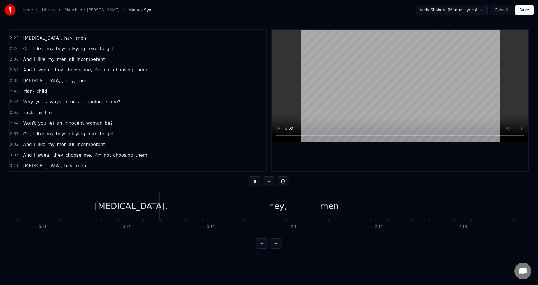
click at [274, 210] on div "hey," at bounding box center [278, 206] width 18 height 13
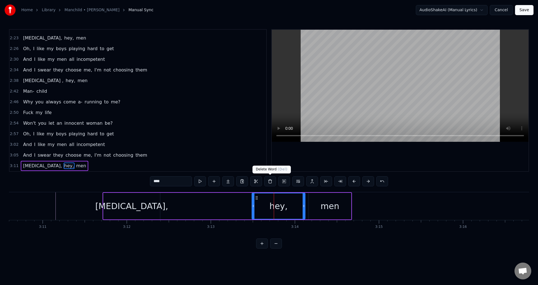
click at [271, 180] on button at bounding box center [270, 181] width 12 height 10
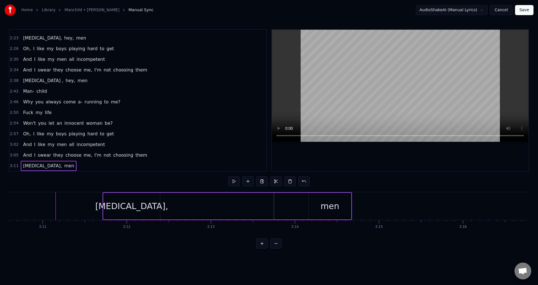
click at [324, 209] on div "men" at bounding box center [330, 206] width 19 height 13
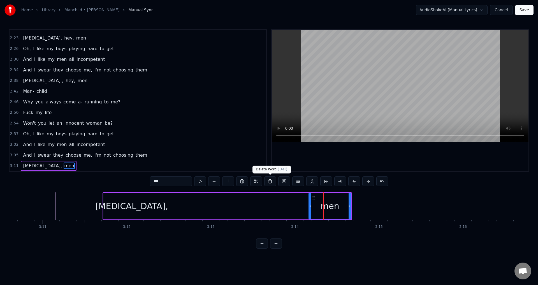
click at [270, 181] on button at bounding box center [270, 181] width 12 height 10
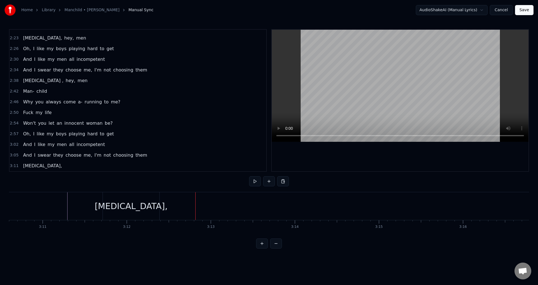
click at [142, 202] on div "[MEDICAL_DATA]," at bounding box center [131, 206] width 73 height 13
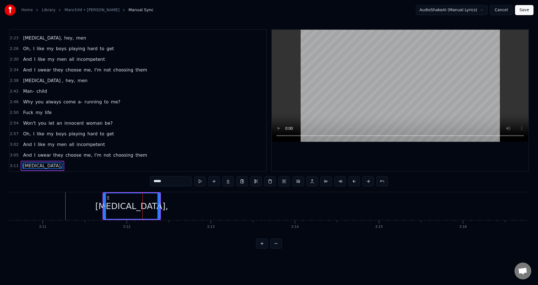
drag, startPoint x: 130, startPoint y: 203, endPoint x: 120, endPoint y: 203, distance: 9.5
click at [136, 203] on div "[MEDICAL_DATA]," at bounding box center [131, 206] width 73 height 13
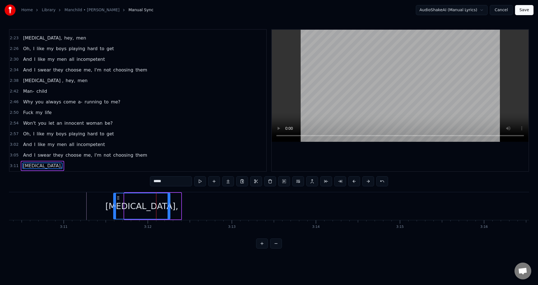
click at [116, 199] on icon at bounding box center [118, 198] width 4 height 4
drag, startPoint x: 110, startPoint y: 198, endPoint x: 131, endPoint y: 199, distance: 20.8
click at [131, 199] on icon at bounding box center [132, 198] width 4 height 4
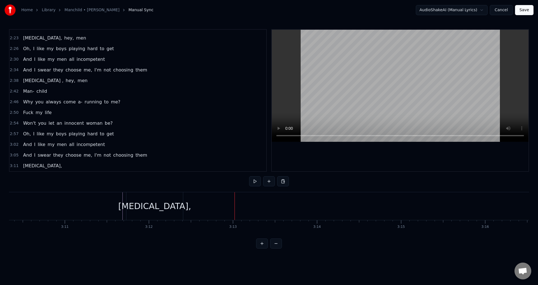
click at [180, 203] on div "[MEDICAL_DATA]," at bounding box center [154, 206] width 57 height 28
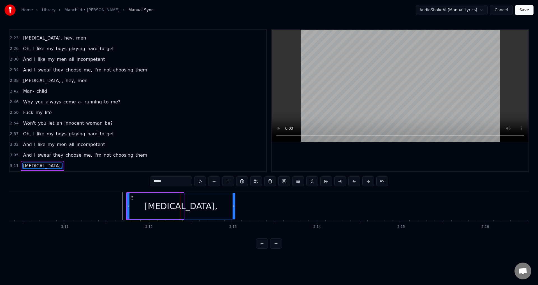
drag, startPoint x: 182, startPoint y: 204, endPoint x: 234, endPoint y: 205, distance: 51.6
click at [234, 205] on icon at bounding box center [234, 206] width 2 height 4
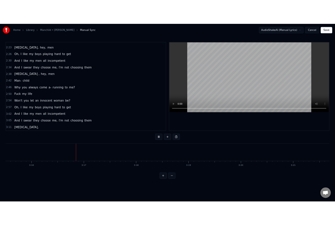
scroll to position [0, 16472]
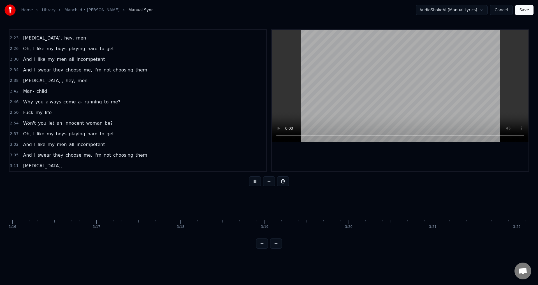
click at [526, 11] on button "Save" at bounding box center [524, 10] width 18 height 10
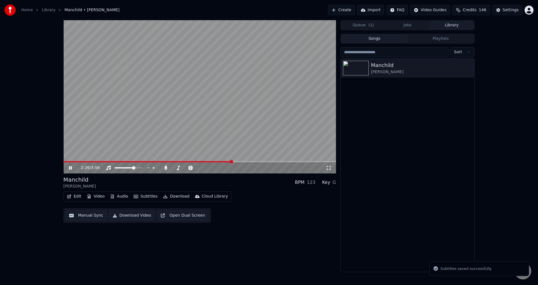
click at [231, 162] on span at bounding box center [199, 161] width 273 height 1
click at [200, 168] on span at bounding box center [198, 167] width 3 height 3
click at [143, 167] on span at bounding box center [140, 167] width 3 height 3
click at [246, 160] on video at bounding box center [199, 96] width 273 height 153
click at [244, 162] on span at bounding box center [153, 161] width 181 height 1
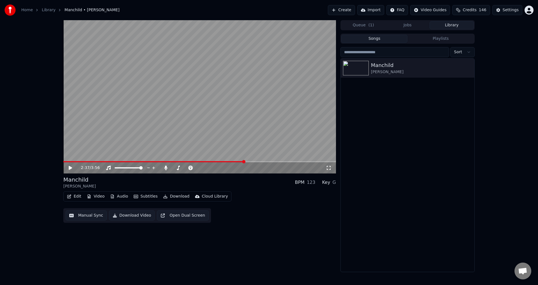
click at [231, 140] on video at bounding box center [199, 96] width 273 height 153
click at [303, 161] on video at bounding box center [199, 96] width 273 height 153
click at [278, 121] on video at bounding box center [199, 96] width 273 height 153
click at [164, 169] on icon at bounding box center [166, 168] width 6 height 4
click at [166, 168] on icon at bounding box center [166, 168] width 6 height 4
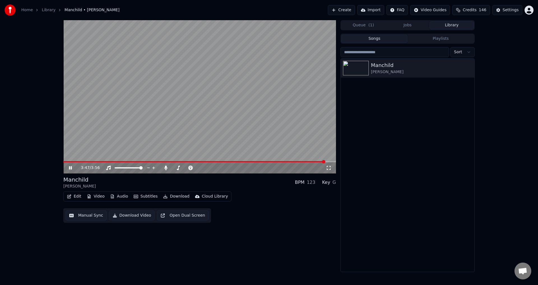
click at [325, 162] on span at bounding box center [199, 161] width 273 height 1
click at [330, 162] on span at bounding box center [199, 161] width 273 height 1
click at [71, 162] on span at bounding box center [197, 161] width 268 height 1
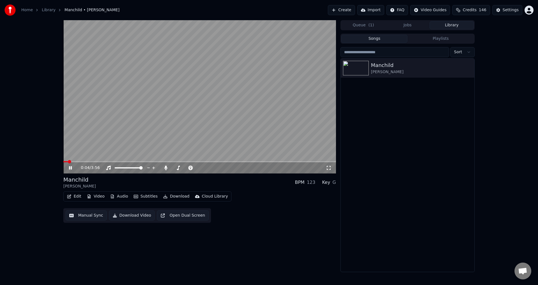
click at [63, 162] on span at bounding box center [65, 161] width 4 height 1
click at [69, 168] on icon at bounding box center [74, 168] width 13 height 4
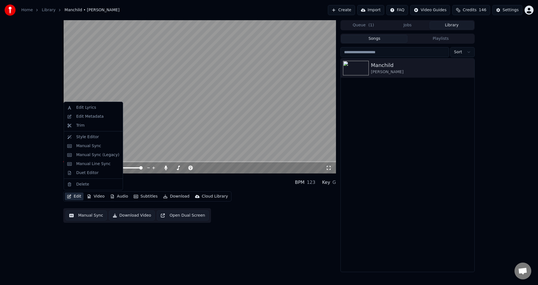
click at [74, 196] on button "Edit" at bounding box center [74, 196] width 19 height 8
click at [85, 137] on div "Style Editor" at bounding box center [87, 137] width 23 height 6
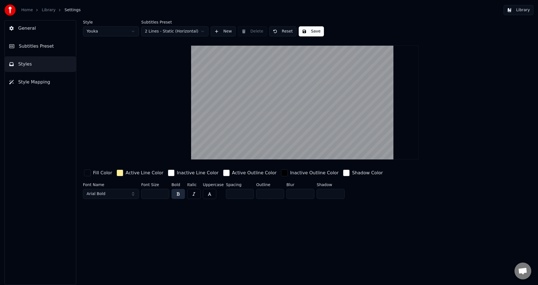
click at [48, 44] on span "Subtitles Preset" at bounding box center [36, 46] width 35 height 7
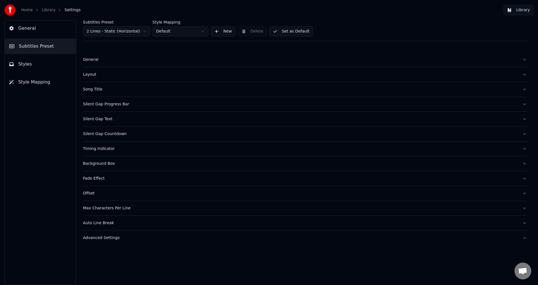
click at [114, 90] on div "Song Title" at bounding box center [300, 90] width 435 height 6
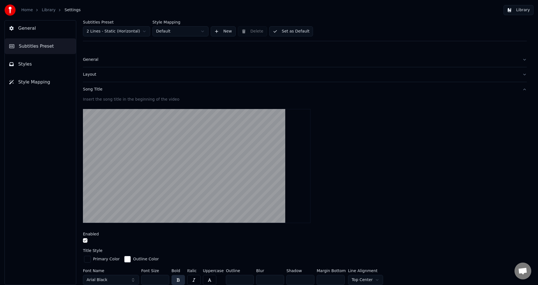
click at [85, 240] on button "button" at bounding box center [85, 240] width 4 height 4
click at [303, 34] on button "Set as Default" at bounding box center [291, 31] width 44 height 10
click at [518, 12] on button "Library" at bounding box center [519, 10] width 30 height 10
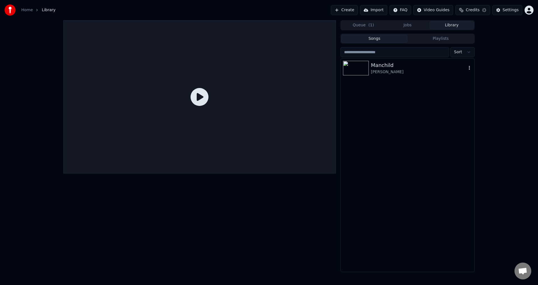
click at [406, 70] on div "[PERSON_NAME]" at bounding box center [419, 72] width 96 height 6
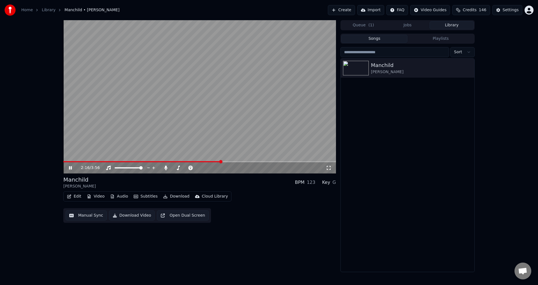
click at [215, 160] on video at bounding box center [199, 96] width 273 height 153
click at [213, 161] on span at bounding box center [138, 161] width 150 height 1
click at [209, 143] on video at bounding box center [199, 96] width 273 height 153
click at [180, 121] on video at bounding box center [199, 96] width 273 height 153
click at [299, 161] on span at bounding box center [199, 161] width 273 height 1
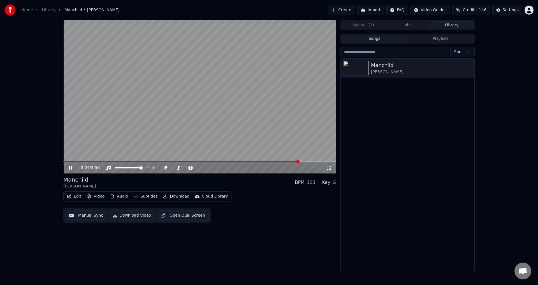
click at [311, 160] on video at bounding box center [199, 96] width 273 height 153
click at [324, 160] on video at bounding box center [199, 96] width 273 height 153
click at [323, 162] on span at bounding box center [199, 161] width 273 height 1
click at [328, 161] on video at bounding box center [199, 96] width 273 height 153
click at [206, 115] on video at bounding box center [199, 96] width 273 height 153
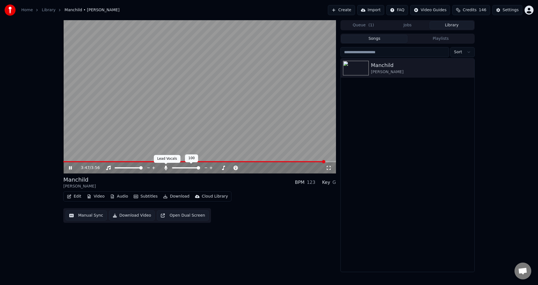
click at [164, 168] on icon at bounding box center [165, 168] width 3 height 4
click at [118, 216] on button "Download Video" at bounding box center [132, 215] width 46 height 10
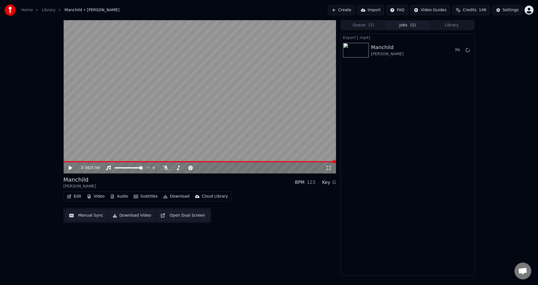
click at [519, 123] on div "3:56 / 3:56 Manchild Sabrina Carpenter BPM 123 Key G Edit Video Audio Subtitles…" at bounding box center [269, 148] width 538 height 256
click at [453, 51] on button "Show" at bounding box center [453, 50] width 20 height 10
click at [449, 133] on div "Export [.mp4] Manchild Sabrina Carpenter Show" at bounding box center [407, 155] width 134 height 242
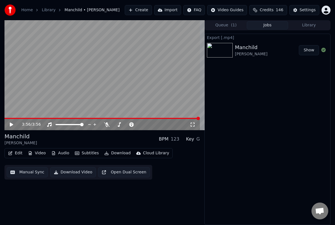
click at [309, 25] on button "Library" at bounding box center [308, 25] width 41 height 8
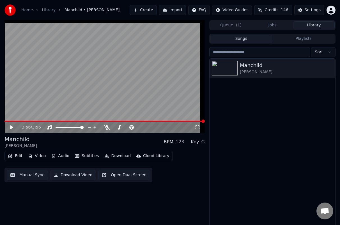
click at [227, 23] on button "Queue ( 1 )" at bounding box center [230, 25] width 41 height 8
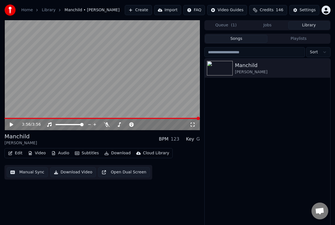
click at [318, 27] on button "Library" at bounding box center [308, 25] width 41 height 8
click at [149, 9] on button "Create" at bounding box center [138, 10] width 27 height 10
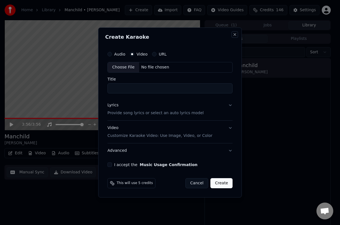
click at [234, 33] on button "Close" at bounding box center [234, 34] width 4 height 4
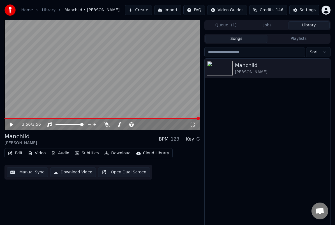
click at [233, 11] on html "Home Library Manchild • Sabrina Carpenter Create Import FAQ Video Guides Credit…" at bounding box center [167, 112] width 335 height 225
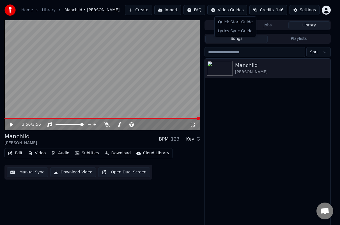
click at [248, 122] on html "Home Library Manchild • Sabrina Carpenter Create Import FAQ Video Guides Credit…" at bounding box center [170, 112] width 340 height 225
click at [240, 8] on html "Home Library Manchild • Sabrina Carpenter Create Import FAQ Video Guides Credit…" at bounding box center [170, 112] width 340 height 225
click at [228, 33] on div "Lyrics Sync Guide" at bounding box center [234, 31] width 39 height 9
